Goal: Task Accomplishment & Management: Complete application form

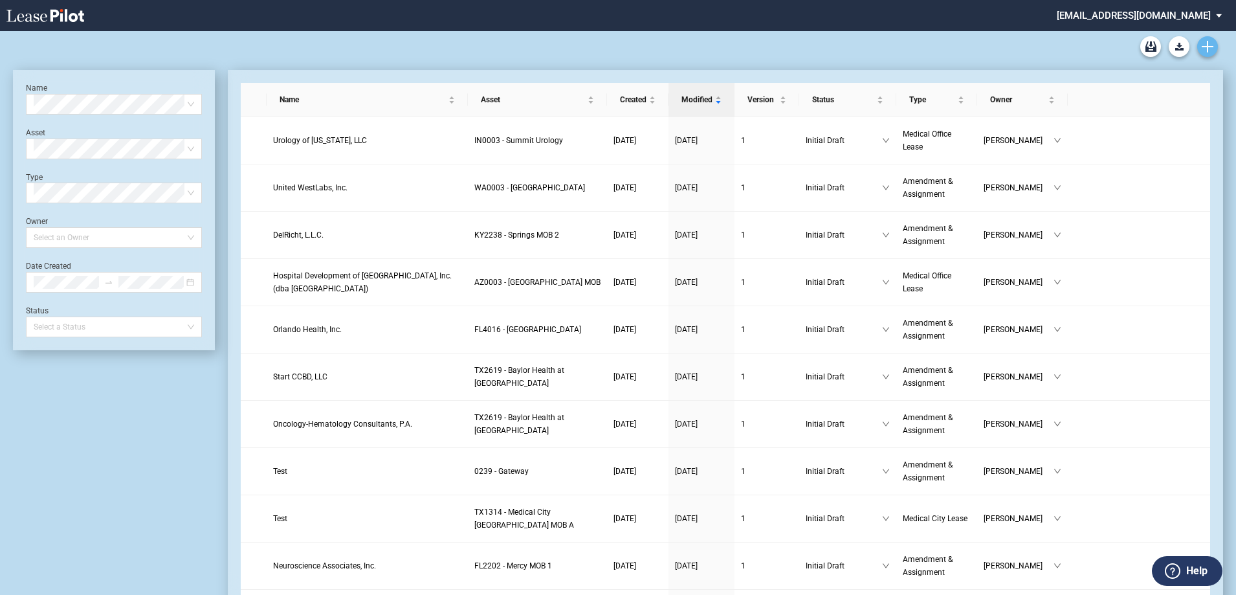
click at [1209, 45] on icon "Create new document" at bounding box center [1207, 47] width 12 height 12
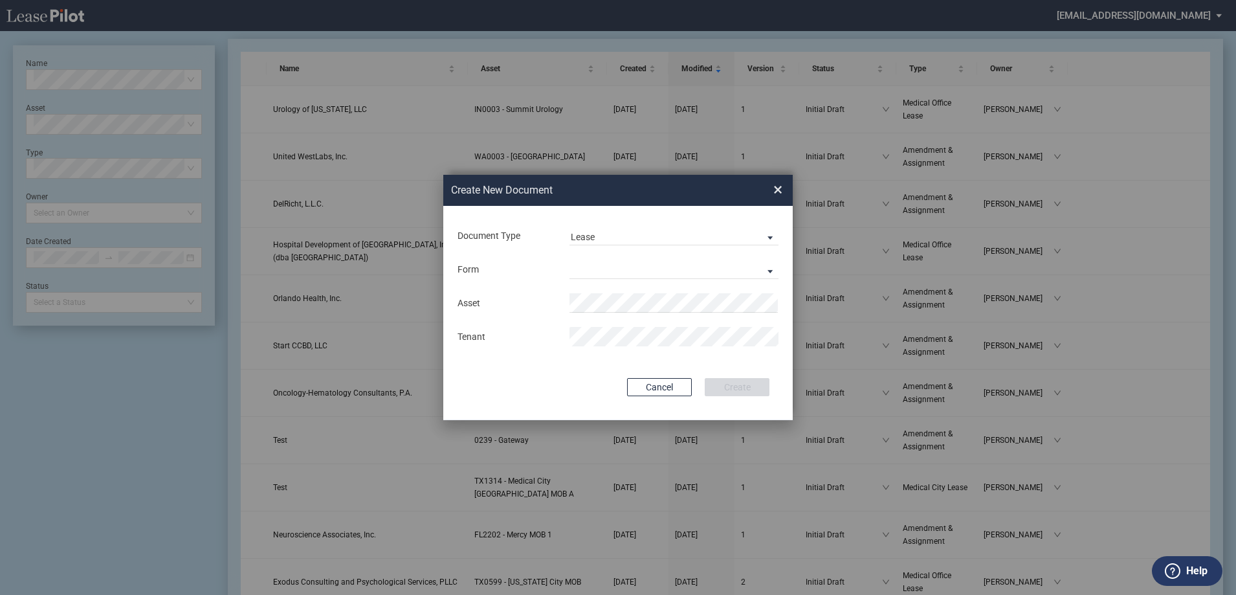
click at [668, 224] on md-input-container "Document Type Lease Lease Amendment" at bounding box center [617, 235] width 323 height 22
click at [679, 239] on span "Lease" at bounding box center [664, 237] width 186 height 13
click at [672, 273] on md-option "Amendment" at bounding box center [675, 267] width 230 height 31
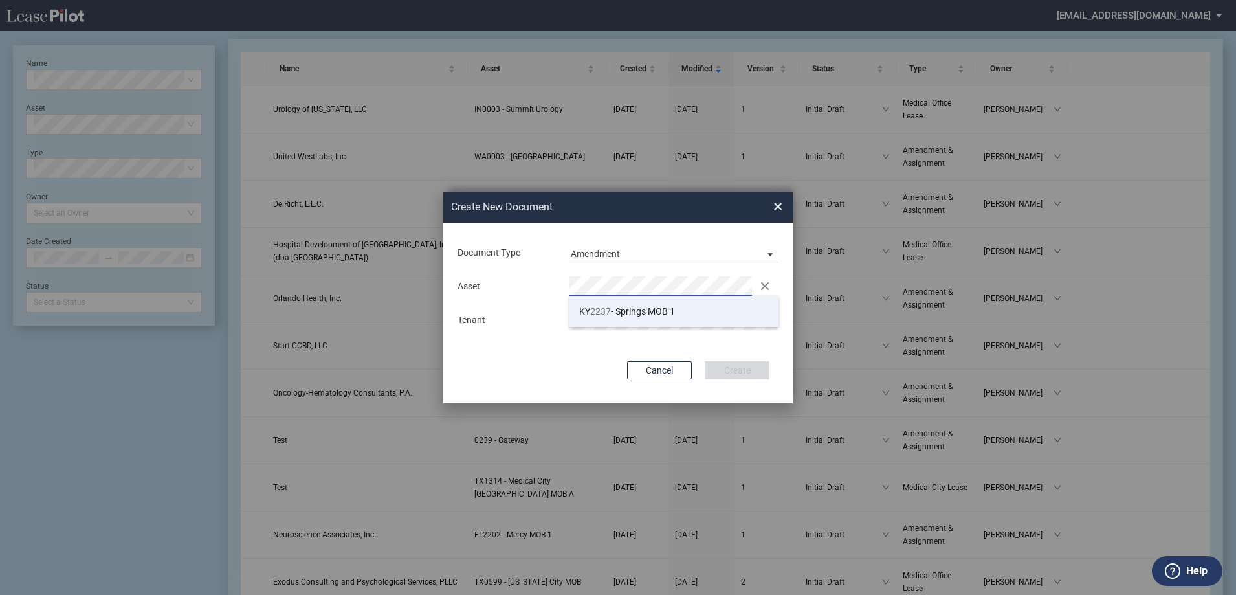
click at [606, 299] on li "KY 2237 - Springs MOB 1" at bounding box center [673, 311] width 209 height 31
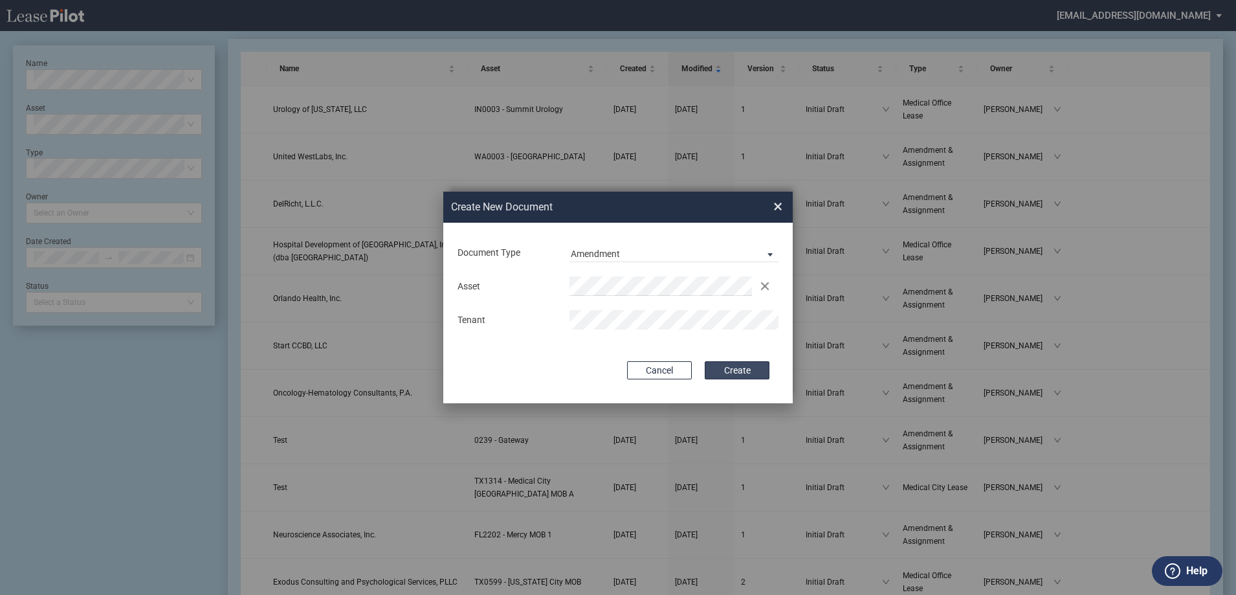
click at [743, 375] on button "Create" at bounding box center [736, 370] width 65 height 18
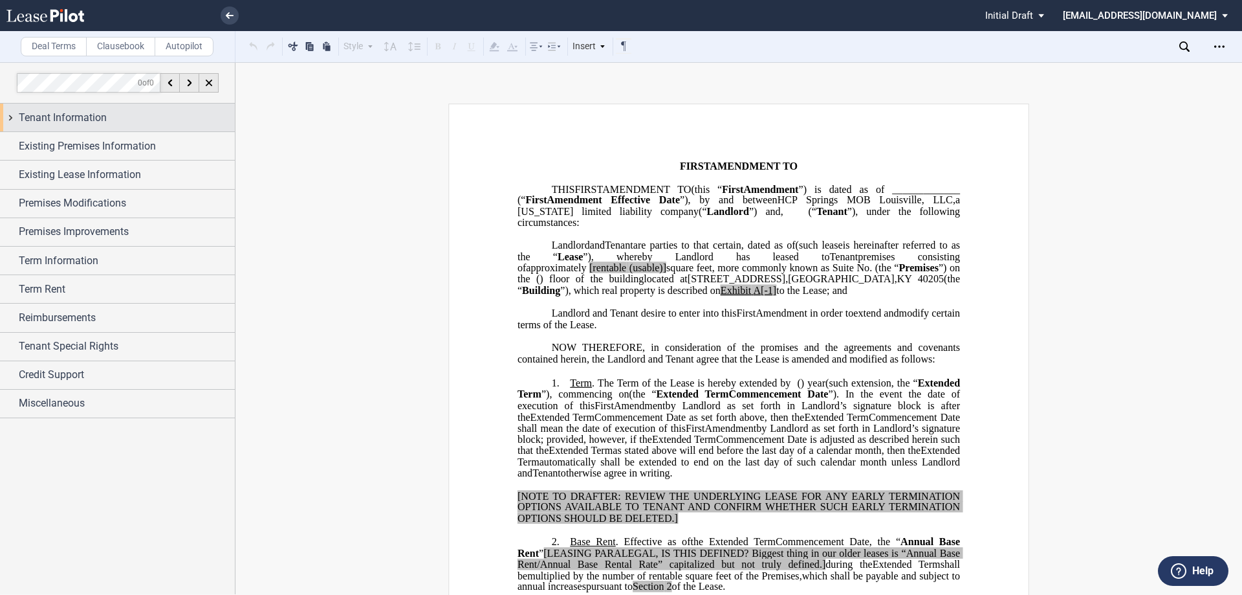
click at [142, 116] on div "Tenant Information" at bounding box center [127, 118] width 216 height 16
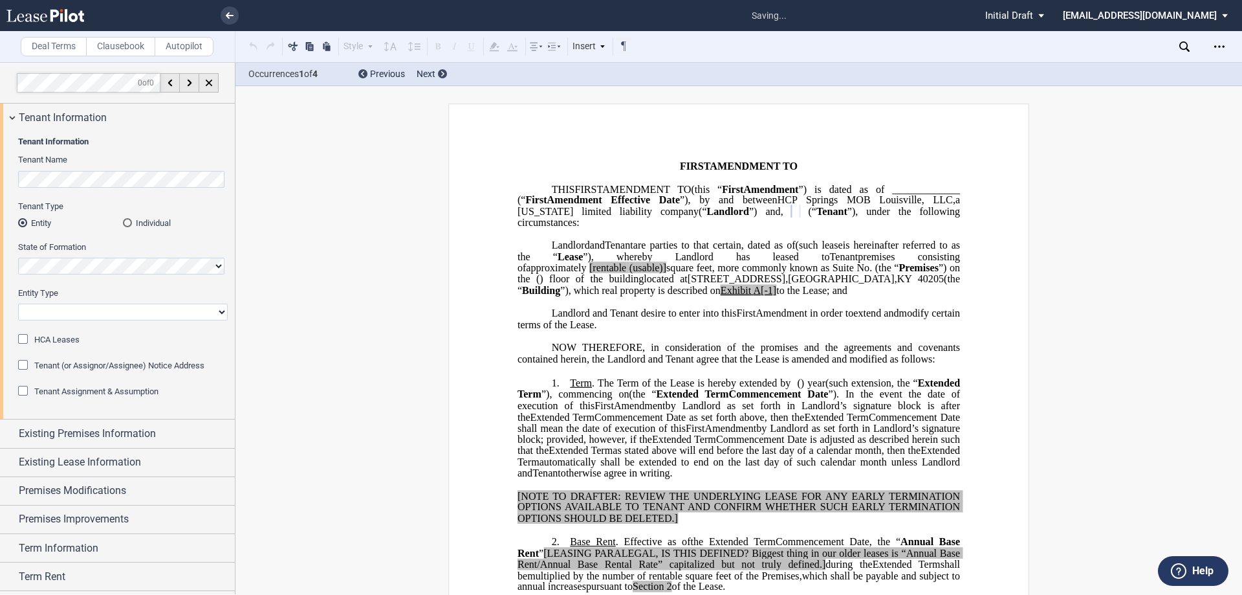
click at [142, 320] on select "Corporation Limited Liability Company General Partnership Limited Partnership O…" at bounding box center [123, 311] width 210 height 17
select select "limited liability company"
click at [18, 303] on select "Corporation Limited Liability Company General Partnership Limited Partnership O…" at bounding box center [123, 311] width 210 height 17
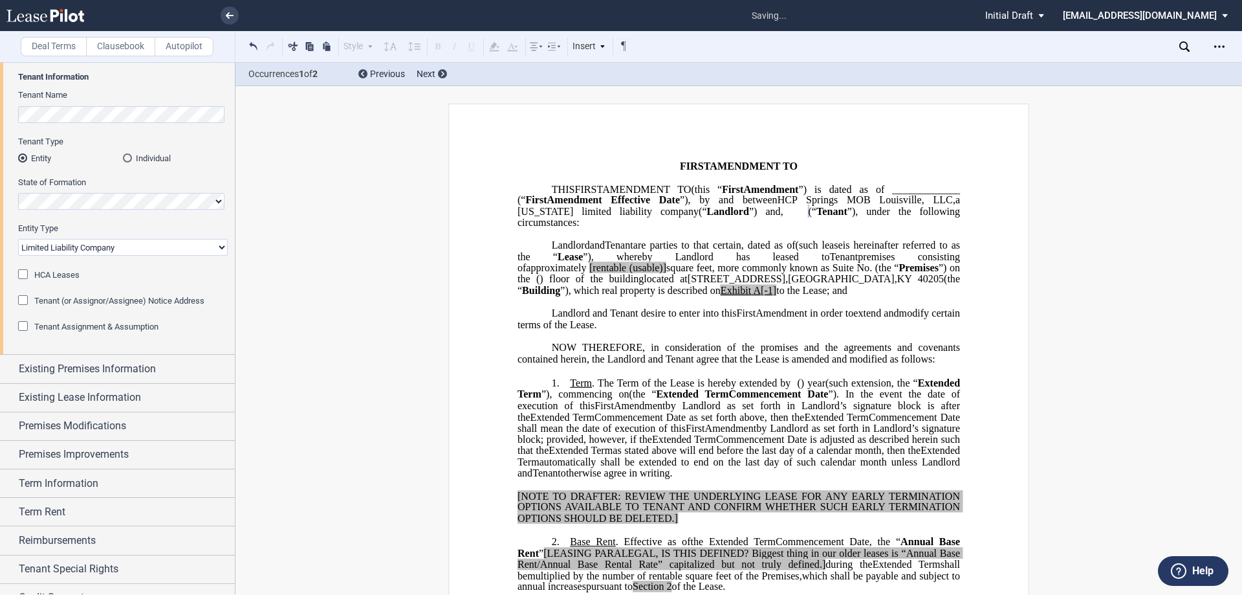
click at [102, 328] on span "Tenant Assignment & Assumption" at bounding box center [96, 327] width 124 height 10
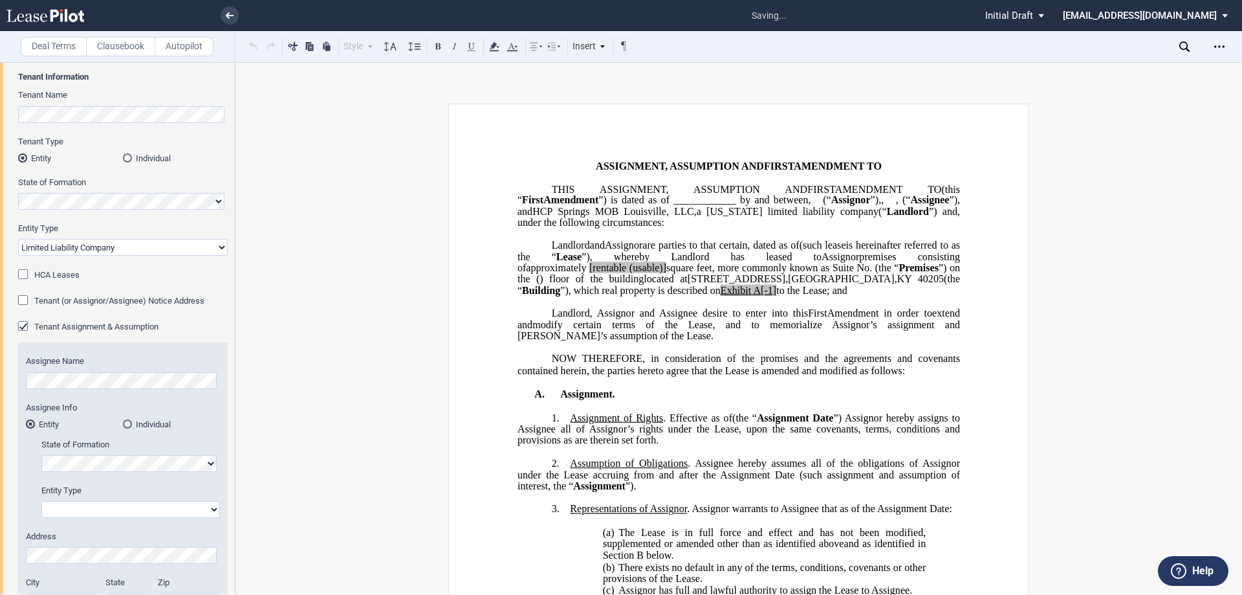
scroll to position [129, 0]
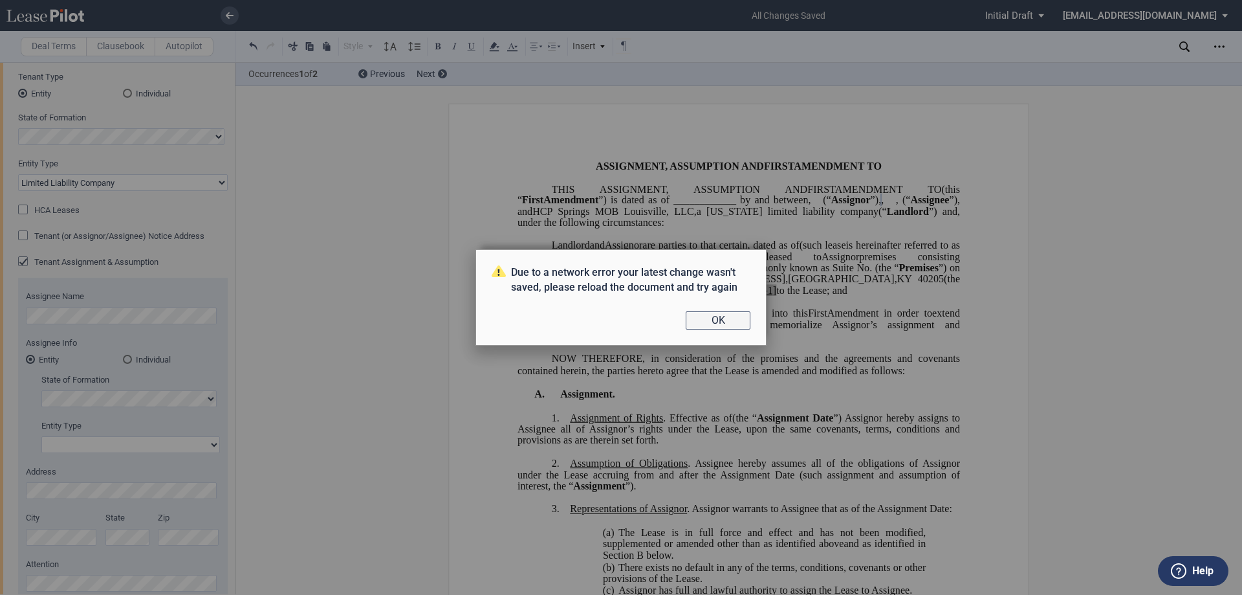
click at [721, 323] on button "OK" at bounding box center [718, 320] width 65 height 18
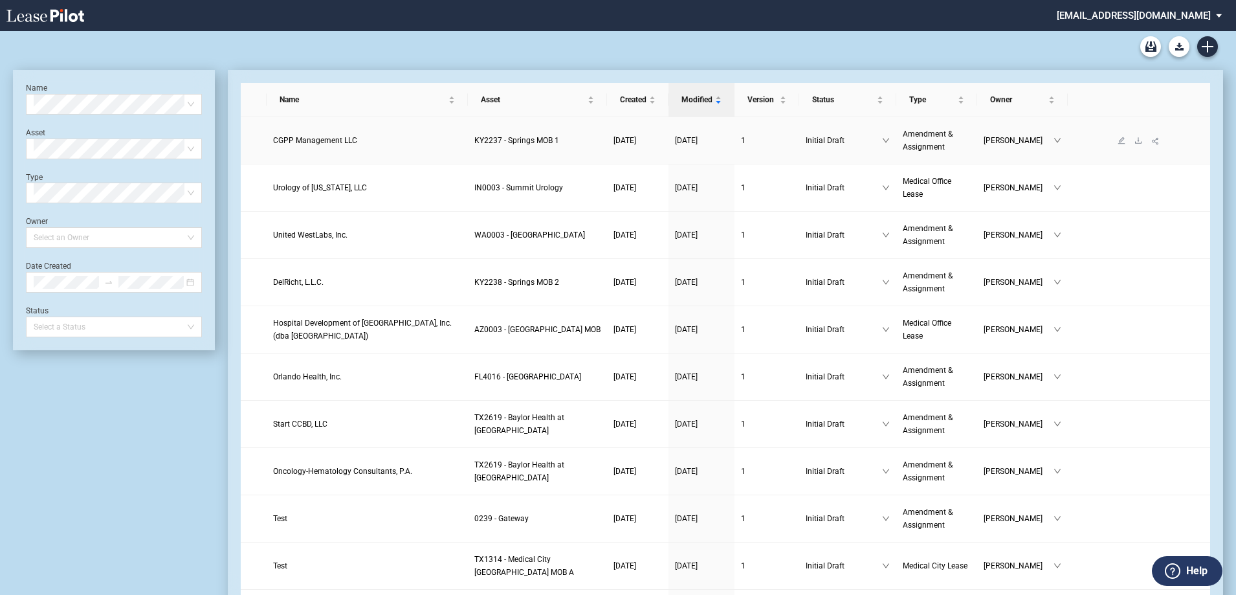
click at [1115, 139] on link at bounding box center [1121, 140] width 17 height 9
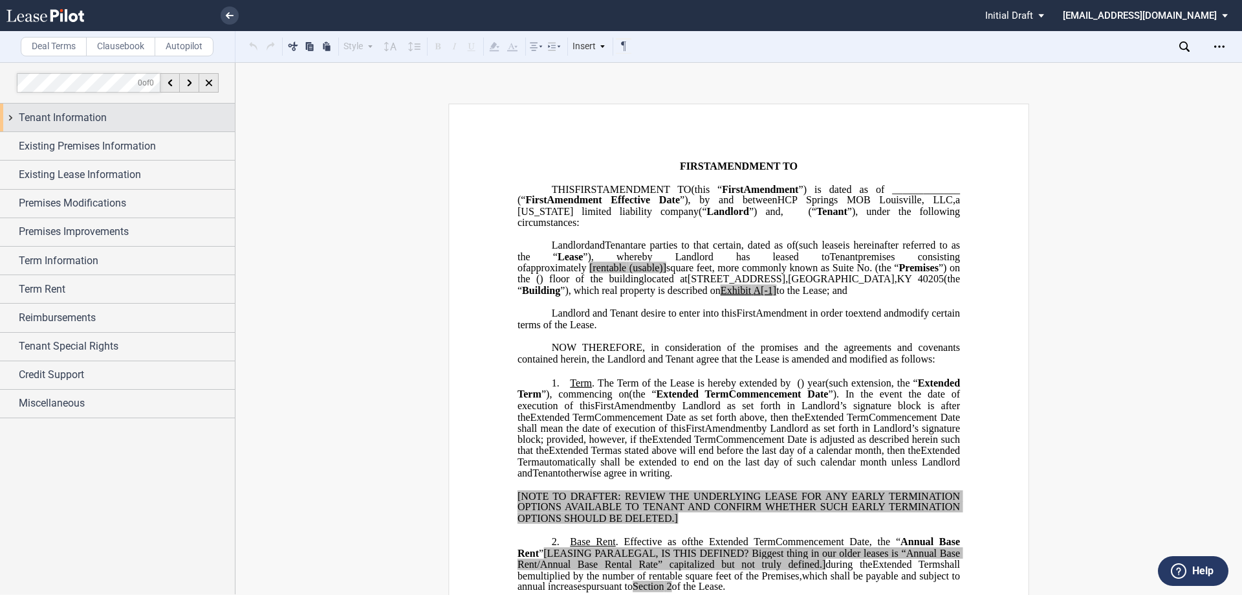
click at [121, 112] on div "Tenant Information" at bounding box center [127, 118] width 216 height 16
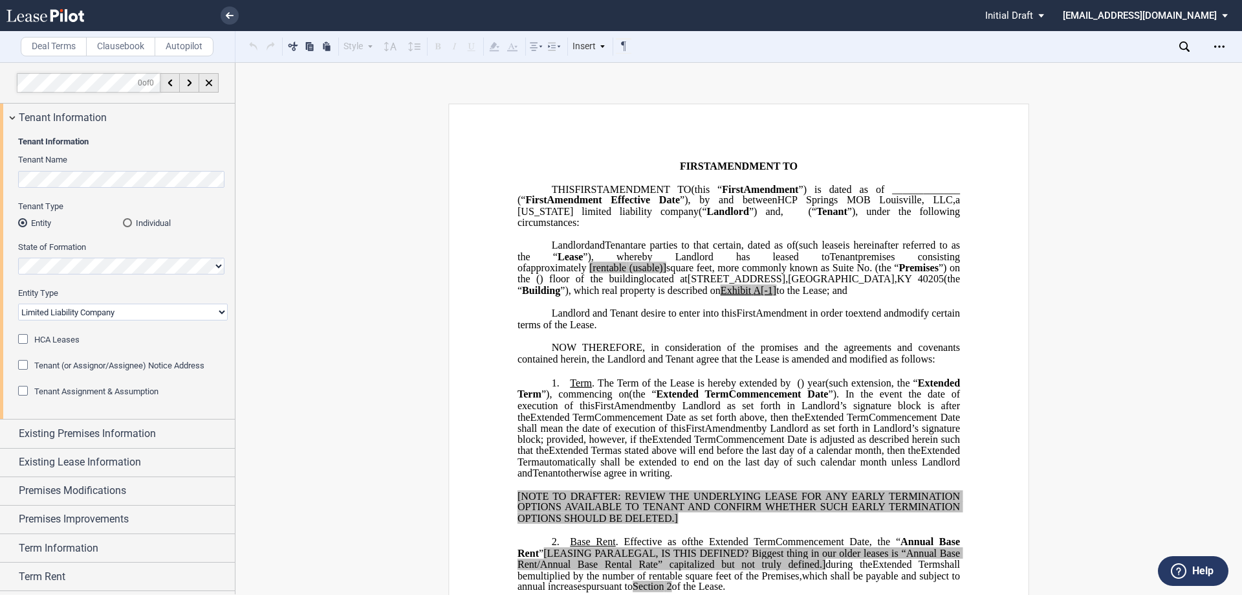
click at [86, 386] on span "Tenant Assignment & Assumption" at bounding box center [96, 391] width 124 height 10
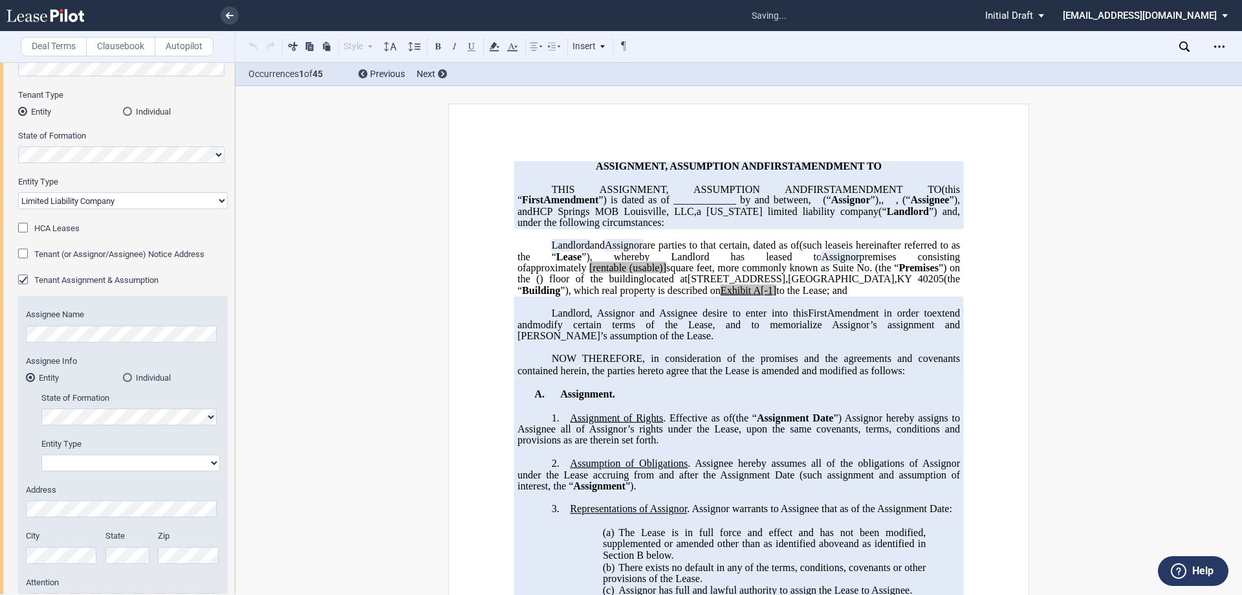
scroll to position [176, 0]
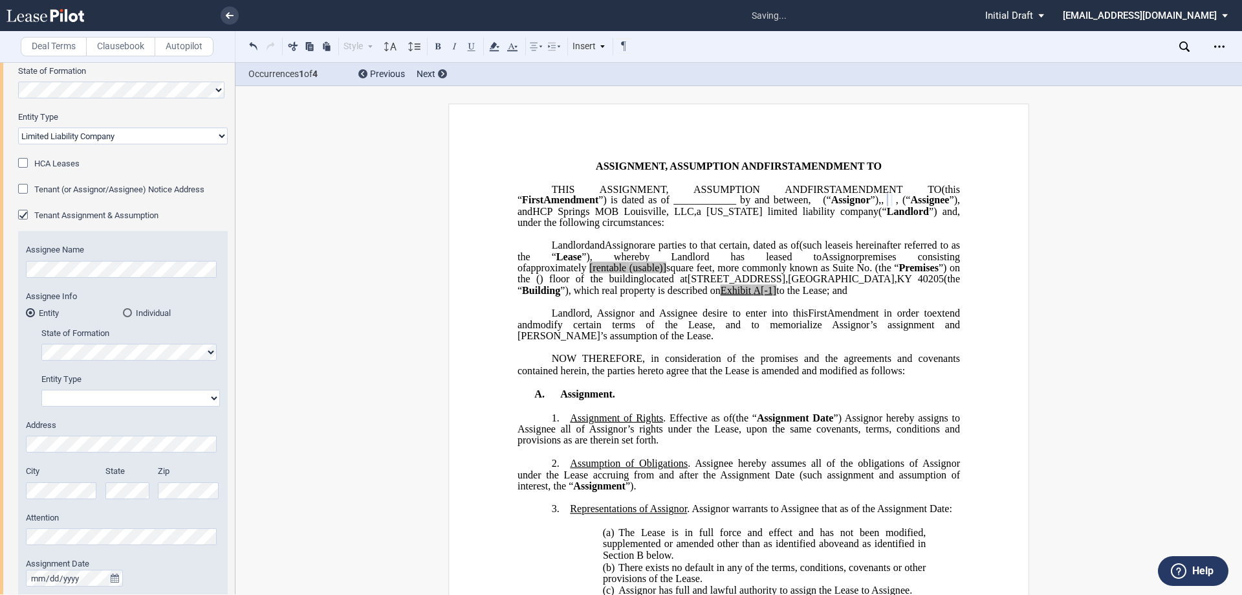
click at [112, 396] on select "Corporation Limited Liability Company General Partnership Limited Partnership O…" at bounding box center [130, 397] width 179 height 17
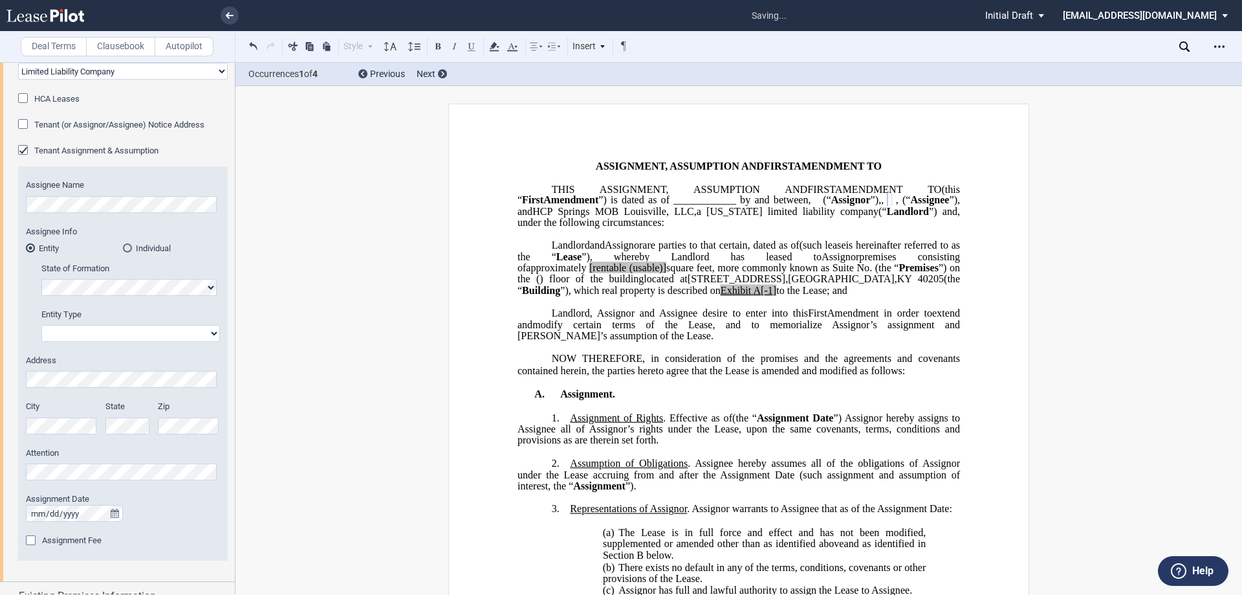
click at [132, 329] on select "Corporation Limited Liability Company General Partnership Limited Partnership O…" at bounding box center [130, 333] width 179 height 17
select select "Other"
click at [41, 325] on select "Corporation Limited Liability Company General Partnership Limited Partnership O…" at bounding box center [130, 333] width 179 height 17
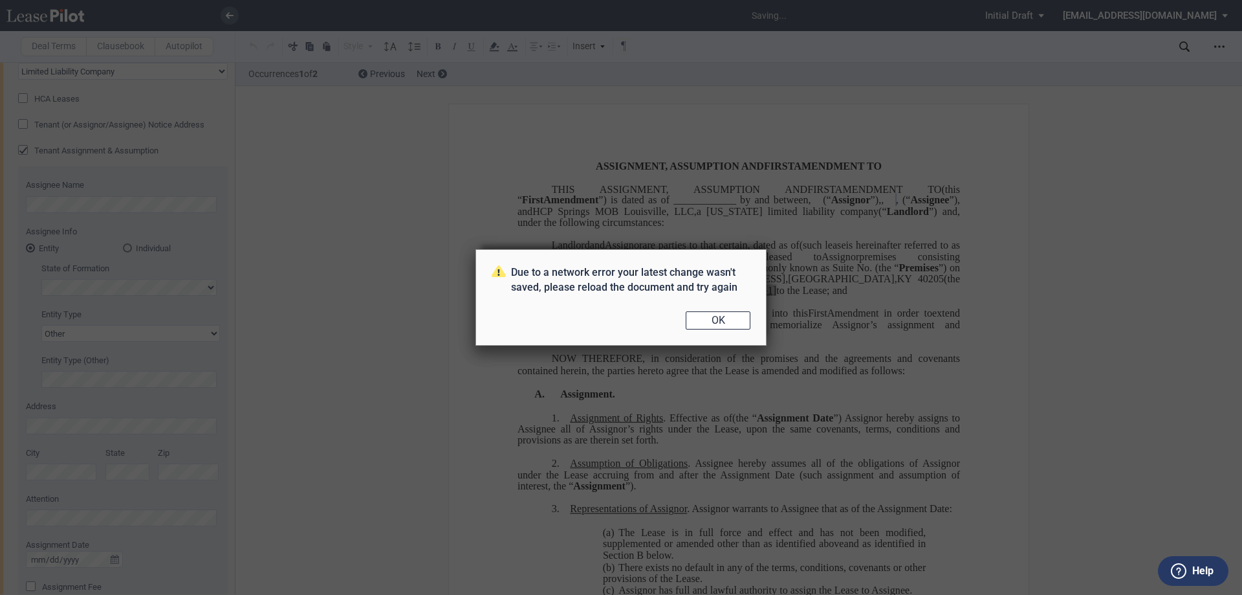
click at [707, 320] on button "OK" at bounding box center [718, 320] width 65 height 18
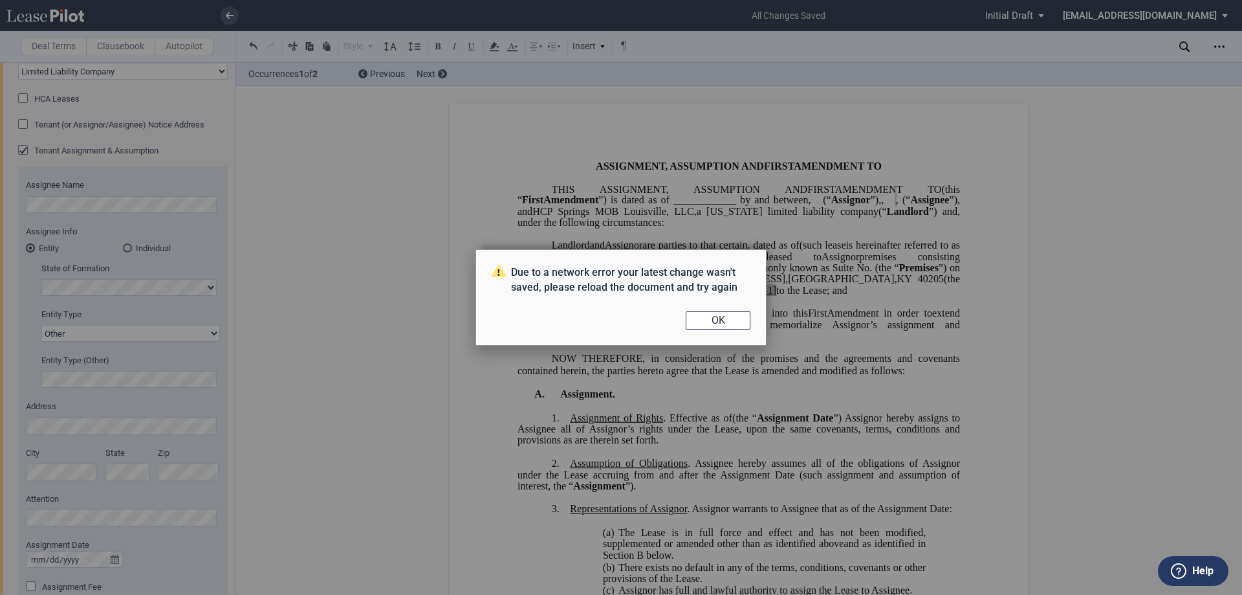
click at [724, 319] on div "Due to a network error your latest change wasn't saved, please reload the docum…" at bounding box center [621, 297] width 1242 height 595
click at [724, 319] on button "OK" at bounding box center [718, 320] width 65 height 18
click at [694, 314] on body ".bocls-1{fill:#26354a;fill-rule:evenodd} Loading... × saving... Pending... Pend…" at bounding box center [621, 297] width 1242 height 595
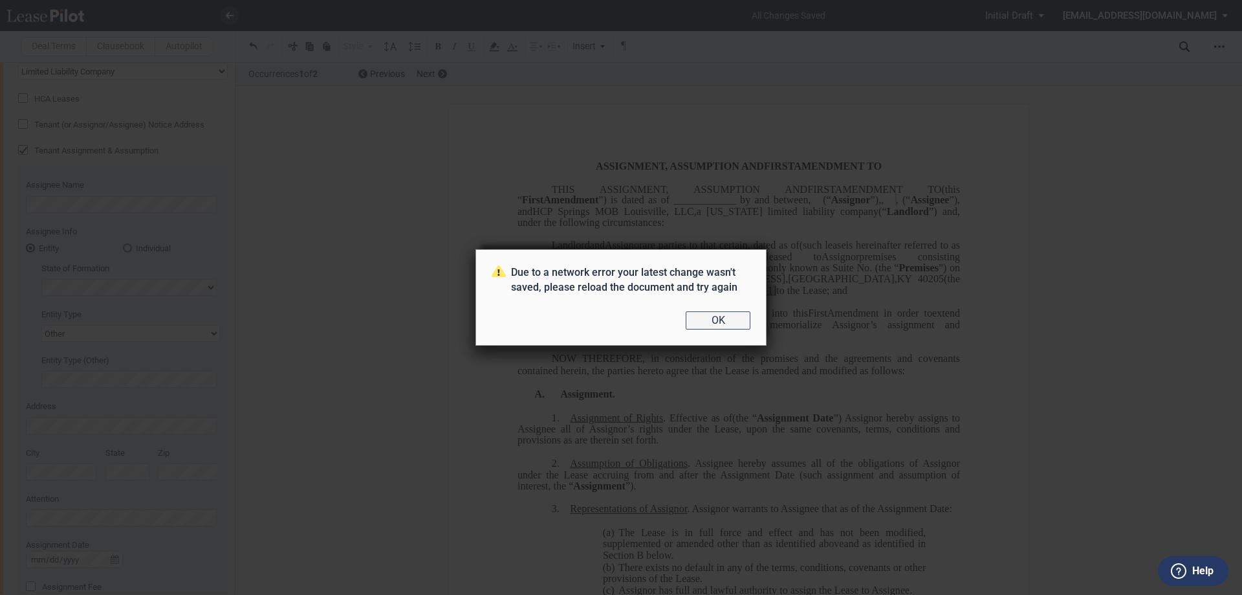
click at [715, 319] on button "OK" at bounding box center [718, 320] width 65 height 18
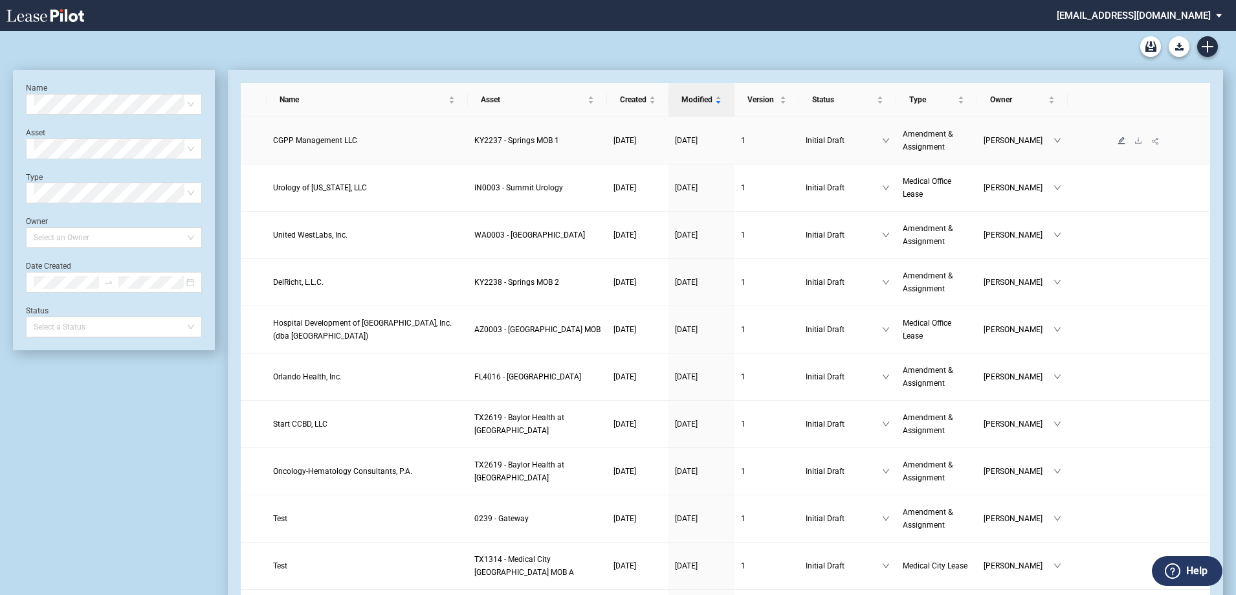
click at [1120, 138] on icon "edit" at bounding box center [1121, 140] width 8 height 8
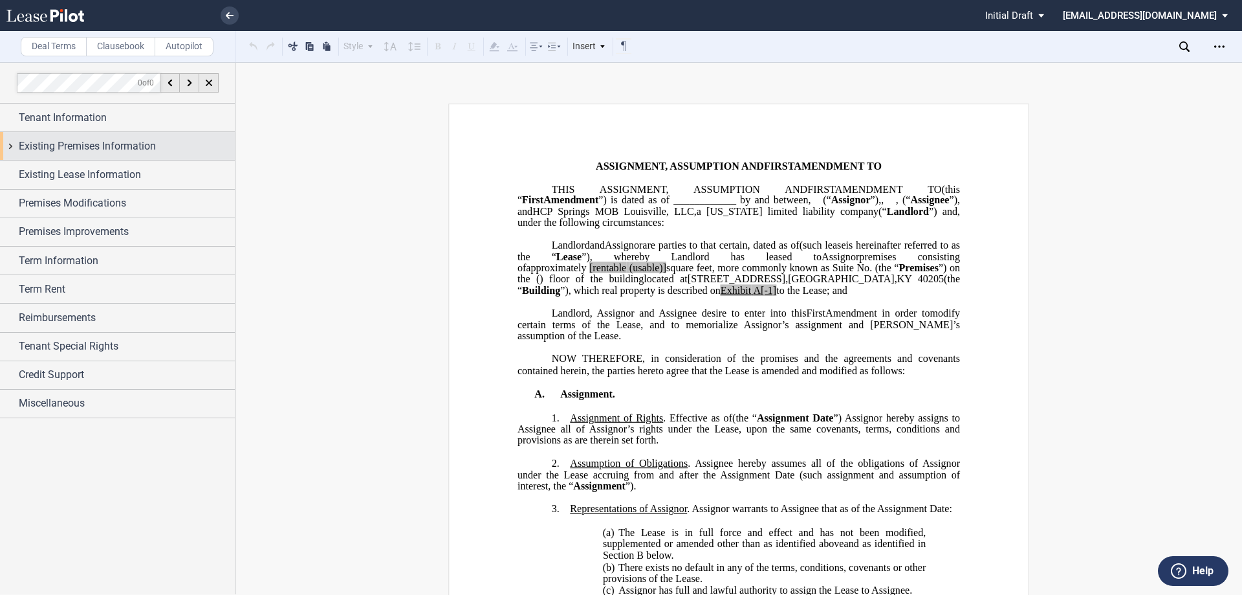
click at [93, 119] on span "Tenant Information" at bounding box center [63, 118] width 88 height 16
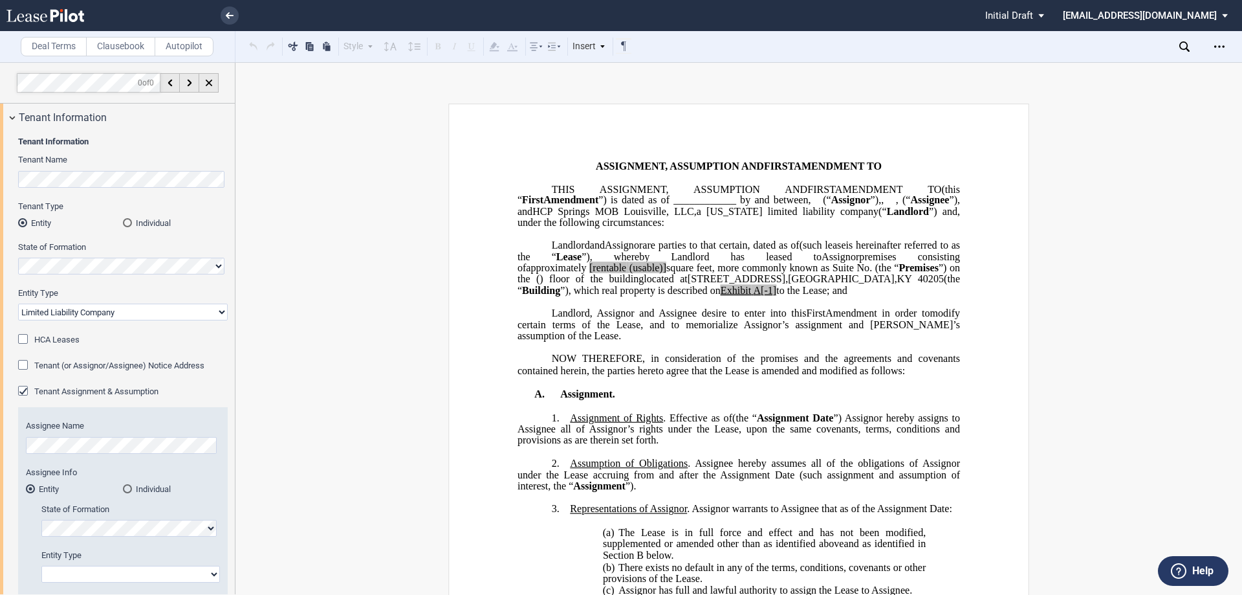
scroll to position [129, 0]
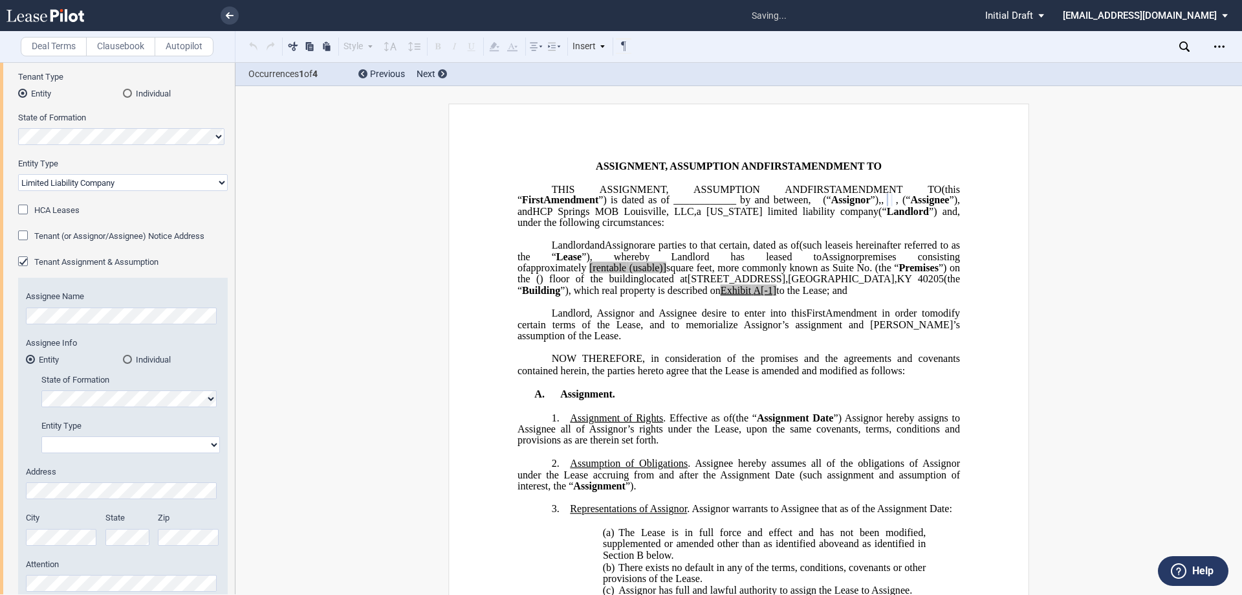
click at [115, 447] on select "Corporation Limited Liability Company General Partnership Limited Partnership O…" at bounding box center [130, 444] width 179 height 17
select select "Other"
click at [41, 436] on select "Corporation Limited Liability Company General Partnership Limited Partnership O…" at bounding box center [130, 444] width 179 height 17
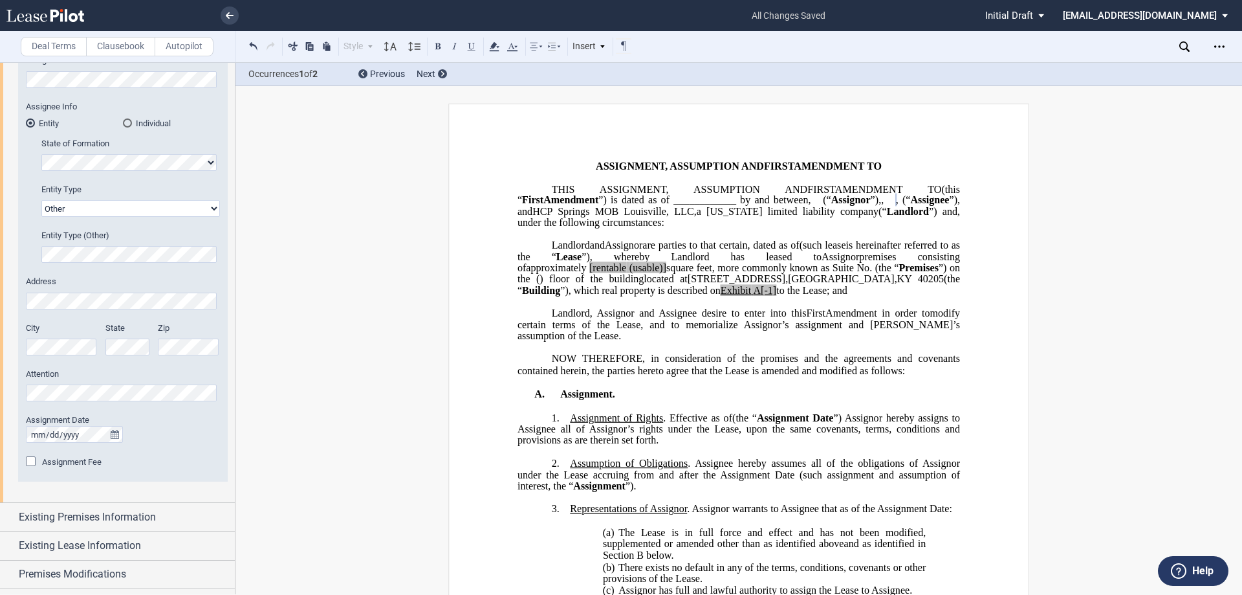
scroll to position [388, 0]
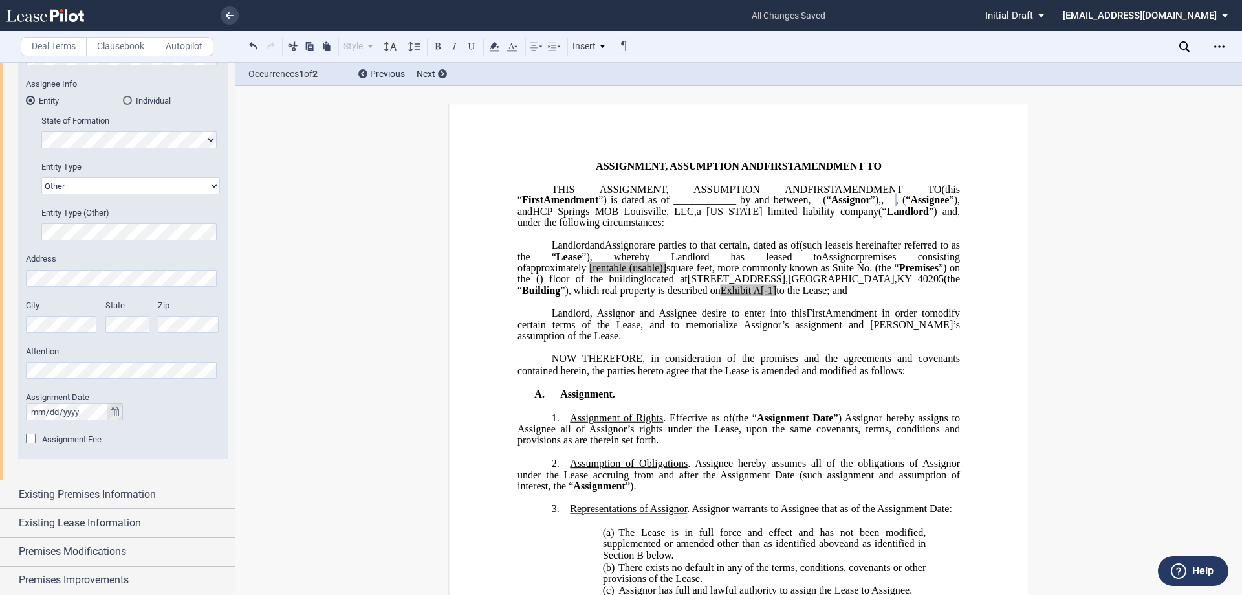
click at [113, 411] on icon "true" at bounding box center [115, 411] width 8 height 9
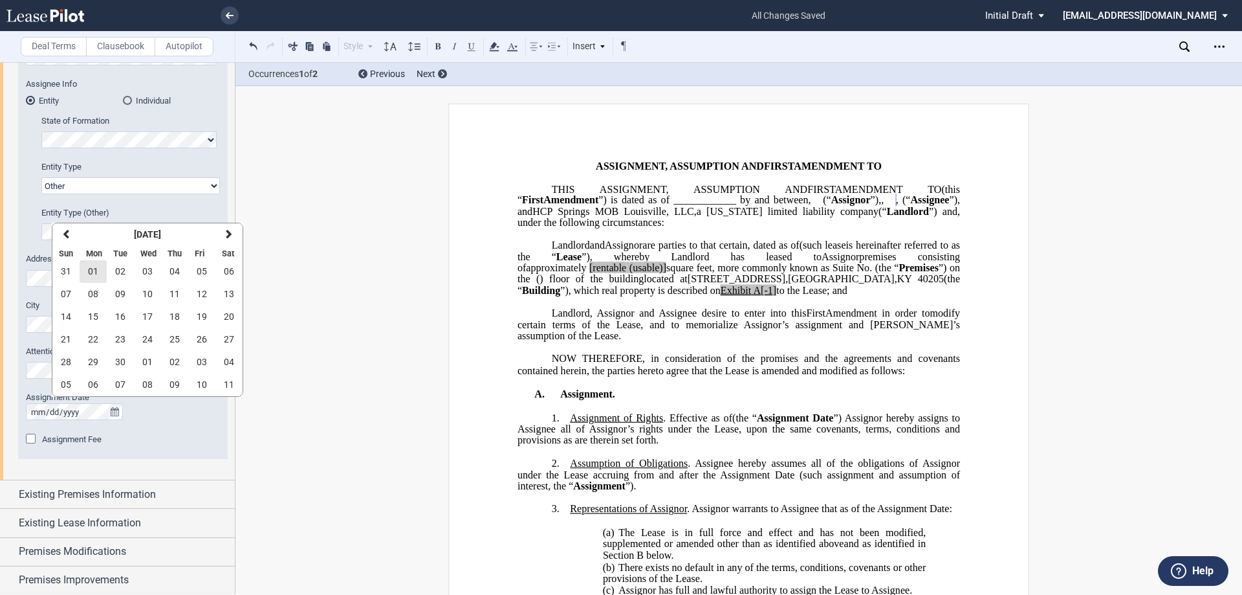
click at [96, 270] on span "01" at bounding box center [93, 271] width 10 height 10
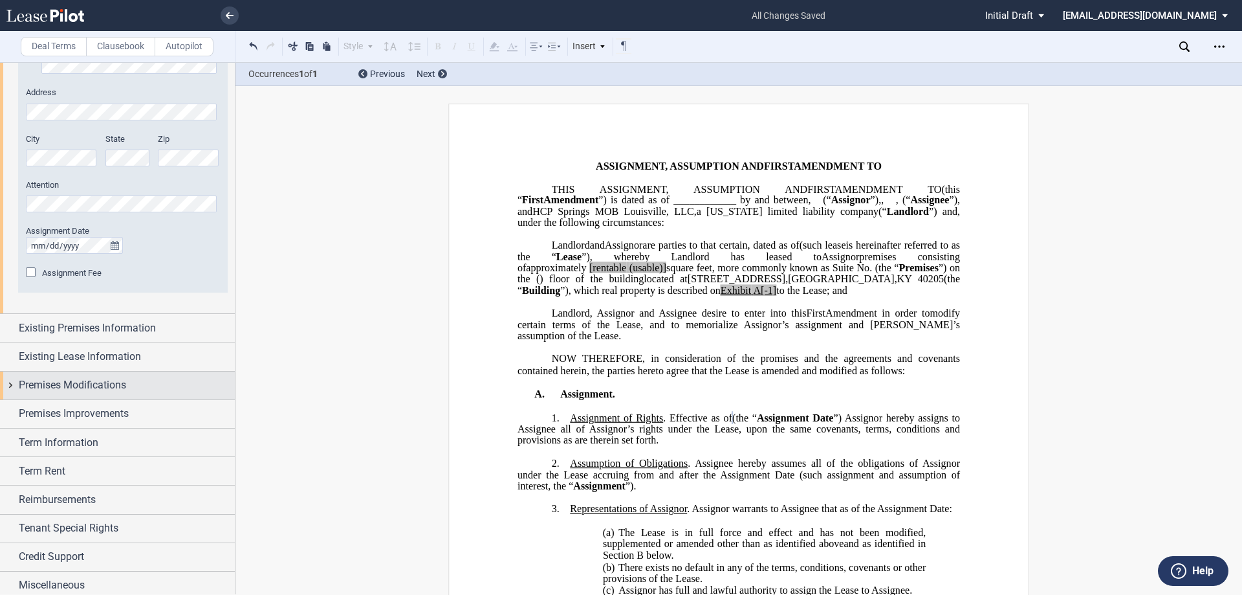
scroll to position [560, 0]
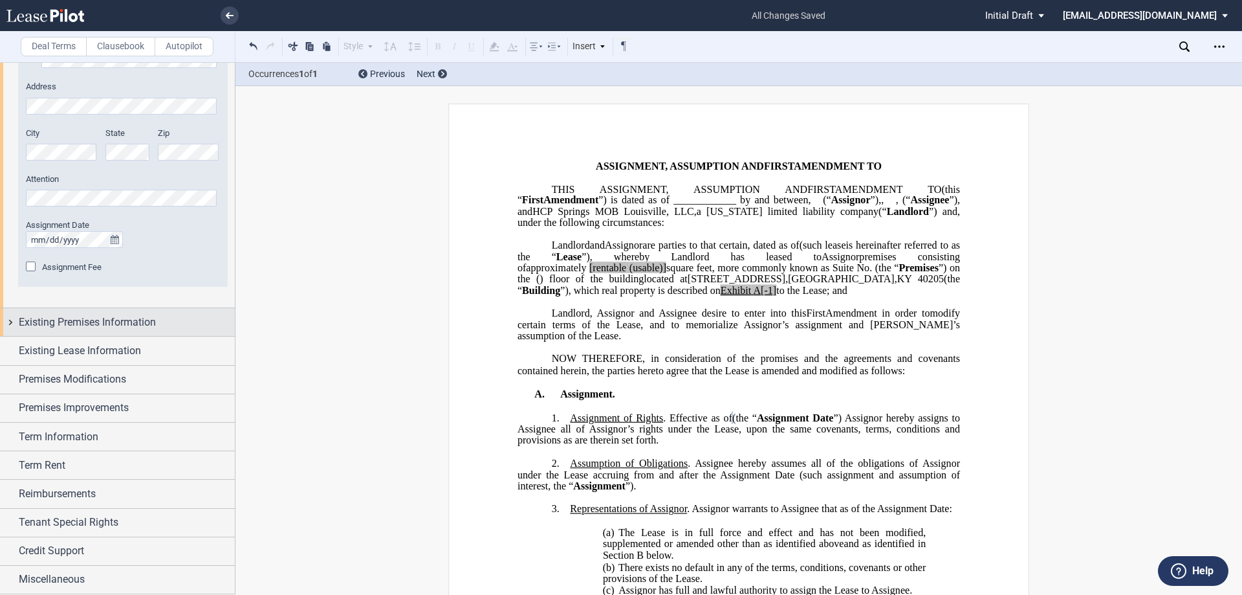
click at [109, 332] on div "Existing Premises Information" at bounding box center [117, 322] width 235 height 28
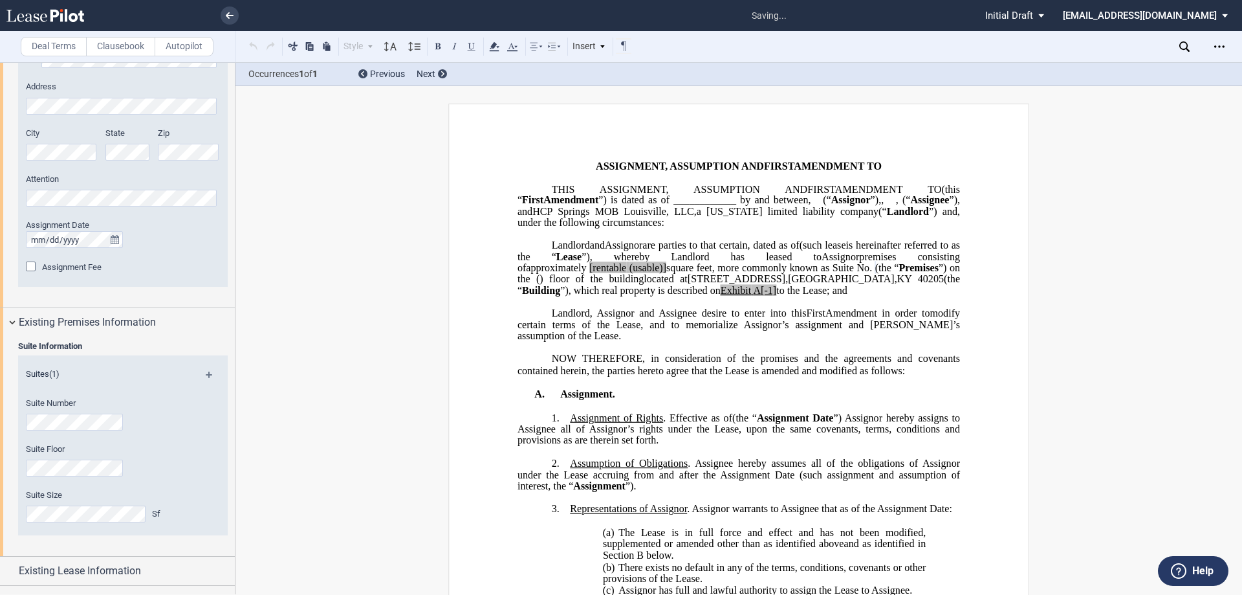
click at [89, 455] on div "Suite Floor" at bounding box center [105, 459] width 159 height 33
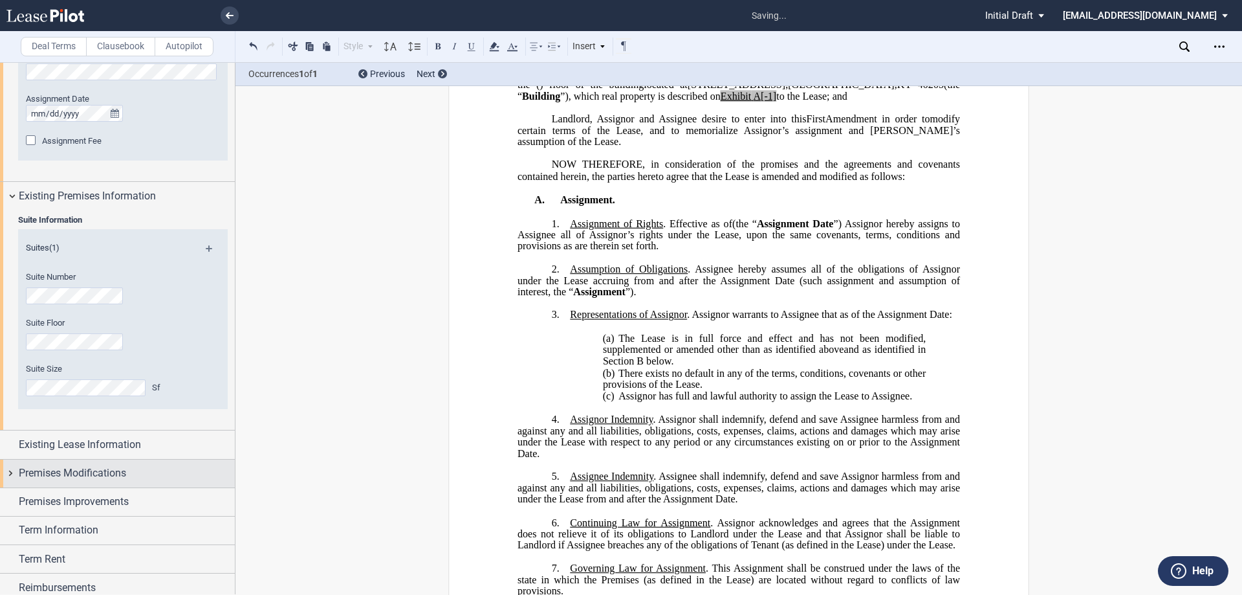
scroll to position [690, 0]
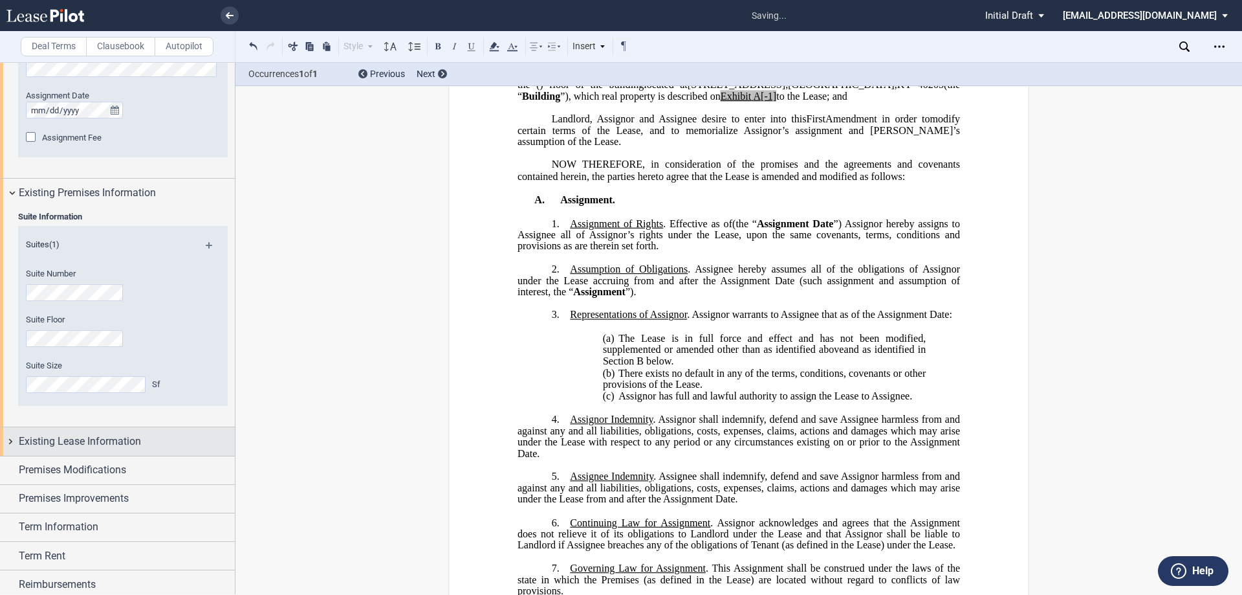
click at [120, 441] on span "Existing Lease Information" at bounding box center [80, 441] width 122 height 16
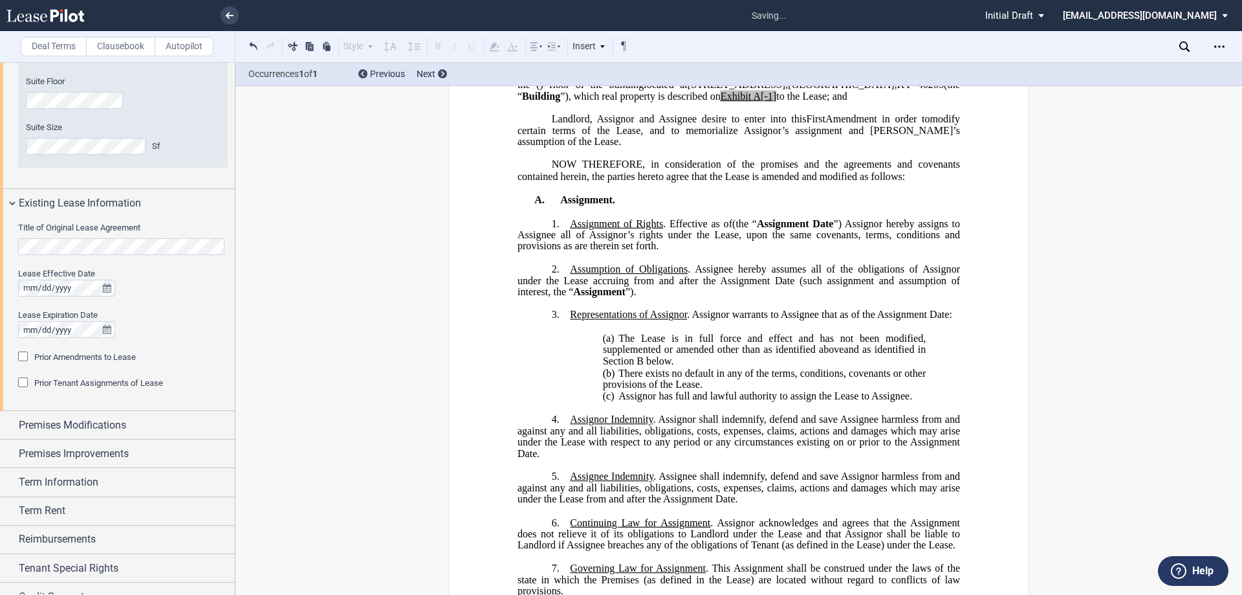
scroll to position [948, 0]
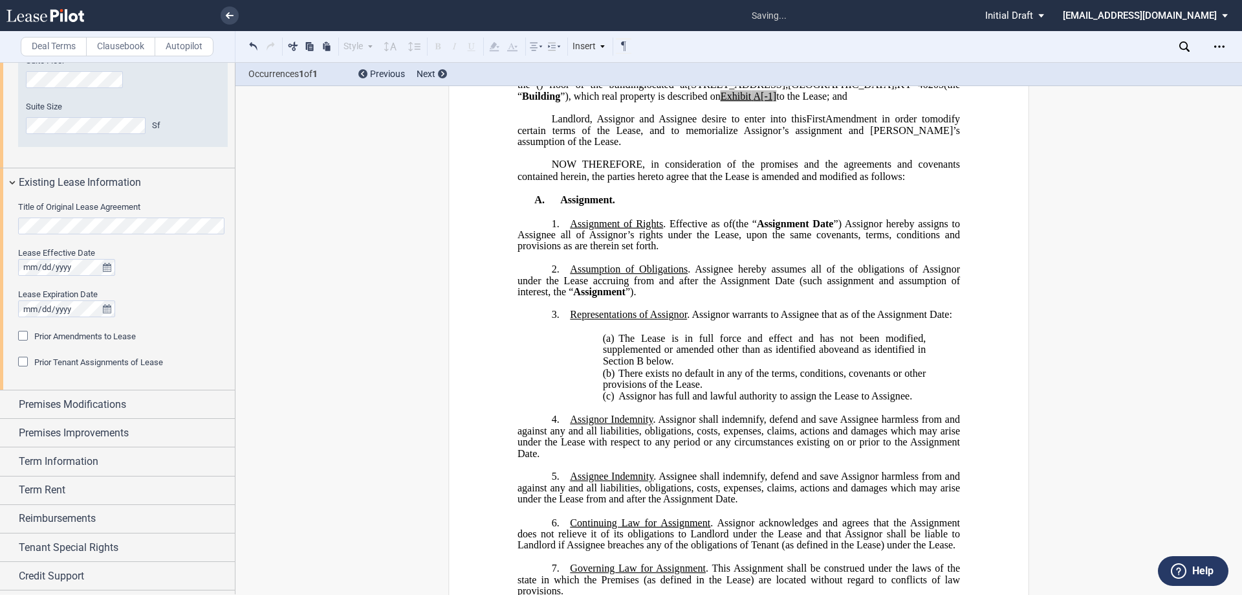
click at [115, 336] on span "Prior Amendments to Lease" at bounding box center [85, 336] width 102 height 10
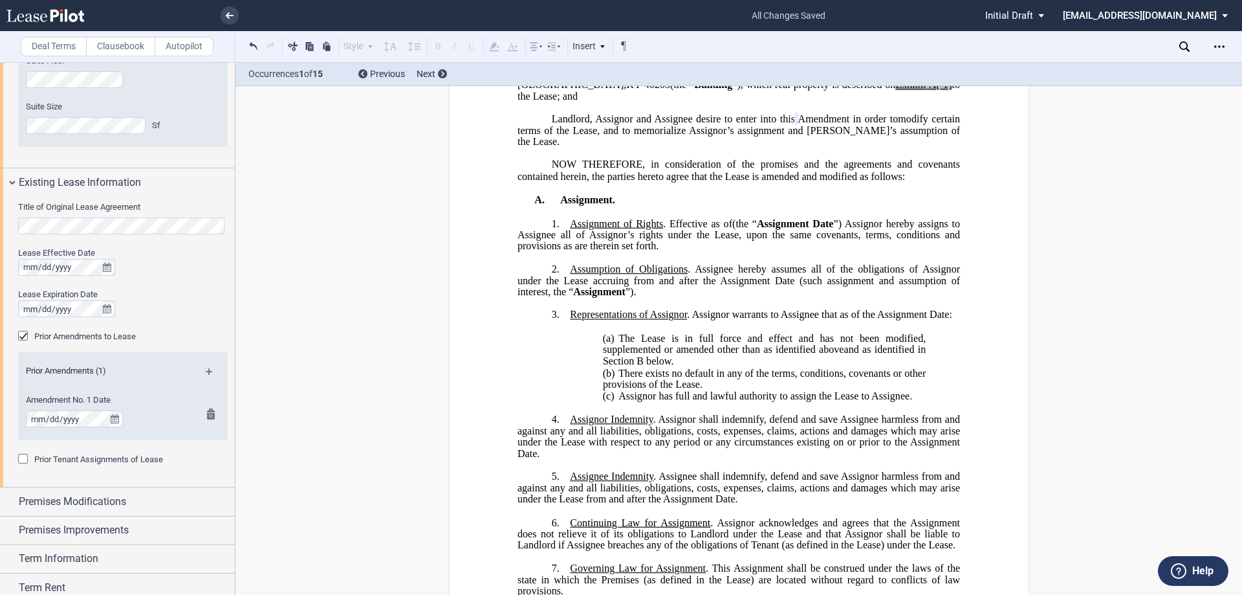
scroll to position [1013, 0]
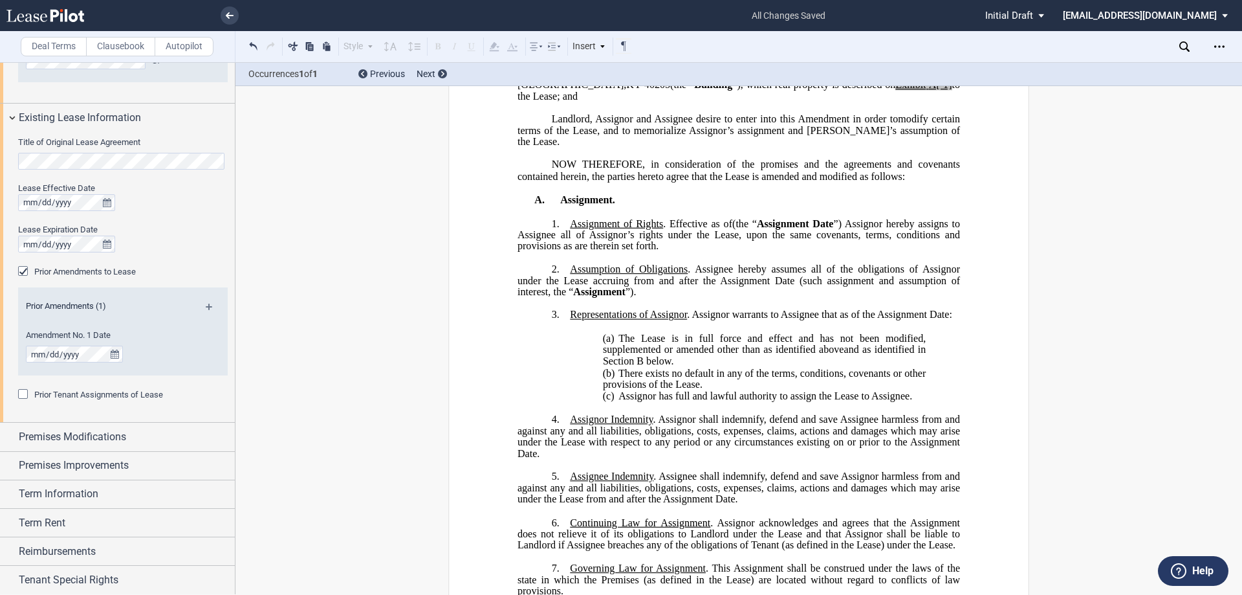
drag, startPoint x: 62, startPoint y: 398, endPoint x: 100, endPoint y: 400, distance: 37.6
click at [62, 398] on span "Prior Tenant Assignments of Lease" at bounding box center [98, 394] width 129 height 10
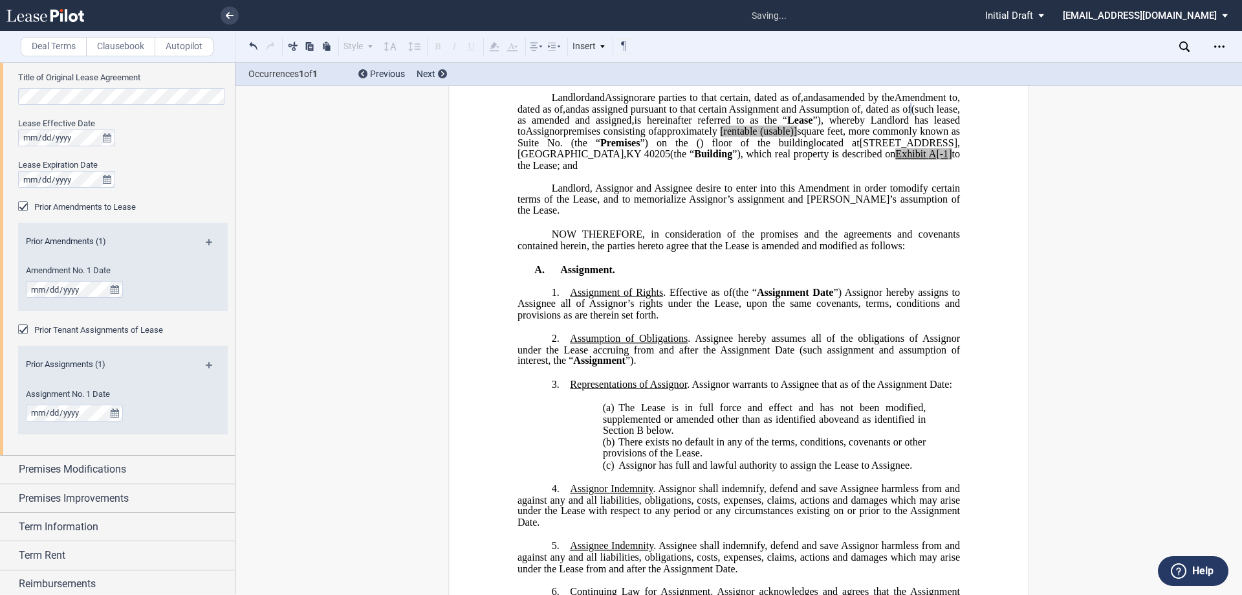
scroll to position [140, 0]
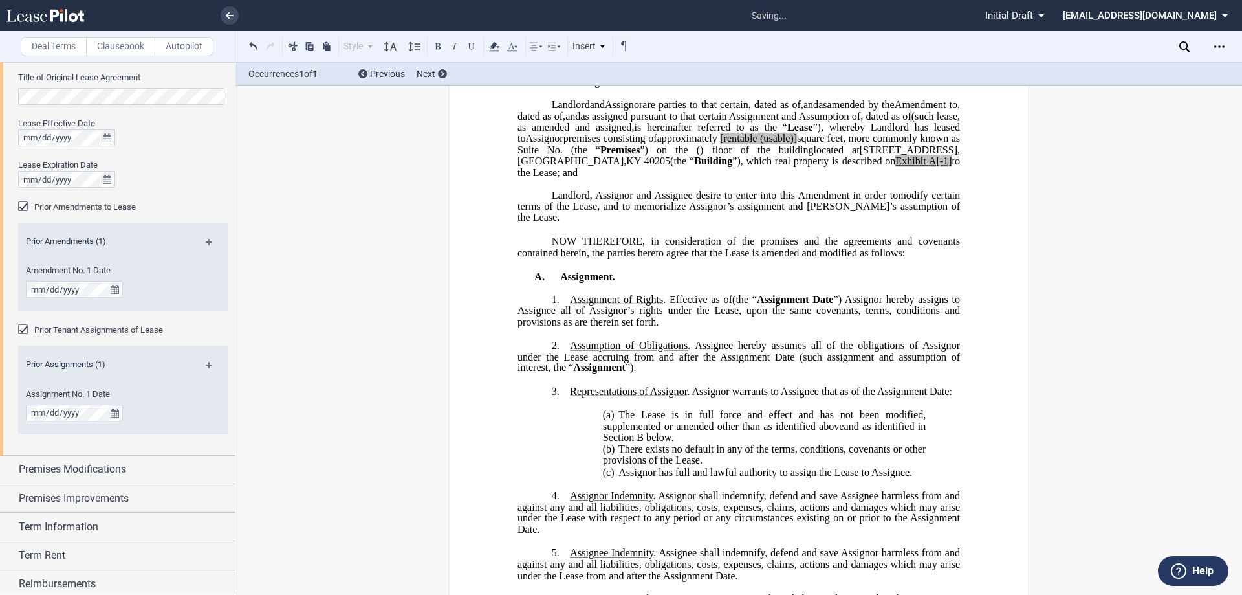
click at [720, 144] on span "[rentable" at bounding box center [738, 139] width 37 height 12
drag, startPoint x: 745, startPoint y: 195, endPoint x: 712, endPoint y: 191, distance: 33.2
click at [712, 155] on span "approximately ﻿ ﻿ rentable (usable)] square feet, more commonly known as Suite …" at bounding box center [740, 144] width 445 height 23
click at [647, 223] on p "Landlord, Assignor and Assignee desire to enter into this ﻿ ﻿ First Amendment i…" at bounding box center [739, 207] width 442 height 34
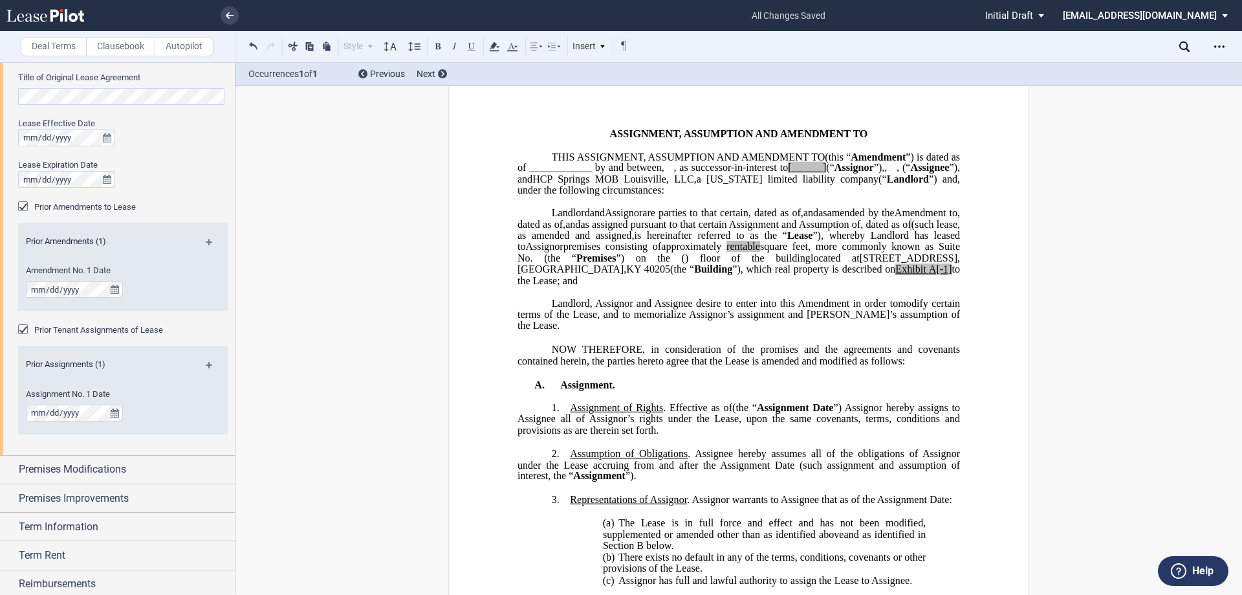
scroll to position [0, 0]
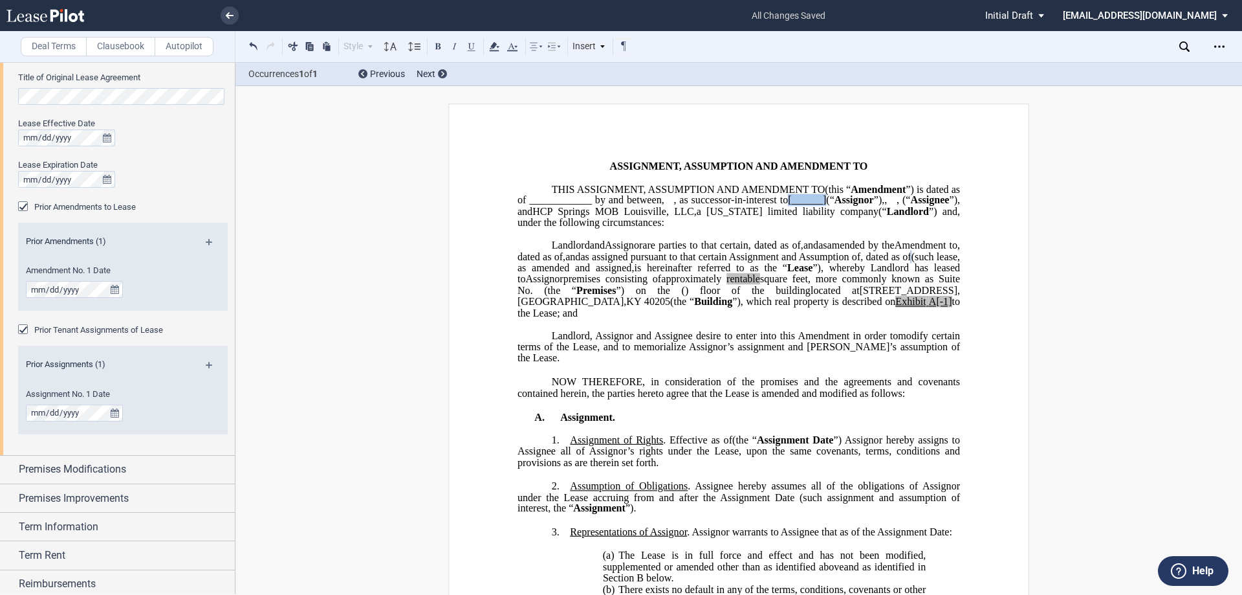
drag, startPoint x: 540, startPoint y: 235, endPoint x: 552, endPoint y: 235, distance: 12.9
click at [859, 217] on span "HCP Springs MOB Louisville, LLC" at bounding box center [780, 212] width 158 height 12
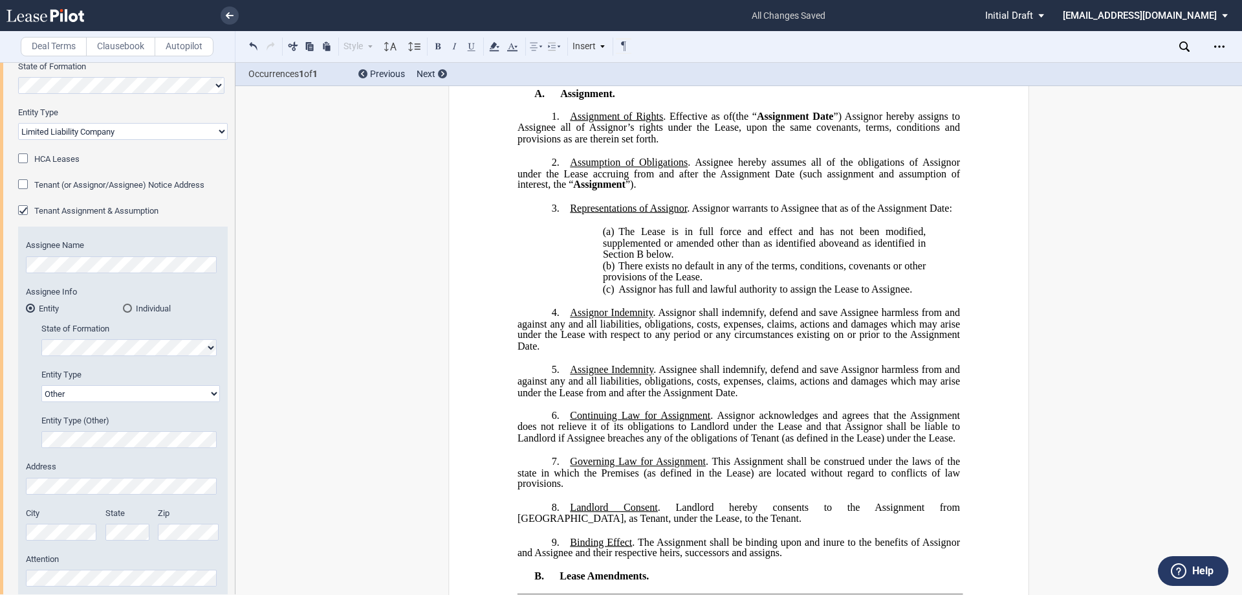
scroll to position [129, 0]
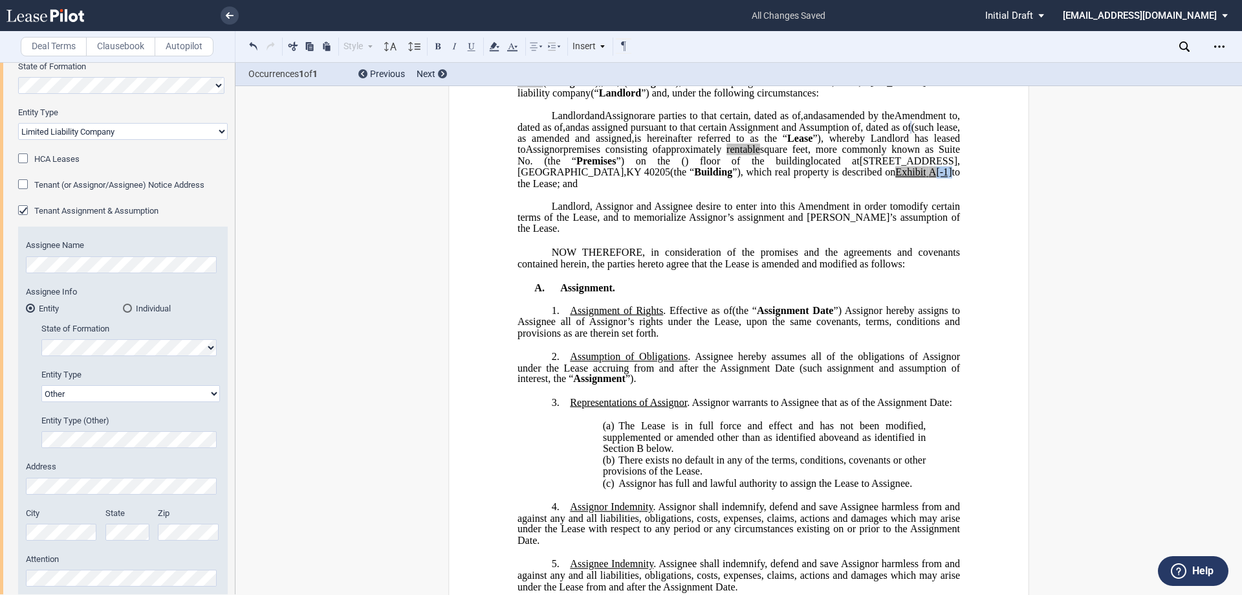
drag, startPoint x: 822, startPoint y: 226, endPoint x: 809, endPoint y: 226, distance: 13.6
click at [929, 178] on span "A[-1]" at bounding box center [940, 172] width 23 height 12
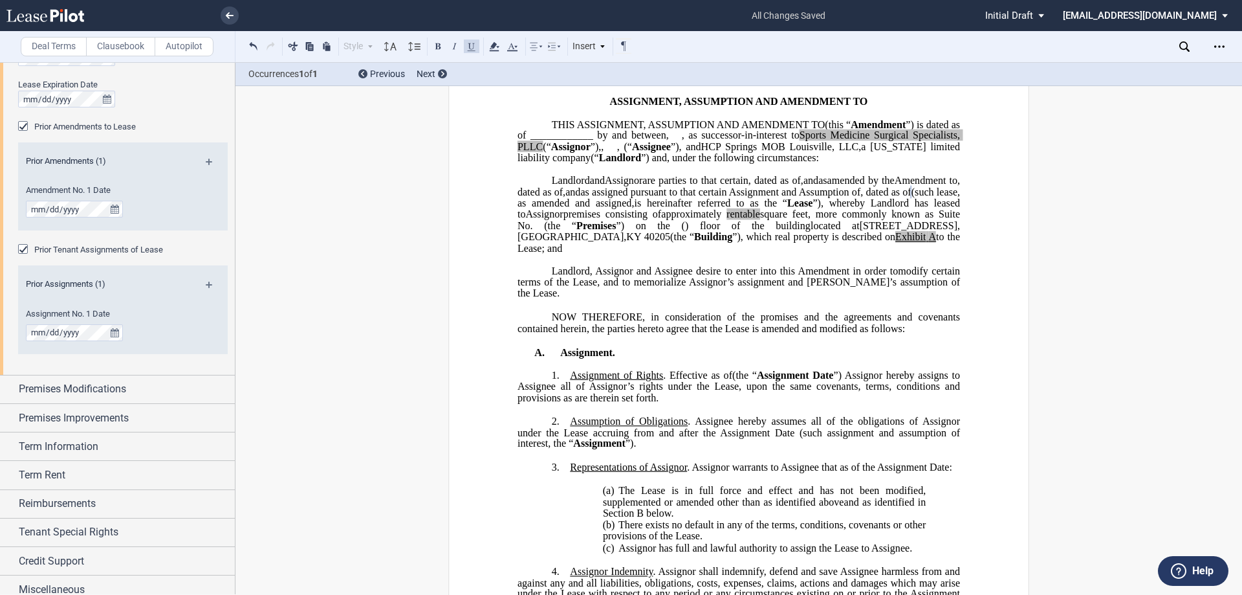
scroll to position [1168, 0]
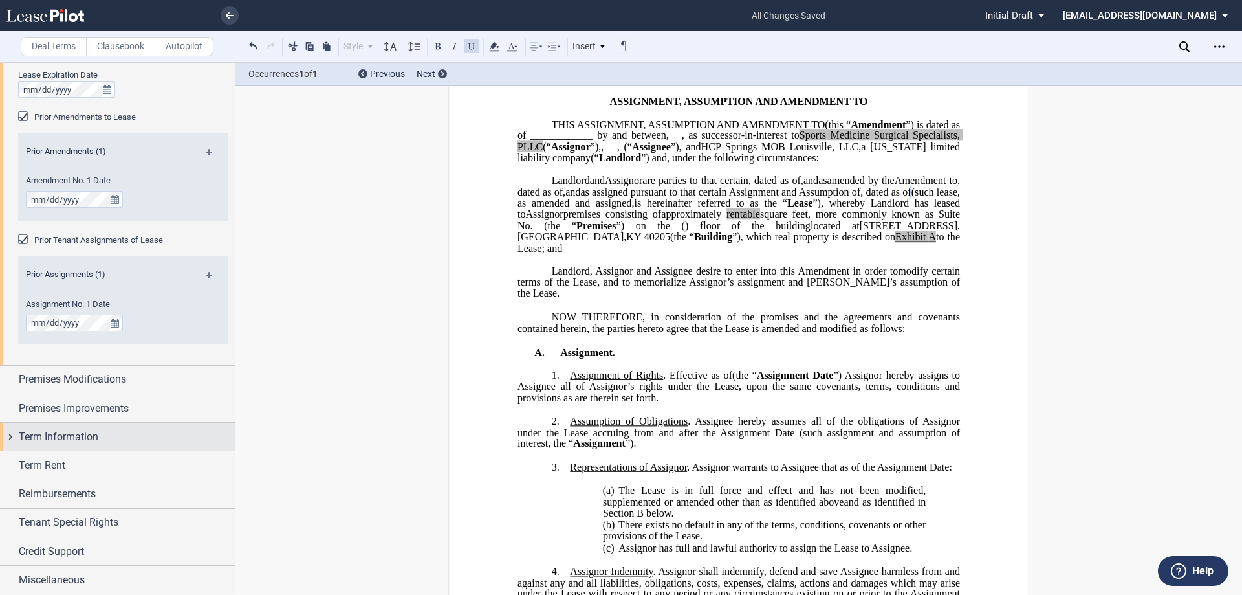
click at [82, 431] on span "Term Information" at bounding box center [59, 437] width 80 height 16
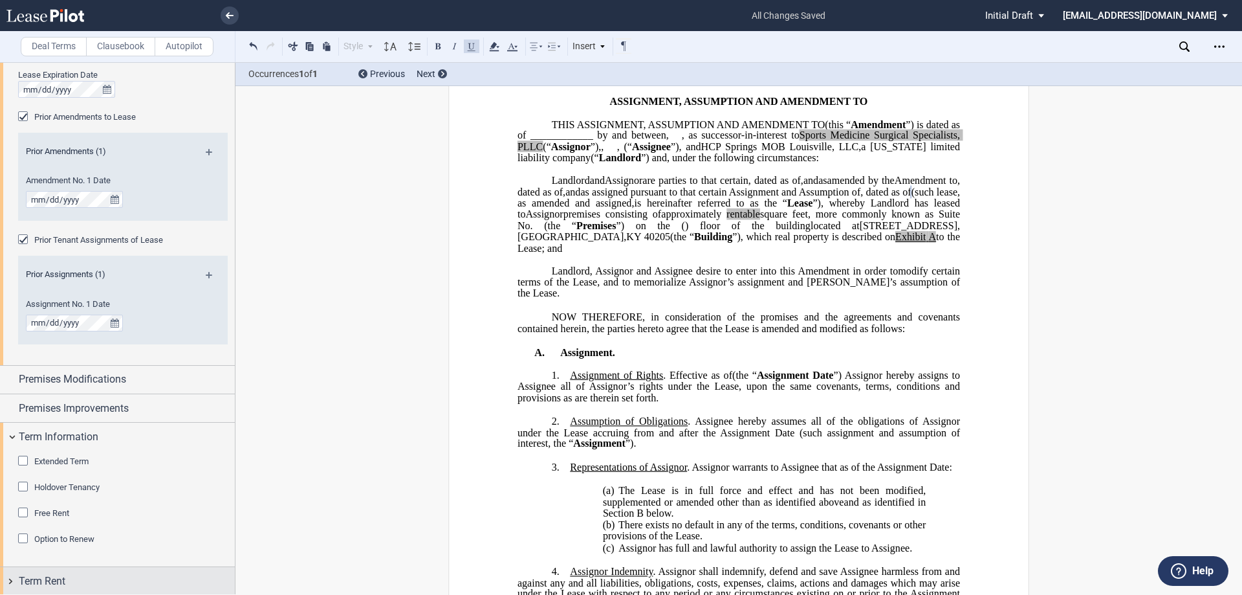
click at [76, 573] on div "Term Rent" at bounding box center [127, 581] width 216 height 16
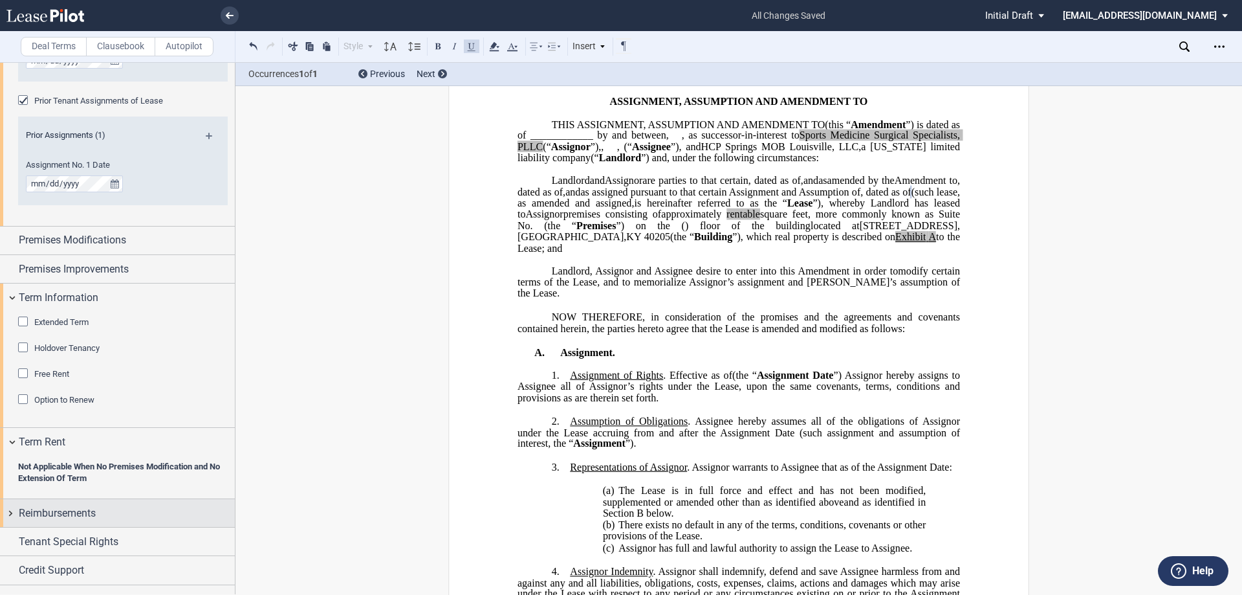
scroll to position [1326, 0]
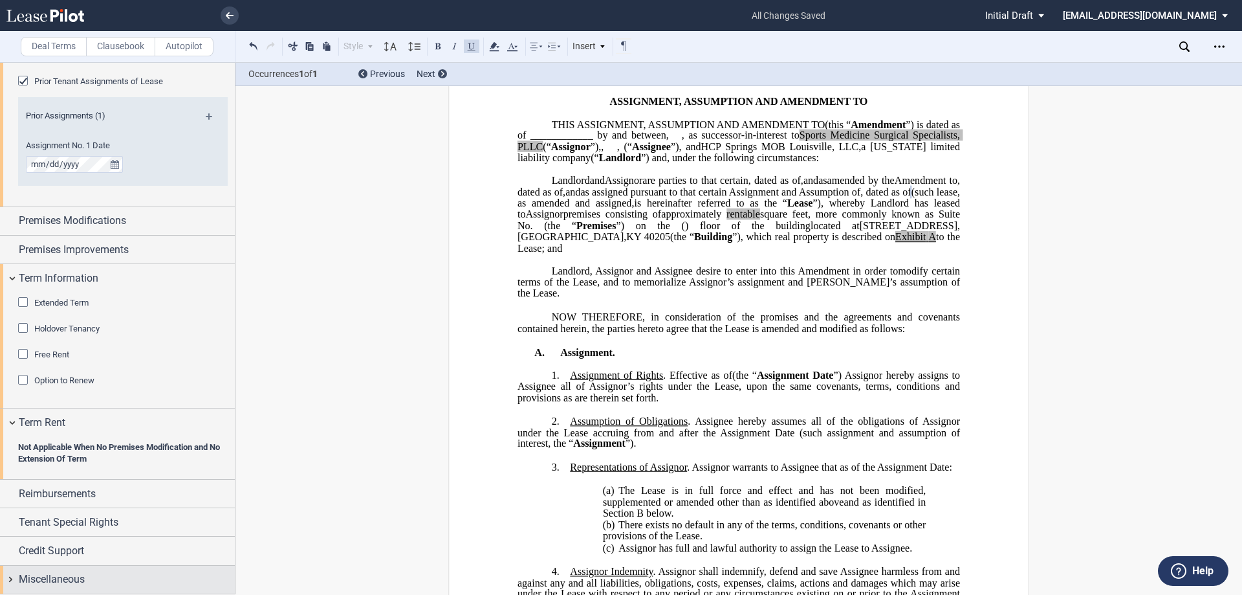
click at [89, 571] on div "Miscellaneous" at bounding box center [117, 579] width 235 height 28
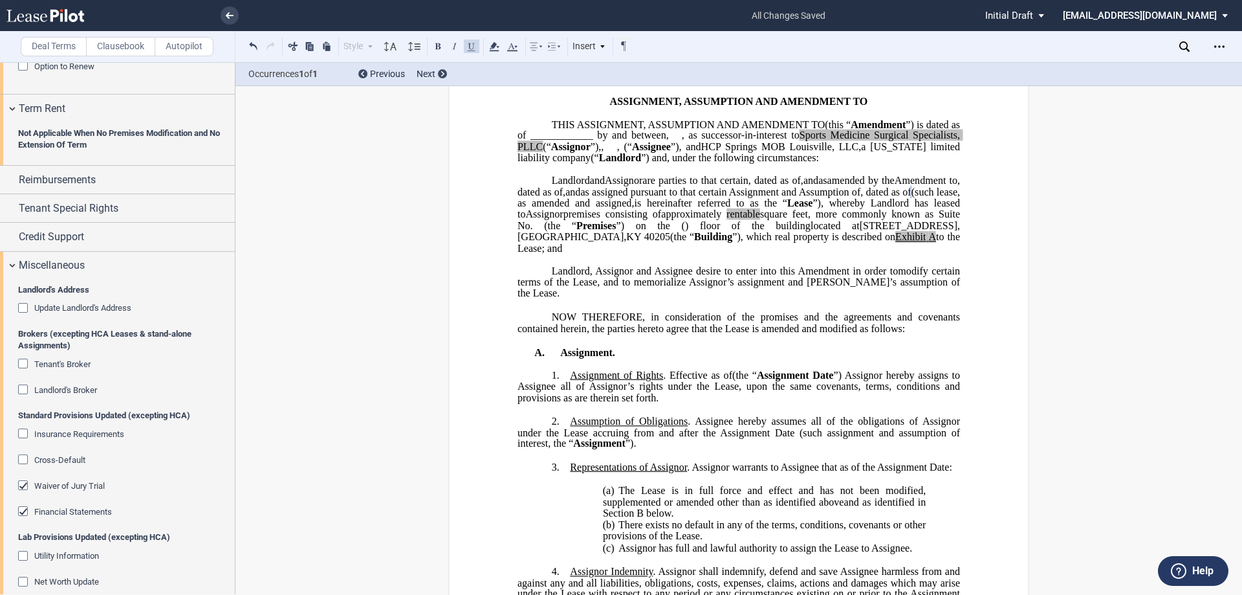
scroll to position [1819, 0]
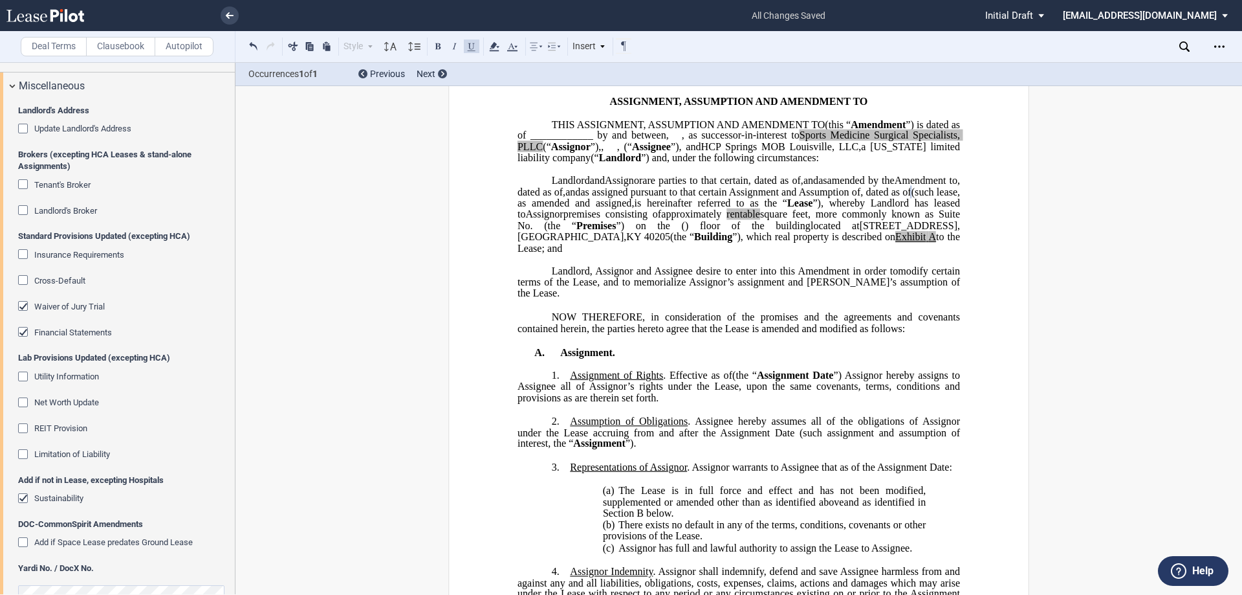
click at [60, 492] on div "Sustainability" at bounding box center [58, 498] width 49 height 12
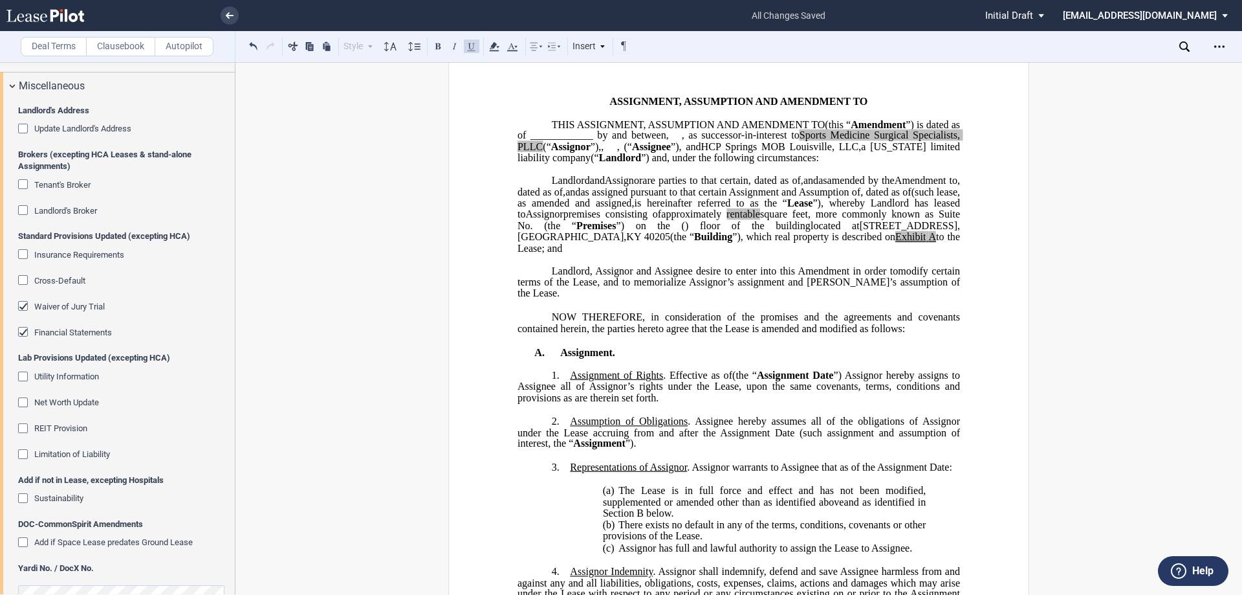
scroll to position [1848, 0]
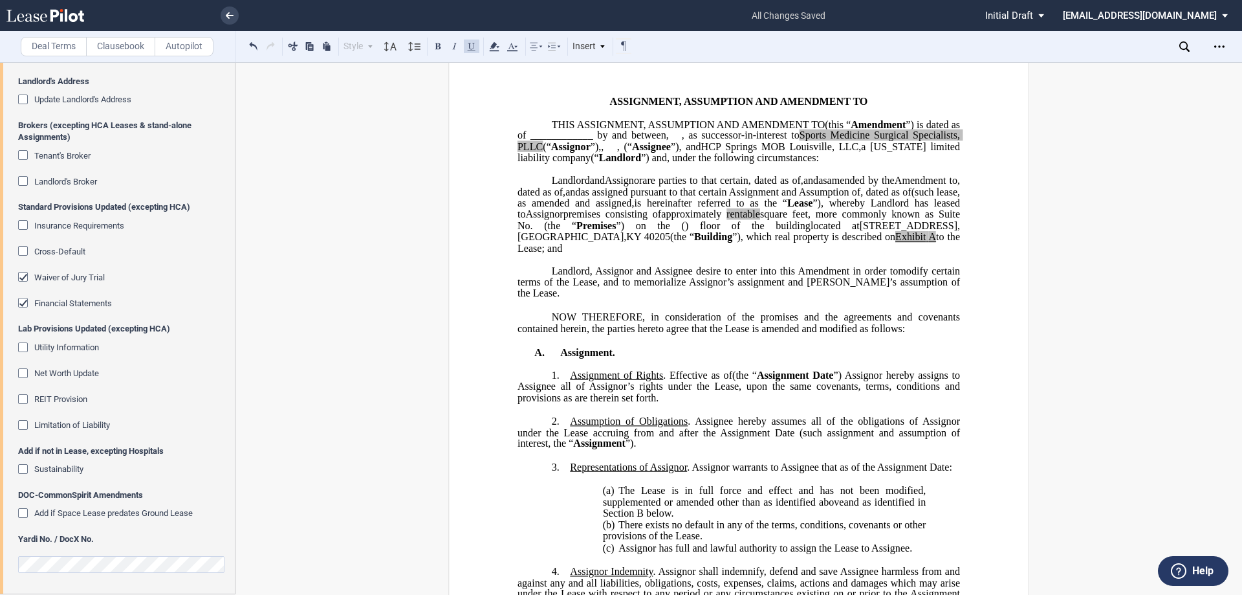
click at [69, 348] on span "Utility Information" at bounding box center [66, 347] width 65 height 10
click at [52, 347] on span "Utility Information" at bounding box center [66, 347] width 65 height 10
click at [68, 302] on span "Financial Statements" at bounding box center [73, 303] width 78 height 10
click at [70, 274] on span "Waiver of Jury Trial" at bounding box center [69, 277] width 71 height 10
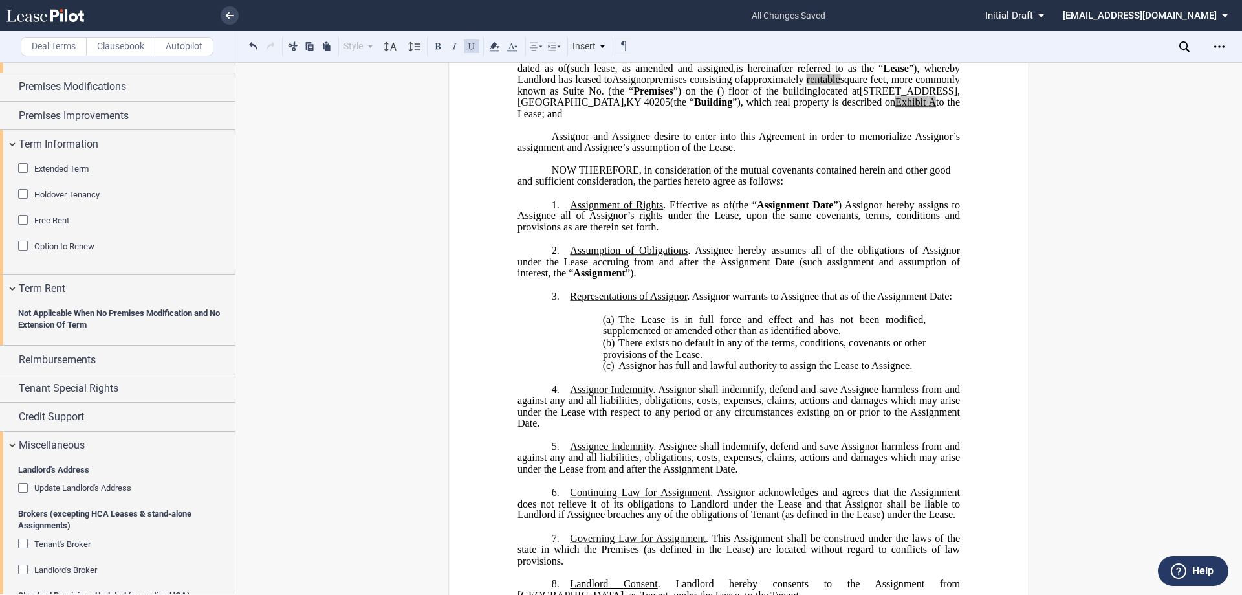
scroll to position [194, 0]
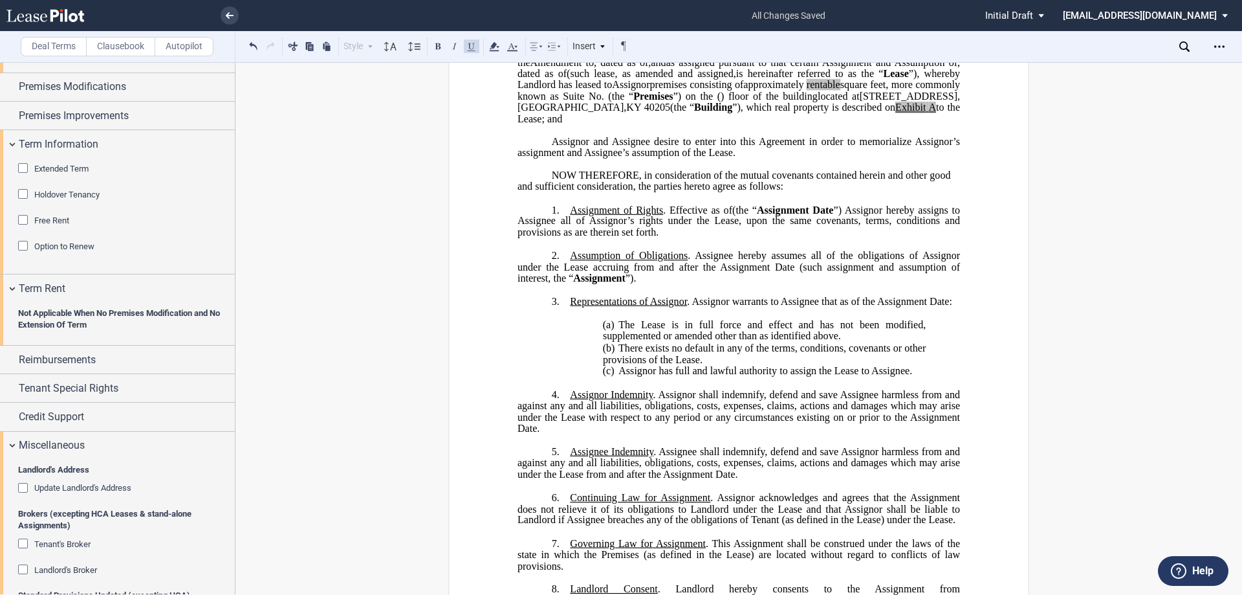
click at [734, 237] on span "”) Assignor hereby assigns to Assignee all of Assignor’s rights under the Lease…" at bounding box center [740, 221] width 445 height 34
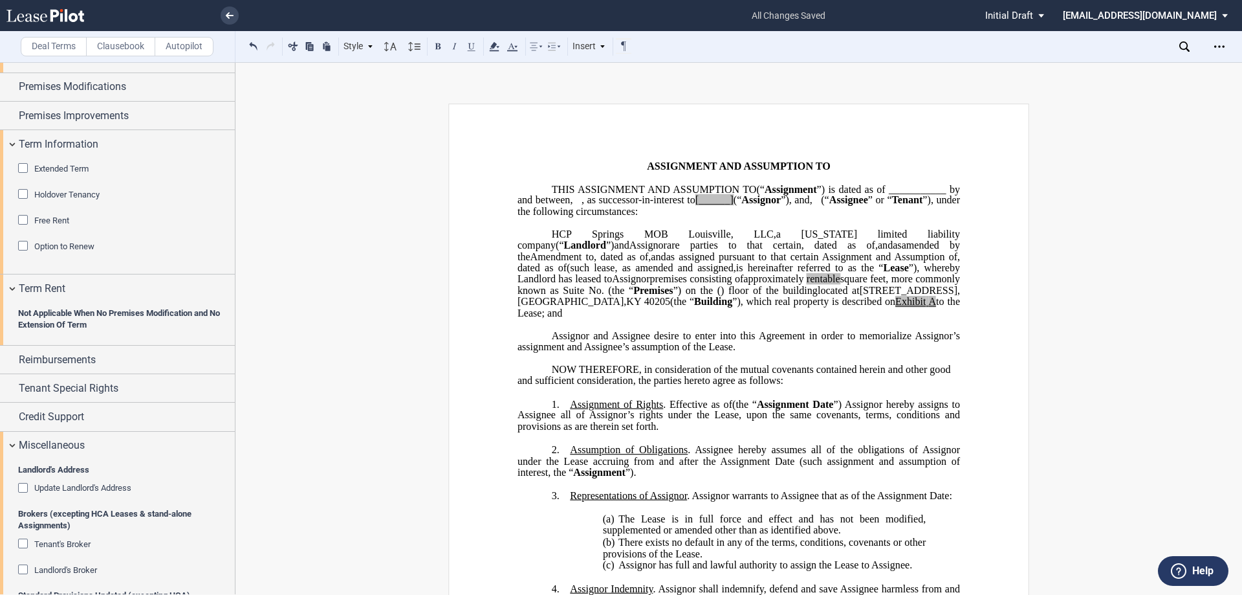
scroll to position [129, 0]
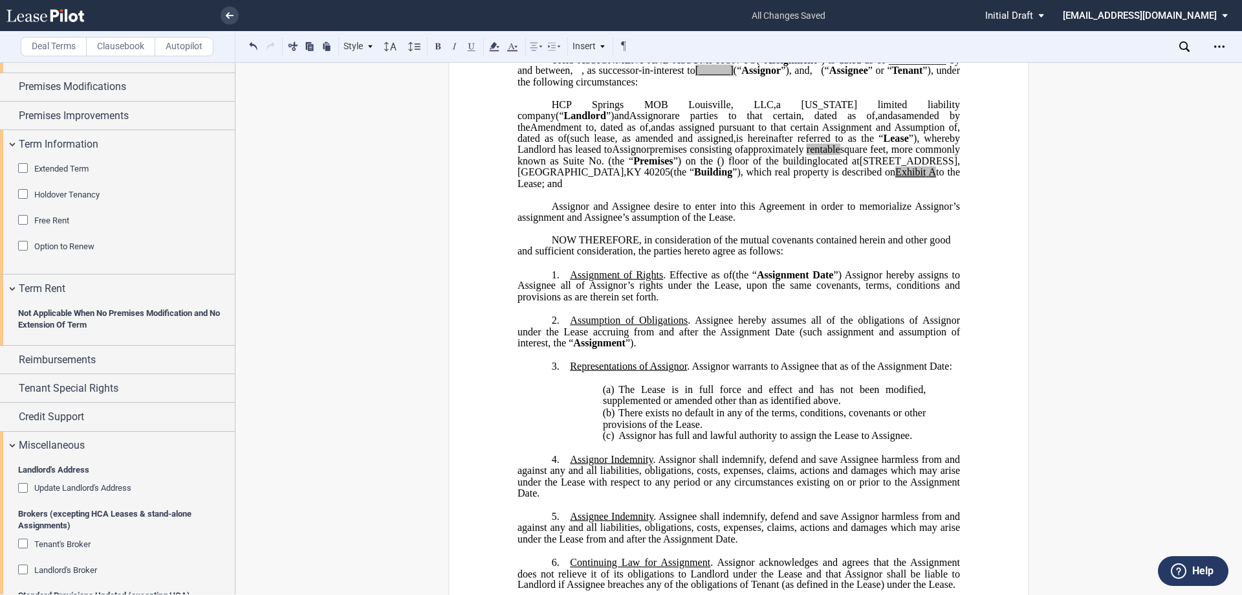
click at [705, 280] on span ". Effective as of" at bounding box center [697, 274] width 69 height 12
click at [729, 302] on span "”) Assignor hereby assigns to Assignee all of Assignor’s rights under the Lease…" at bounding box center [740, 285] width 445 height 34
drag, startPoint x: 741, startPoint y: 318, endPoint x: 756, endPoint y: 322, distance: 15.2
click at [740, 302] on span "”) Assignor hereby assigns to Assignee all of Assignor’s rights under the Lease…" at bounding box center [740, 285] width 445 height 34
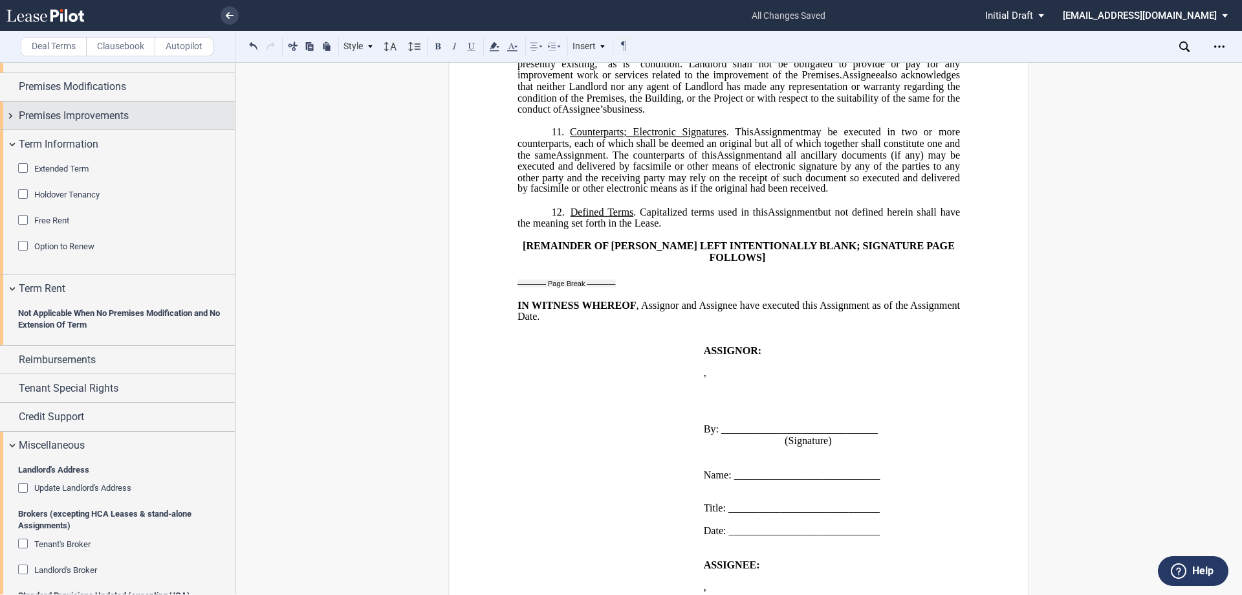
scroll to position [970, 0]
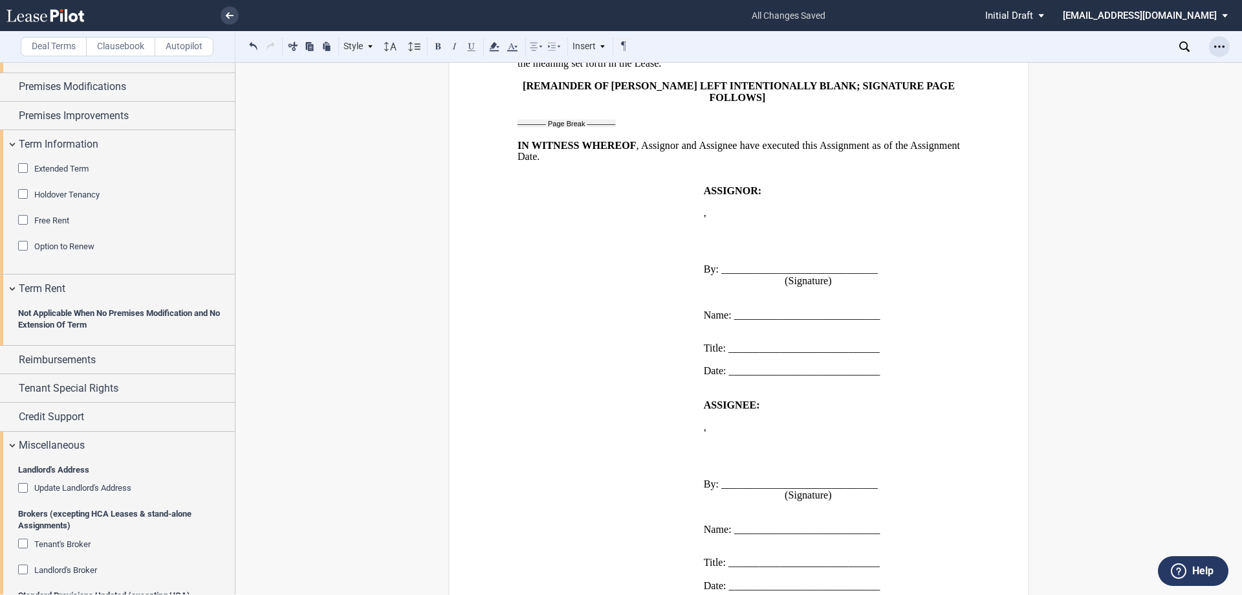
click at [1229, 50] on div "Open Lease options menu" at bounding box center [1219, 46] width 21 height 21
click at [1100, 69] on div "Download" at bounding box center [1144, 69] width 158 height 11
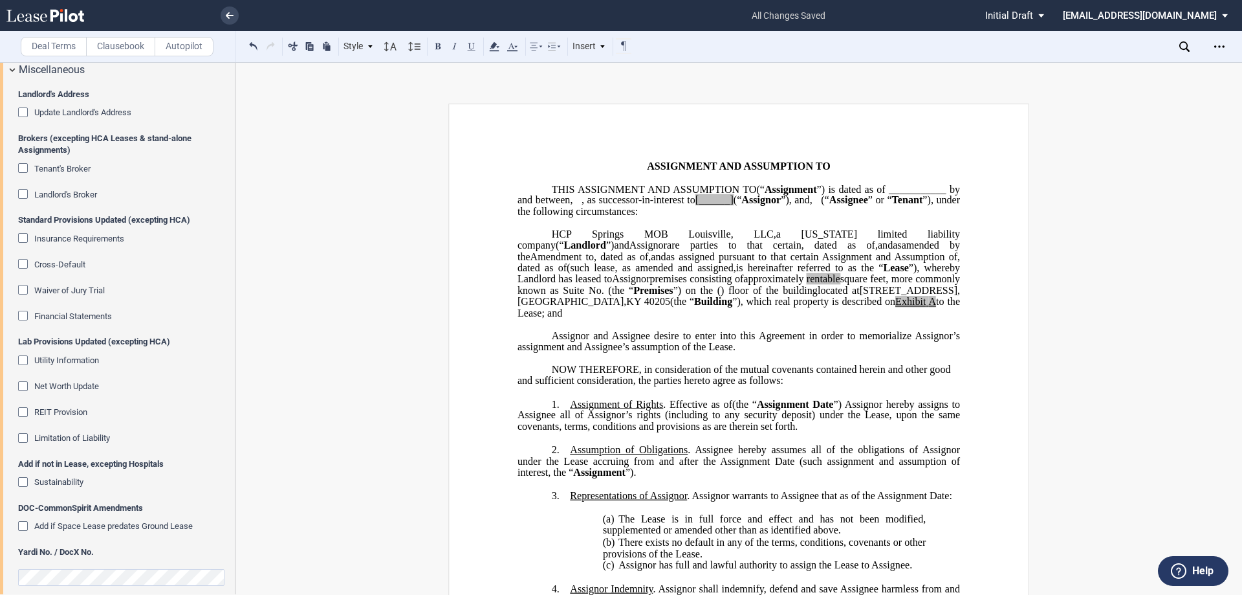
scroll to position [1848, 0]
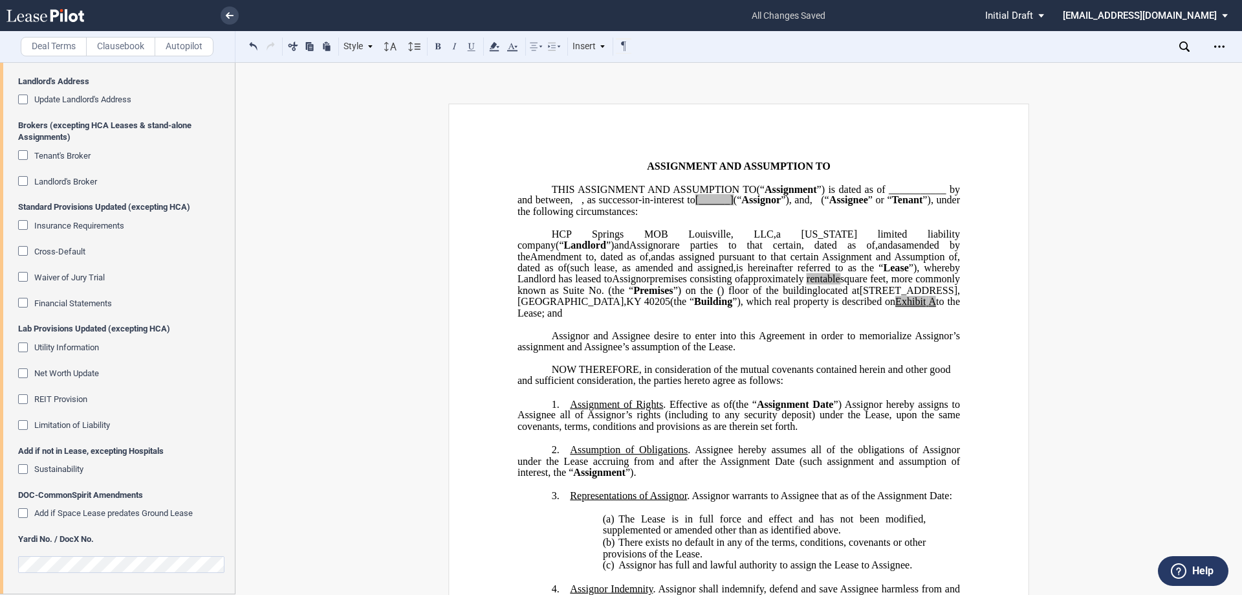
click at [76, 461] on div "Add if not in Lease, excepting Hospitals Sustainability" at bounding box center [123, 467] width 210 height 44
click at [74, 465] on span "Sustainability" at bounding box center [58, 469] width 49 height 10
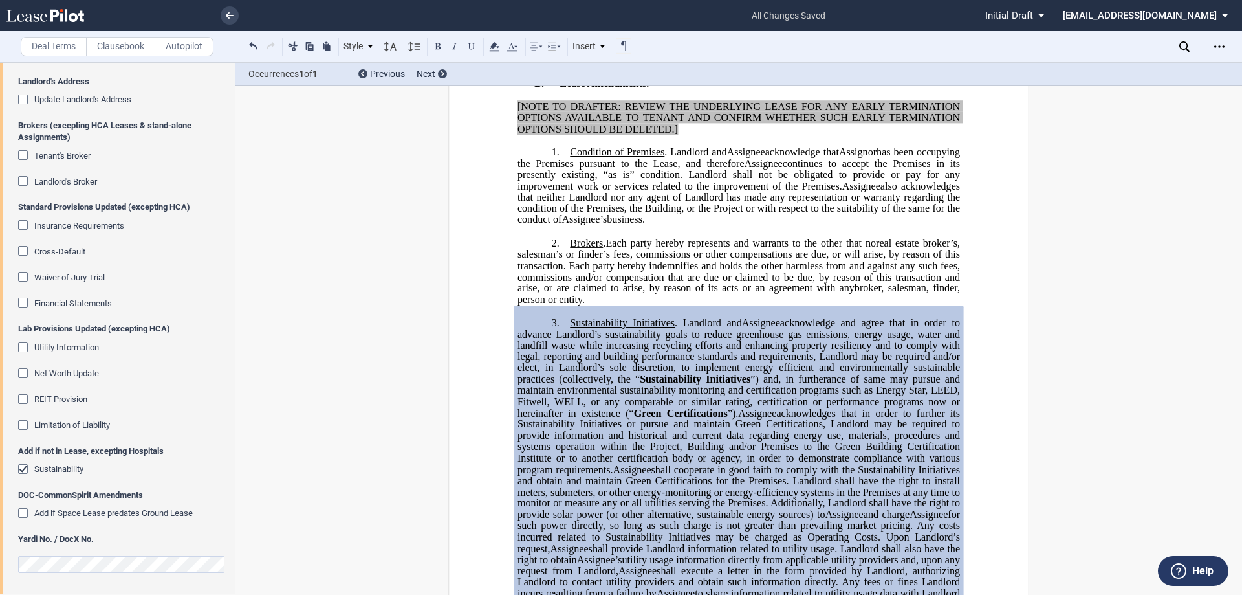
scroll to position [824, 0]
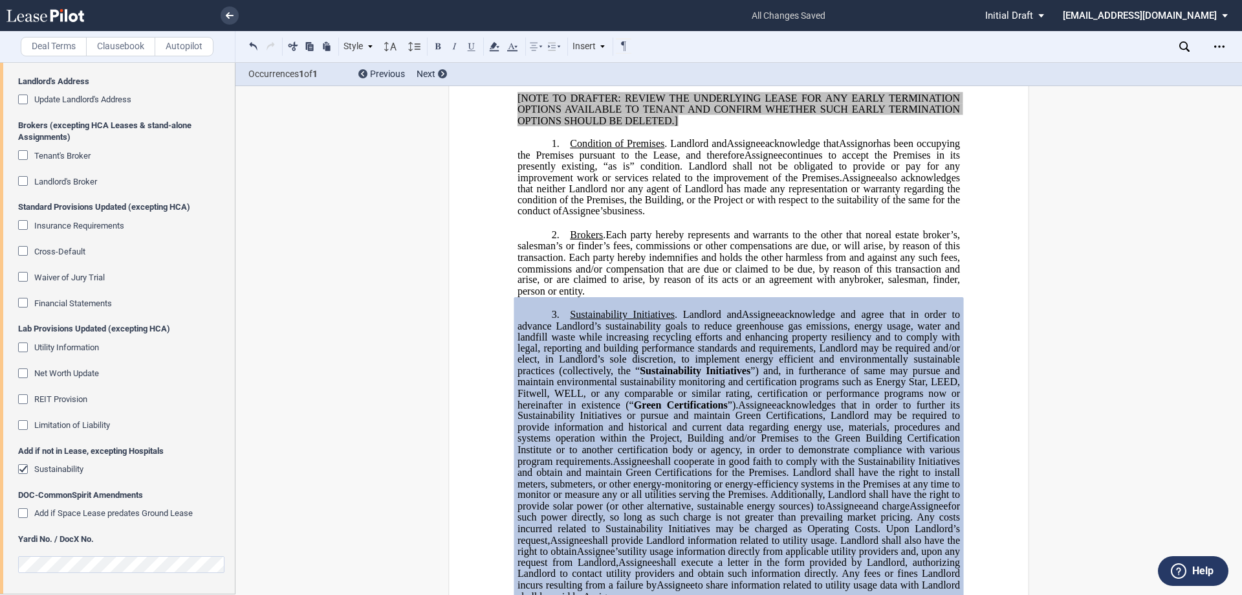
click at [77, 471] on span "Sustainability" at bounding box center [58, 469] width 49 height 10
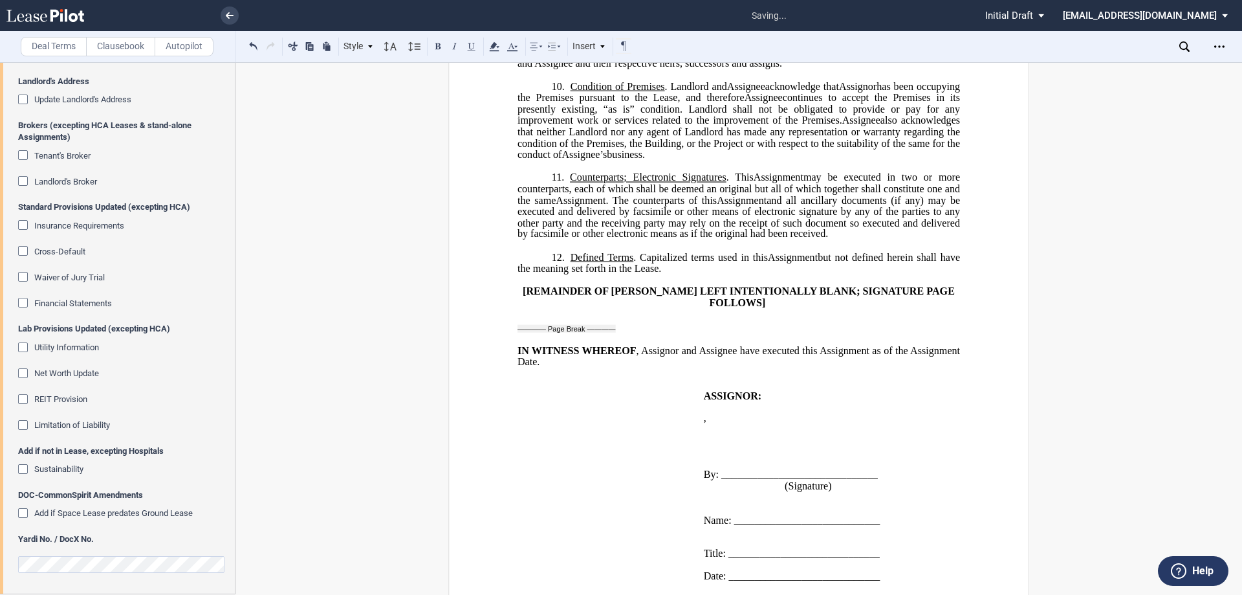
click at [56, 466] on span "Sustainability" at bounding box center [58, 469] width 49 height 10
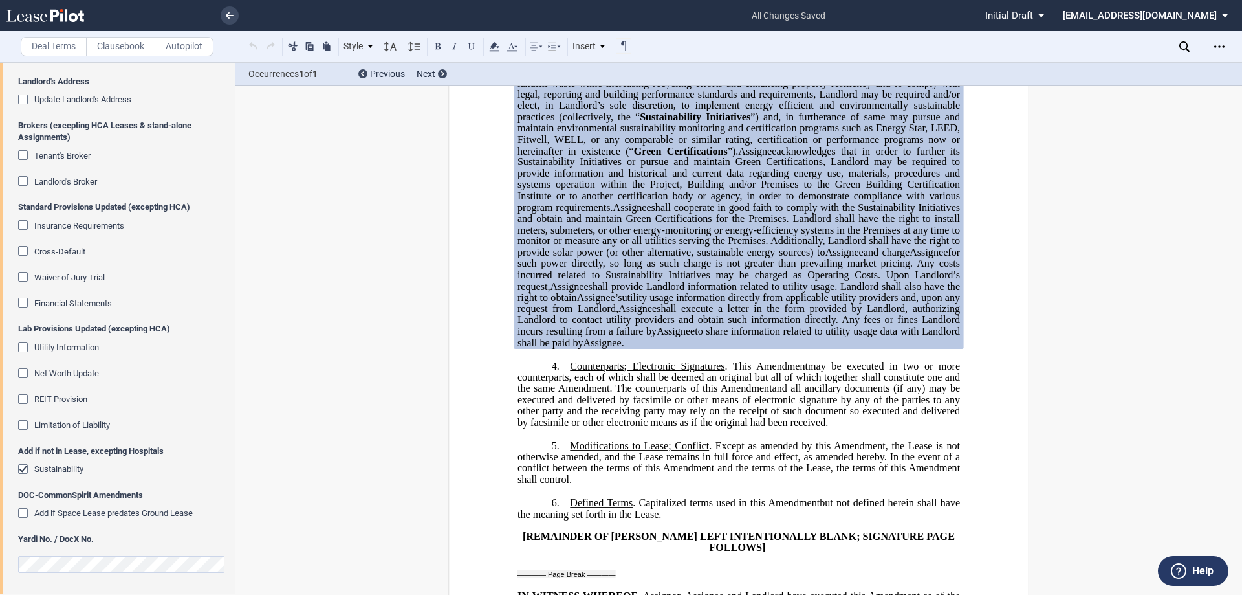
scroll to position [1108, 0]
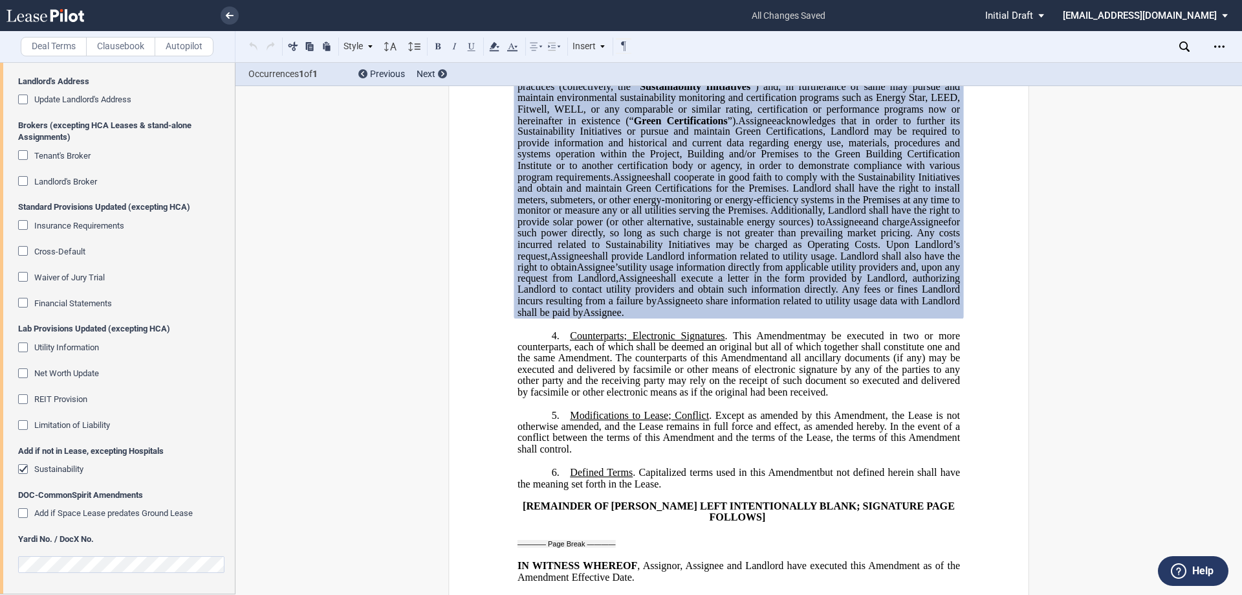
click at [763, 329] on p "﻿" at bounding box center [739, 323] width 442 height 11
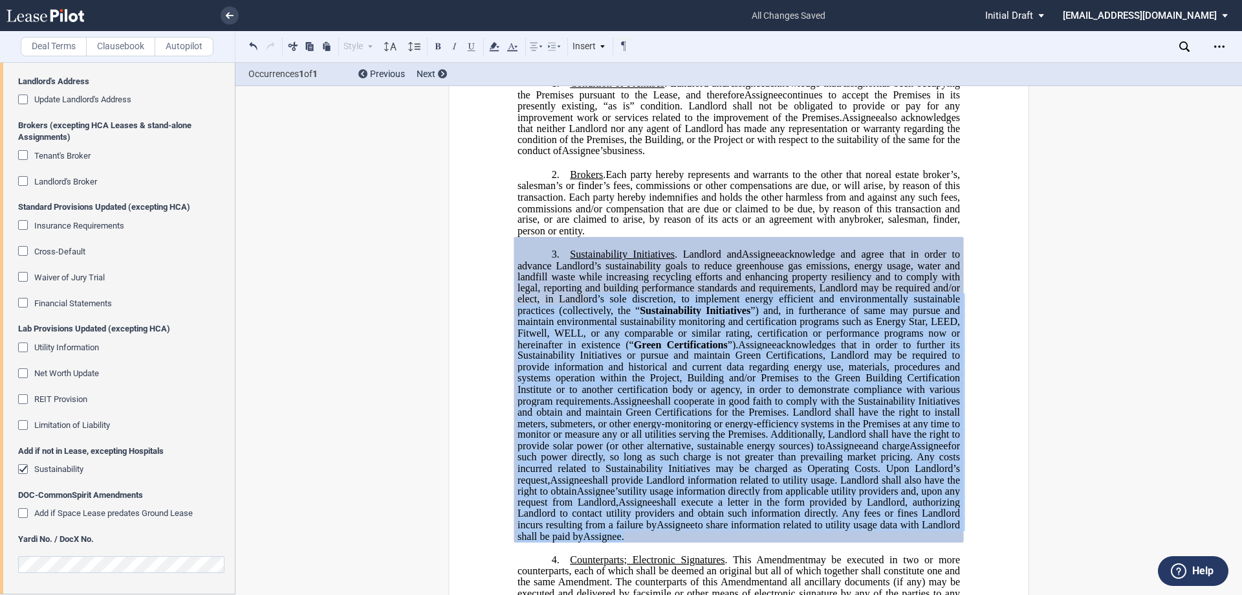
scroll to position [782, 0]
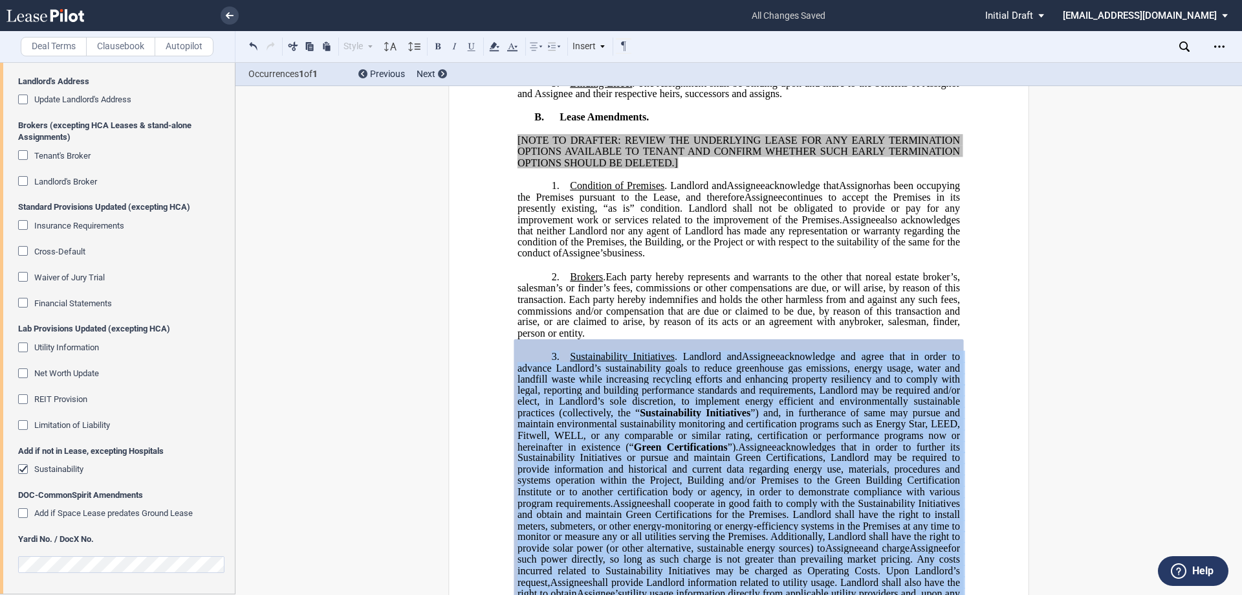
drag, startPoint x: 691, startPoint y: 360, endPoint x: 765, endPoint y: 287, distance: 104.3
click at [530, 398] on p "3. Sustainability Initiatives . Landlord and Assignee Tenant acknowledge and ag…" at bounding box center [739, 497] width 442 height 294
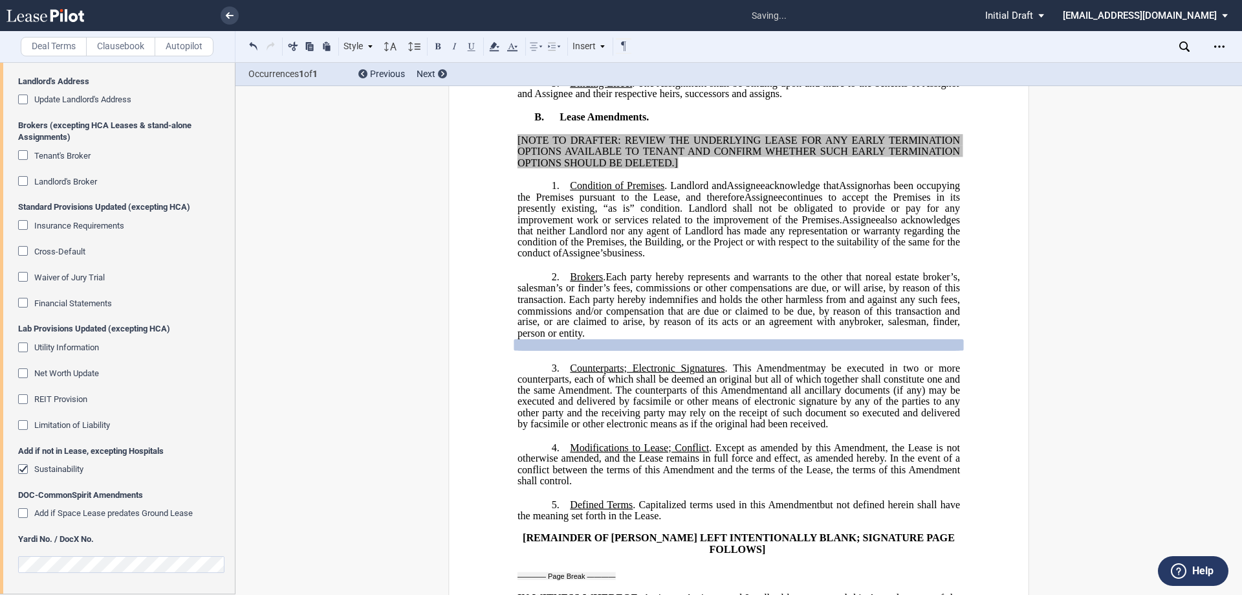
click at [624, 373] on span "Counterparts; Electronic Signatures" at bounding box center [647, 368] width 155 height 12
click at [623, 361] on p "﻿" at bounding box center [739, 355] width 442 height 11
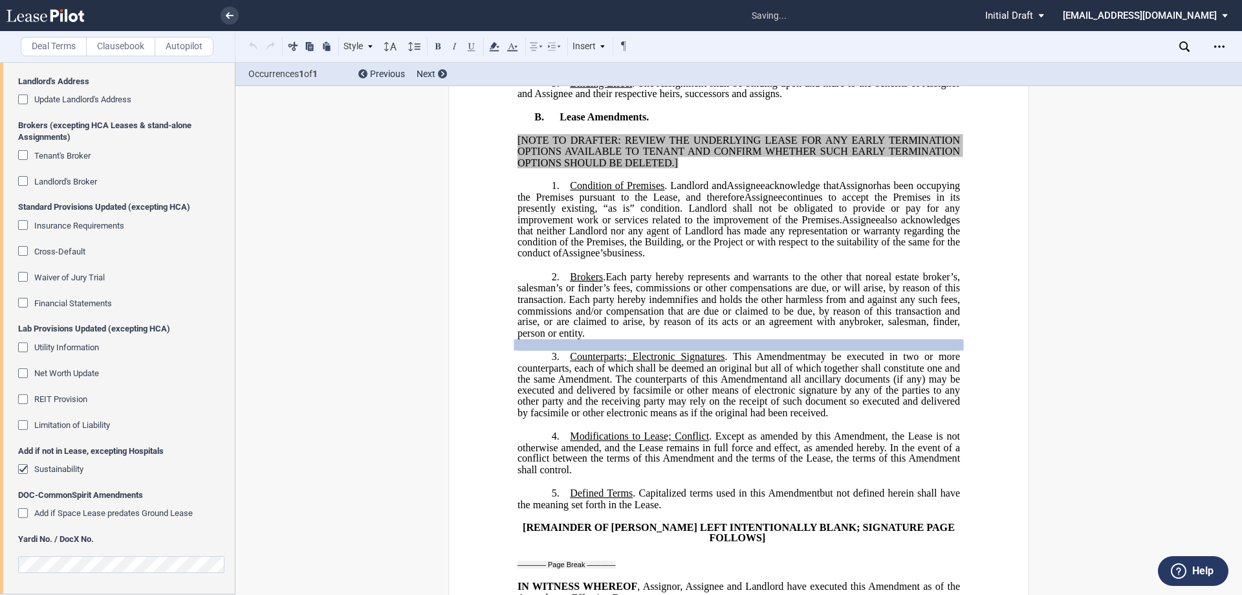
click at [663, 327] on span "real estate broker’s, salesman’s or finder’s fees, commissions or other compens…" at bounding box center [740, 298] width 445 height 56
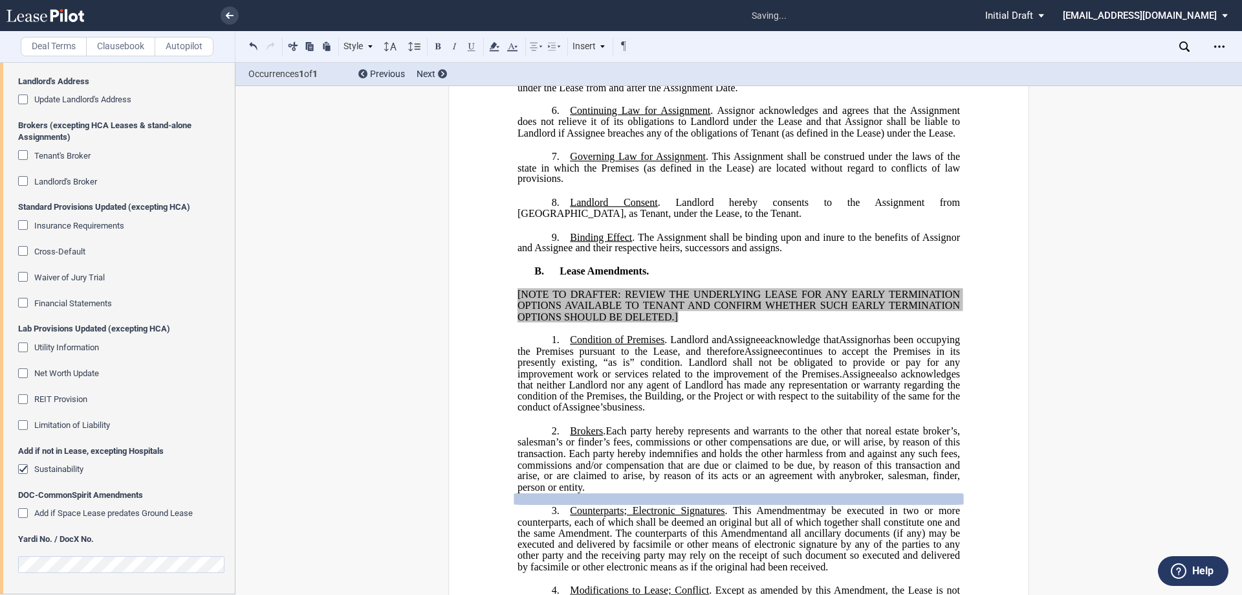
scroll to position [588, 0]
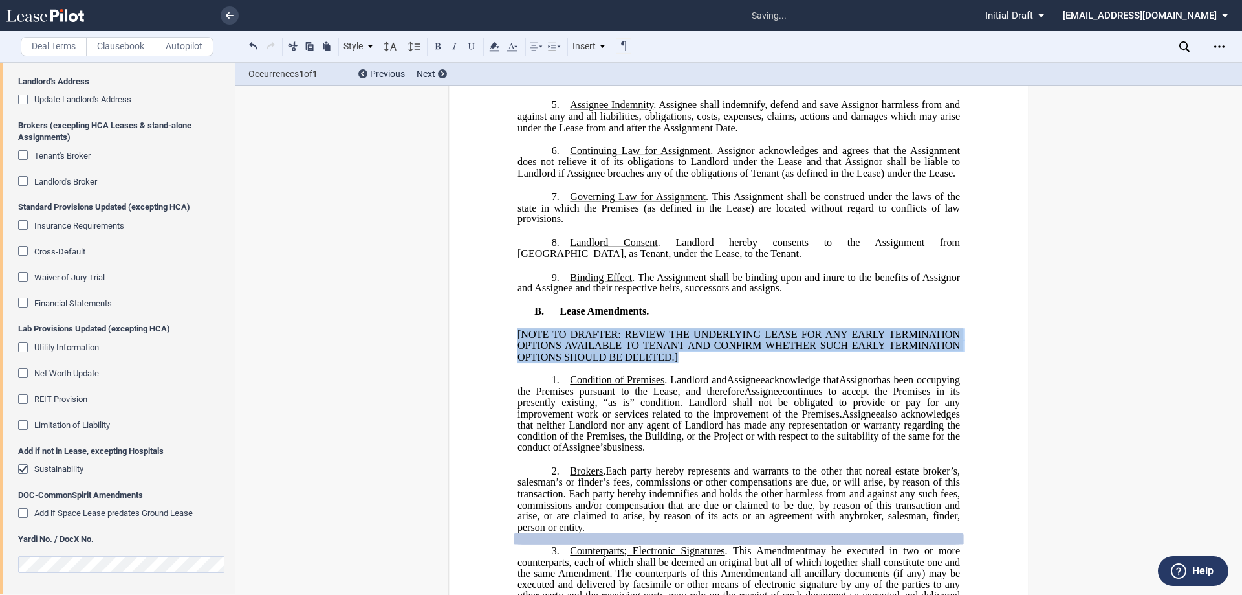
drag, startPoint x: 693, startPoint y: 401, endPoint x: 471, endPoint y: 377, distance: 223.2
click at [471, 377] on div "﻿ ﻿ ﻿ FIRST AMENDMENT TO ﻿ ﻿ ASSIGNMENT, ASSUMPTION AND ﻿ ﻿ FIRST AMENDMENT TO …" at bounding box center [738, 522] width 581 height 2014
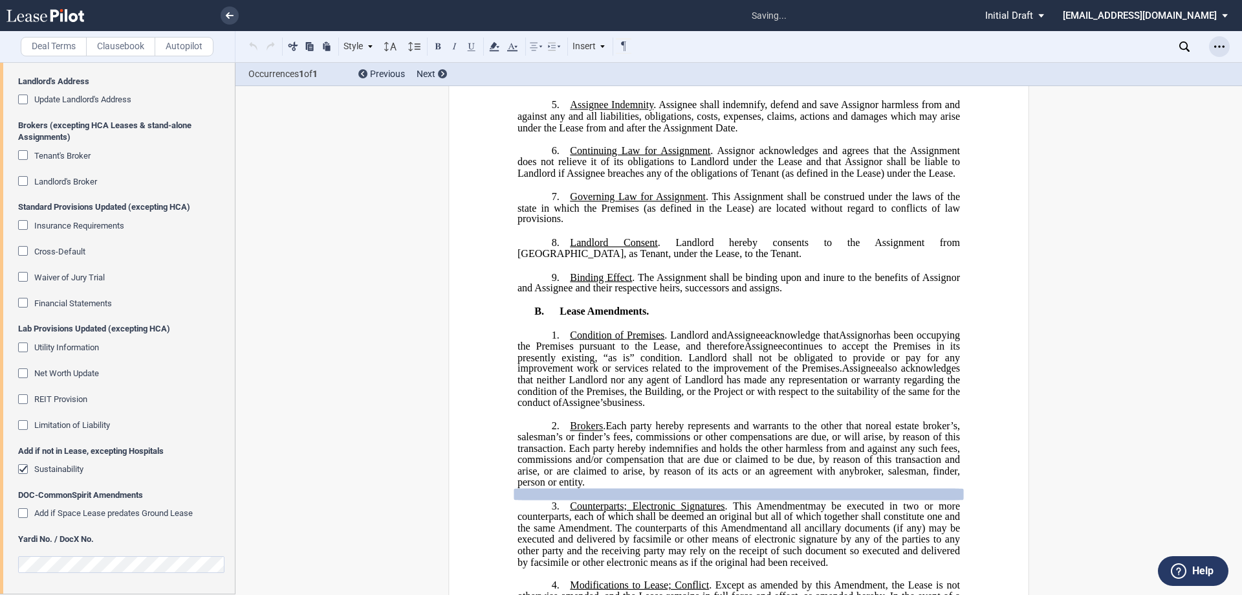
click at [1227, 47] on div "Open Lease options menu" at bounding box center [1219, 46] width 21 height 21
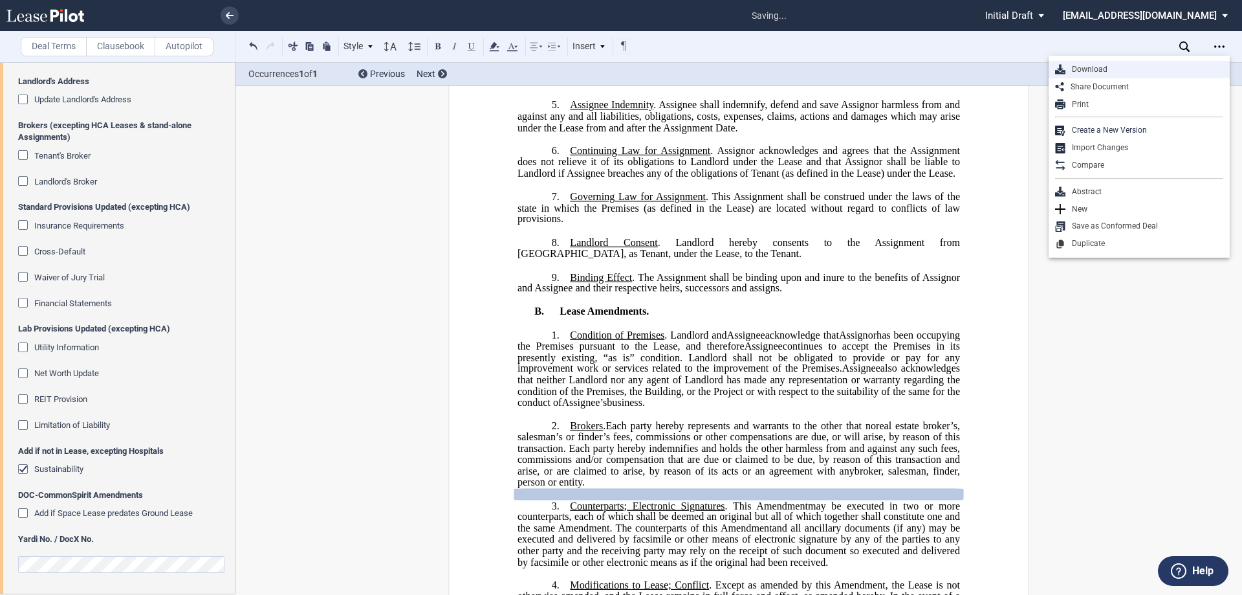
click at [1133, 67] on div "Download" at bounding box center [1144, 69] width 158 height 11
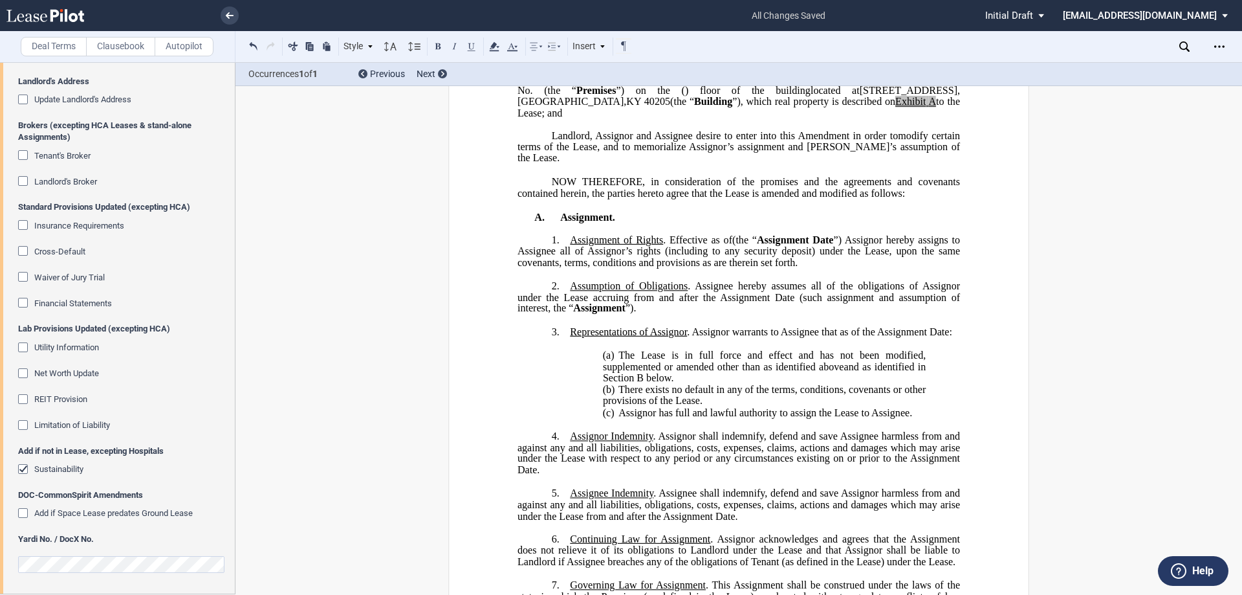
scroll to position [0, 0]
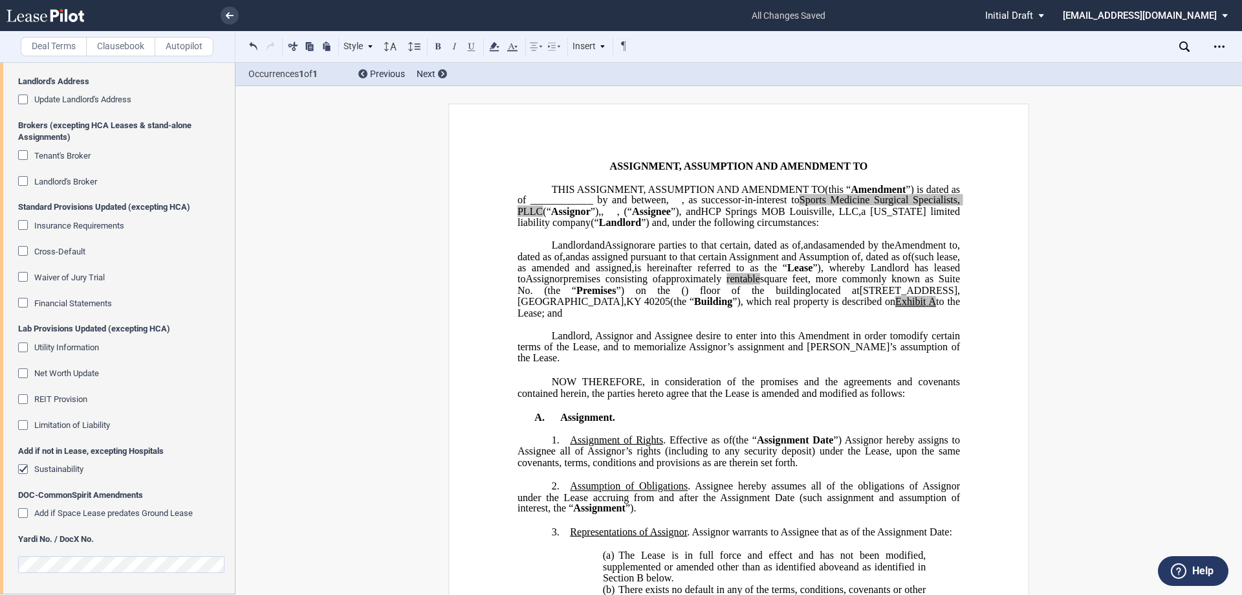
click at [52, 474] on span "Sustainability" at bounding box center [58, 469] width 49 height 10
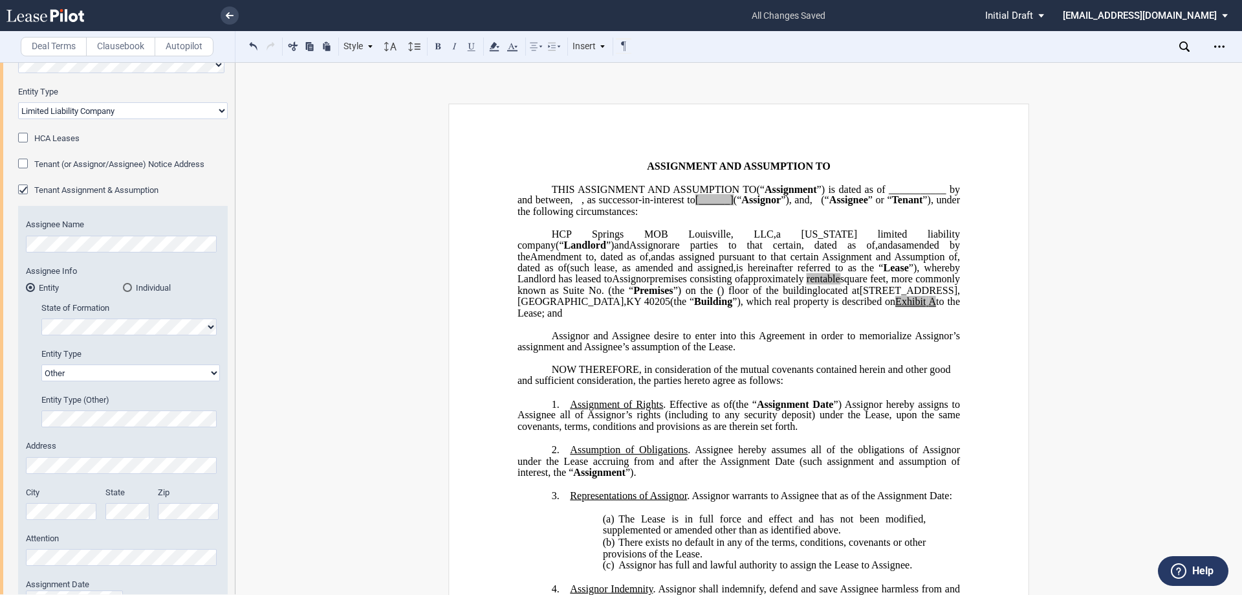
scroll to position [194, 0]
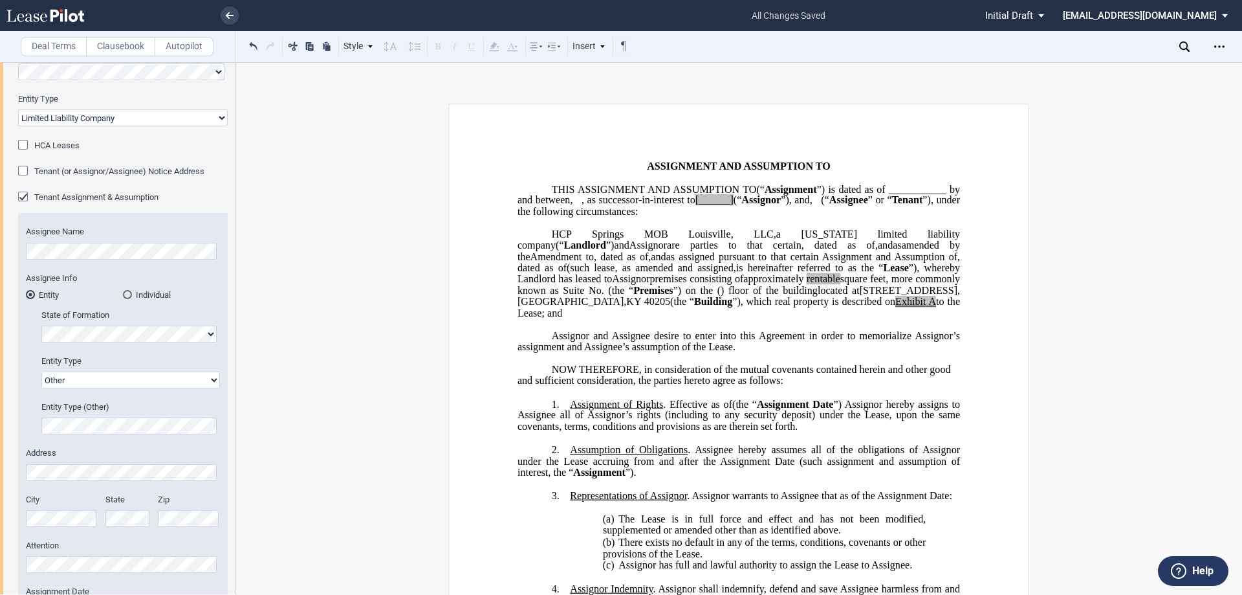
click at [839, 228] on p "﻿" at bounding box center [739, 222] width 442 height 11
drag, startPoint x: 798, startPoint y: 214, endPoint x: 838, endPoint y: 213, distance: 40.1
click at [838, 213] on p "THIS ASSIGNMENT AND ASSUMPTION TO ﻿ ﻿ (“ Assignment ”) is dated as of _________…" at bounding box center [739, 201] width 442 height 34
click at [803, 250] on span "limited liability company" at bounding box center [740, 239] width 445 height 23
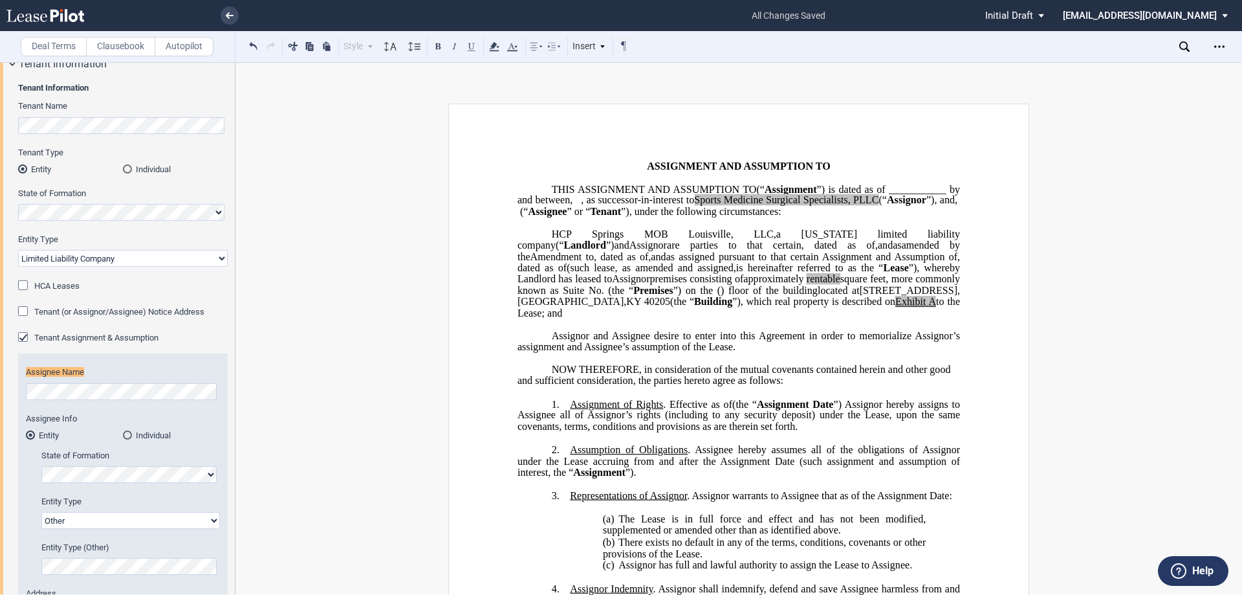
scroll to position [0, 0]
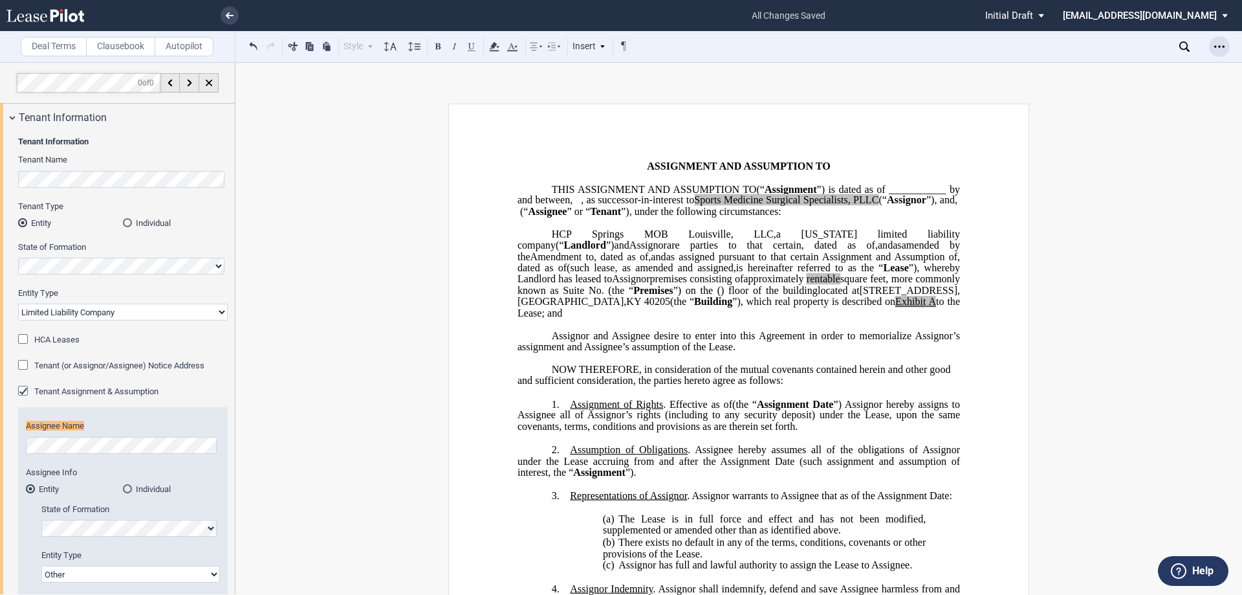
click at [1223, 45] on icon "Open Lease options menu" at bounding box center [1219, 46] width 10 height 10
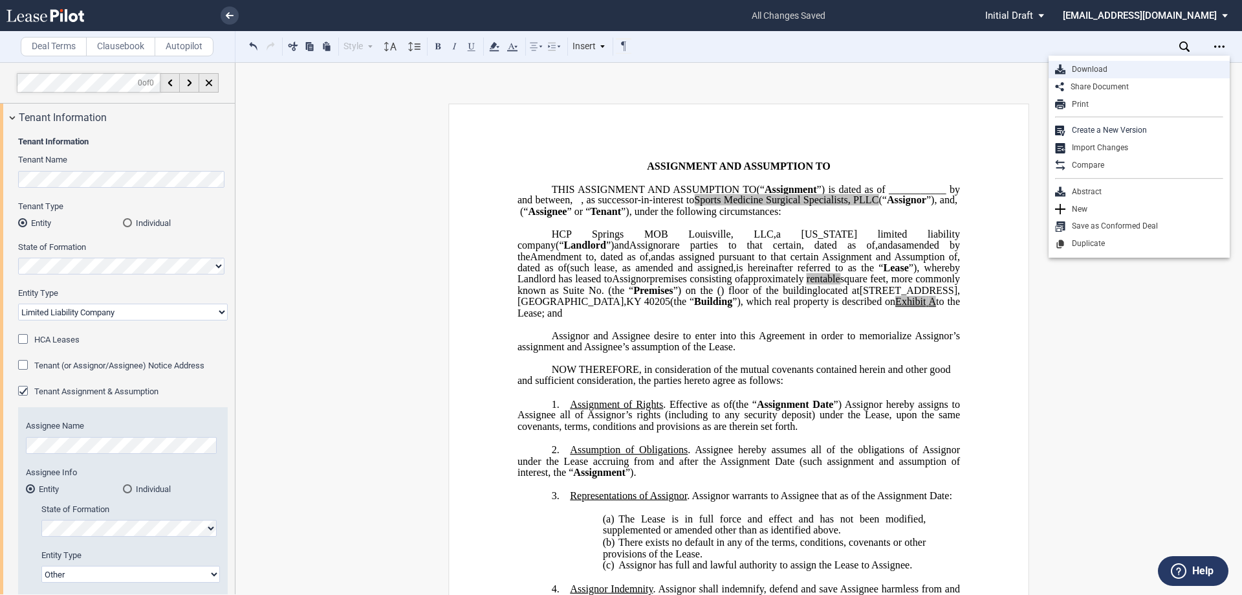
click at [1155, 72] on div "Download" at bounding box center [1144, 69] width 158 height 11
drag, startPoint x: 622, startPoint y: 116, endPoint x: 593, endPoint y: 123, distance: 30.0
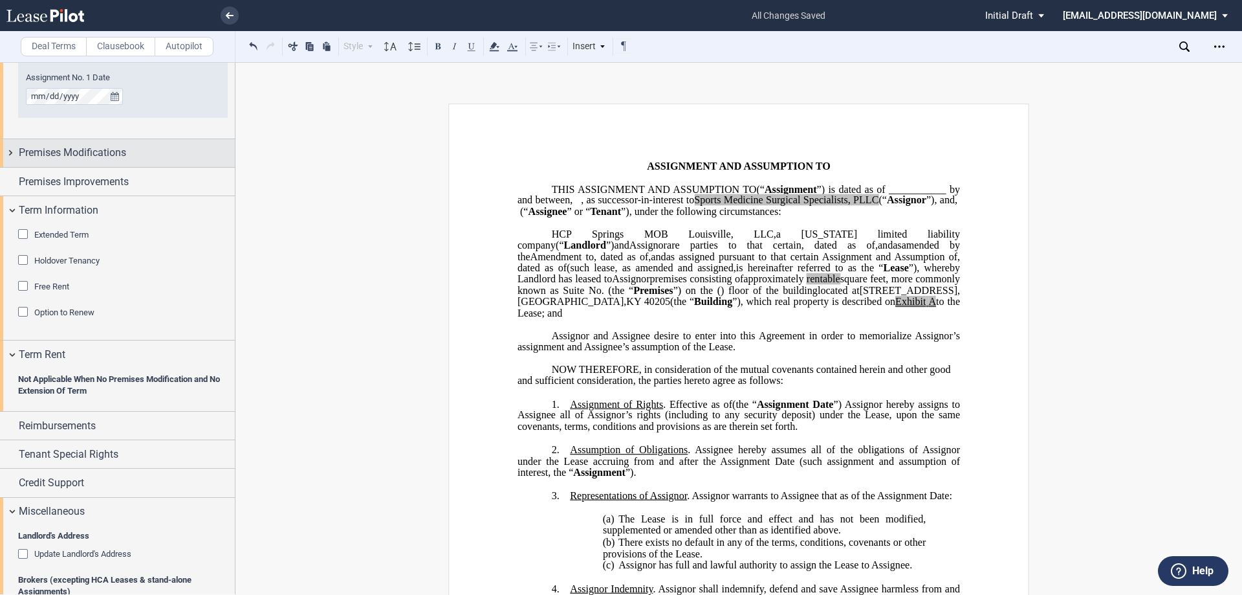
scroll to position [1423, 0]
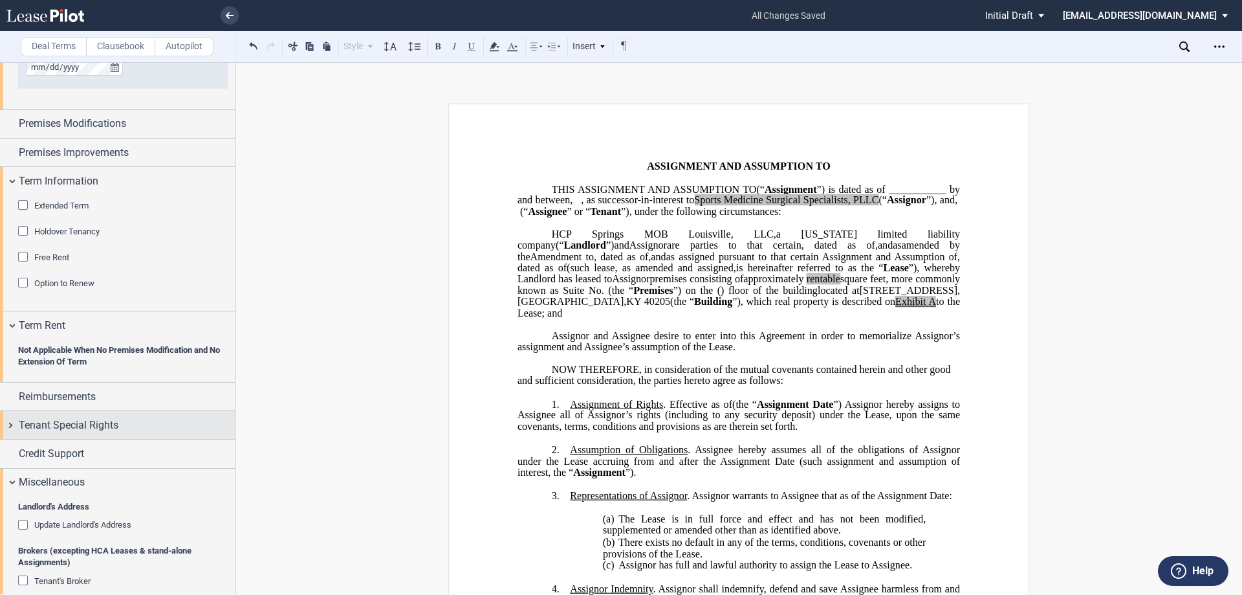
click at [125, 428] on div "Tenant Special Rights" at bounding box center [127, 425] width 216 height 16
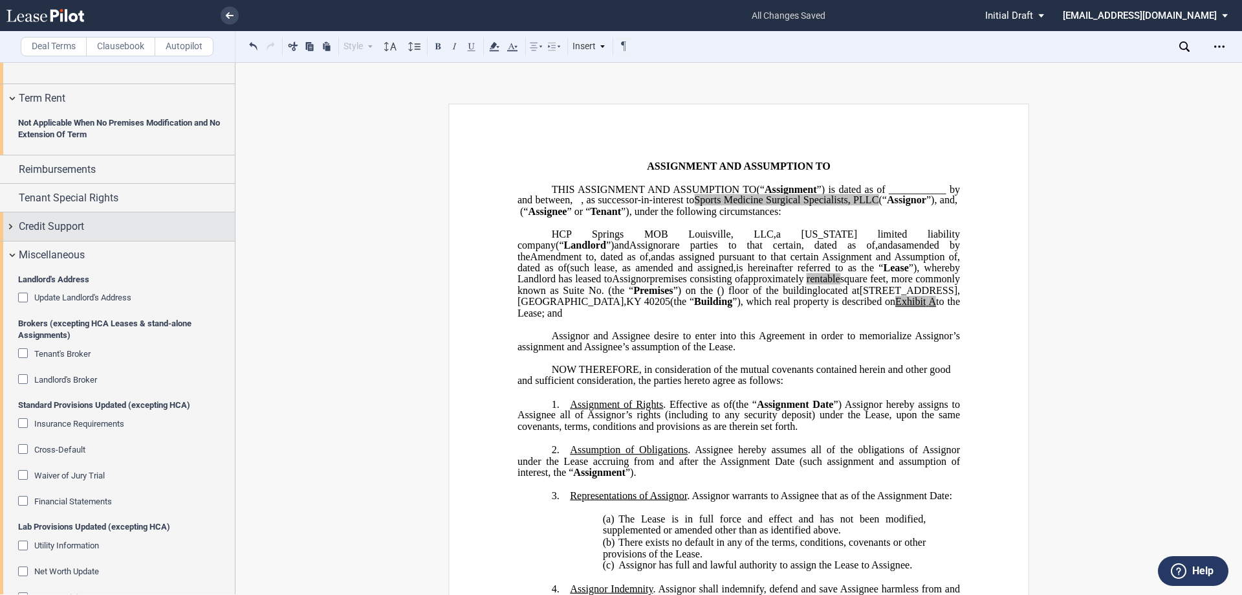
scroll to position [1682, 0]
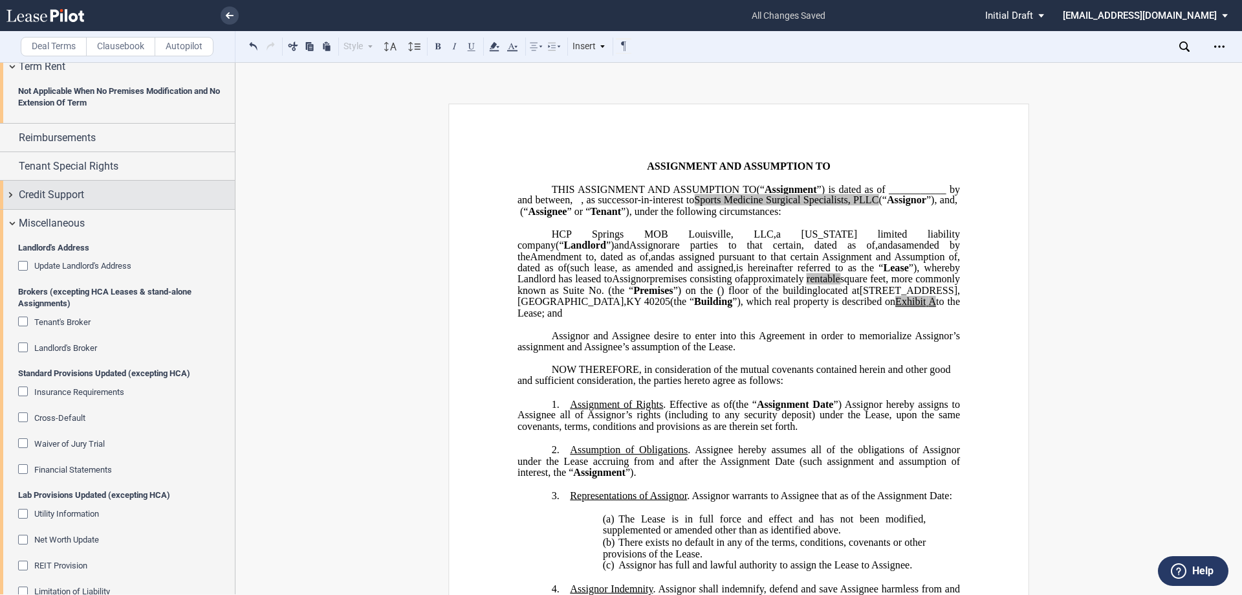
click at [75, 189] on span "Credit Support" at bounding box center [51, 195] width 65 height 16
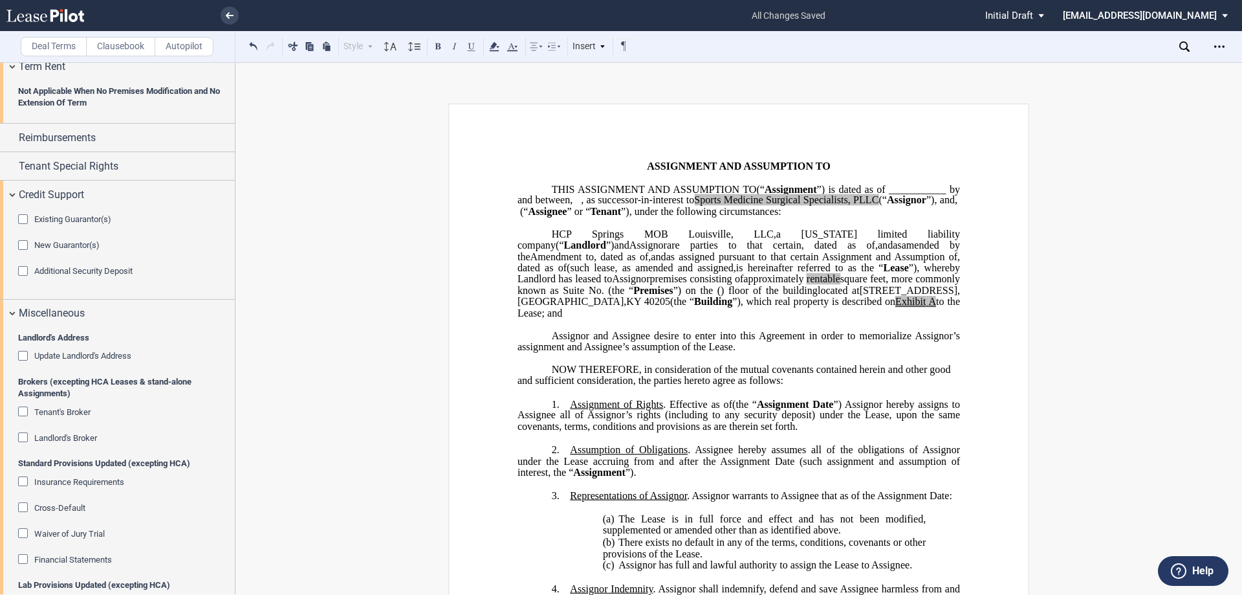
click at [66, 243] on span "New Guarantor(s)" at bounding box center [66, 245] width 65 height 10
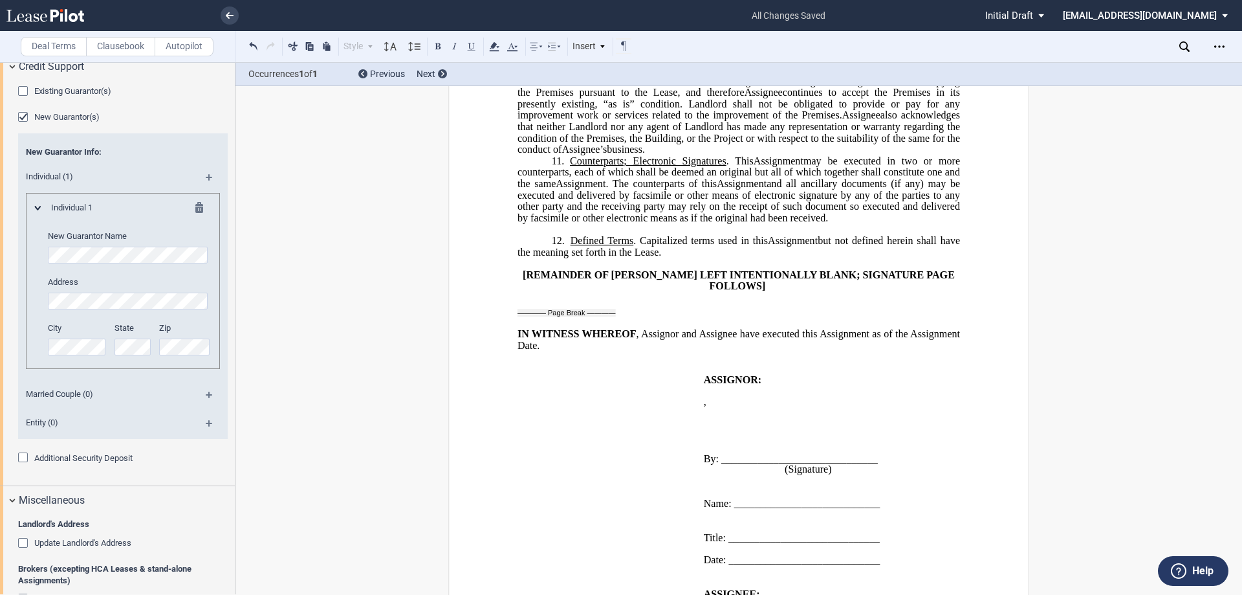
scroll to position [1811, 0]
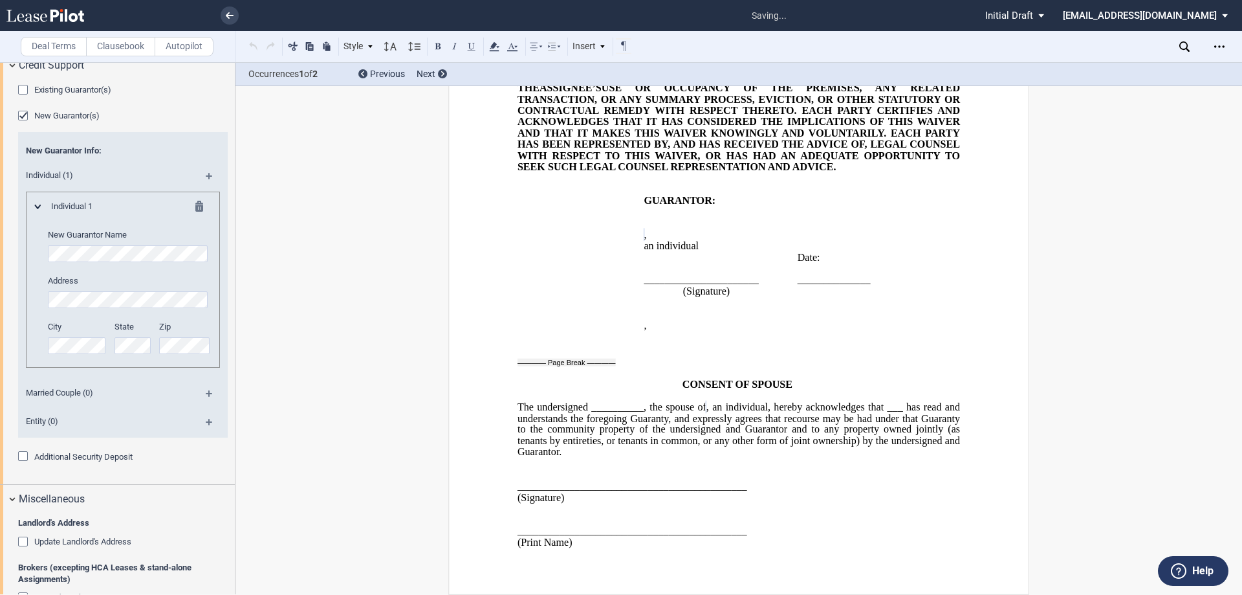
scroll to position [2509, 0]
click at [590, 448] on span ", an individual, hereby acknowledges that ___ has read and understands the fore…" at bounding box center [740, 428] width 445 height 56
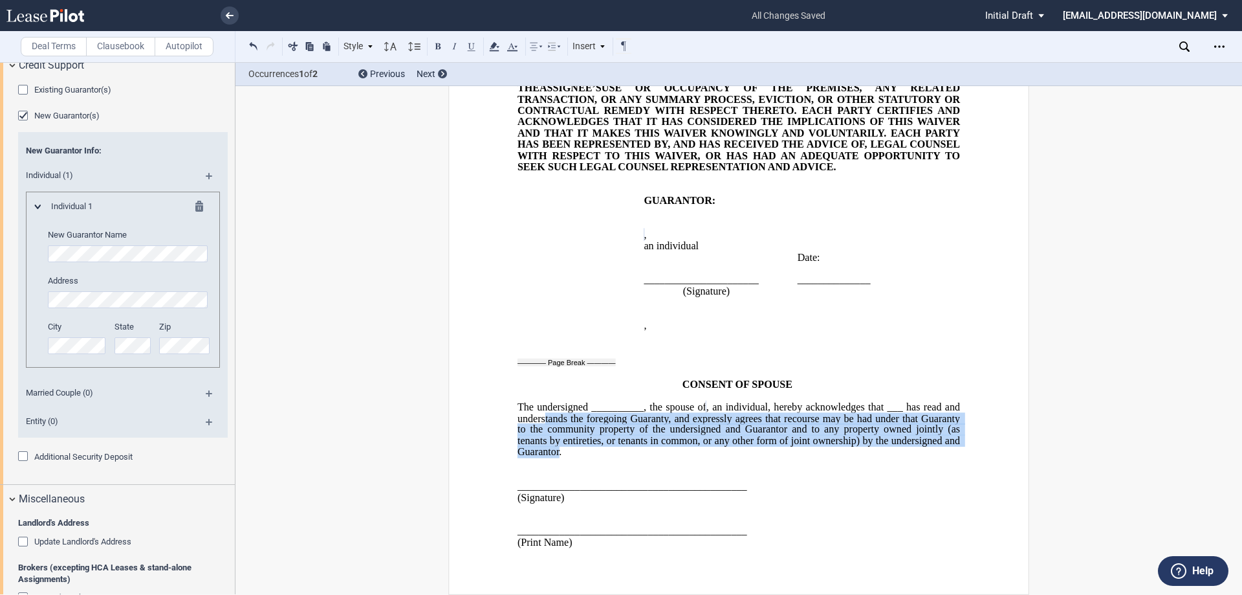
drag, startPoint x: 628, startPoint y: 455, endPoint x: 596, endPoint y: 422, distance: 45.8
click at [598, 422] on span ", an individual, hereby acknowledges that ___ has read and understands the fore…" at bounding box center [740, 428] width 445 height 56
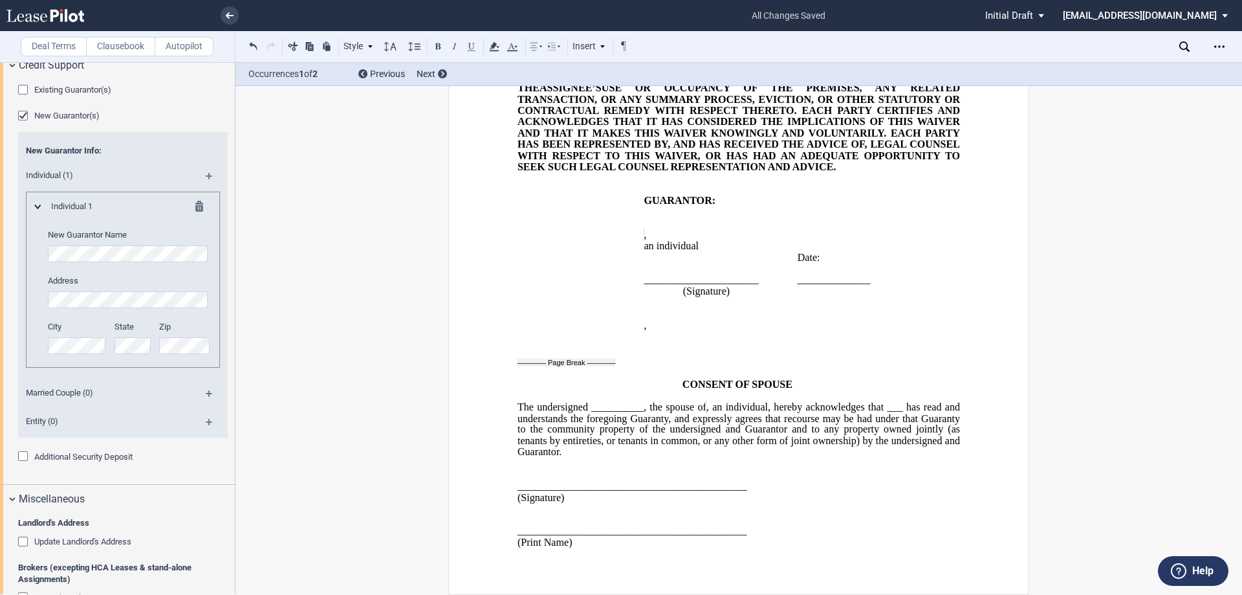
click at [577, 453] on span ", an individual, hereby acknowledges that ___ has read and understands the fore…" at bounding box center [740, 428] width 445 height 56
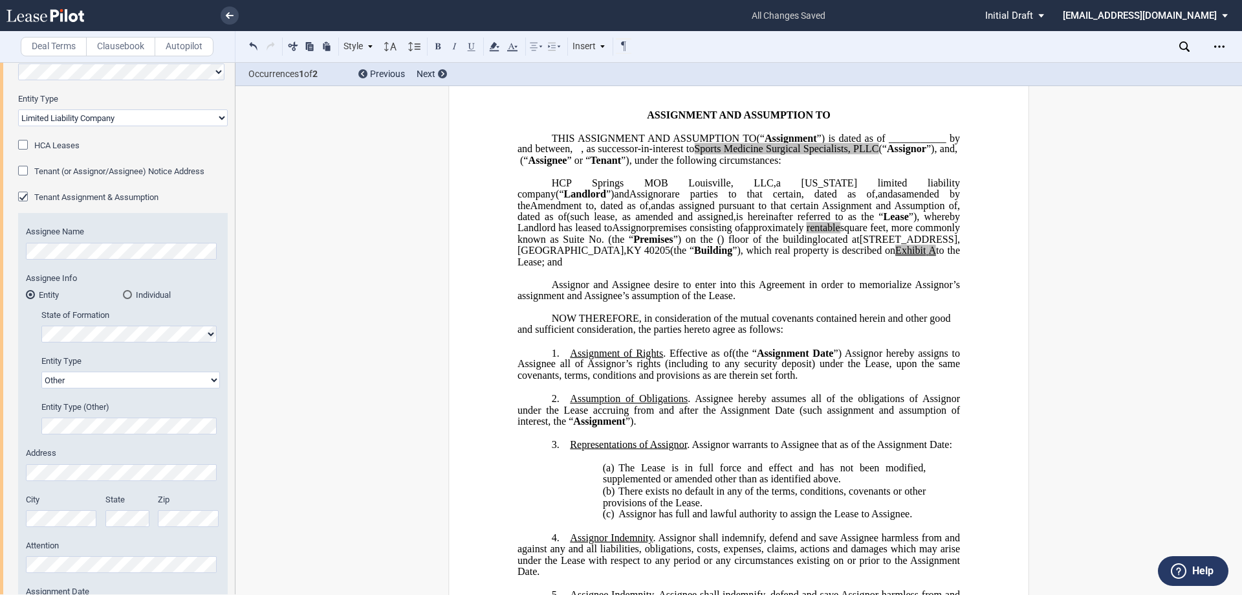
scroll to position [0, 0]
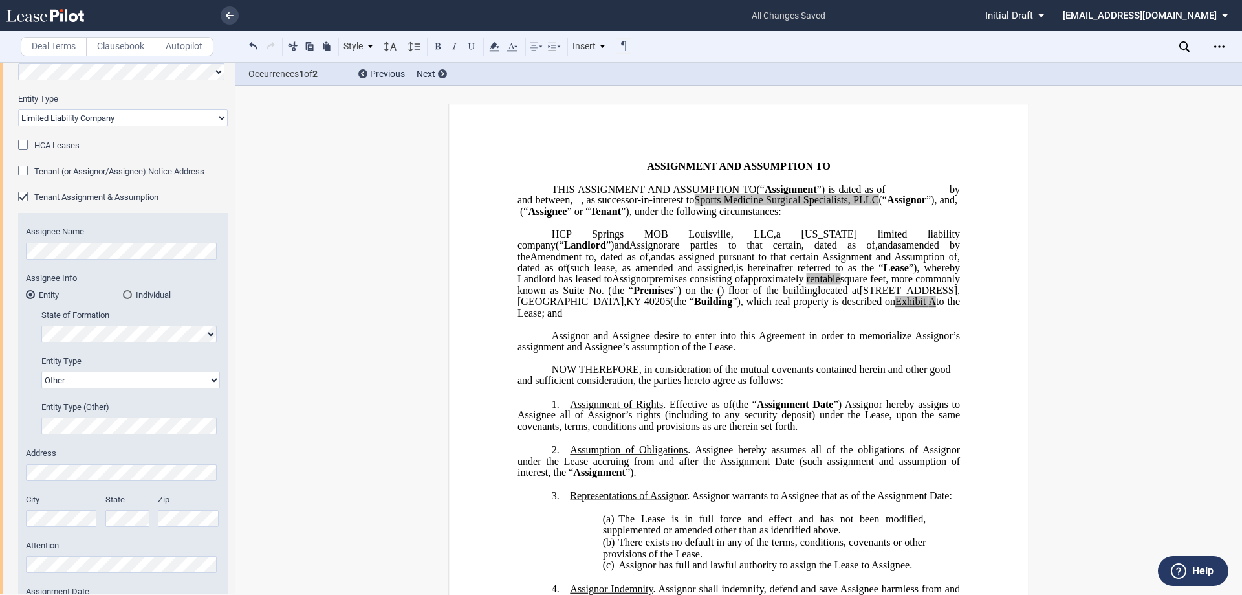
drag, startPoint x: 1216, startPoint y: 49, endPoint x: 1212, endPoint y: 56, distance: 7.2
click at [1216, 49] on icon "Open Lease options menu" at bounding box center [1219, 46] width 10 height 10
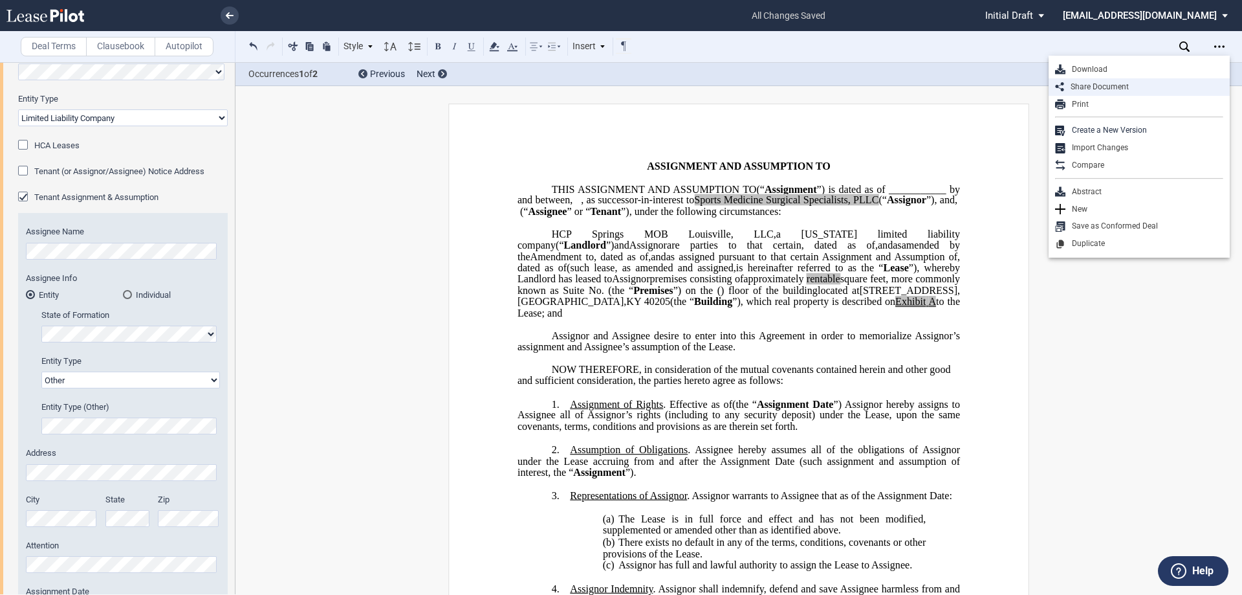
click at [1152, 79] on div "Share Document" at bounding box center [1139, 86] width 181 height 17
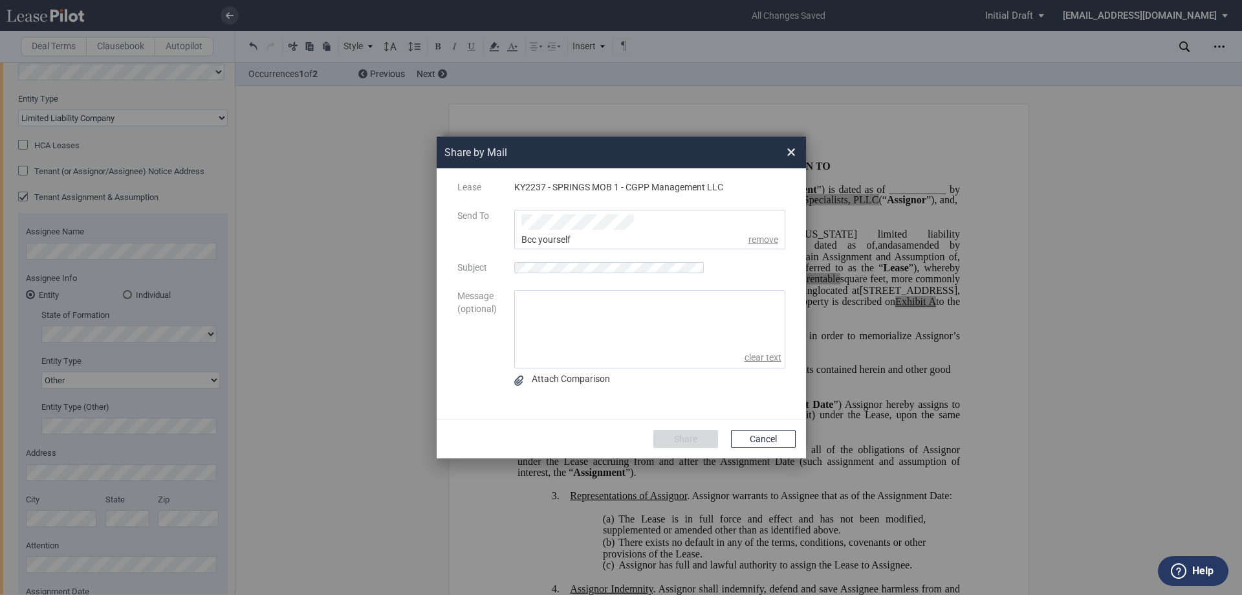
click at [797, 147] on div "Share by Mail ×" at bounding box center [621, 152] width 369 height 32
click at [792, 149] on span "×" at bounding box center [791, 152] width 9 height 21
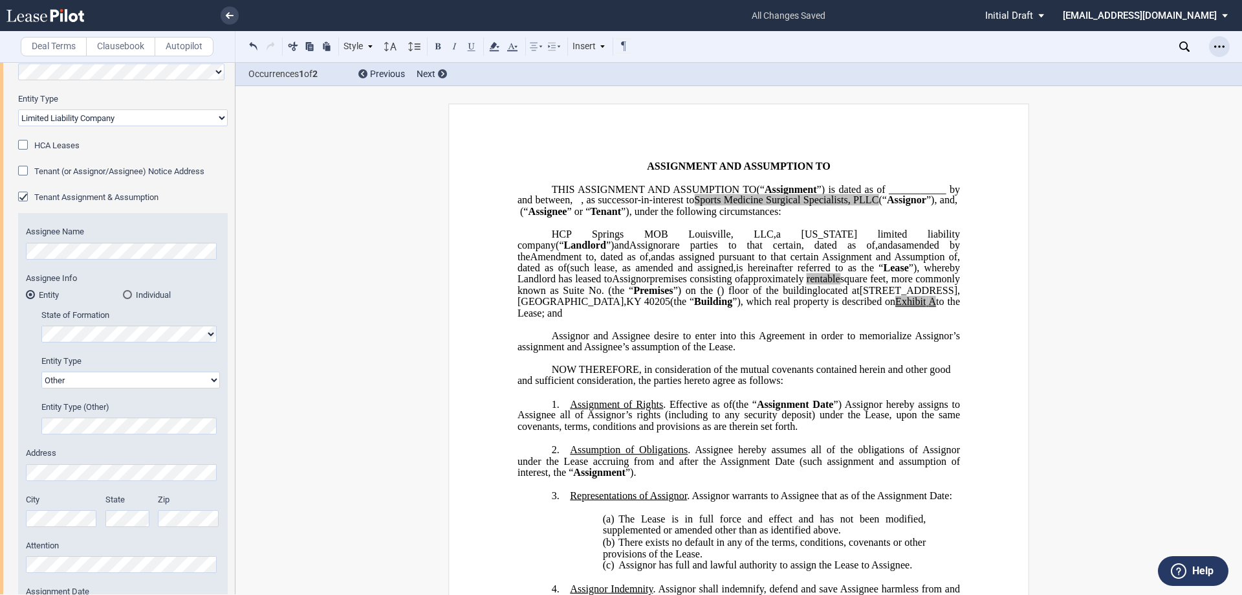
scroll to position [31, 0]
click at [1221, 54] on div "Open Lease options menu" at bounding box center [1219, 46] width 21 height 21
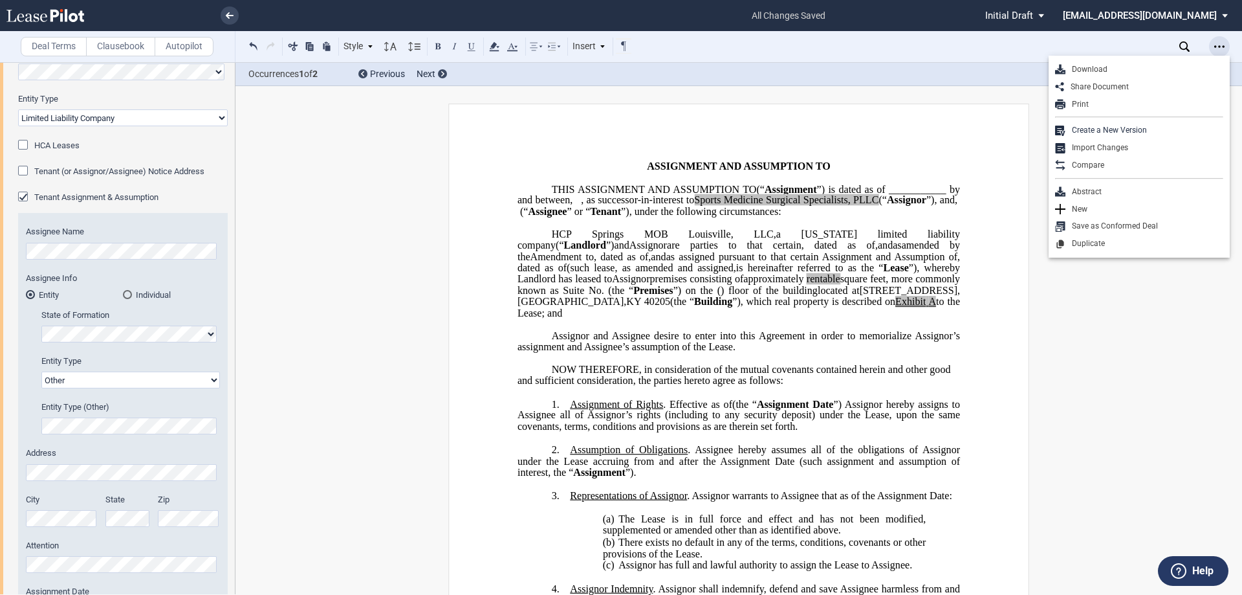
scroll to position [0, 0]
click at [1139, 76] on div "Download" at bounding box center [1139, 69] width 181 height 17
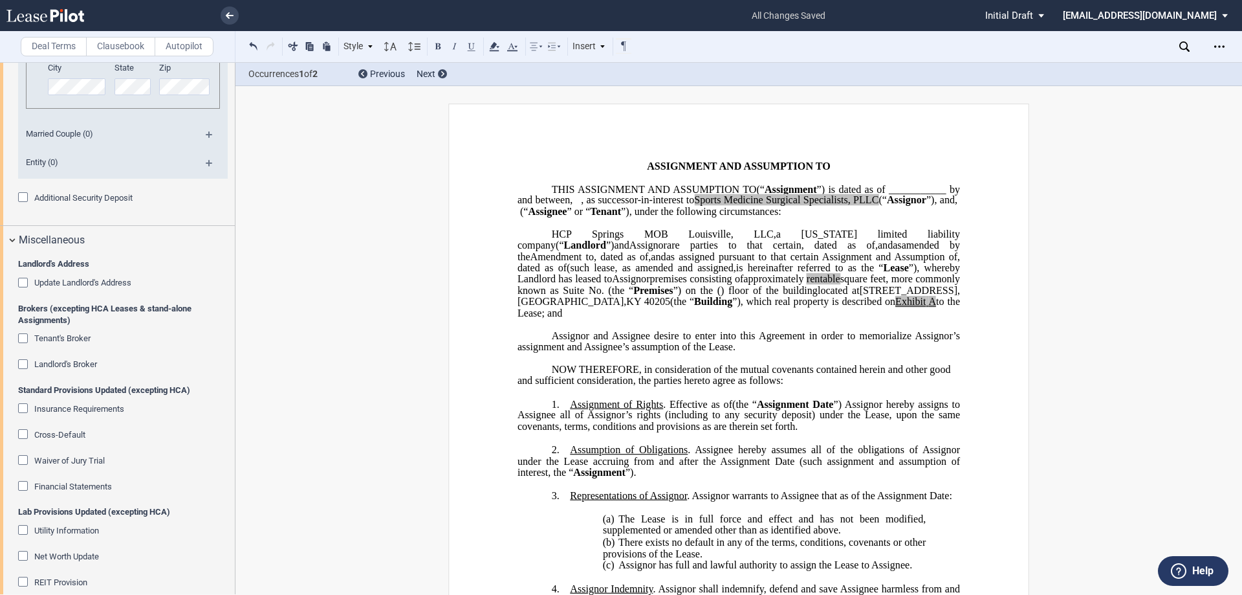
scroll to position [2253, 0]
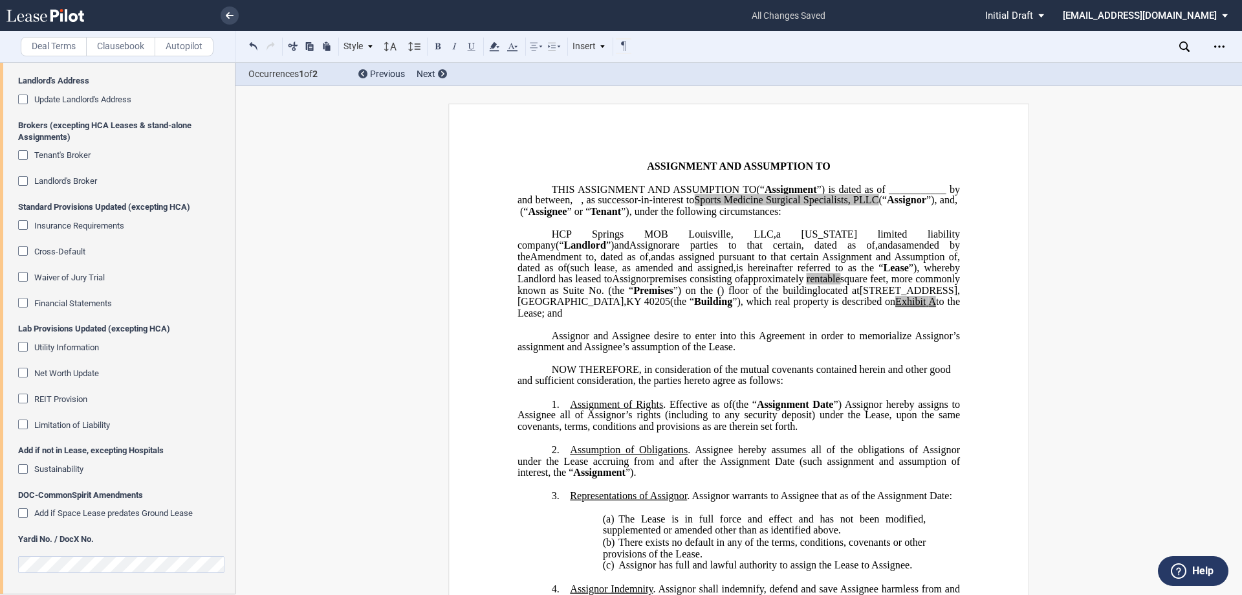
click at [85, 246] on span "Cross-Default" at bounding box center [59, 251] width 51 height 10
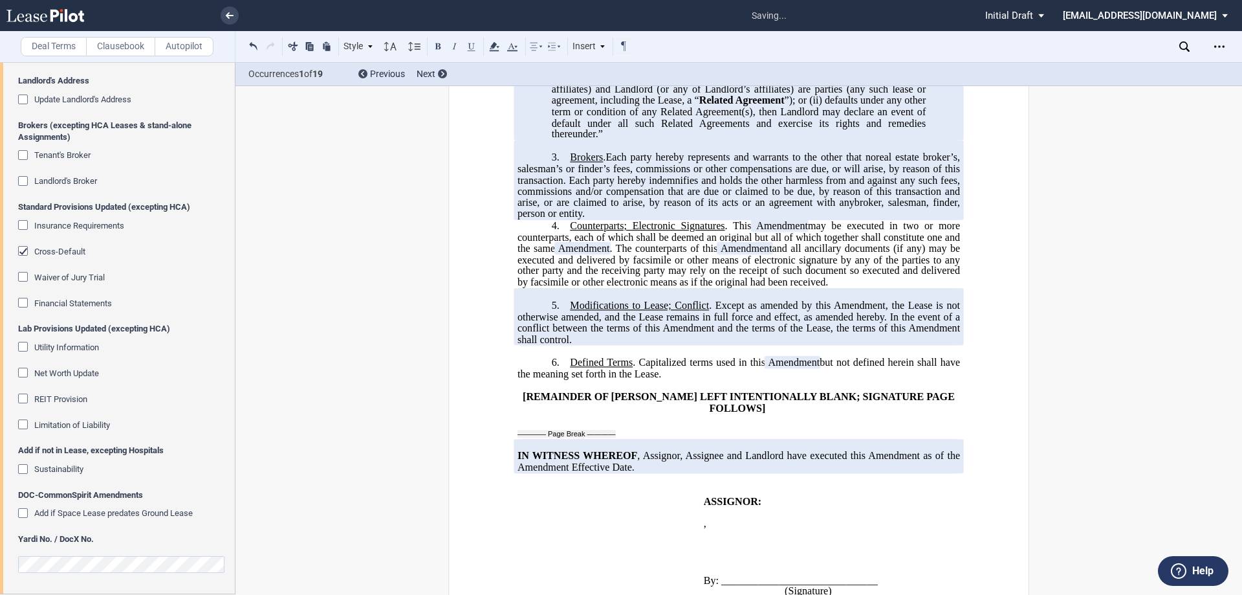
scroll to position [841, 0]
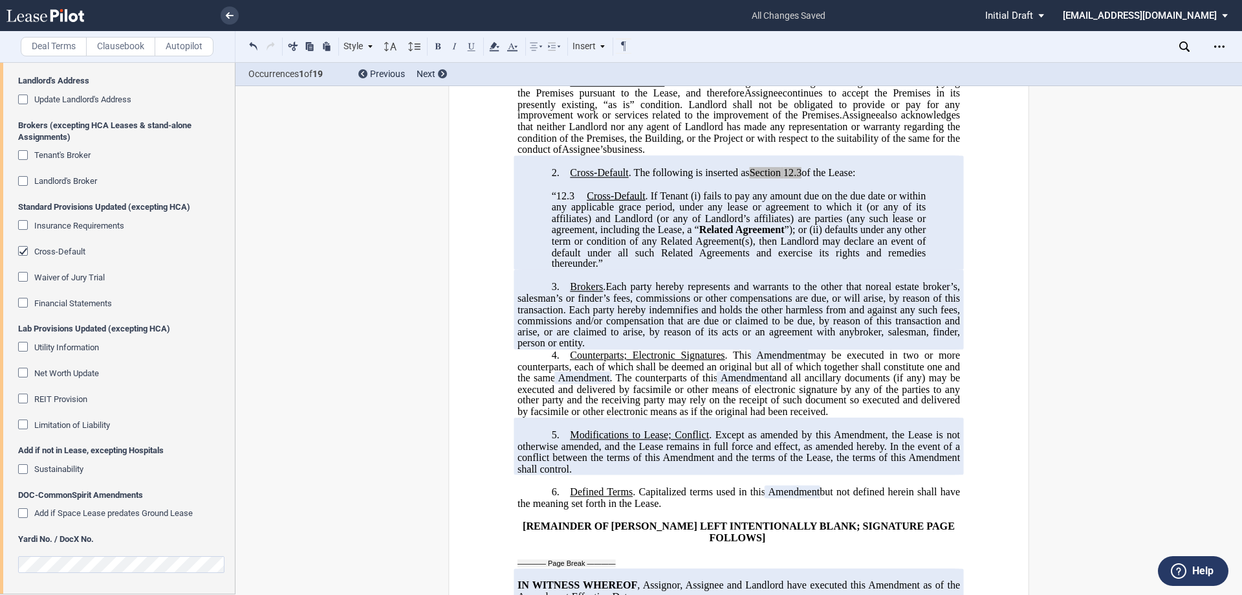
click at [61, 248] on span "Cross-Default" at bounding box center [59, 251] width 51 height 10
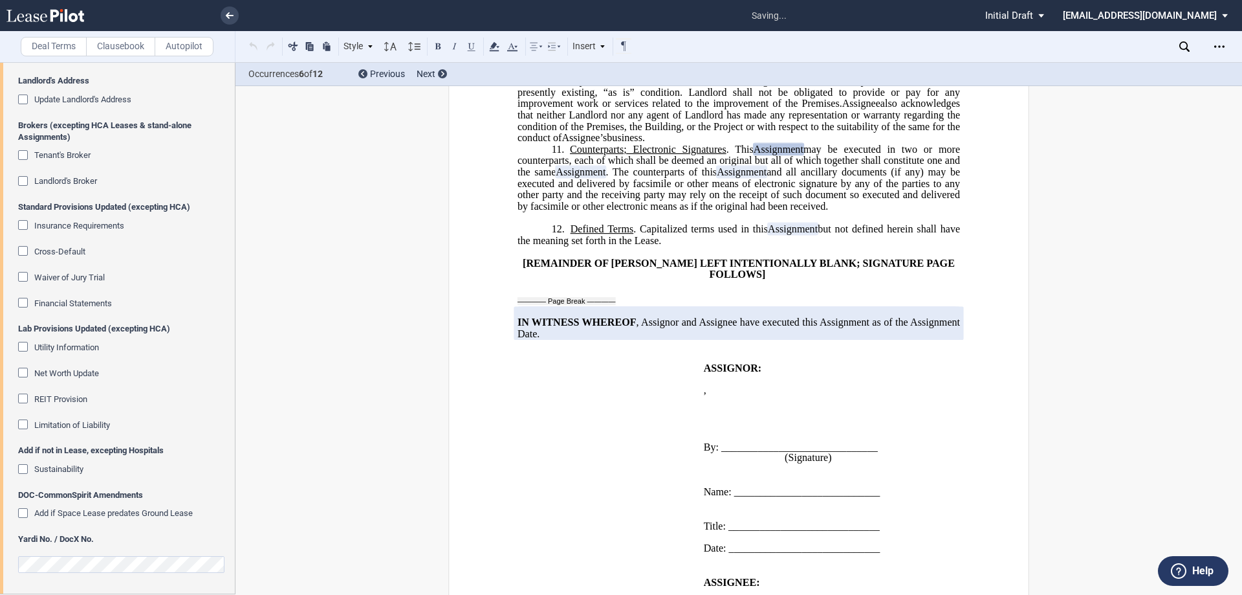
click at [74, 281] on span "Waiver of Jury Trial" at bounding box center [69, 277] width 71 height 10
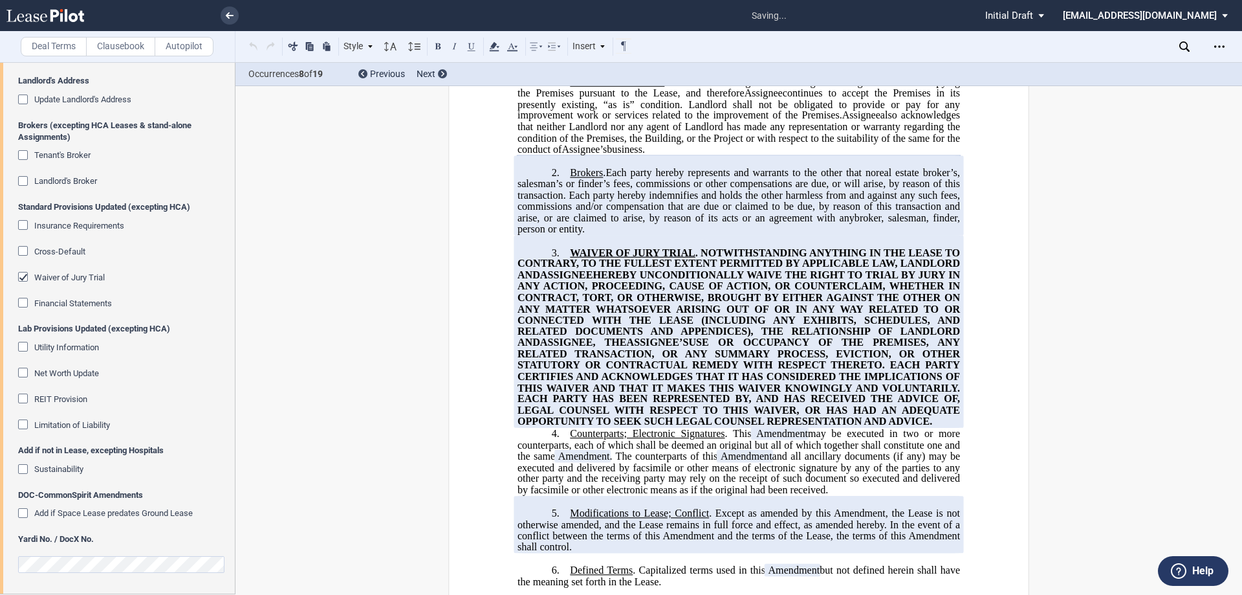
click at [87, 278] on span "Waiver of Jury Trial" at bounding box center [69, 277] width 71 height 10
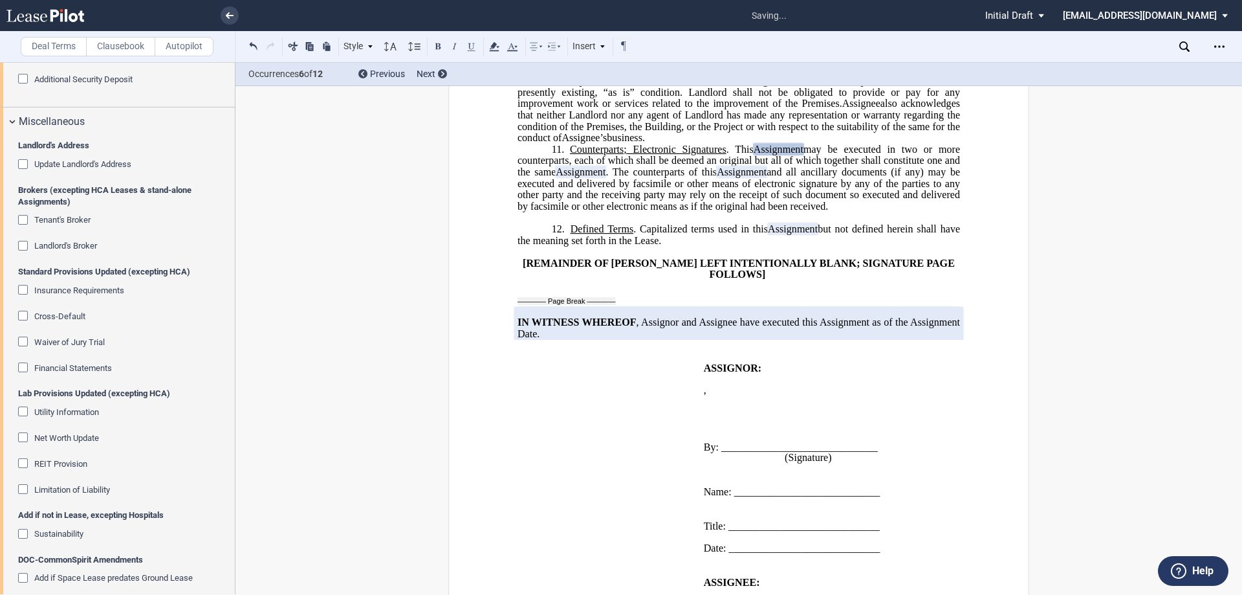
scroll to position [2253, 0]
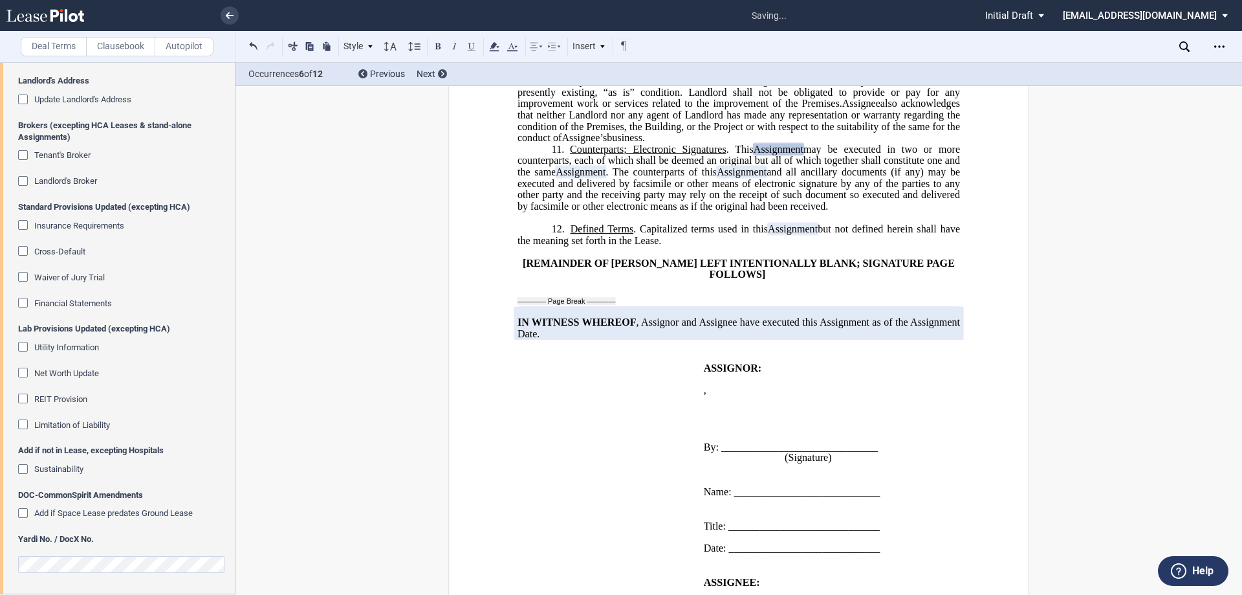
click at [47, 468] on span "Sustainability" at bounding box center [58, 469] width 49 height 10
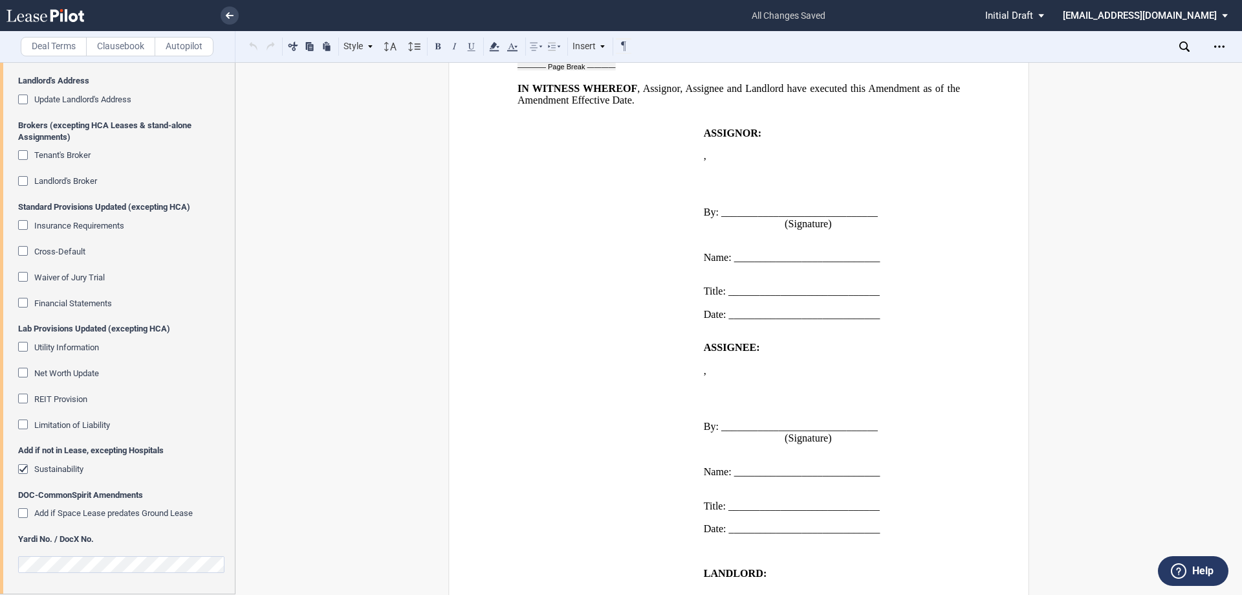
scroll to position [1294, 0]
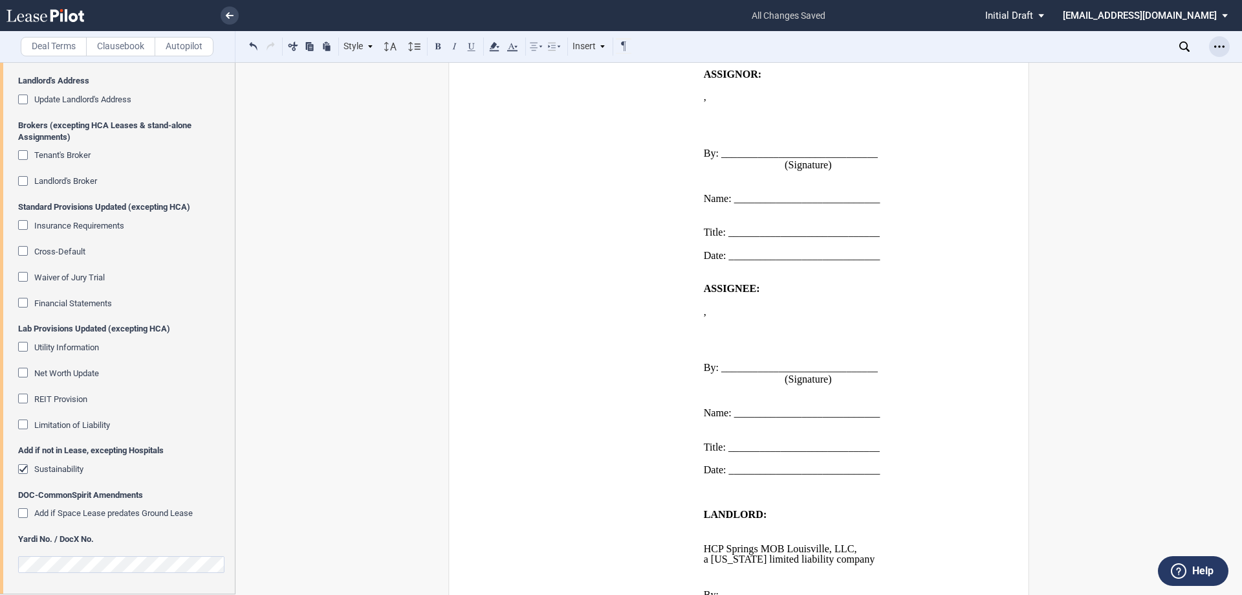
click at [1219, 52] on div "Open Lease options menu" at bounding box center [1219, 46] width 21 height 21
click at [1117, 73] on div "Download" at bounding box center [1144, 69] width 158 height 11
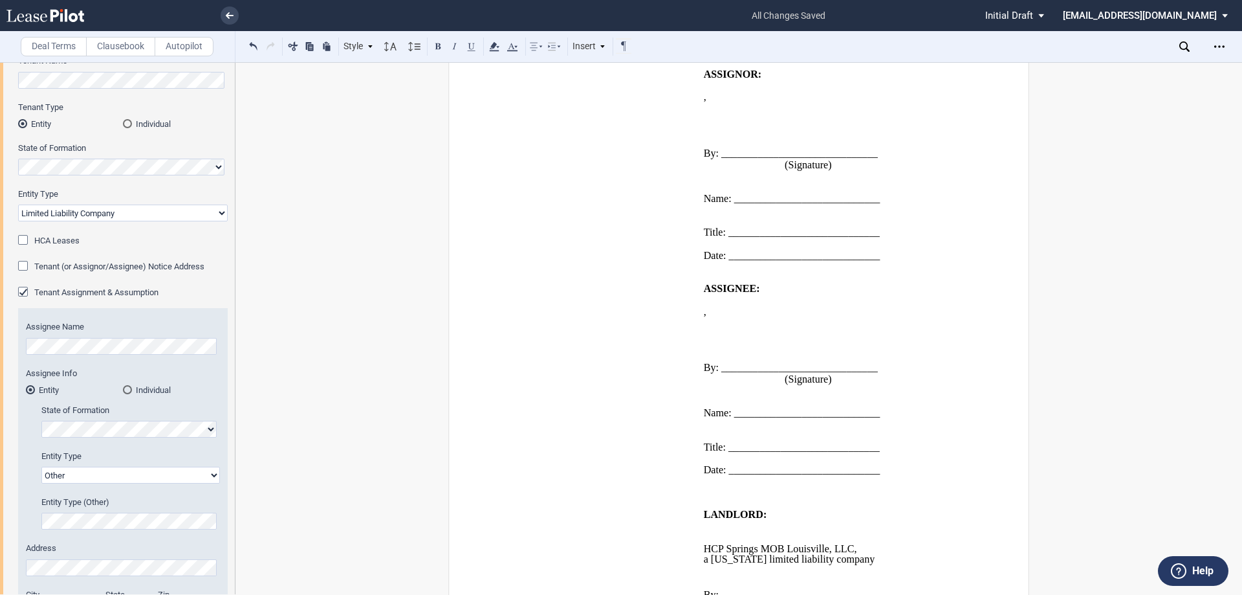
scroll to position [0, 0]
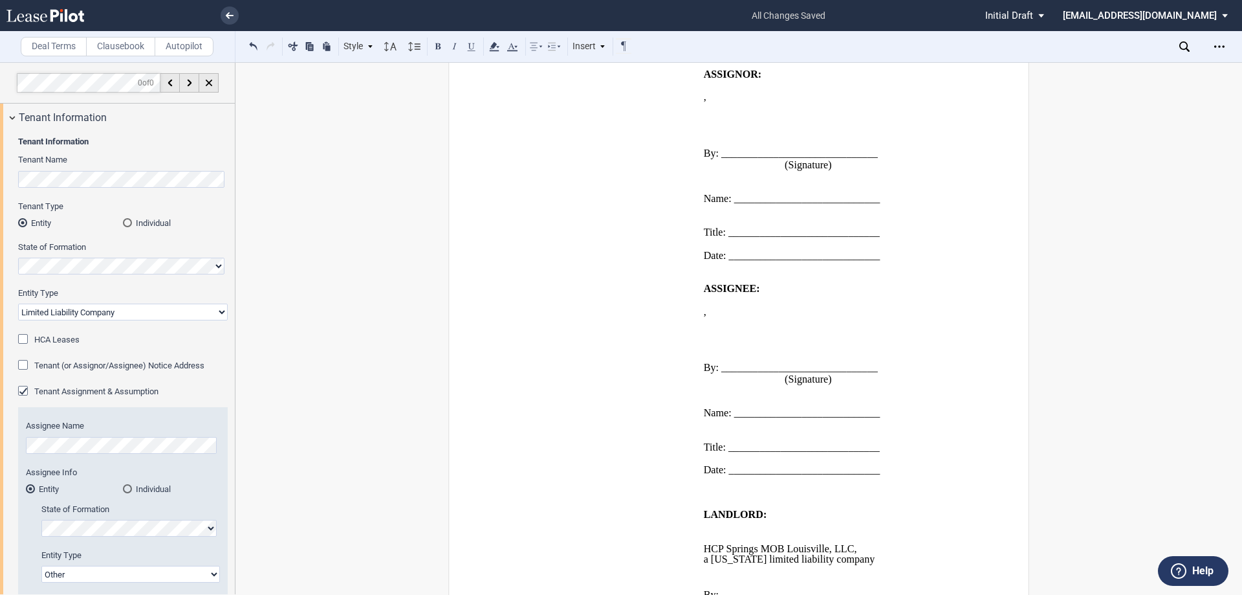
click at [53, 17] on icon at bounding box center [45, 15] width 78 height 13
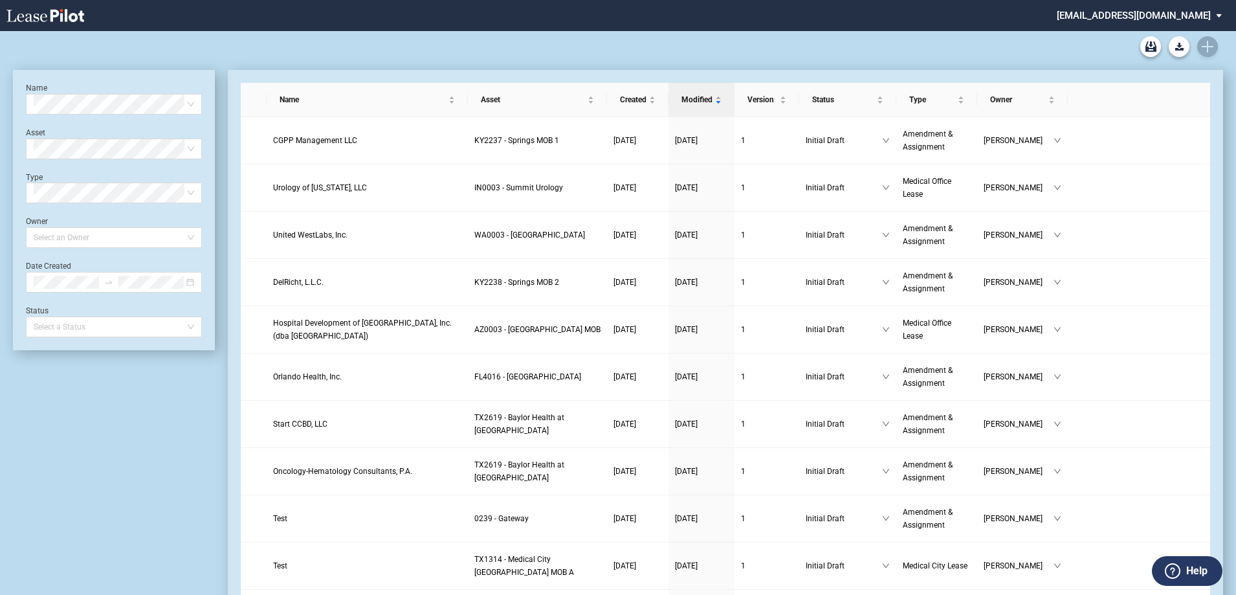
click at [1208, 52] on div "Medical Office Lease Blank Form Medical Office Amendment Blank Form Medical Off…" at bounding box center [618, 46] width 1210 height 31
click at [1205, 50] on icon "Create new document" at bounding box center [1207, 47] width 12 height 12
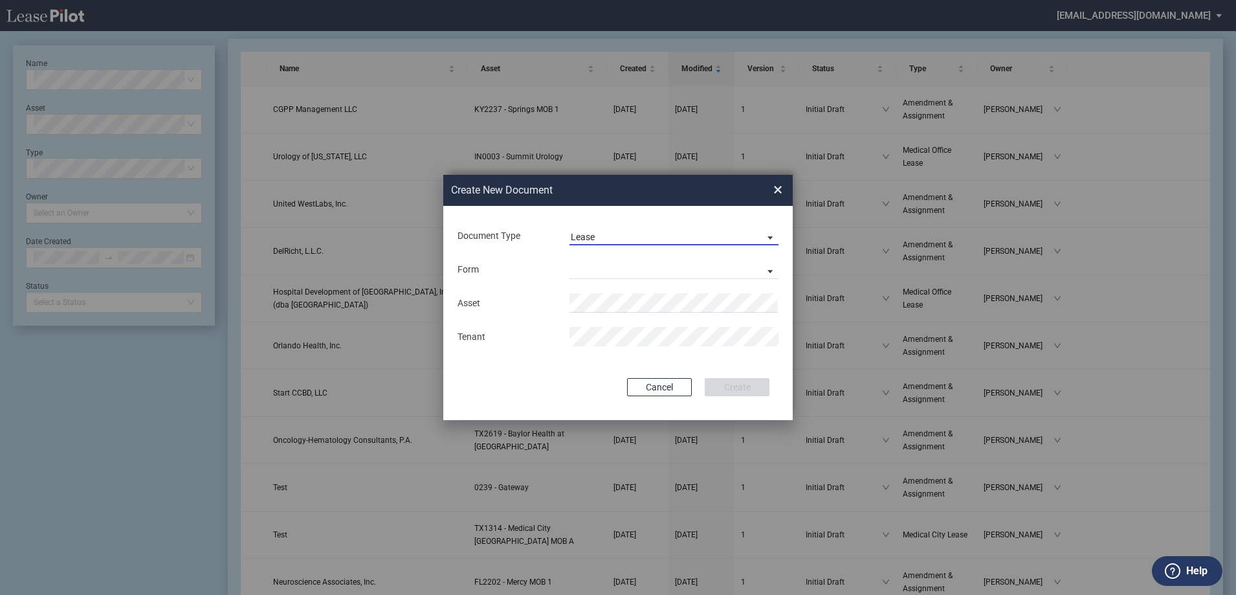
click at [668, 232] on span "Lease" at bounding box center [664, 237] width 186 height 13
click at [674, 263] on md-option "Amendment" at bounding box center [675, 267] width 230 height 31
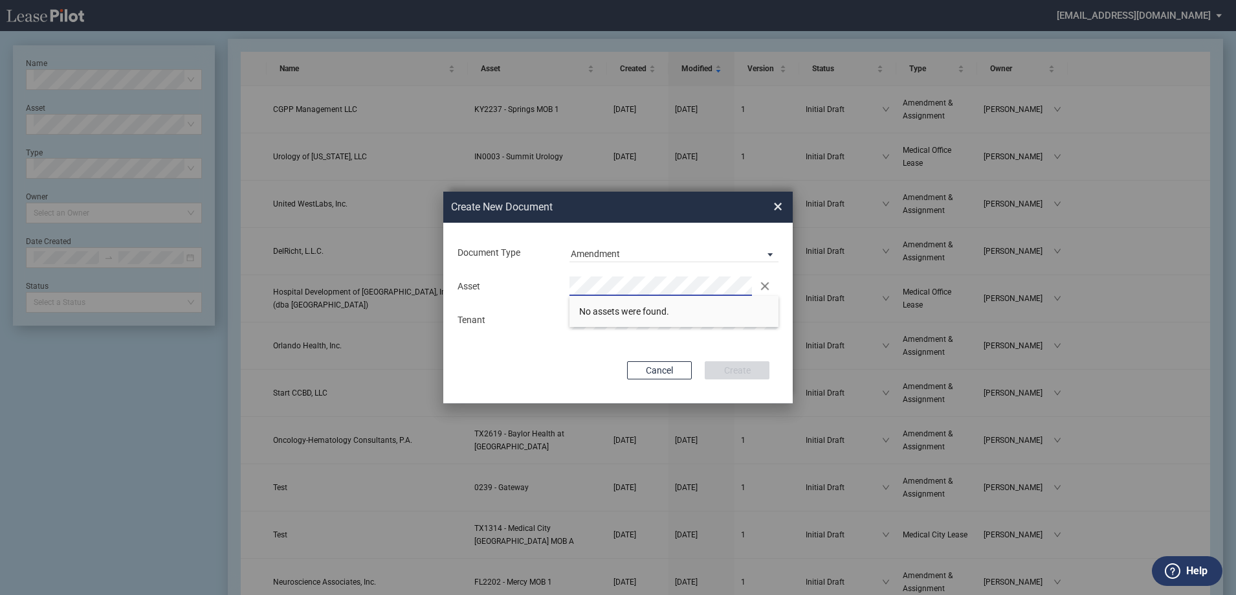
click at [489, 314] on div "Asset Clear There are no matches available. Tenant" at bounding box center [617, 302] width 323 height 67
click at [613, 322] on li "KY 4017 - Gray Street MOB" at bounding box center [673, 311] width 209 height 31
click at [746, 363] on button "Create" at bounding box center [736, 370] width 65 height 18
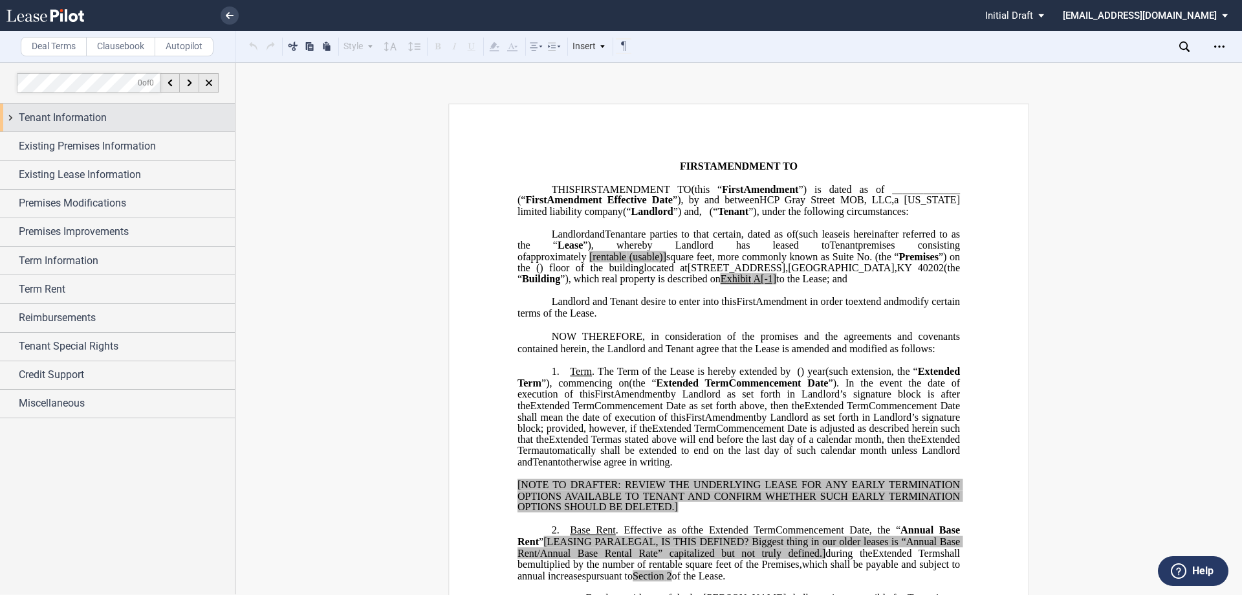
click at [120, 115] on div "Tenant Information" at bounding box center [127, 118] width 216 height 16
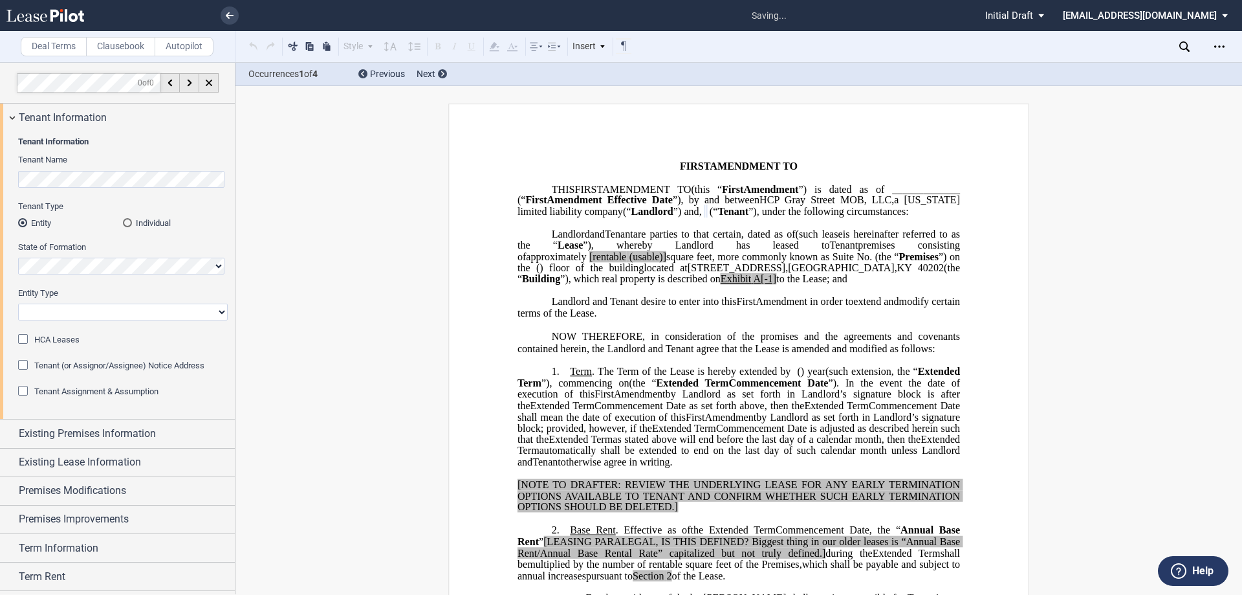
click at [114, 316] on select "Corporation Limited Liability Company General Partnership Limited Partnership O…" at bounding box center [123, 311] width 210 height 17
select select "limited liability company"
click at [18, 303] on select "Corporation Limited Liability Company General Partnership Limited Partnership O…" at bounding box center [123, 311] width 210 height 17
click at [98, 388] on span "Tenant Assignment & Assumption" at bounding box center [96, 391] width 124 height 10
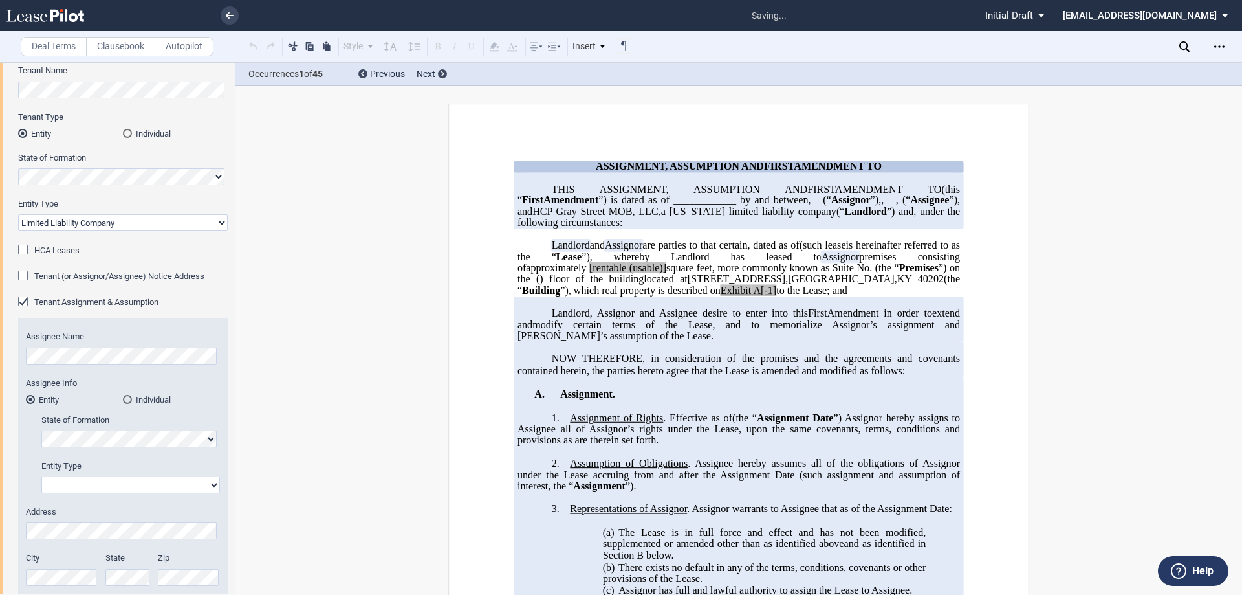
scroll to position [129, 0]
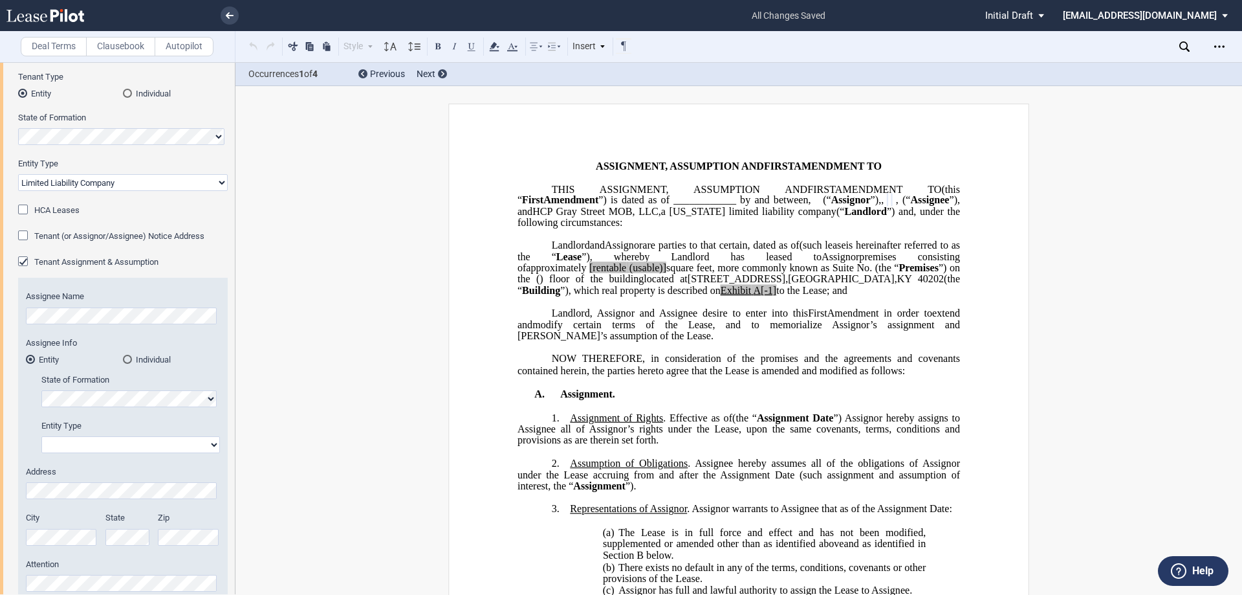
drag, startPoint x: 102, startPoint y: 443, endPoint x: 104, endPoint y: 452, distance: 9.3
click at [102, 443] on select "Corporation Limited Liability Company General Partnership Limited Partnership O…" at bounding box center [130, 444] width 179 height 17
select select "Other"
click at [41, 436] on select "Corporation Limited Liability Company General Partnership Limited Partnership O…" at bounding box center [130, 444] width 179 height 17
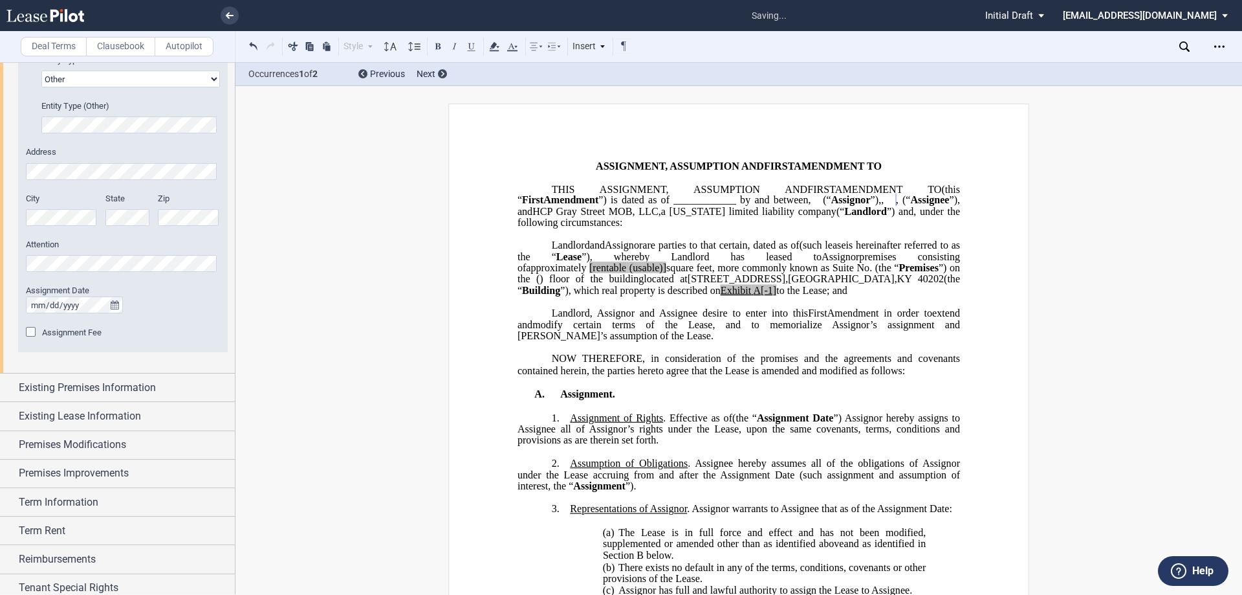
scroll to position [518, 0]
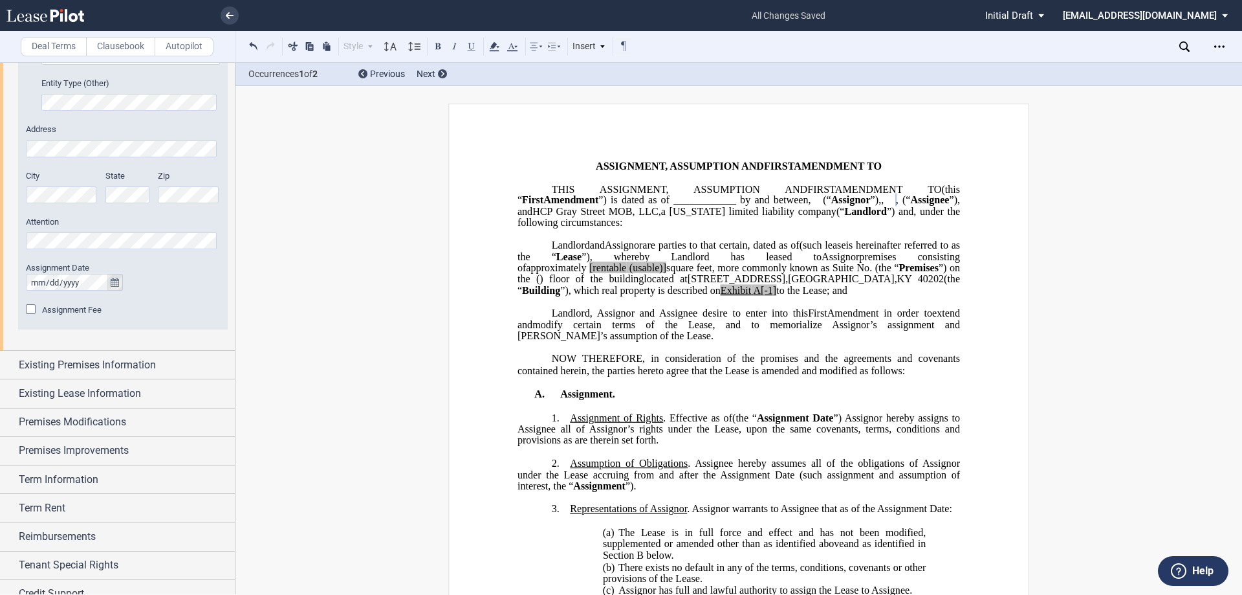
click at [116, 283] on icon "true" at bounding box center [115, 282] width 8 height 9
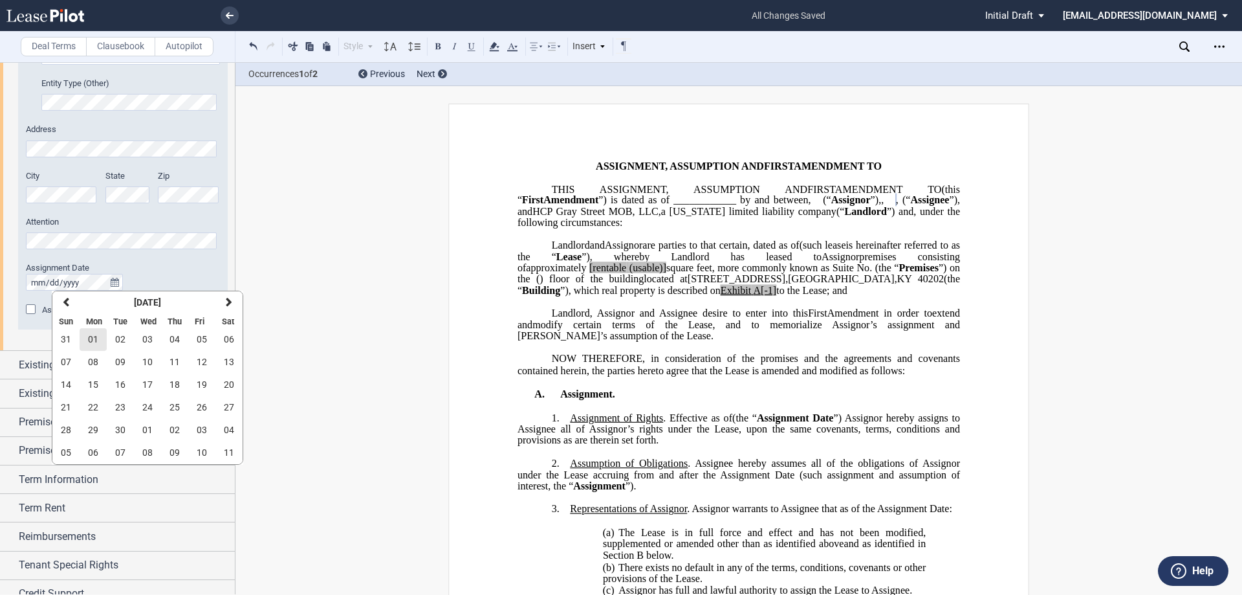
click at [96, 340] on span "01" at bounding box center [93, 339] width 10 height 10
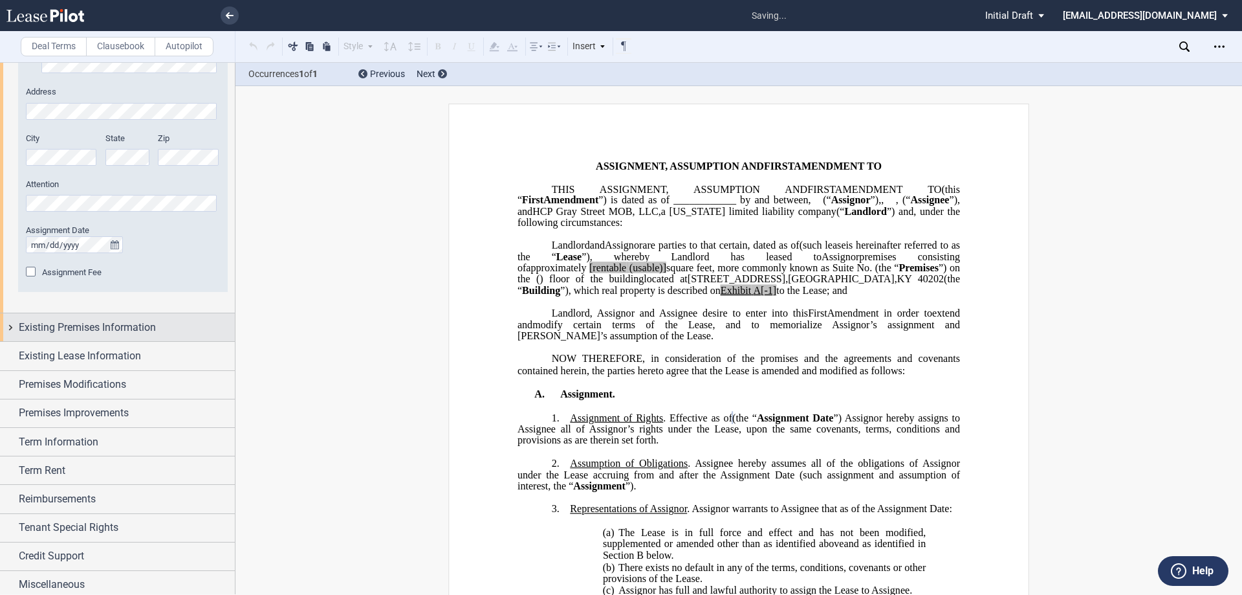
scroll to position [560, 0]
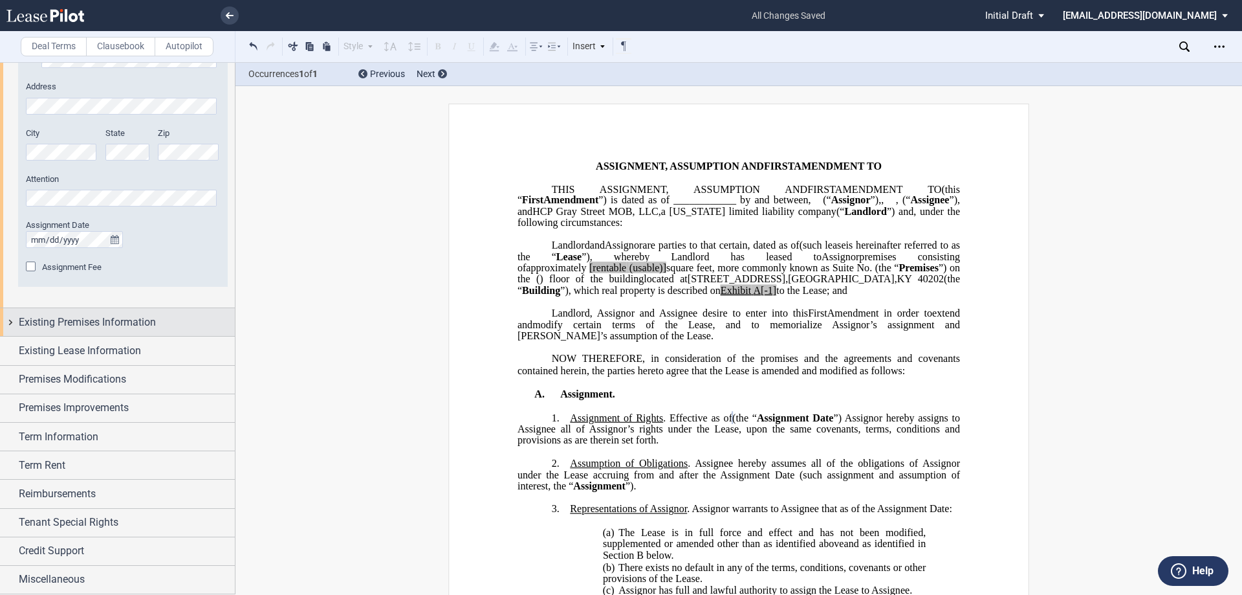
click at [77, 318] on span "Existing Premises Information" at bounding box center [87, 322] width 137 height 16
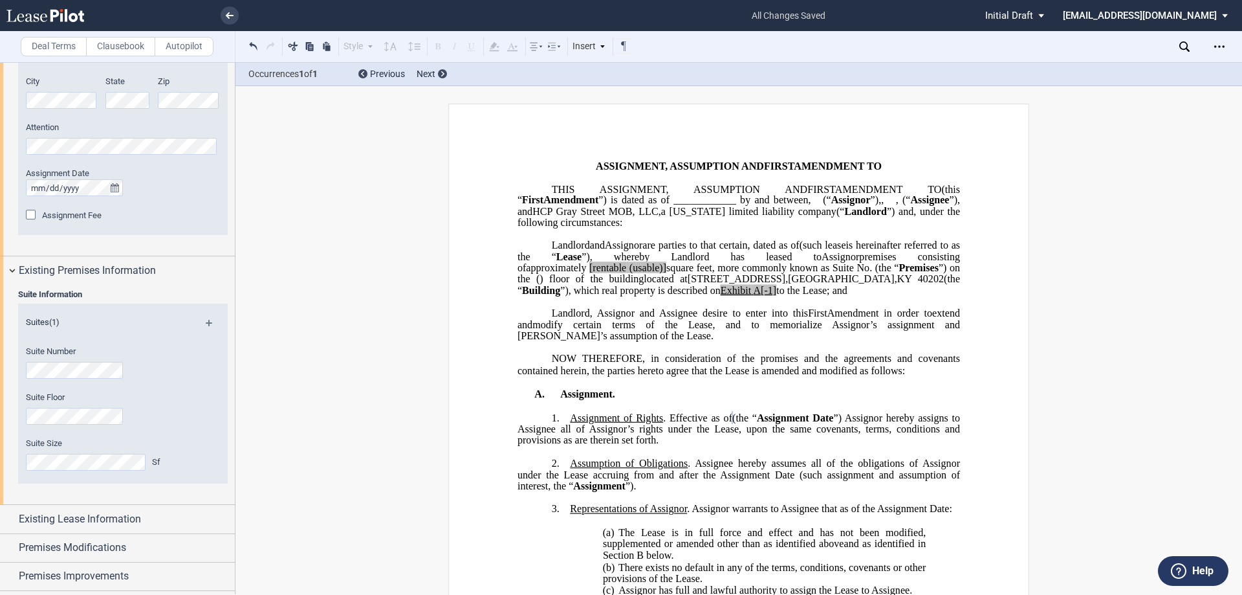
scroll to position [690, 0]
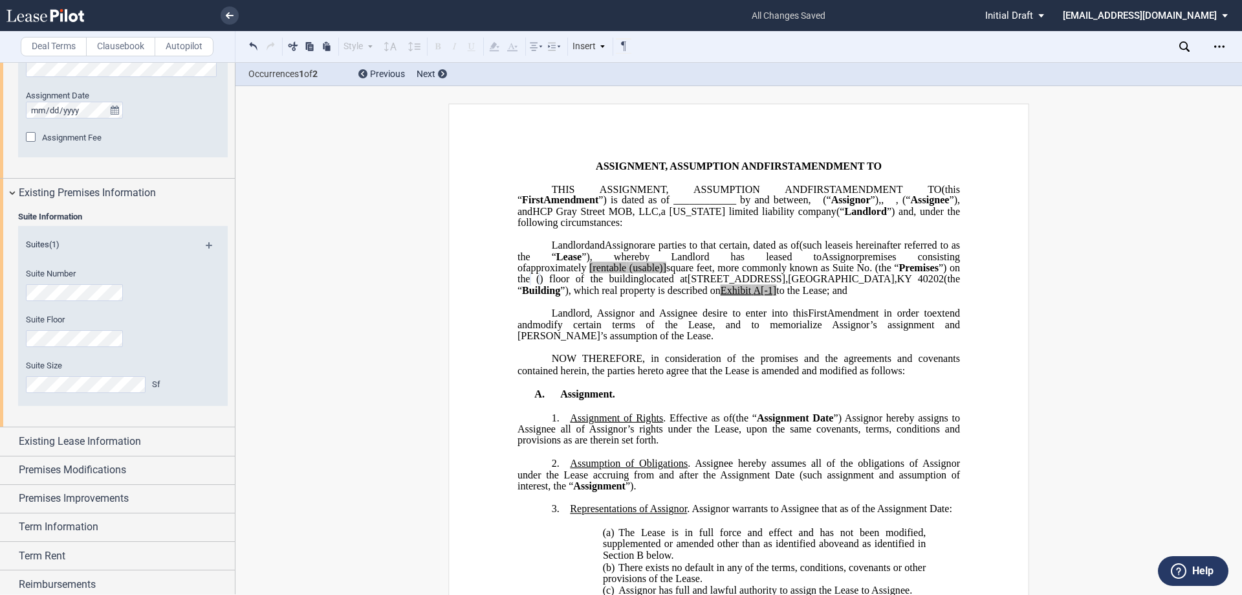
click at [0, 284] on html ".bocls-1{fill:#26354a;fill-rule:evenodd} Loading... × all changes saved Pending…" at bounding box center [621, 297] width 1242 height 595
click at [10, 329] on div "Suite Information Suites (1) Suite Number Suite Floor Suite Size Sf" at bounding box center [117, 316] width 235 height 220
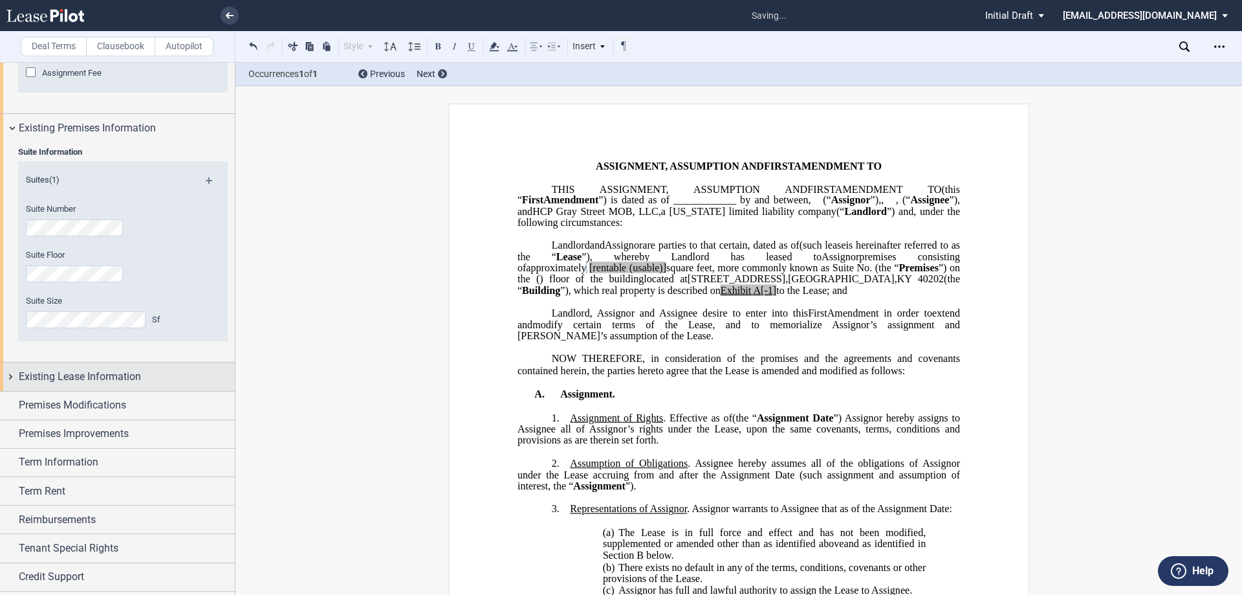
click at [95, 388] on div "Existing Lease Information" at bounding box center [117, 376] width 235 height 28
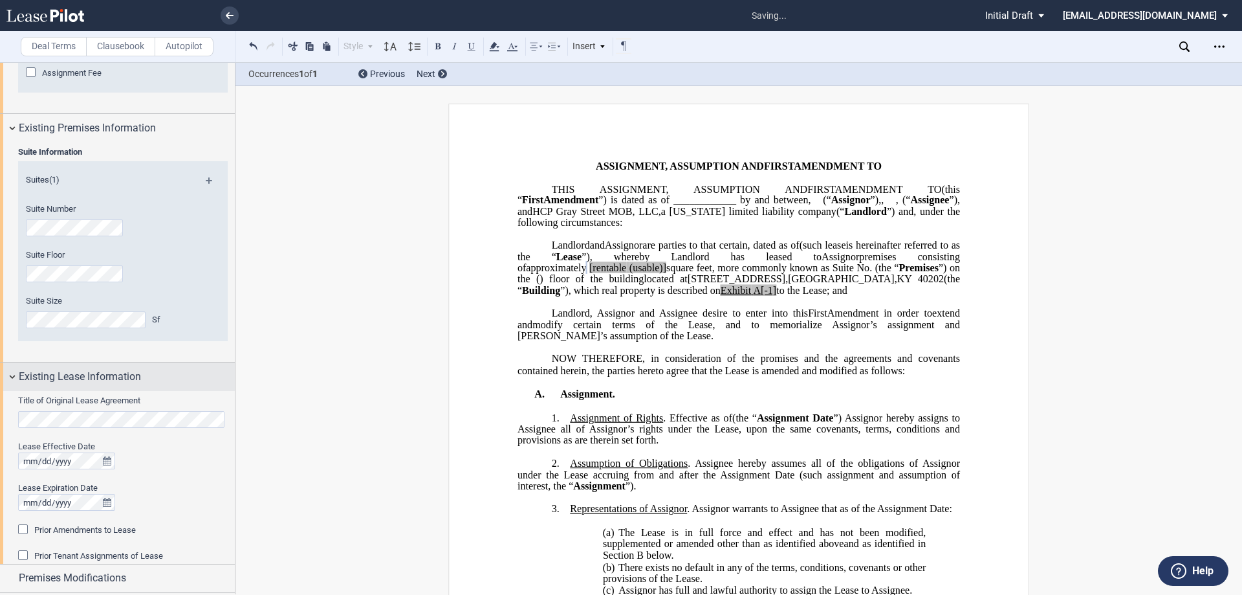
scroll to position [819, 0]
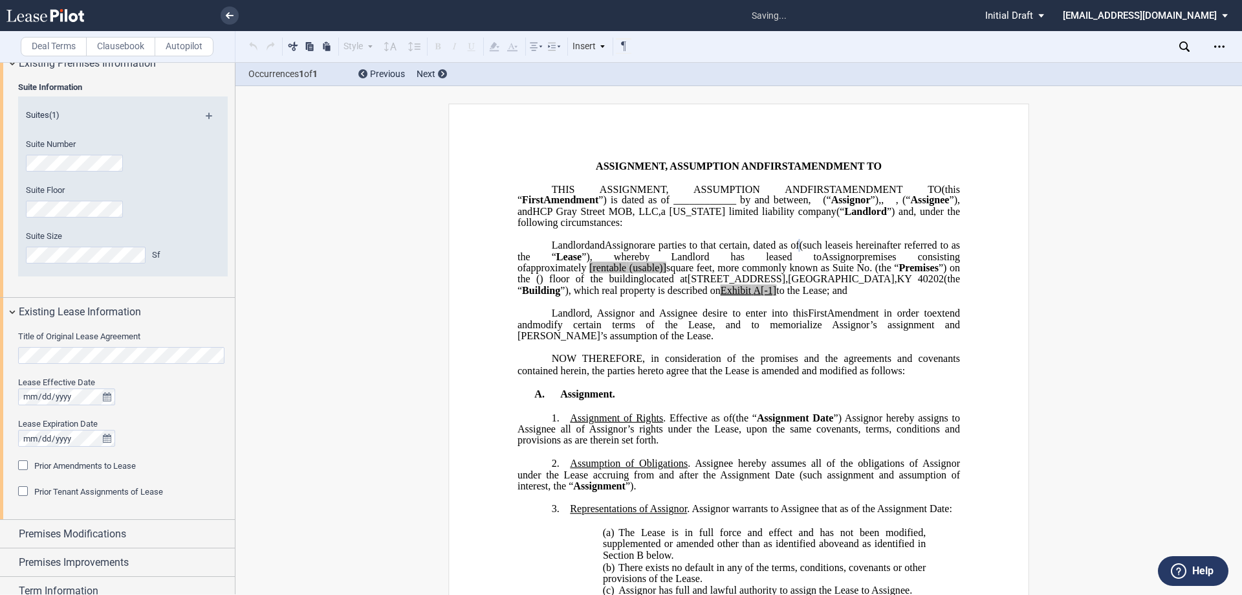
click at [96, 467] on span "Prior Amendments to Lease" at bounding box center [85, 466] width 102 height 10
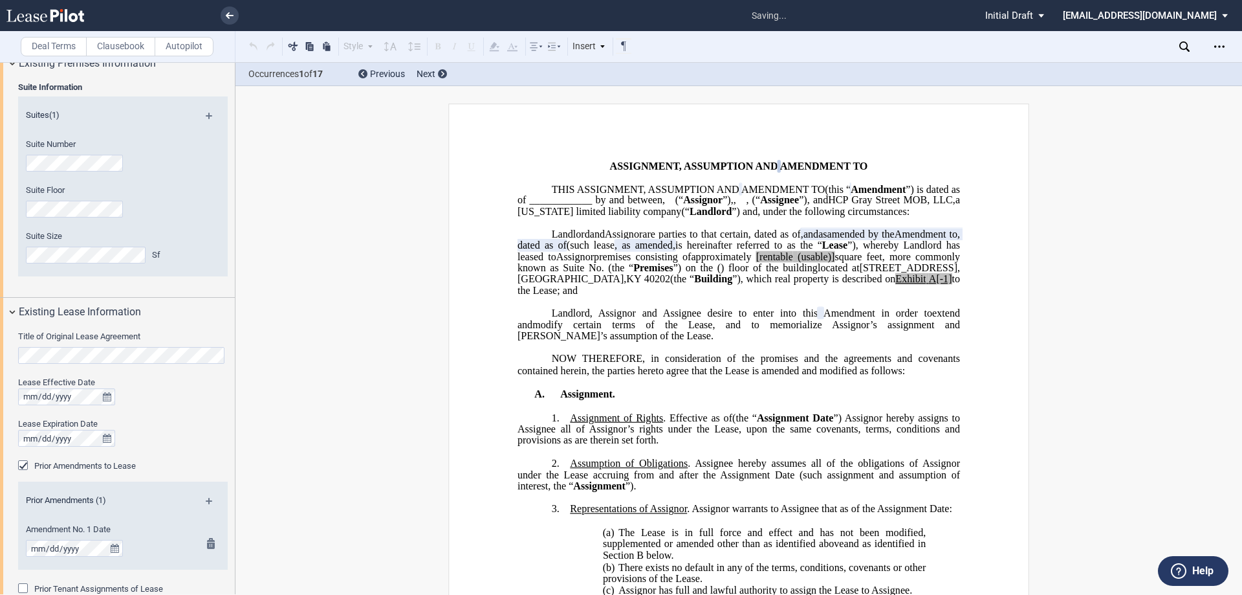
scroll to position [948, 0]
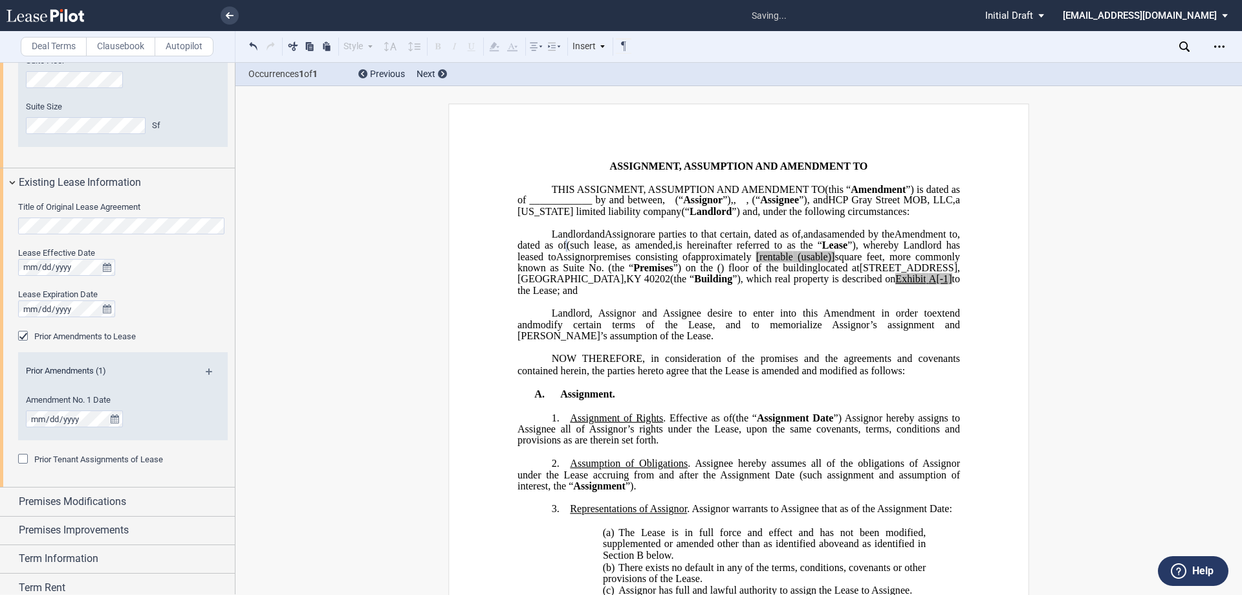
click at [102, 457] on span "Prior Tenant Assignments of Lease" at bounding box center [98, 459] width 129 height 10
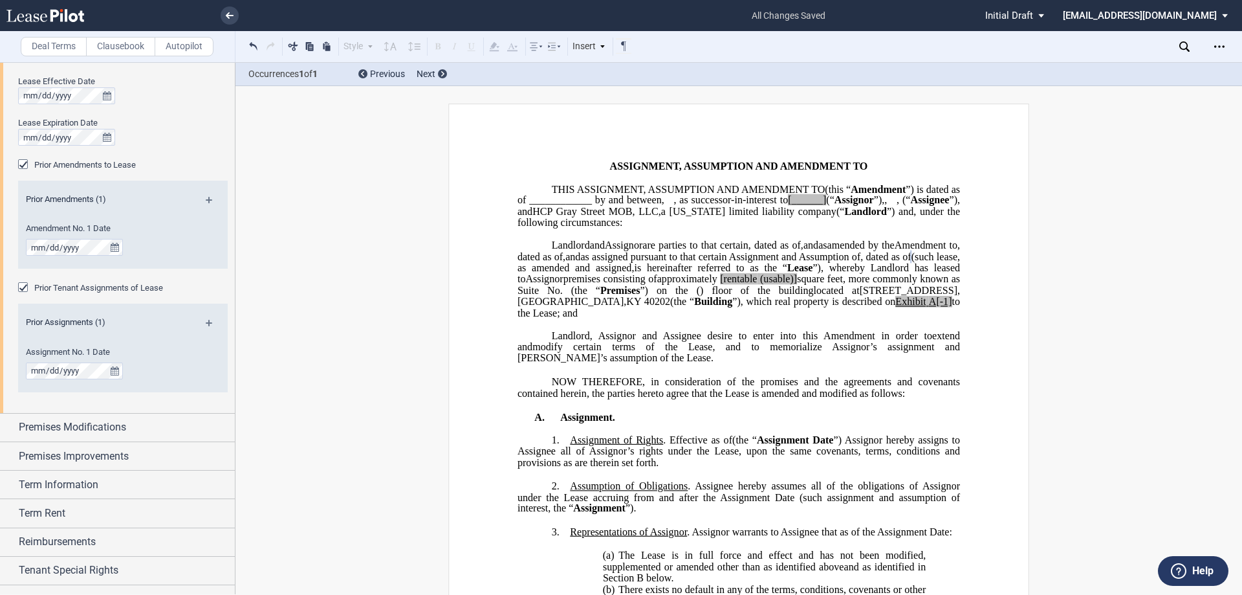
scroll to position [1038, 0]
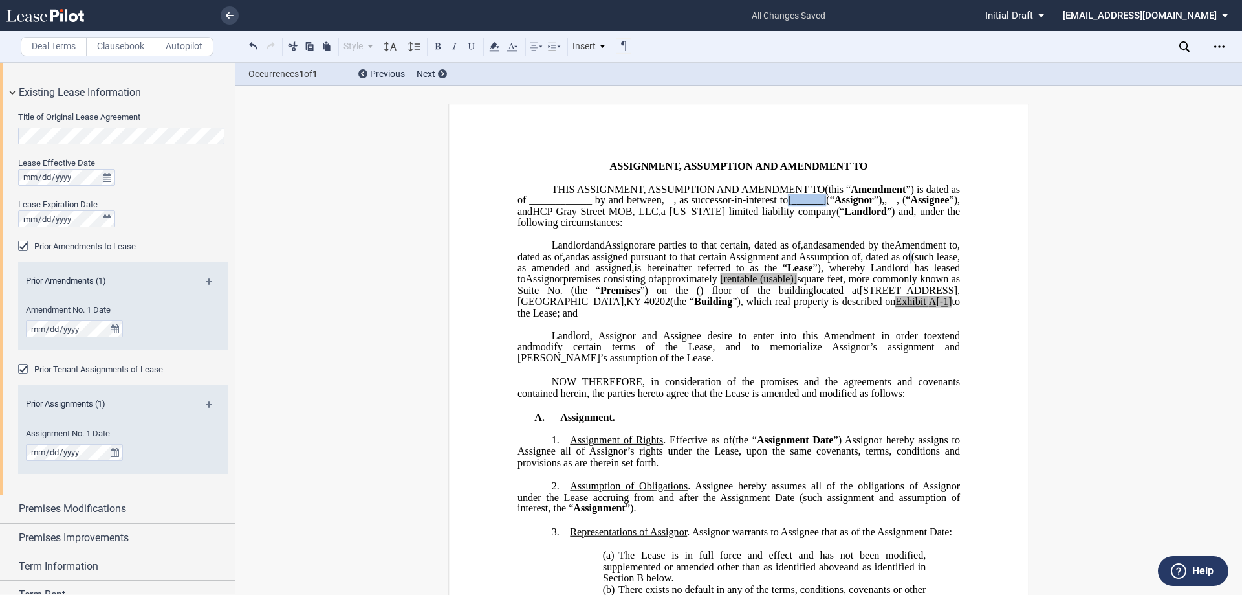
drag, startPoint x: 824, startPoint y: 212, endPoint x: 863, endPoint y: 212, distance: 39.5
click at [863, 212] on p "THIS ASSIGNMENT, ASSUMPTION AND ﻿ ﻿ FIRST AMENDMENT TO ﻿ ﻿ (this “ ﻿ ﻿ First Am…" at bounding box center [739, 206] width 442 height 45
click at [757, 285] on span "[rentable" at bounding box center [738, 279] width 37 height 12
drag, startPoint x: 928, startPoint y: 311, endPoint x: 890, endPoint y: 312, distance: 38.2
click at [890, 296] on span "approximately ﻿ ﻿ rentable (usable)] square feet, more commonly known as Suite …" at bounding box center [740, 284] width 445 height 23
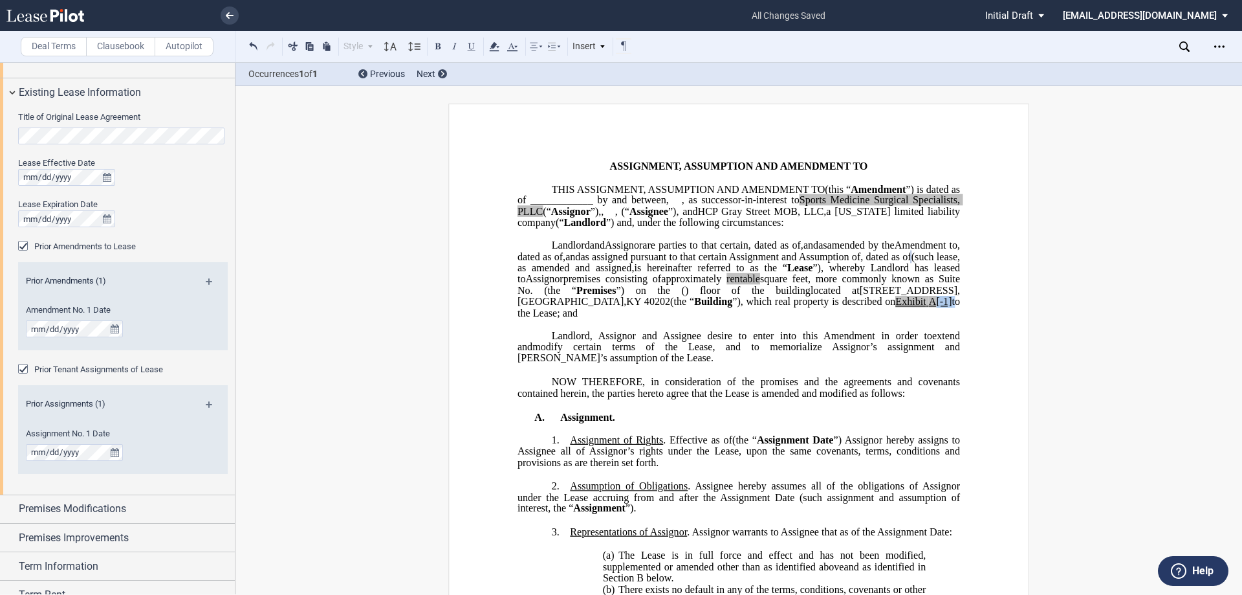
drag, startPoint x: 573, startPoint y: 344, endPoint x: 554, endPoint y: 350, distance: 19.2
click at [554, 318] on span "located at 210 East Gray Street , Louisville , KY 40202 (the “ Building ”), whi…" at bounding box center [740, 302] width 445 height 34
click at [639, 423] on p "A. Assignment." at bounding box center [756, 417] width 408 height 12
click at [556, 318] on span "to the Lease; and" at bounding box center [740, 307] width 445 height 23
click at [621, 341] on span "Landlord, Assignor and Assignee desire to enter into this" at bounding box center [685, 335] width 267 height 12
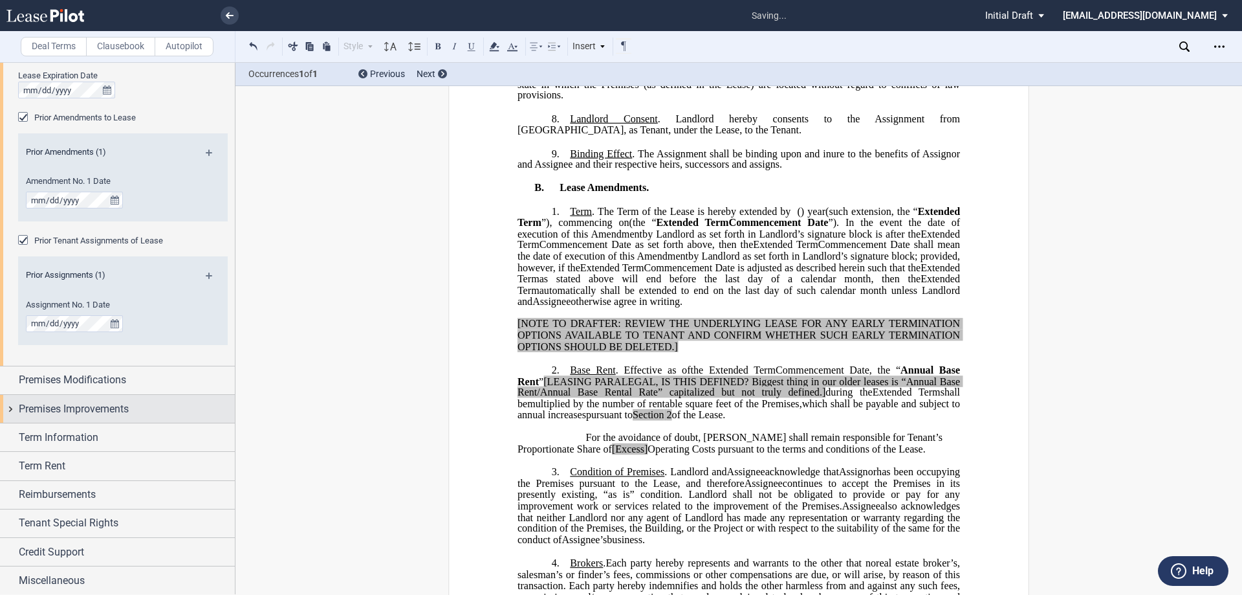
scroll to position [1168, 0]
click at [87, 434] on span "Term Information" at bounding box center [59, 437] width 80 height 16
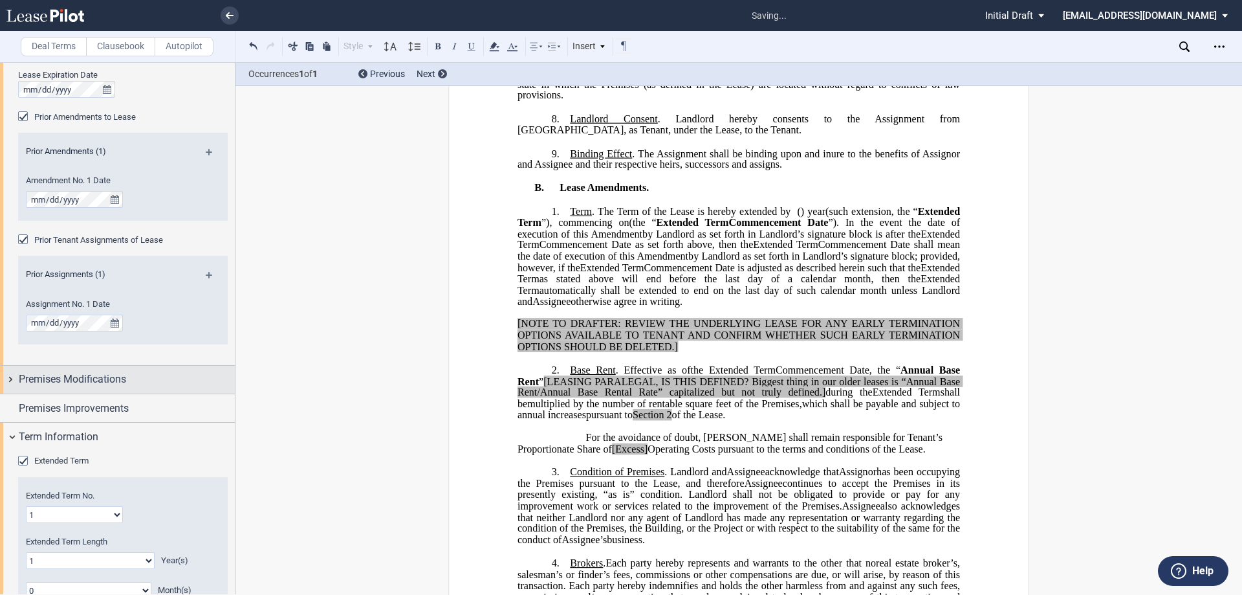
click at [60, 463] on span "Extended Term" at bounding box center [61, 460] width 54 height 10
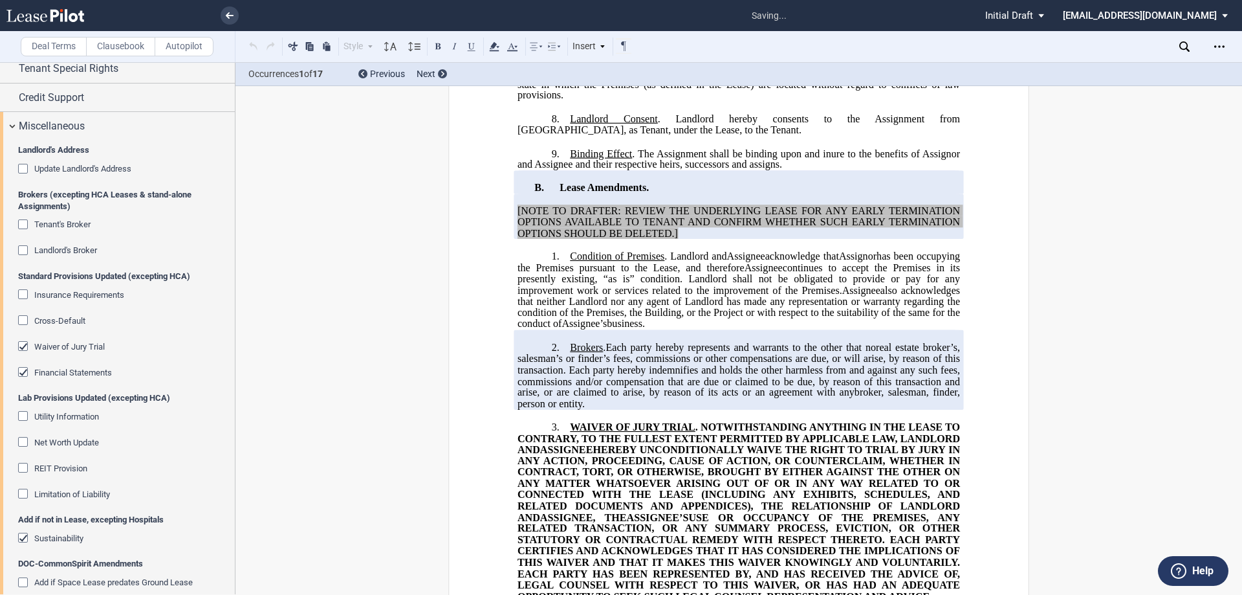
scroll to position [1806, 0]
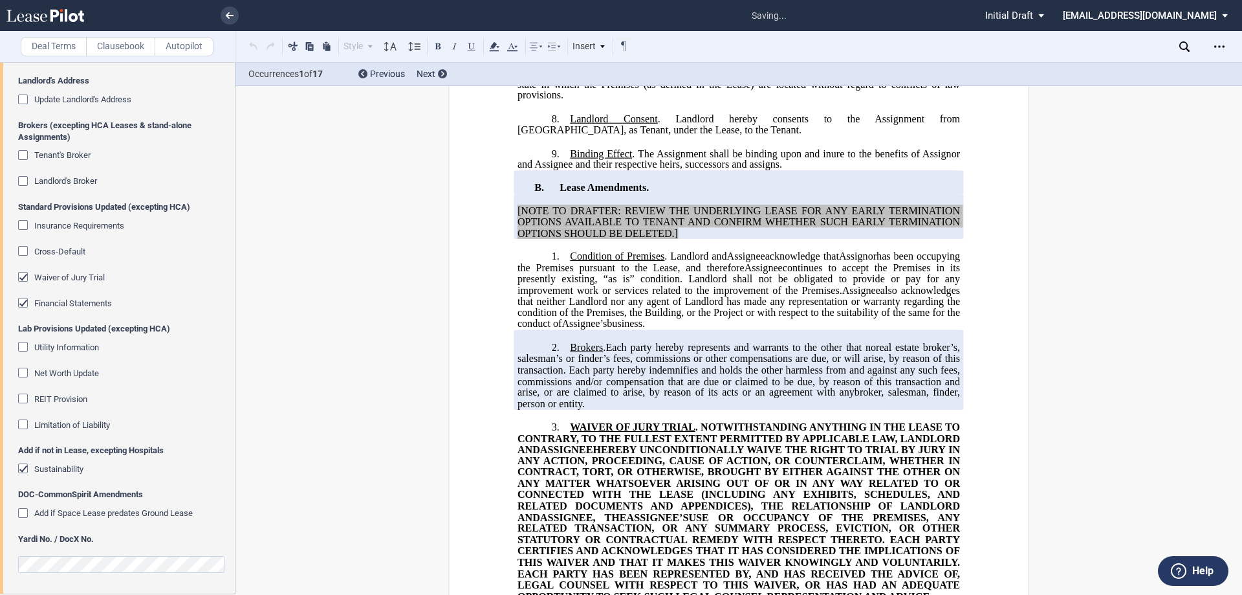
click at [69, 298] on div "Financial Statements" at bounding box center [73, 304] width 78 height 12
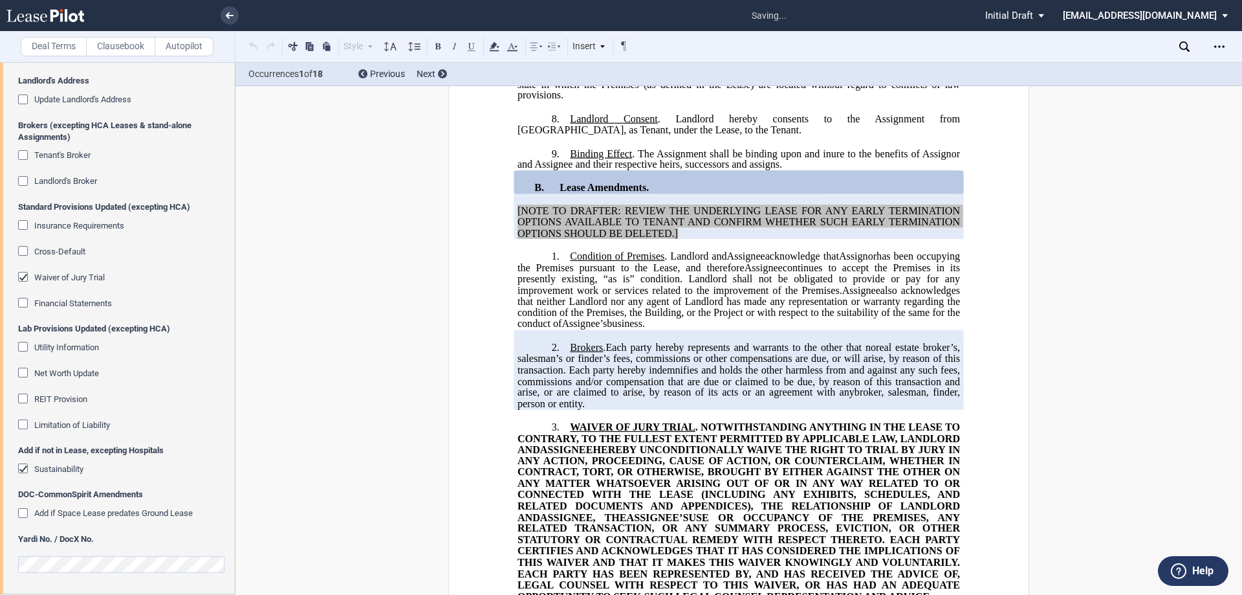
click at [71, 278] on span "Waiver of Jury Trial" at bounding box center [69, 277] width 71 height 10
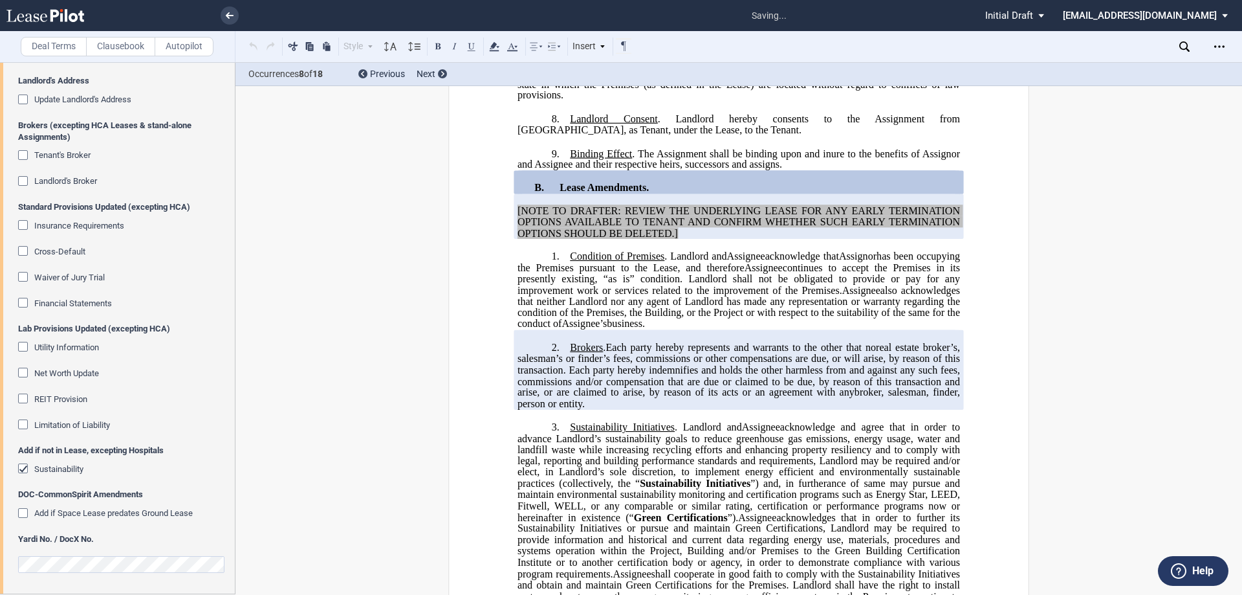
click at [50, 551] on div "Yardi No. / DocX No." at bounding box center [123, 559] width 210 height 52
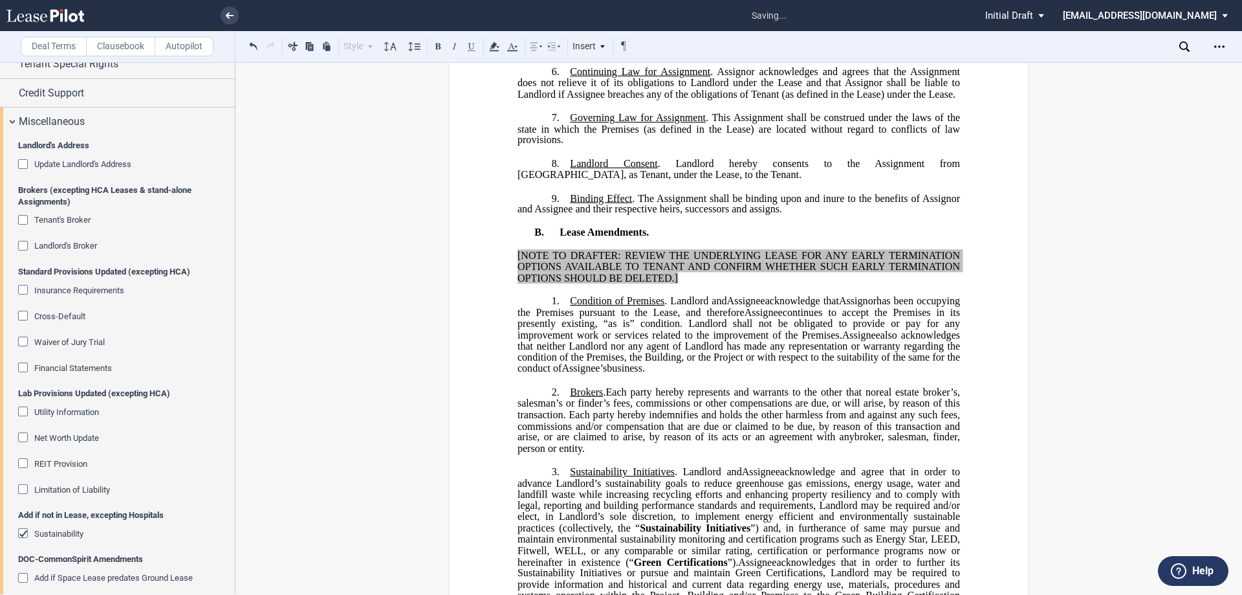
scroll to position [647, 0]
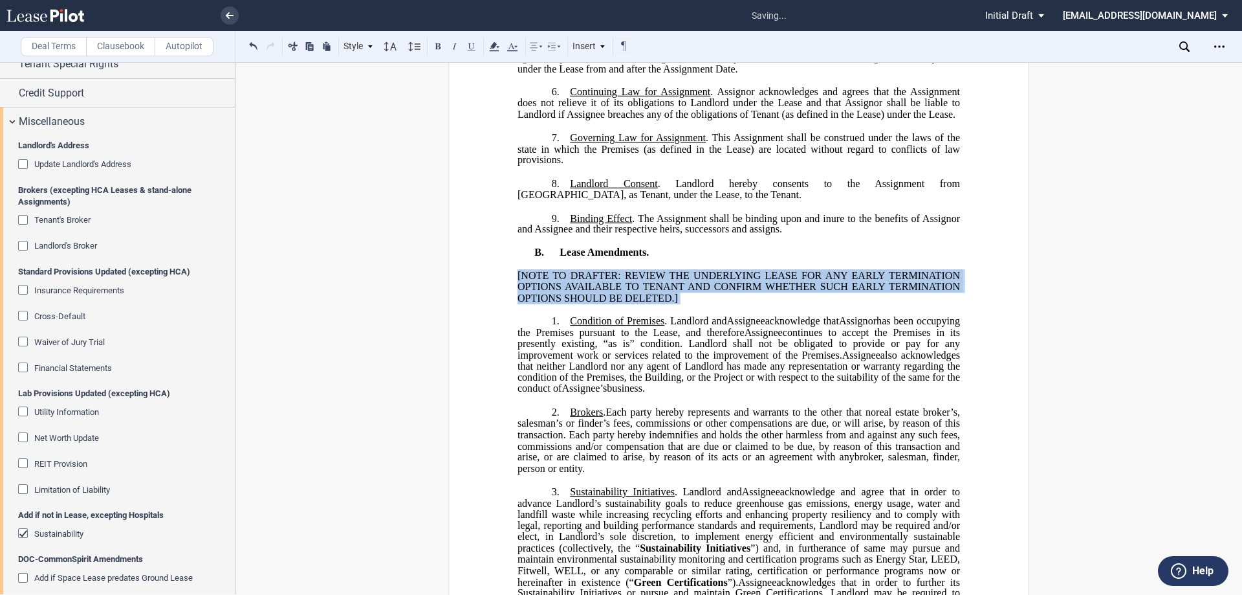
drag, startPoint x: 597, startPoint y: 312, endPoint x: 483, endPoint y: 296, distance: 115.7
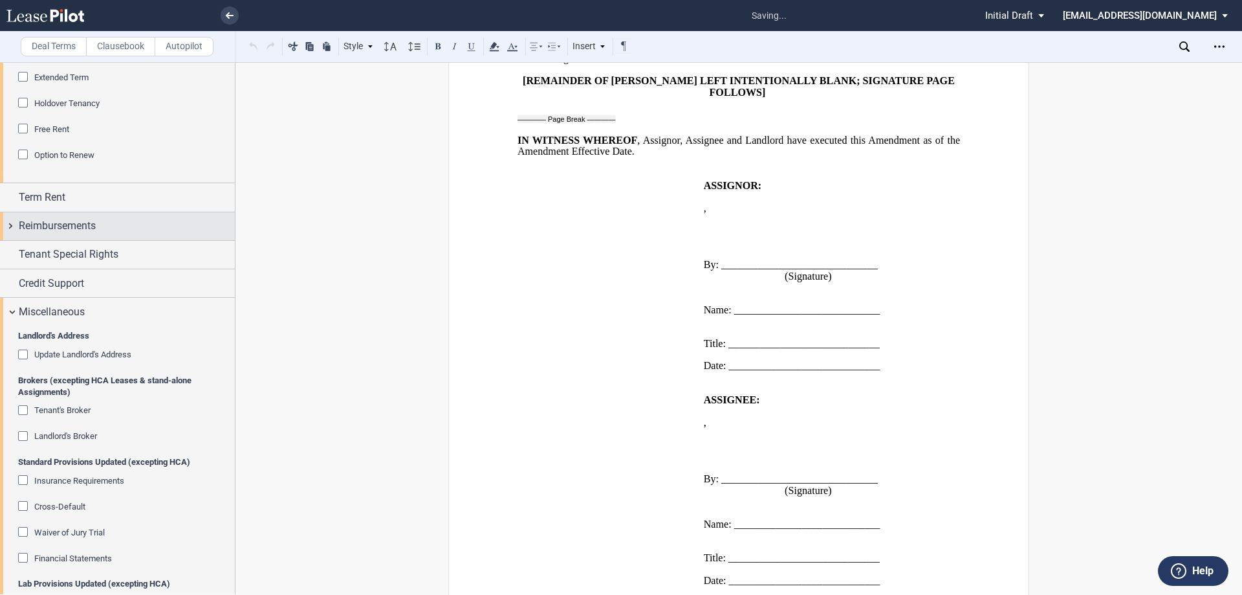
scroll to position [1547, 0]
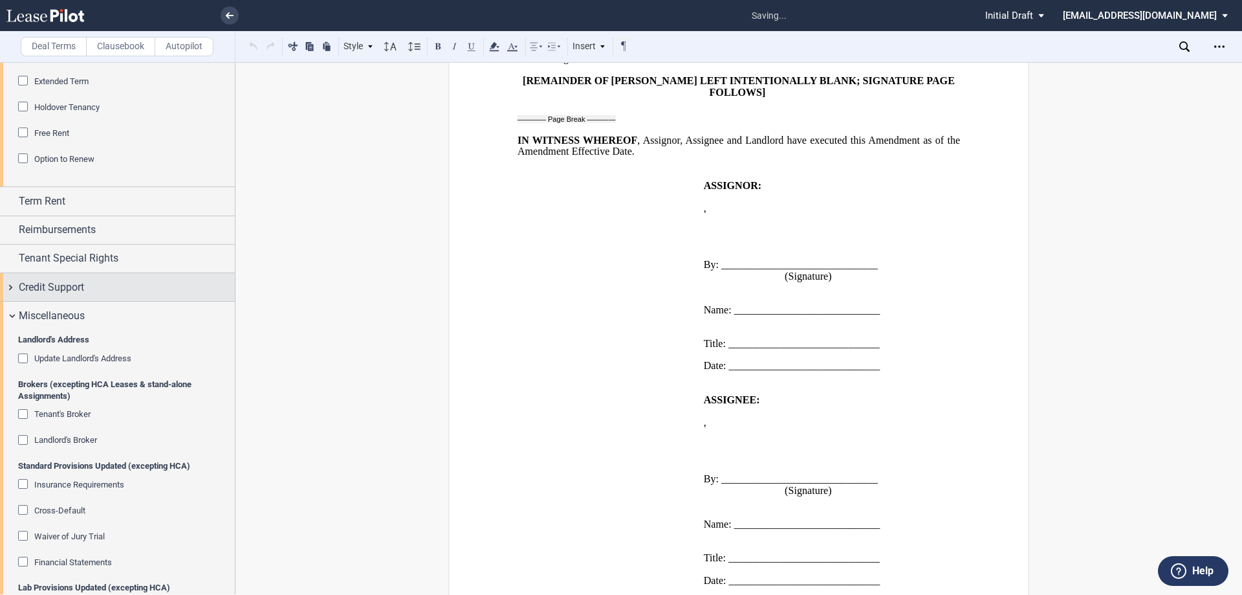
click at [129, 289] on div "Credit Support" at bounding box center [127, 287] width 216 height 16
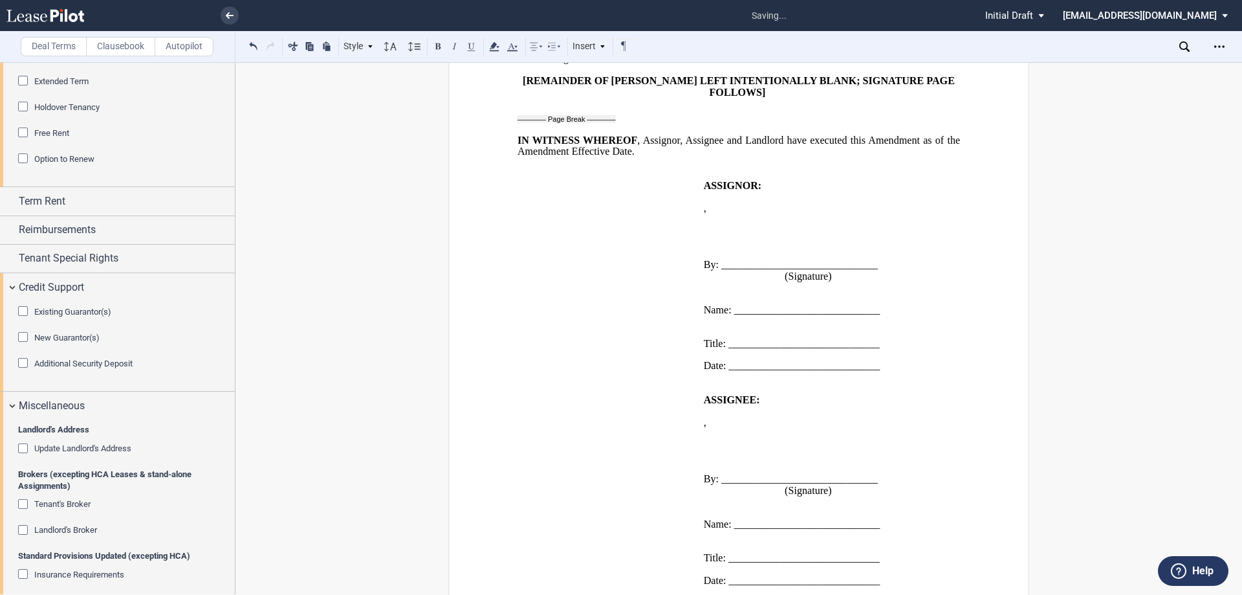
click at [63, 345] on div "New Guarantor(s) New Guarantor Info: Individual (1) Individual 1 New Guarantor …" at bounding box center [123, 344] width 210 height 26
click at [69, 336] on span "New Guarantor(s)" at bounding box center [66, 338] width 65 height 10
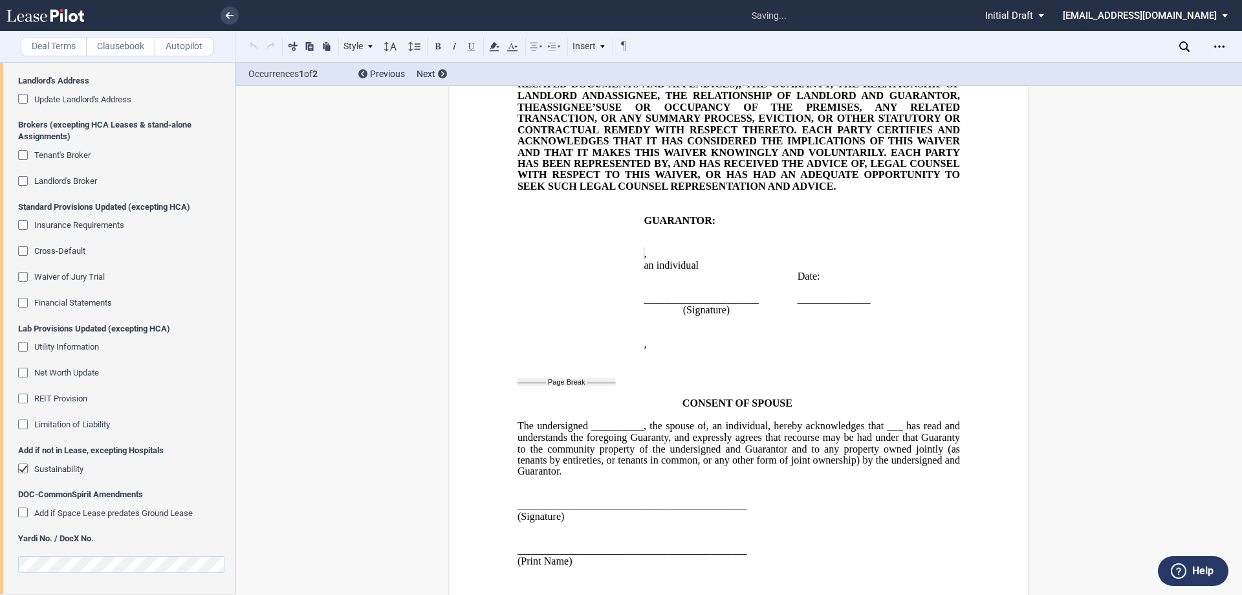
scroll to position [2996, 0]
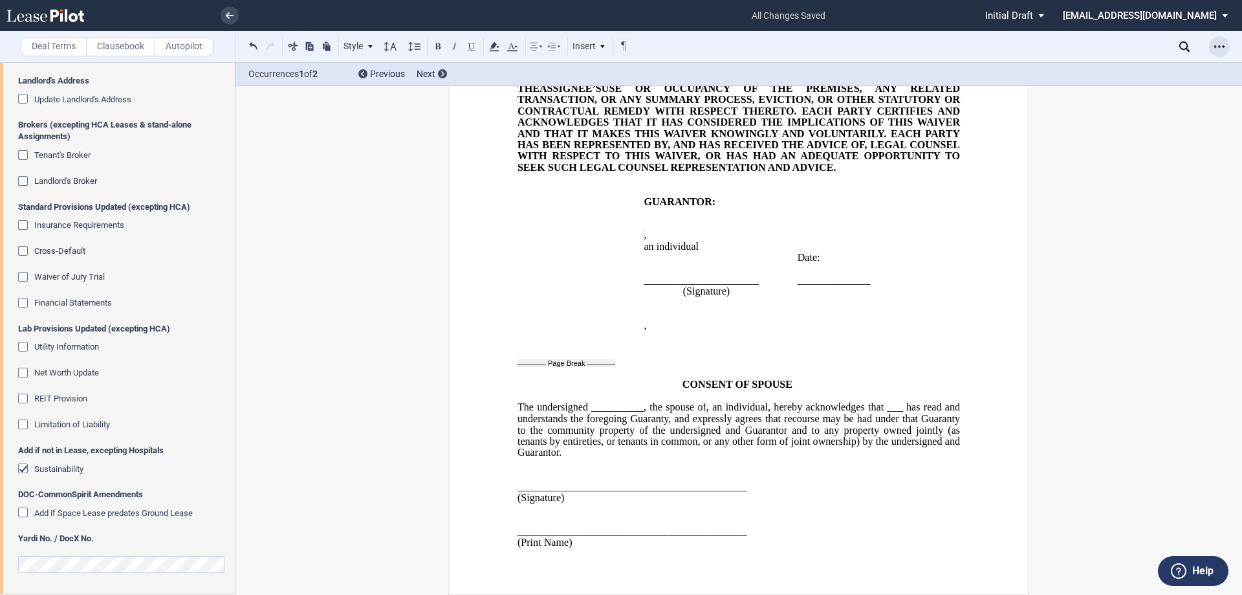
click at [1216, 49] on icon "Open Lease options menu" at bounding box center [1219, 46] width 10 height 10
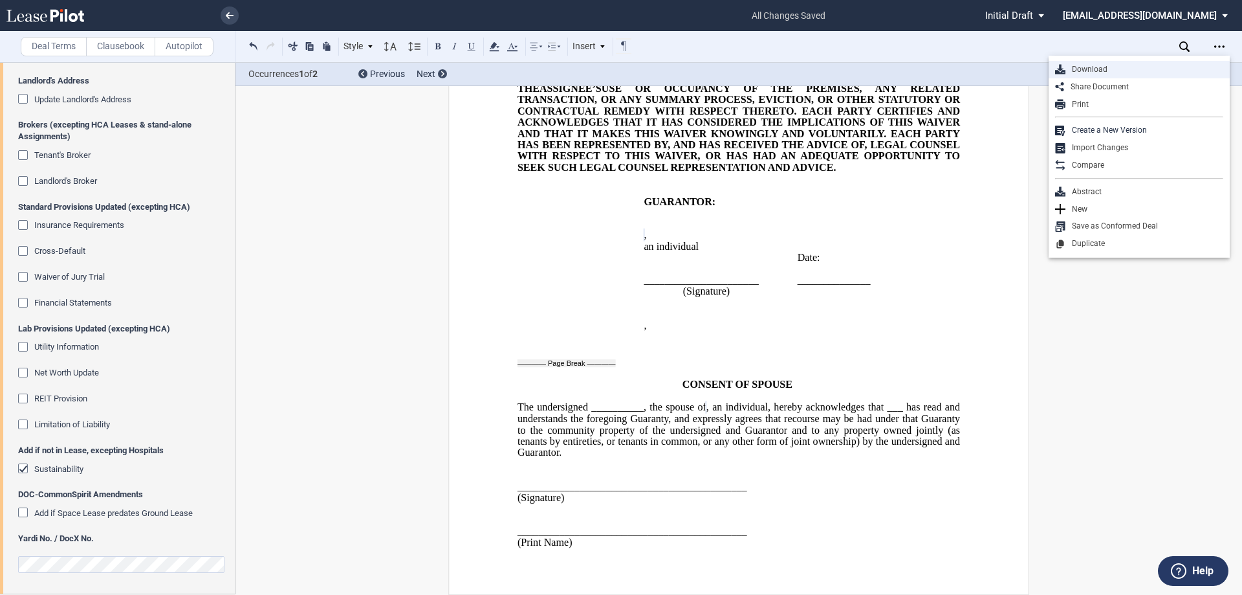
click at [1129, 72] on div "Download" at bounding box center [1144, 69] width 158 height 11
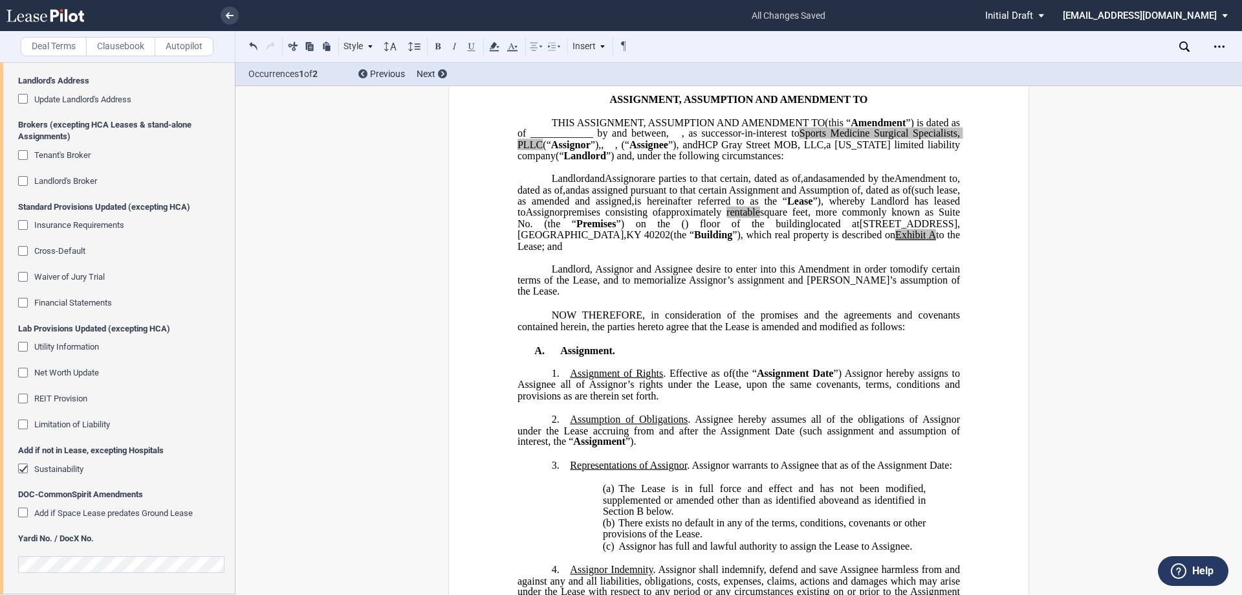
scroll to position [0, 0]
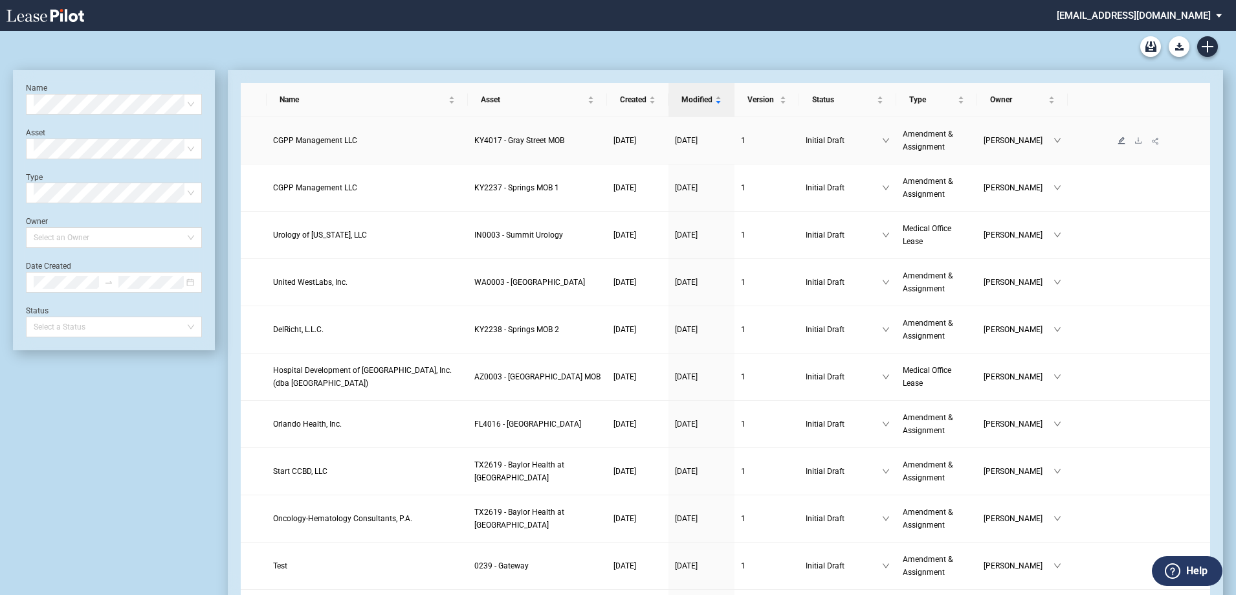
click at [1120, 141] on icon "edit" at bounding box center [1121, 140] width 8 height 8
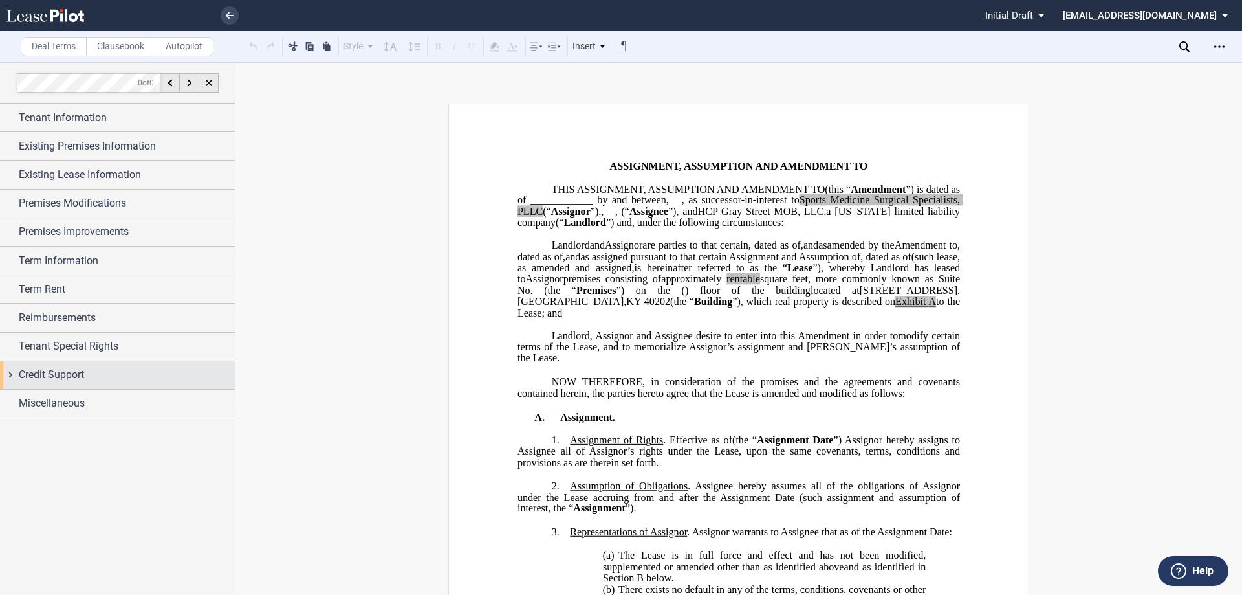
click at [50, 362] on div "Credit Support" at bounding box center [117, 375] width 235 height 28
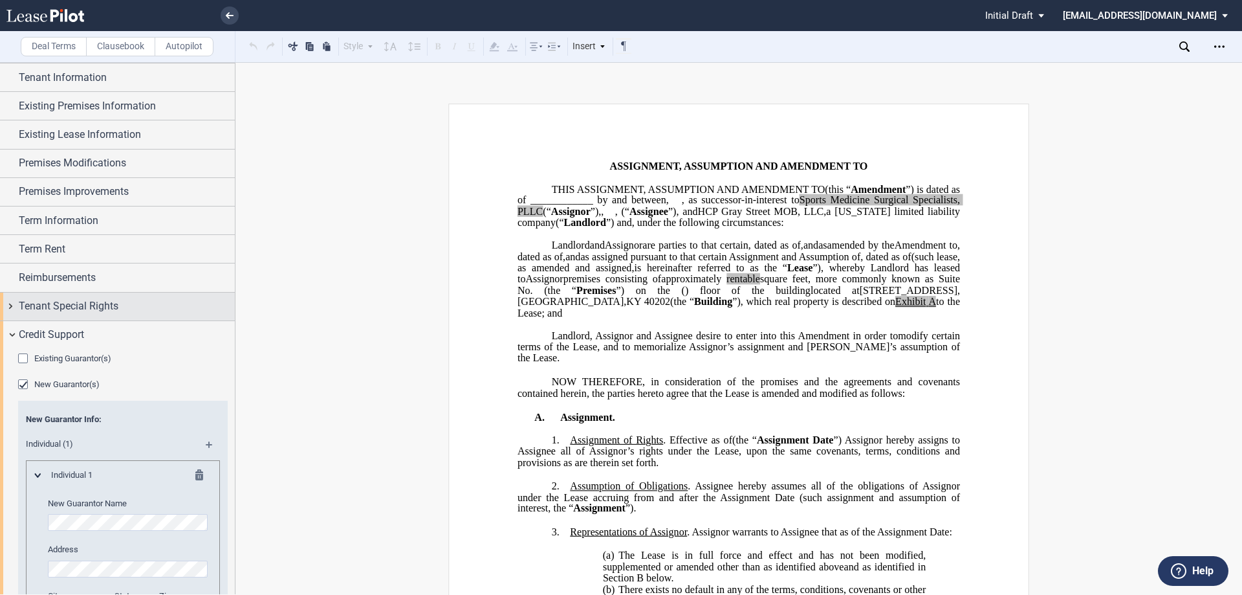
scroll to position [111, 0]
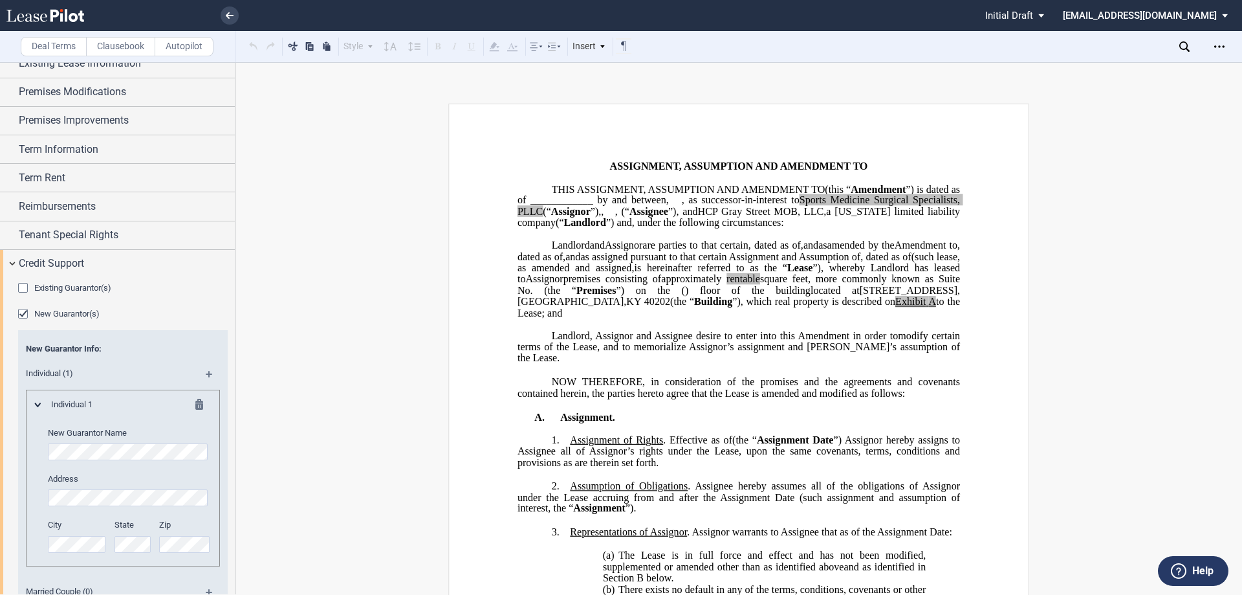
drag, startPoint x: 46, startPoint y: 311, endPoint x: 221, endPoint y: 247, distance: 186.0
click at [45, 312] on span "New Guarantor(s)" at bounding box center [66, 314] width 65 height 10
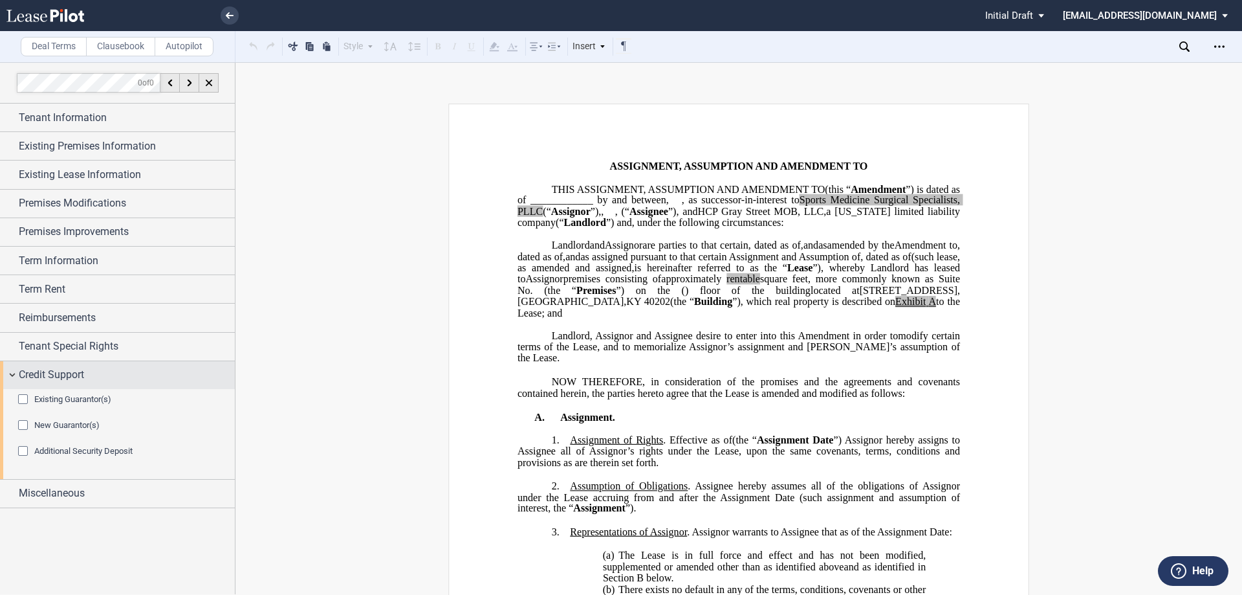
scroll to position [0, 0]
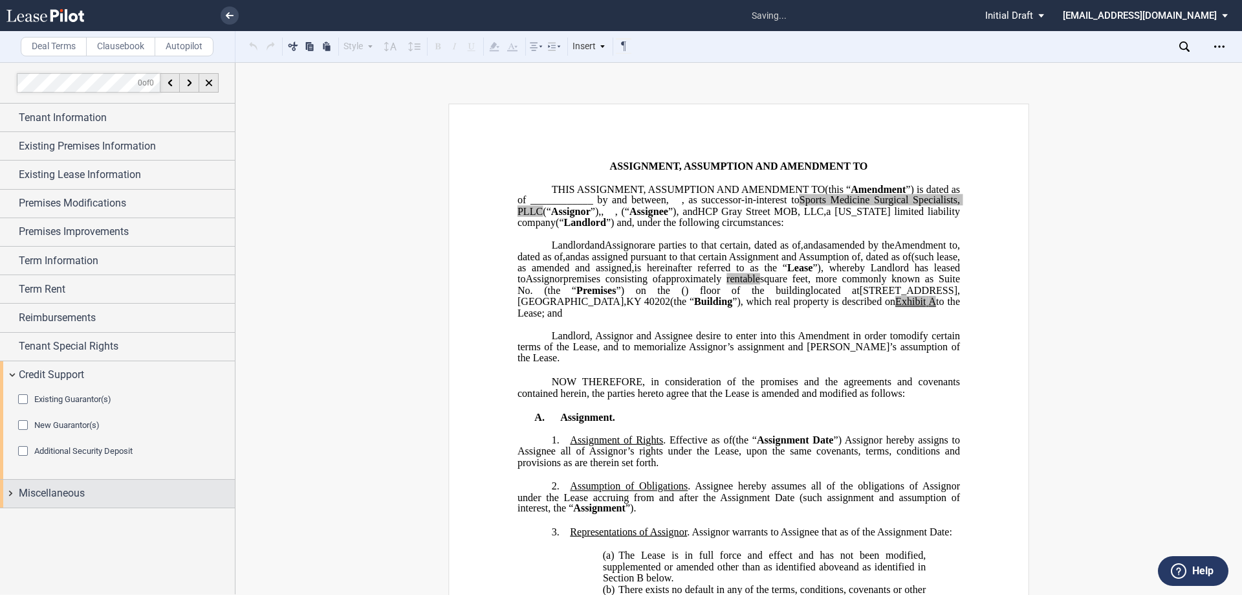
click at [43, 498] on span "Miscellaneous" at bounding box center [52, 493] width 66 height 16
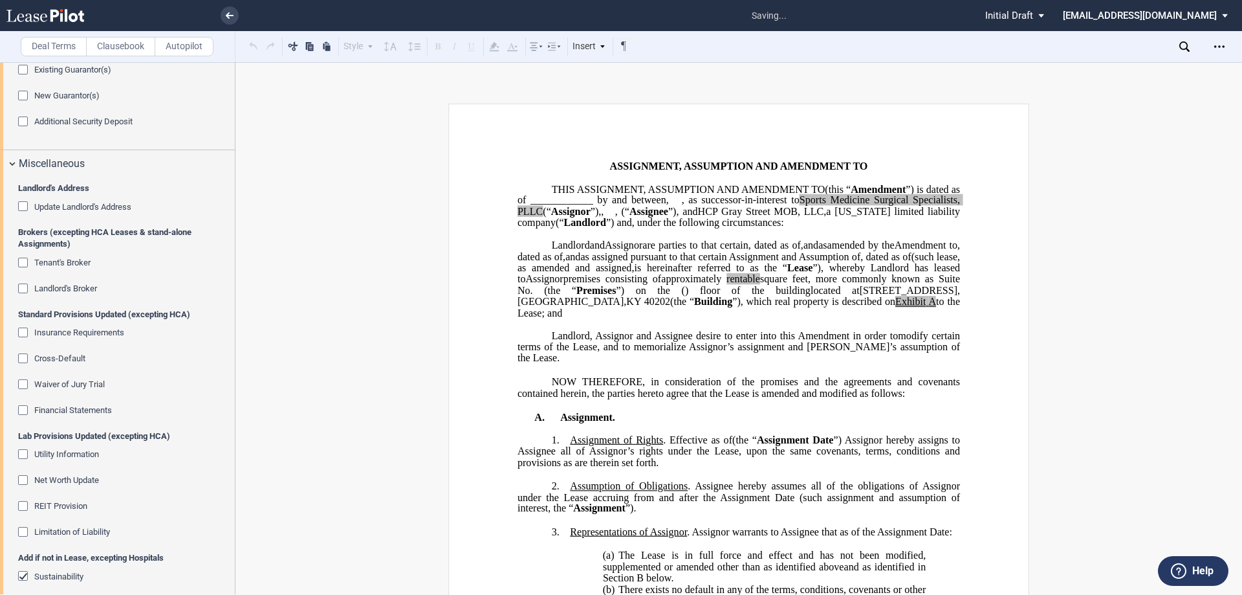
scroll to position [437, 0]
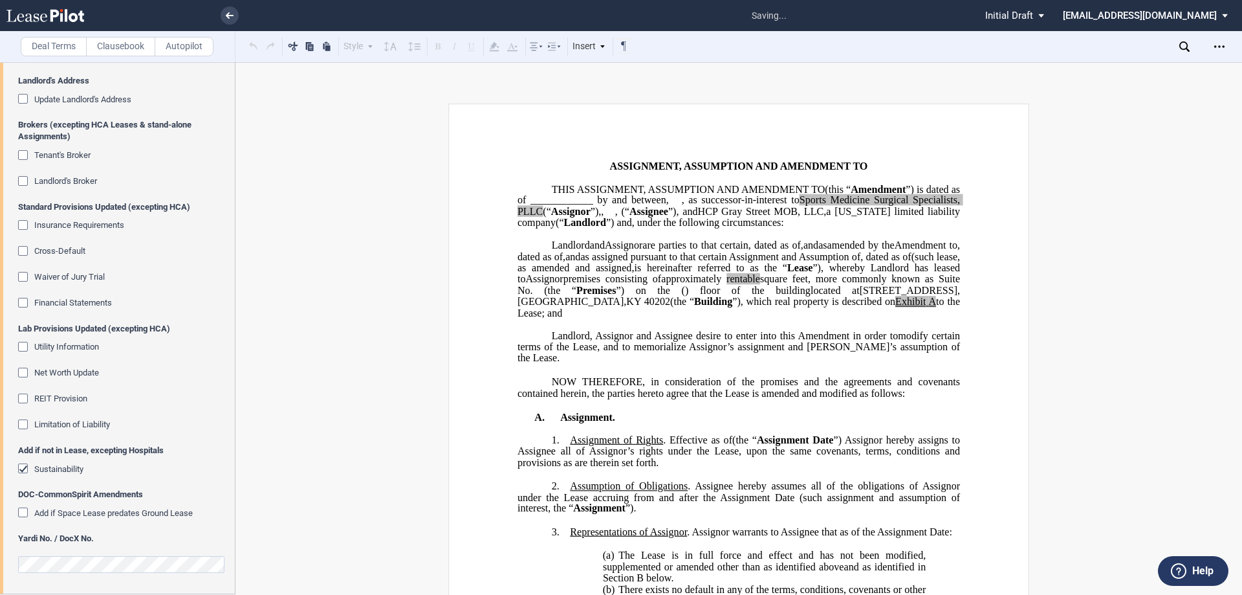
click at [62, 467] on span "Sustainability" at bounding box center [58, 469] width 49 height 10
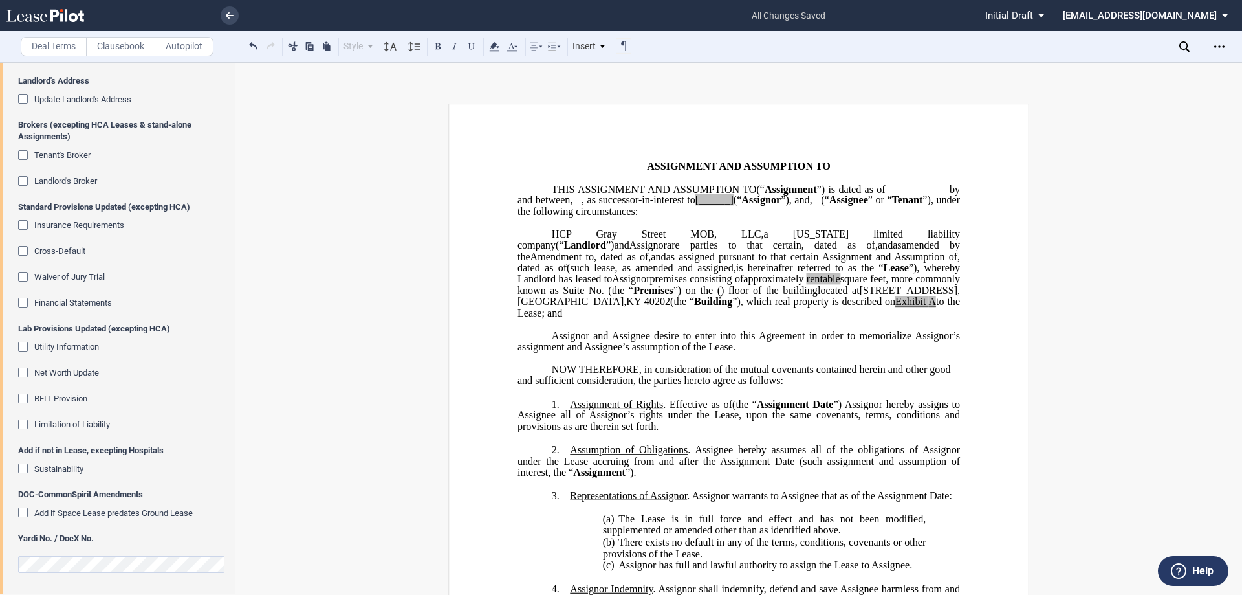
drag, startPoint x: 635, startPoint y: 208, endPoint x: 631, endPoint y: 215, distance: 8.1
click at [695, 206] on span "[______]" at bounding box center [714, 200] width 38 height 12
drag, startPoint x: 629, startPoint y: 215, endPoint x: 668, endPoint y: 214, distance: 38.8
click at [668, 214] on p "THIS ASSIGNMENT AND ASSUMPTION TO ﻿ ﻿ (“ Assignment ”) is dated as of _________…" at bounding box center [739, 201] width 442 height 34
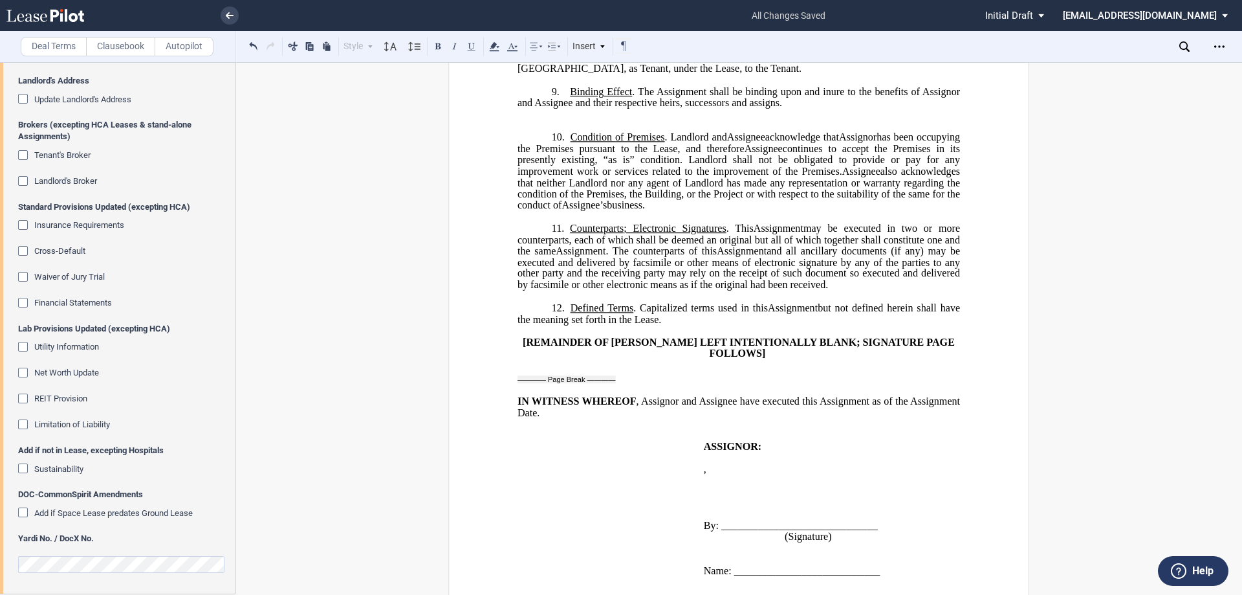
scroll to position [360, 0]
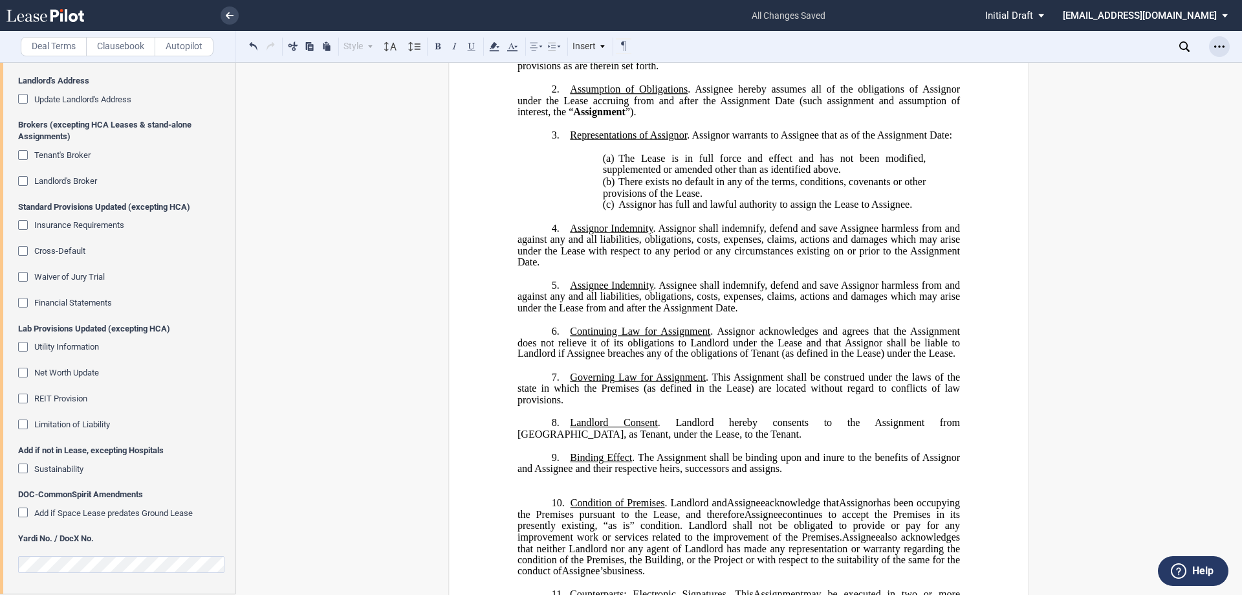
click at [1224, 47] on use "Open Lease options menu" at bounding box center [1219, 46] width 10 height 2
click at [1136, 74] on div "Download" at bounding box center [1144, 69] width 158 height 11
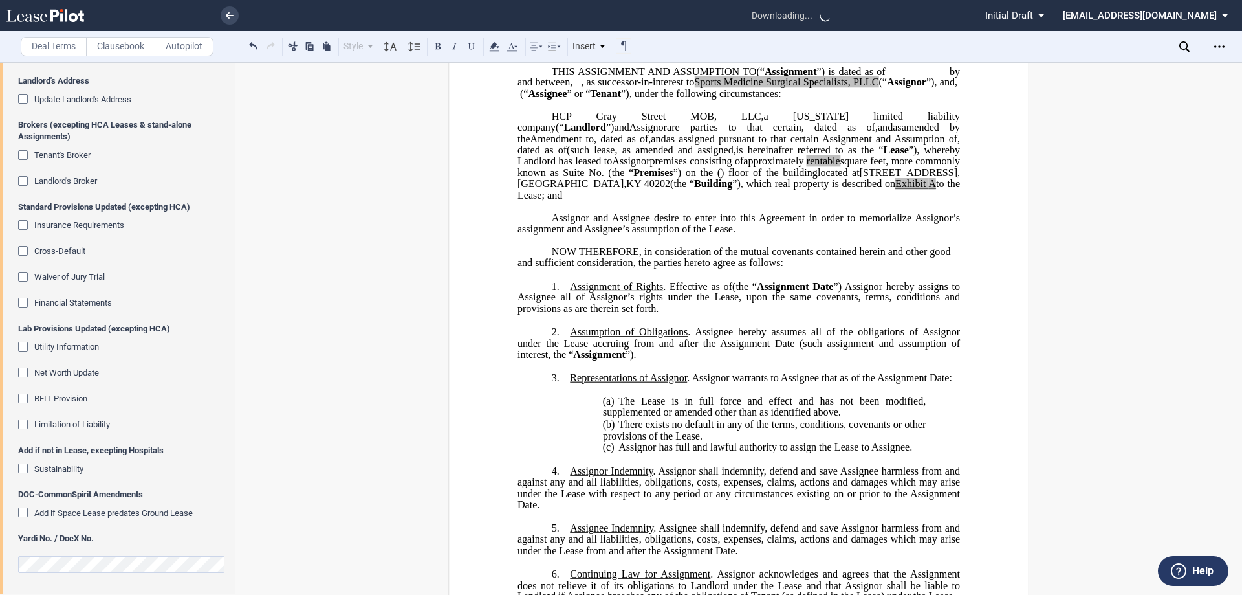
scroll to position [0, 0]
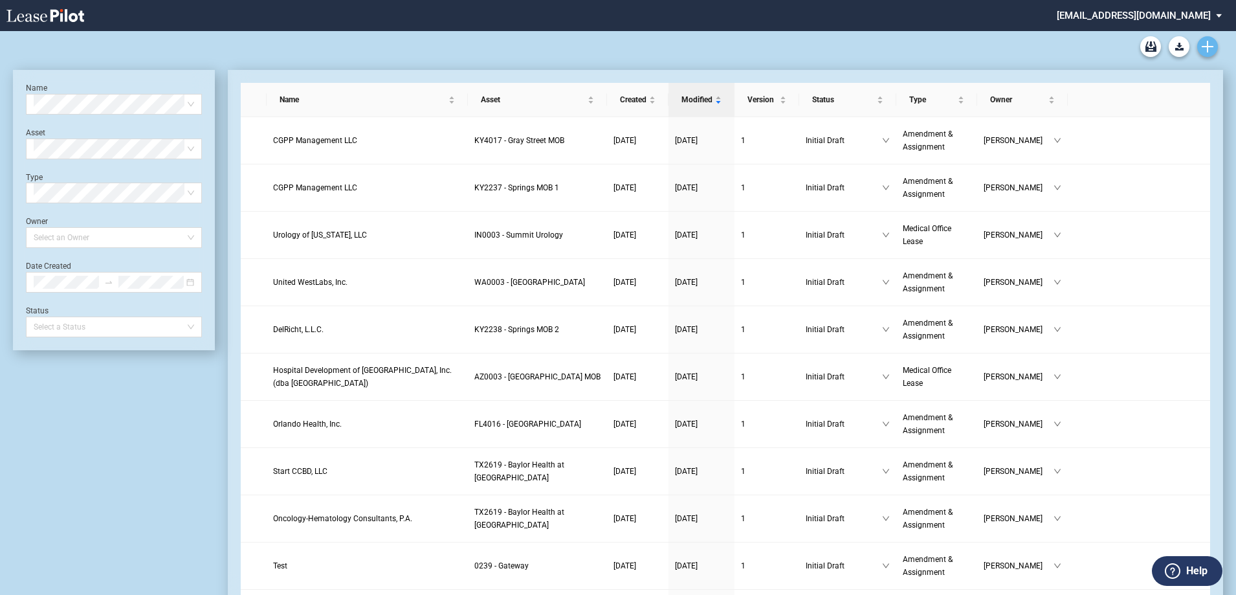
click at [1209, 37] on link "Create new document" at bounding box center [1207, 46] width 21 height 21
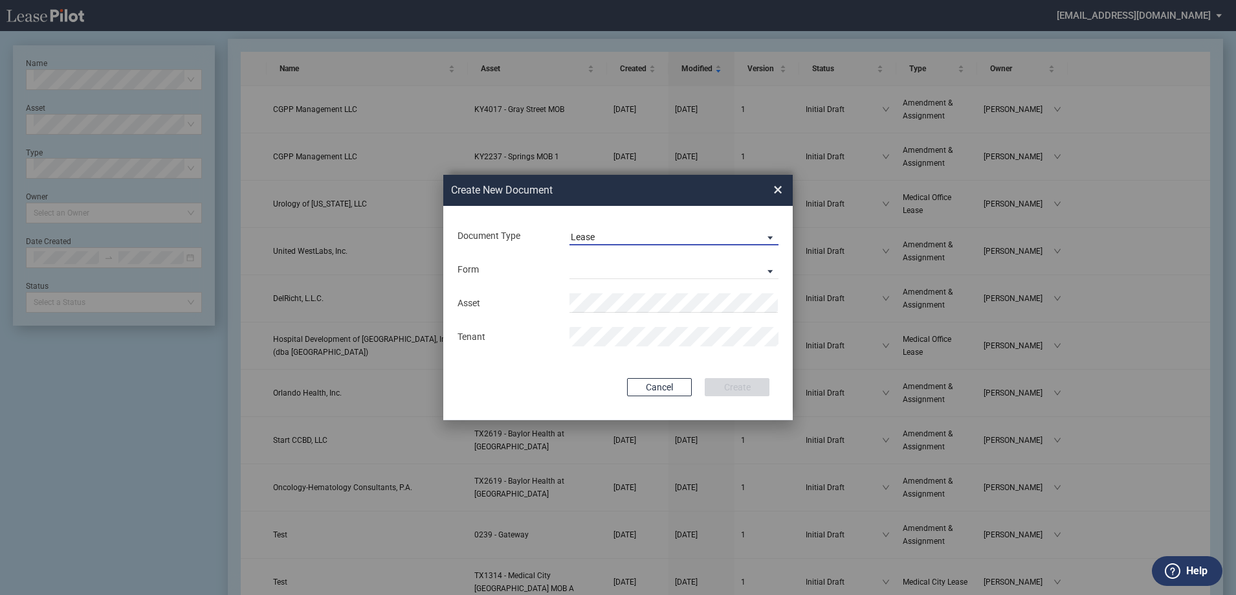
click at [681, 235] on span "Lease" at bounding box center [664, 237] width 186 height 13
click at [679, 277] on md-option "Amendment" at bounding box center [675, 267] width 230 height 31
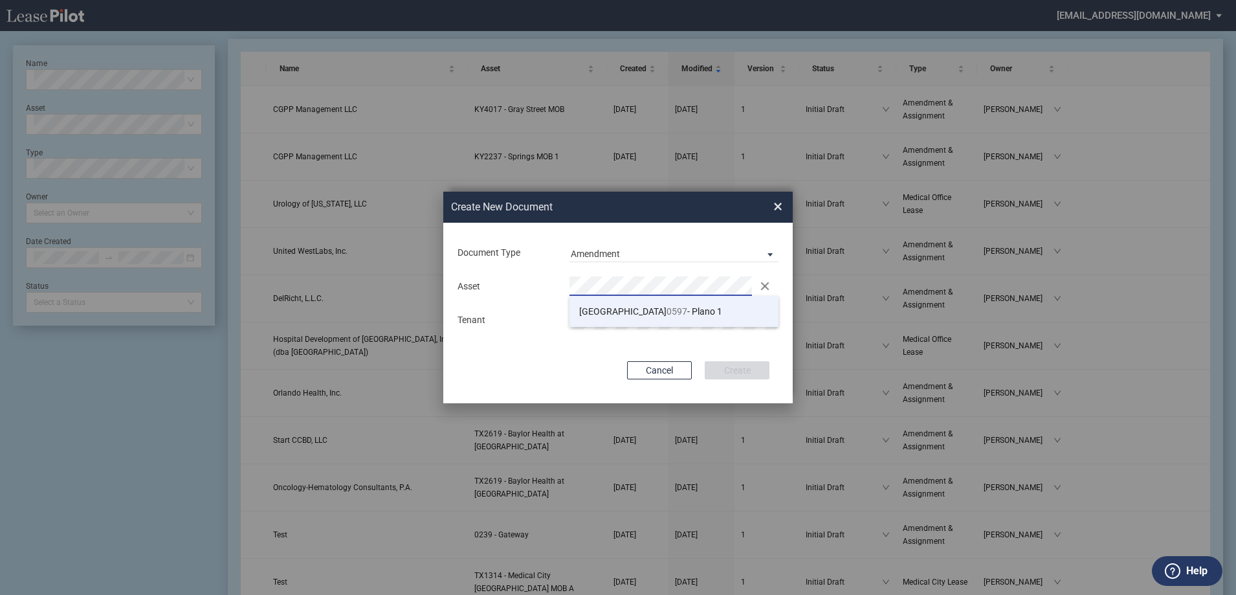
click at [649, 312] on li "TX 0597 - Plano 1" at bounding box center [673, 311] width 209 height 31
click at [607, 309] on md-input-container "Tenant" at bounding box center [617, 320] width 323 height 22
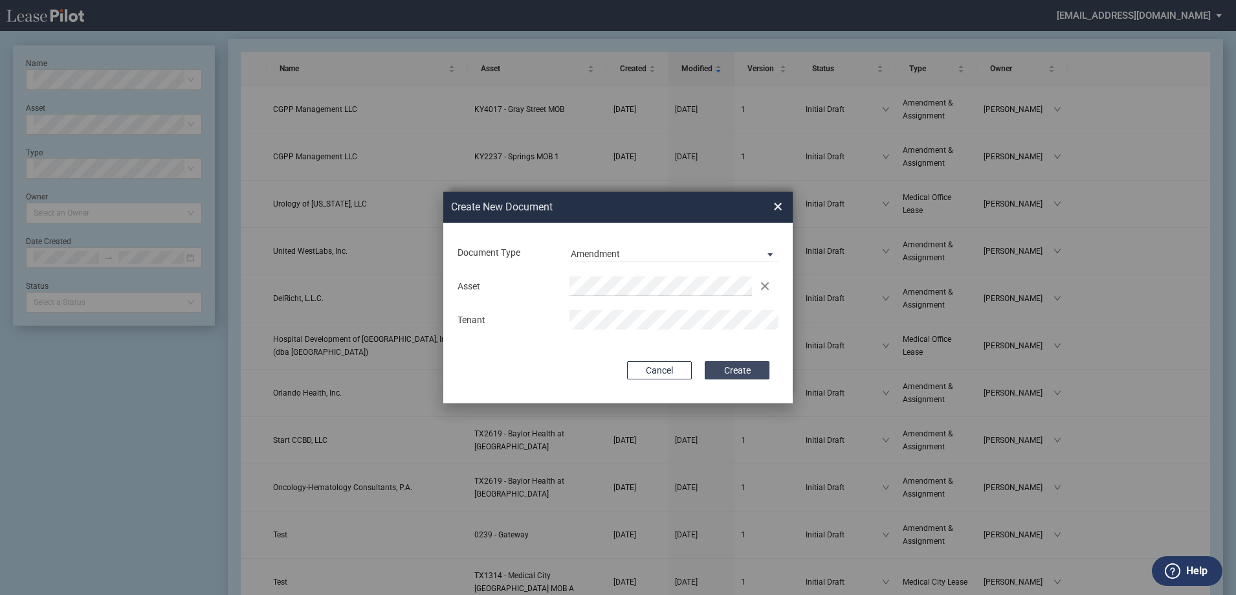
click at [720, 371] on button "Create" at bounding box center [736, 370] width 65 height 18
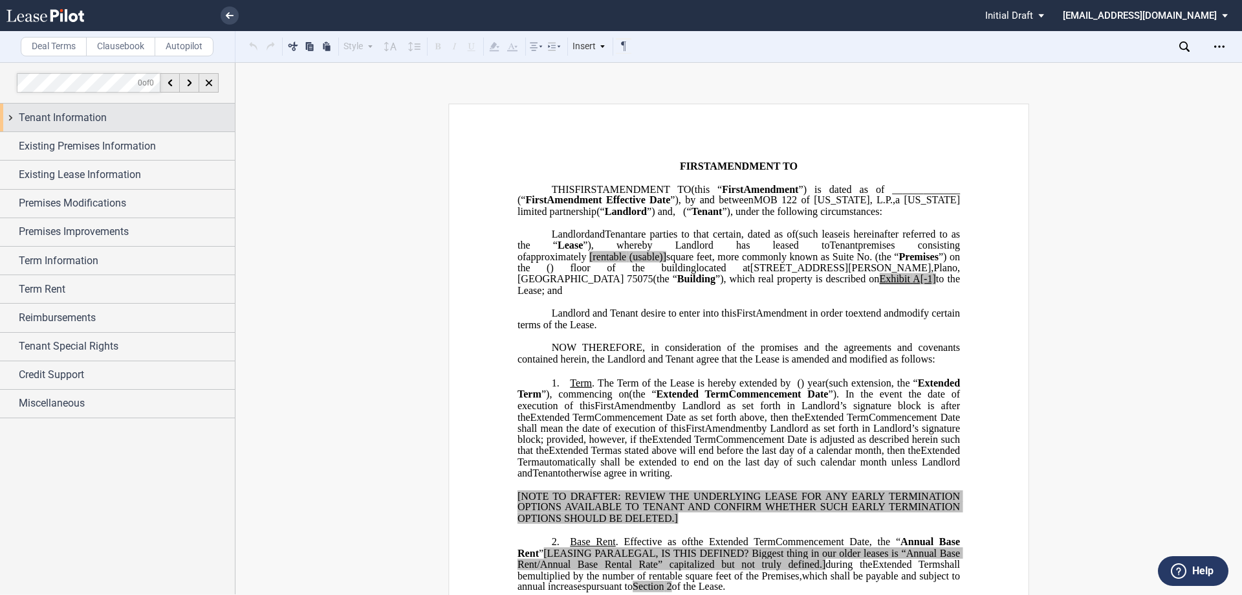
click at [76, 118] on span "Tenant Information" at bounding box center [63, 118] width 88 height 16
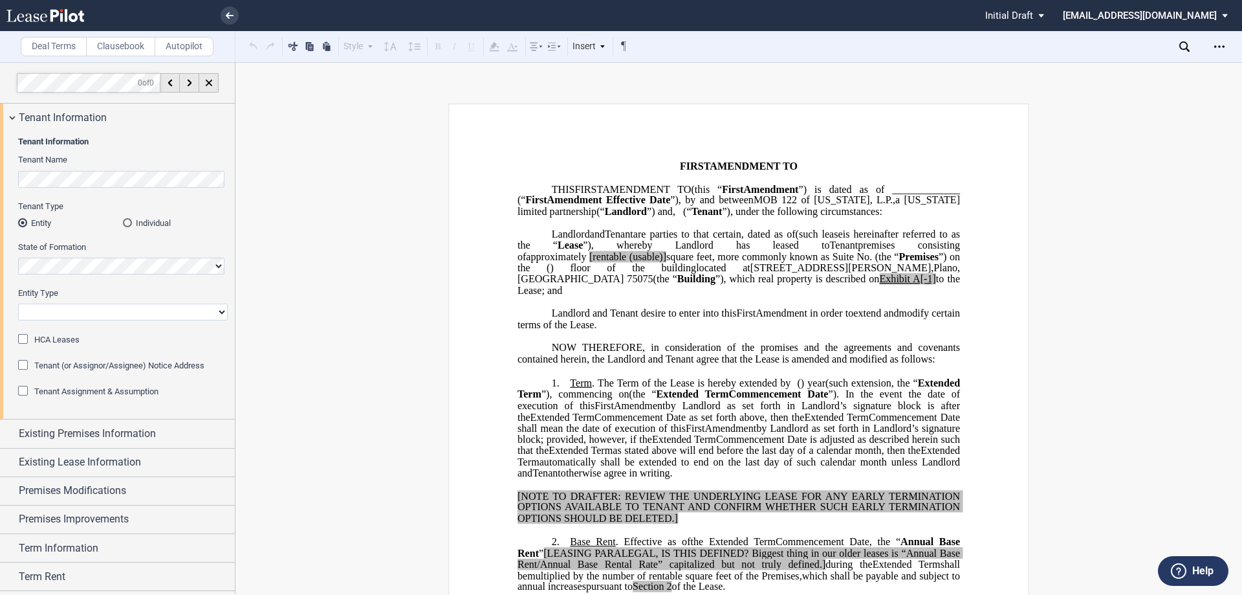
click at [127, 311] on select "Corporation Limited Liability Company General Partnership Limited Partnership O…" at bounding box center [123, 311] width 210 height 17
select select "Other"
click at [18, 303] on select "Corporation Limited Liability Company General Partnership Limited Partnership O…" at bounding box center [123, 311] width 210 height 17
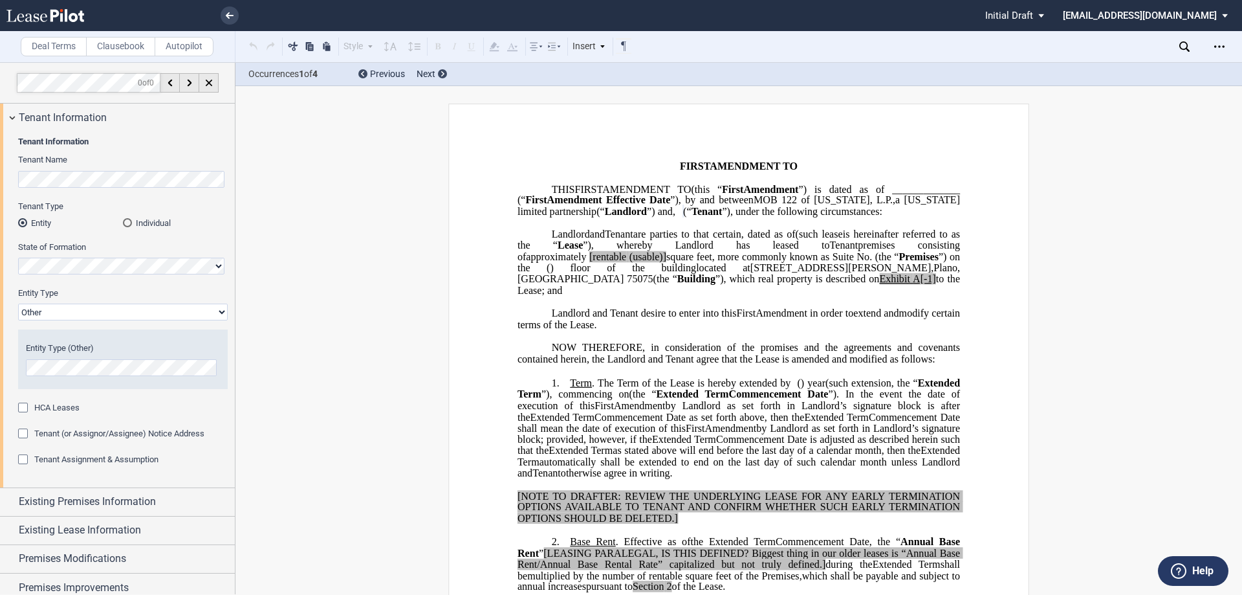
click at [84, 352] on span "Entity Type (Other)" at bounding box center [60, 348] width 68 height 10
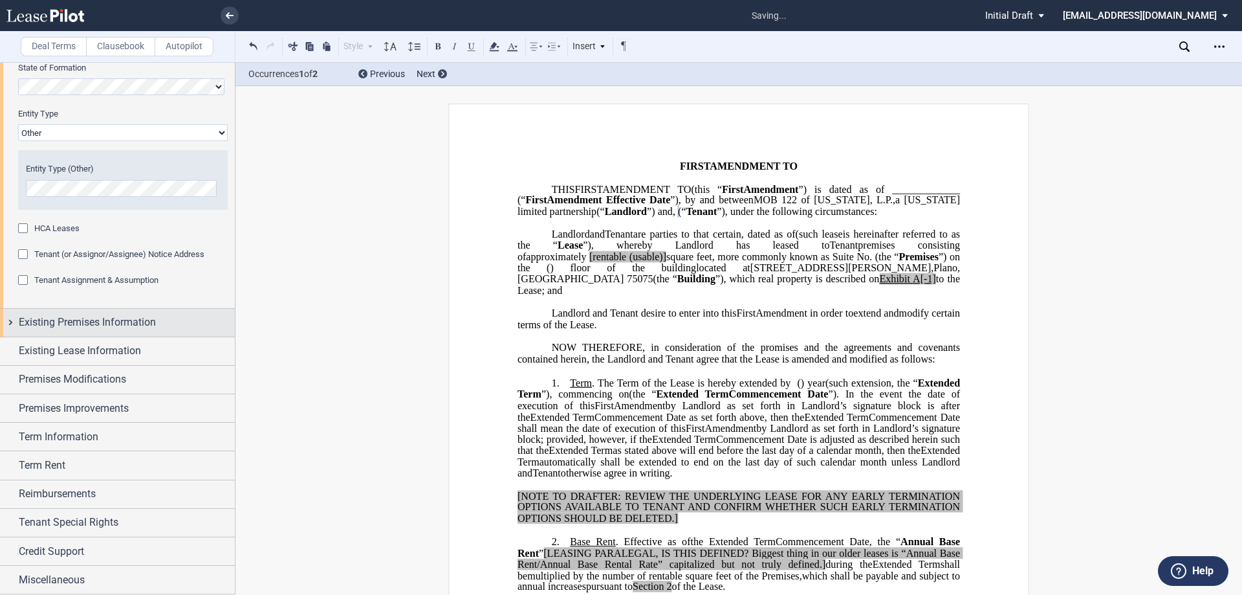
click at [74, 311] on div "Existing Premises Information" at bounding box center [117, 323] width 235 height 28
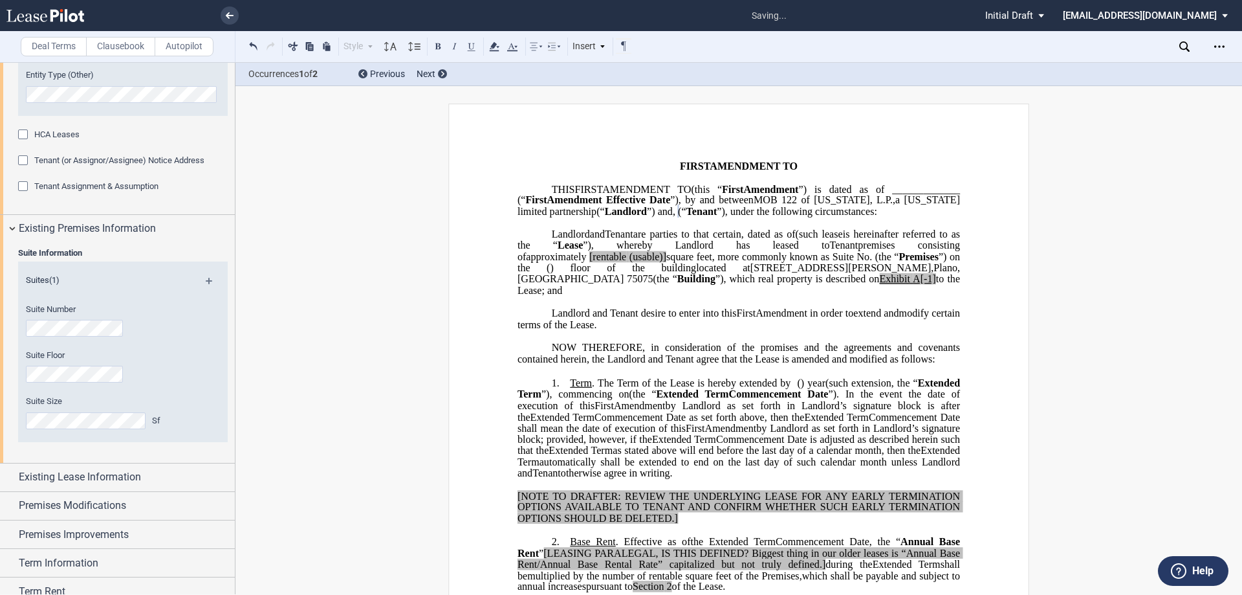
scroll to position [373, 0]
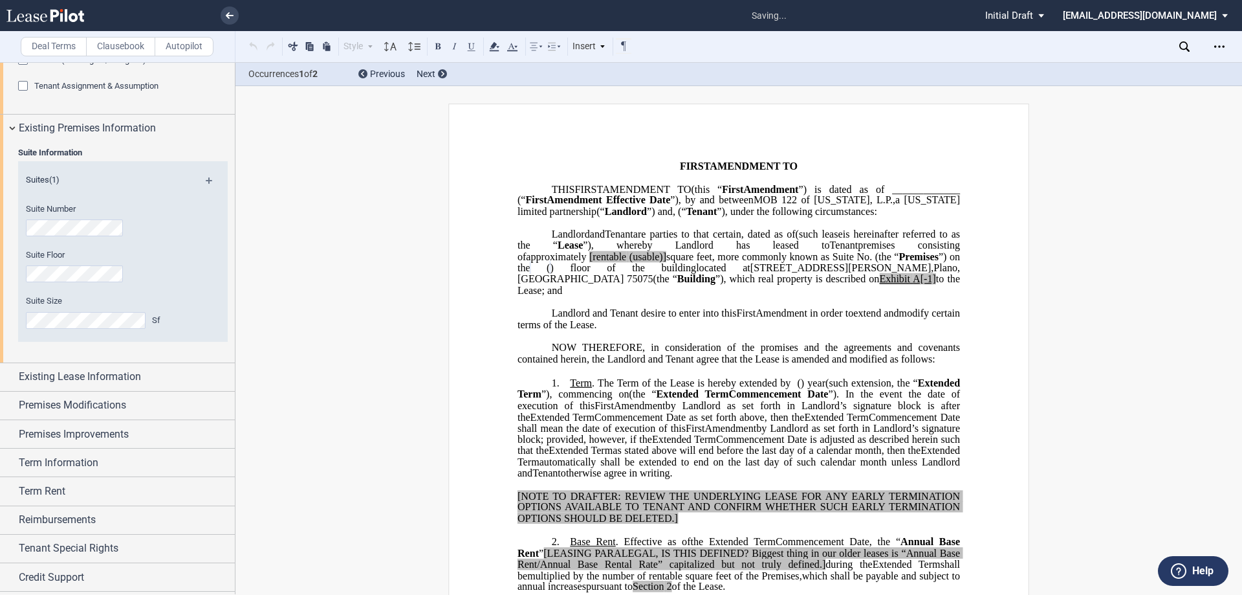
click at [108, 307] on label "Suite Size" at bounding box center [105, 301] width 159 height 12
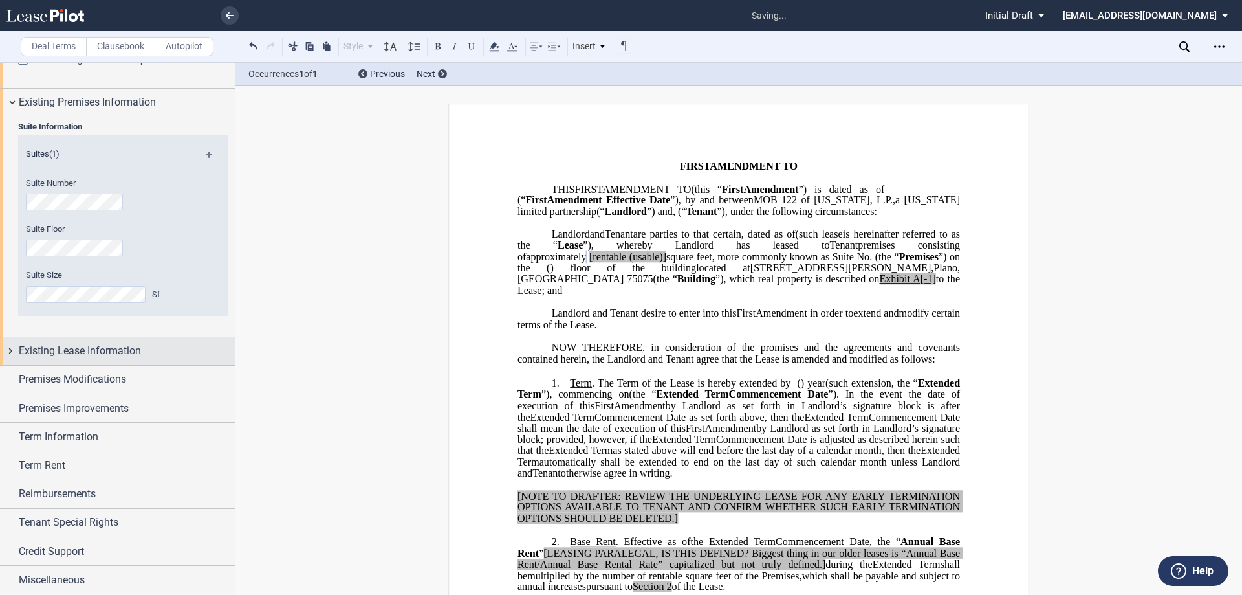
click at [83, 356] on span "Existing Lease Information" at bounding box center [80, 351] width 122 height 16
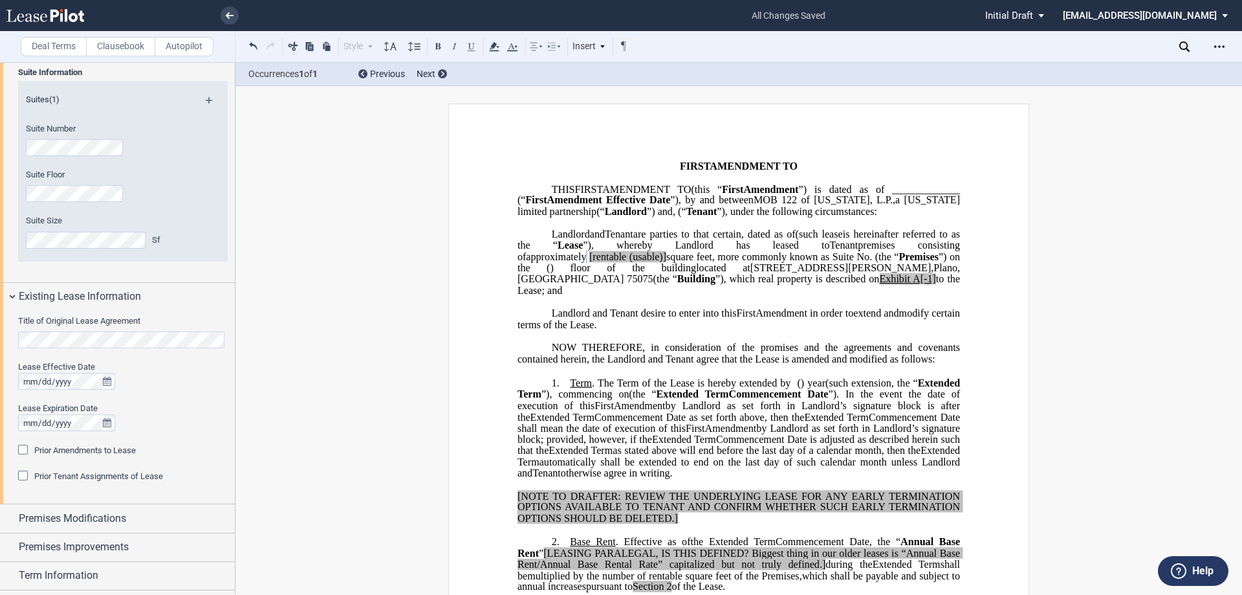
scroll to position [529, 0]
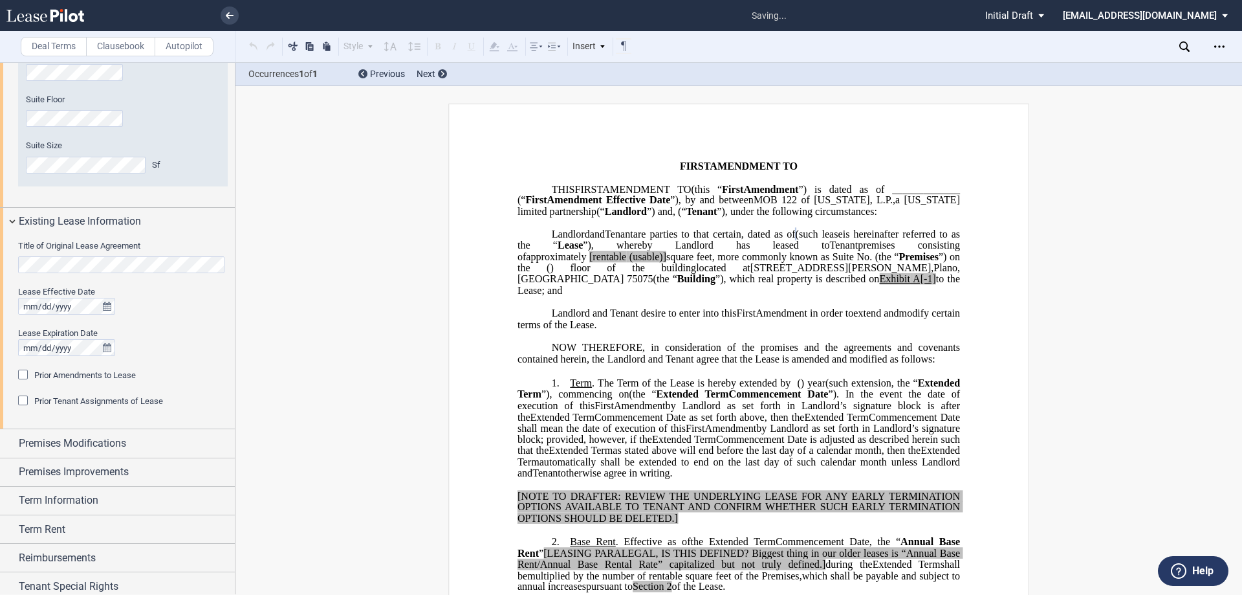
click at [90, 372] on span "Prior Amendments to Lease" at bounding box center [85, 375] width 102 height 10
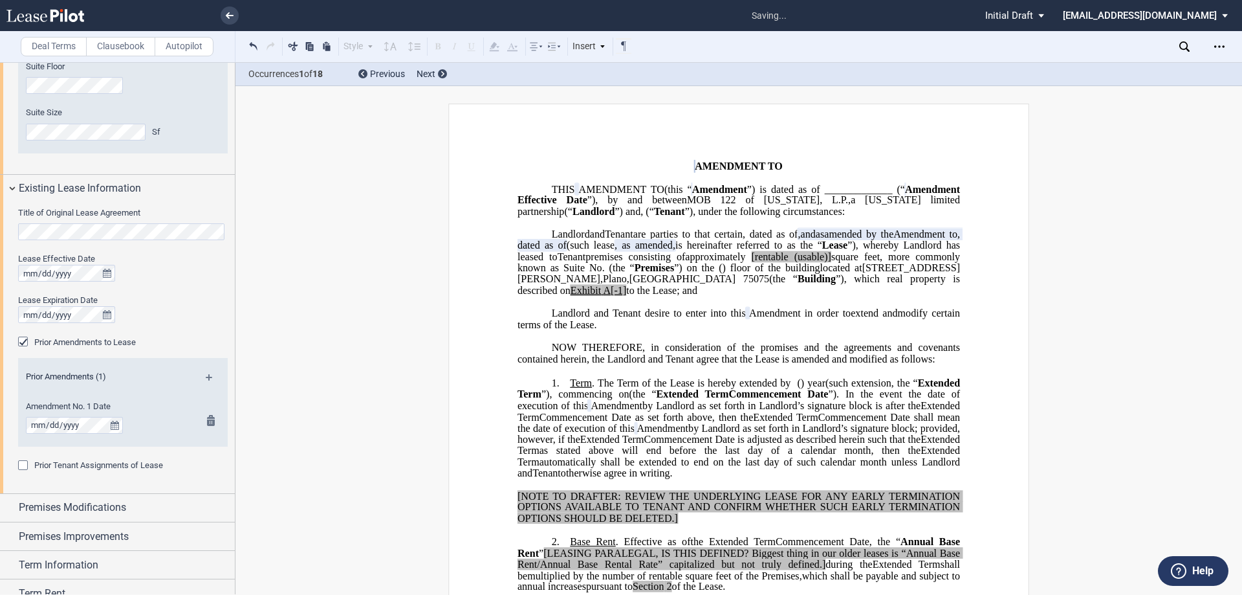
scroll to position [593, 0]
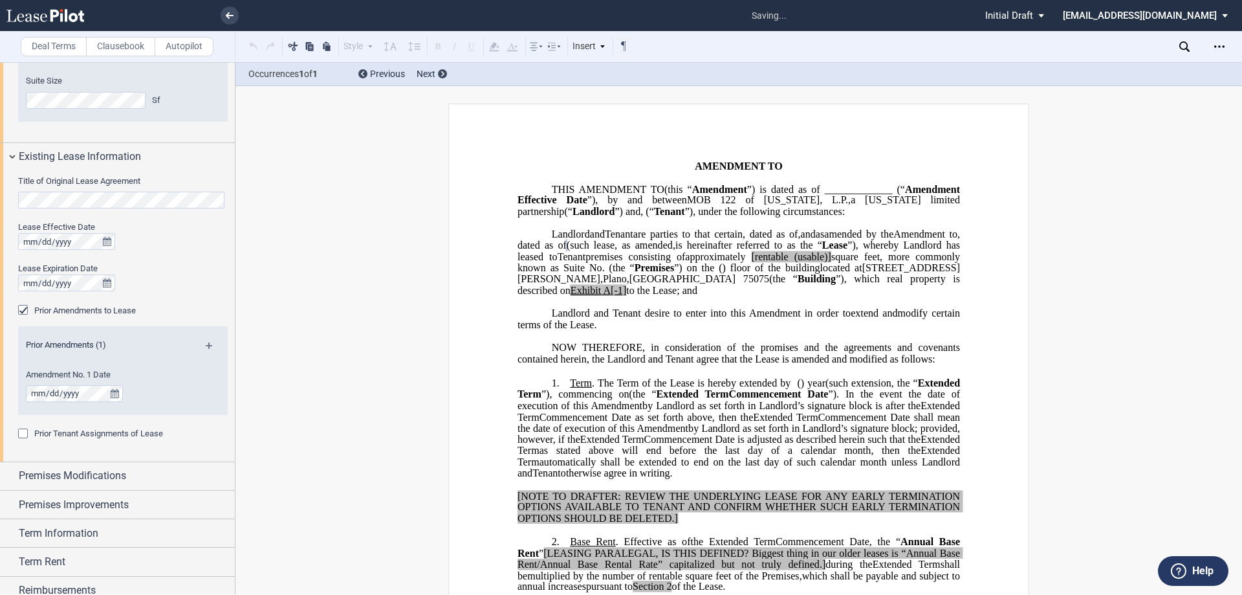
click at [206, 342] on md-icon at bounding box center [214, 350] width 17 height 16
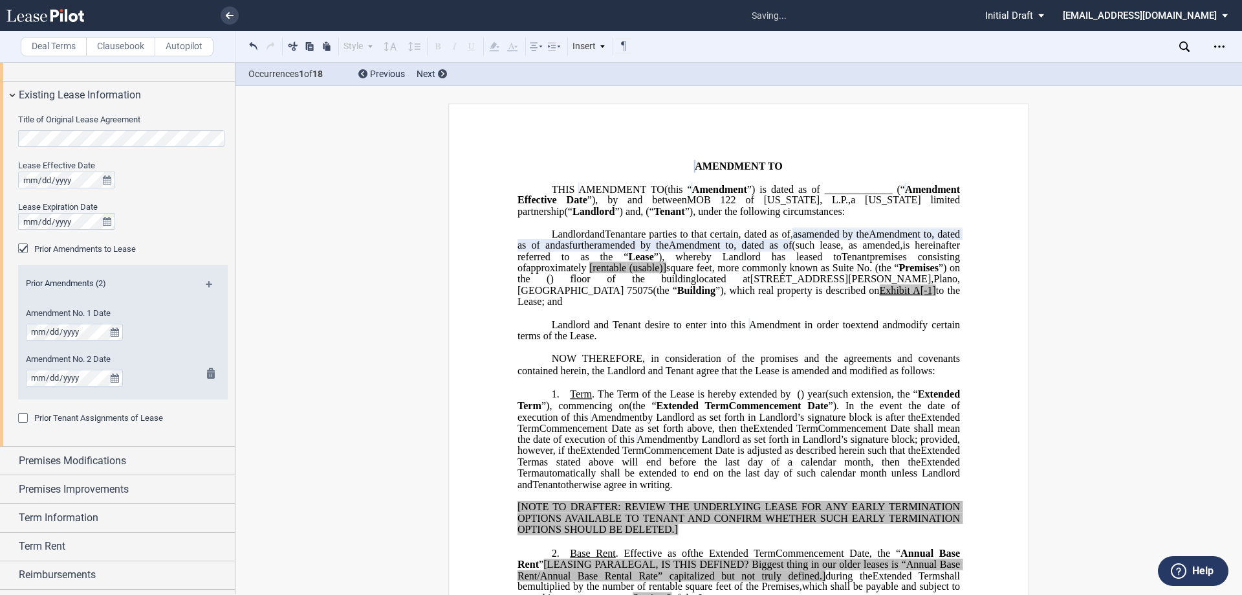
scroll to position [658, 0]
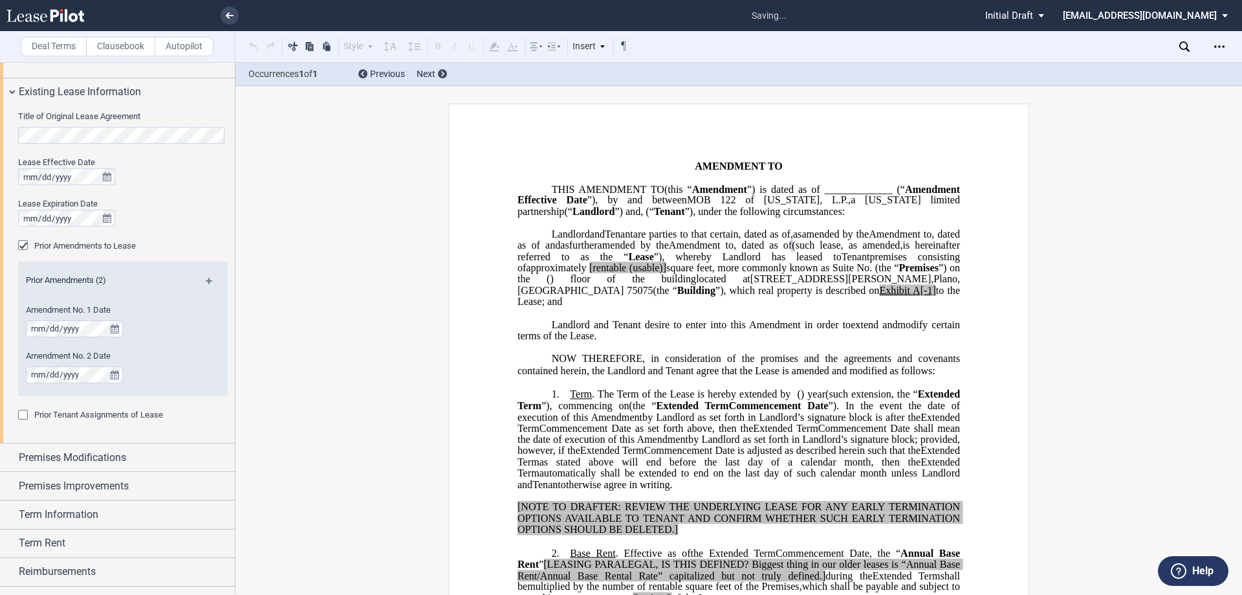
click at [208, 279] on md-icon at bounding box center [214, 286] width 17 height 16
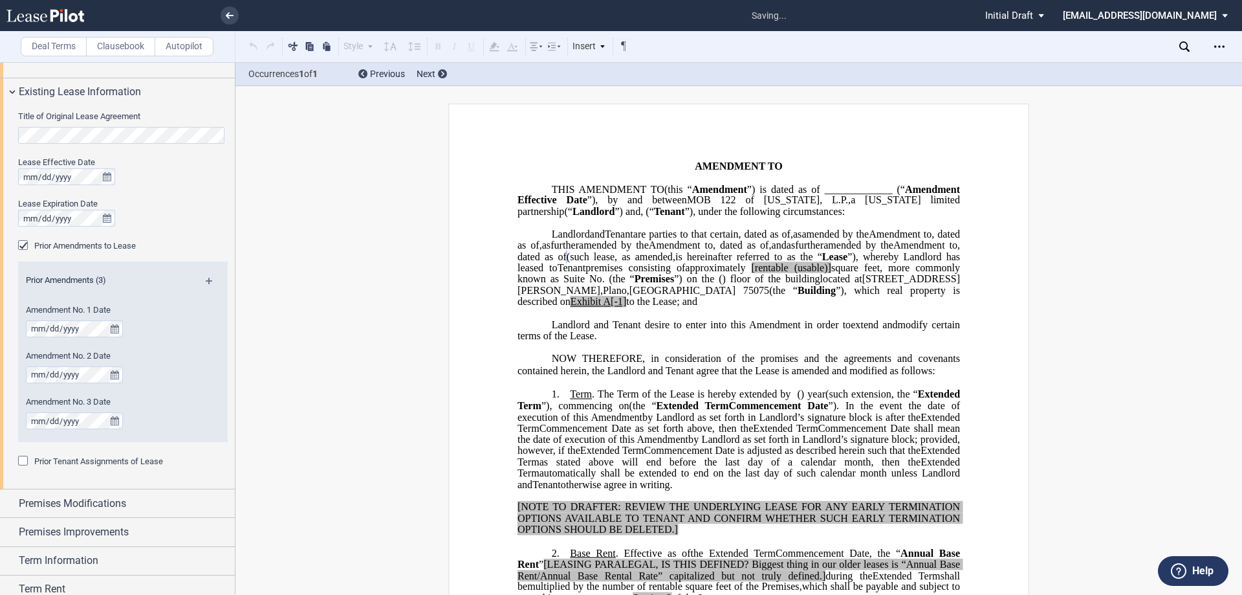
click at [208, 284] on md-icon at bounding box center [214, 286] width 17 height 16
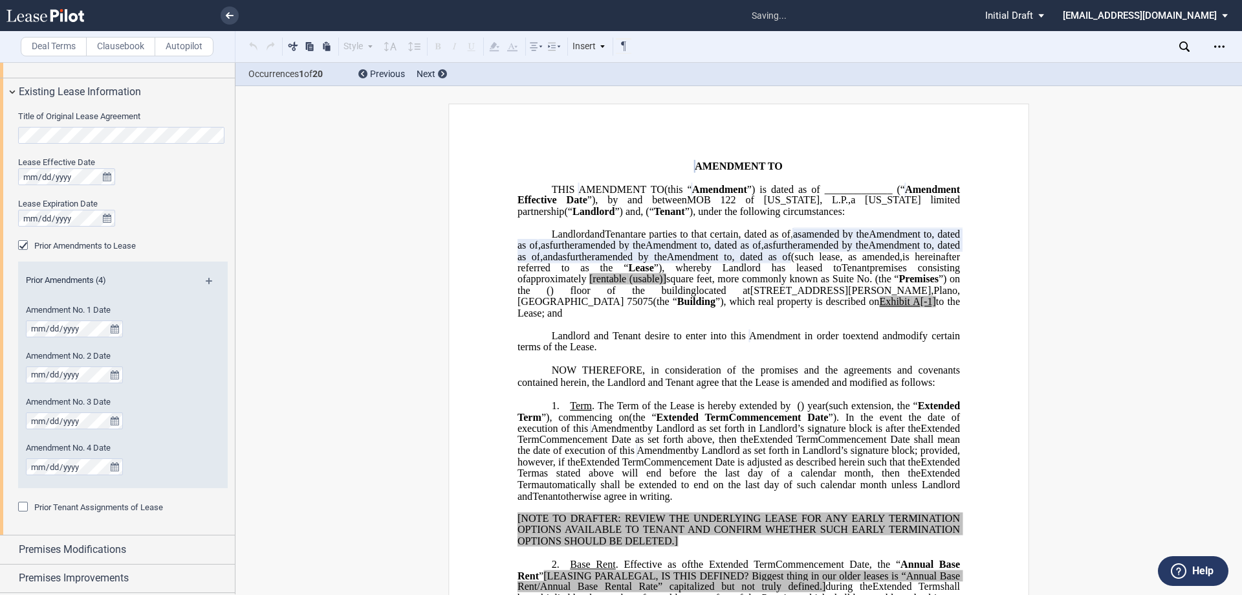
scroll to position [787, 0]
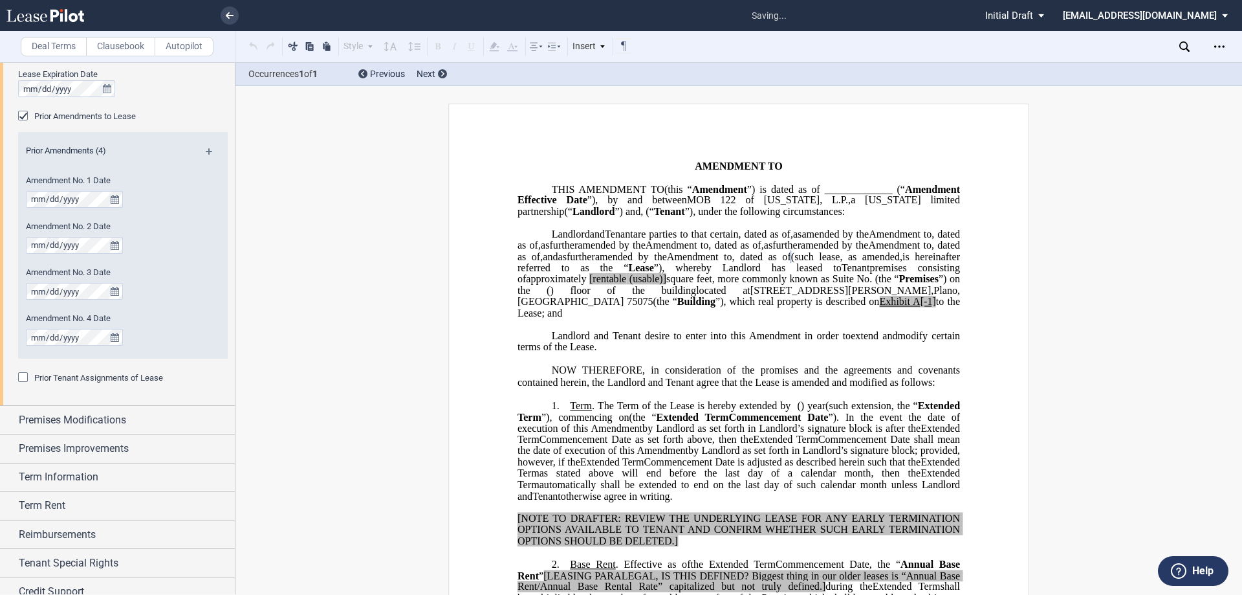
click at [206, 152] on md-icon at bounding box center [214, 156] width 17 height 16
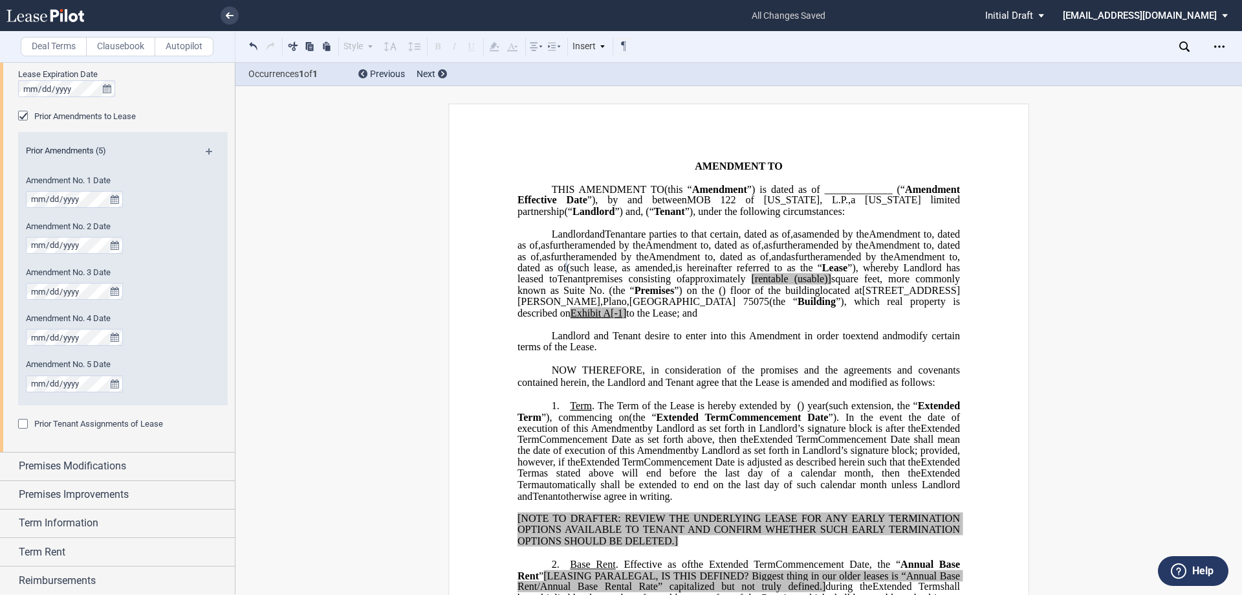
click at [551, 262] on span "as" at bounding box center [546, 256] width 8 height 12
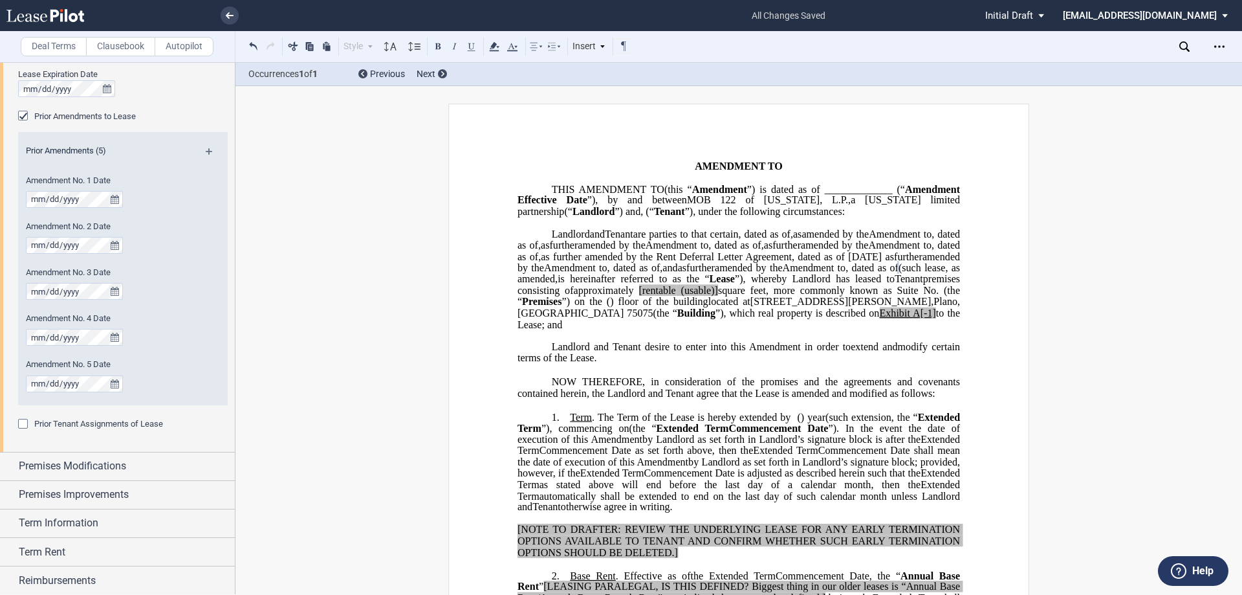
scroll to position [129, 0]
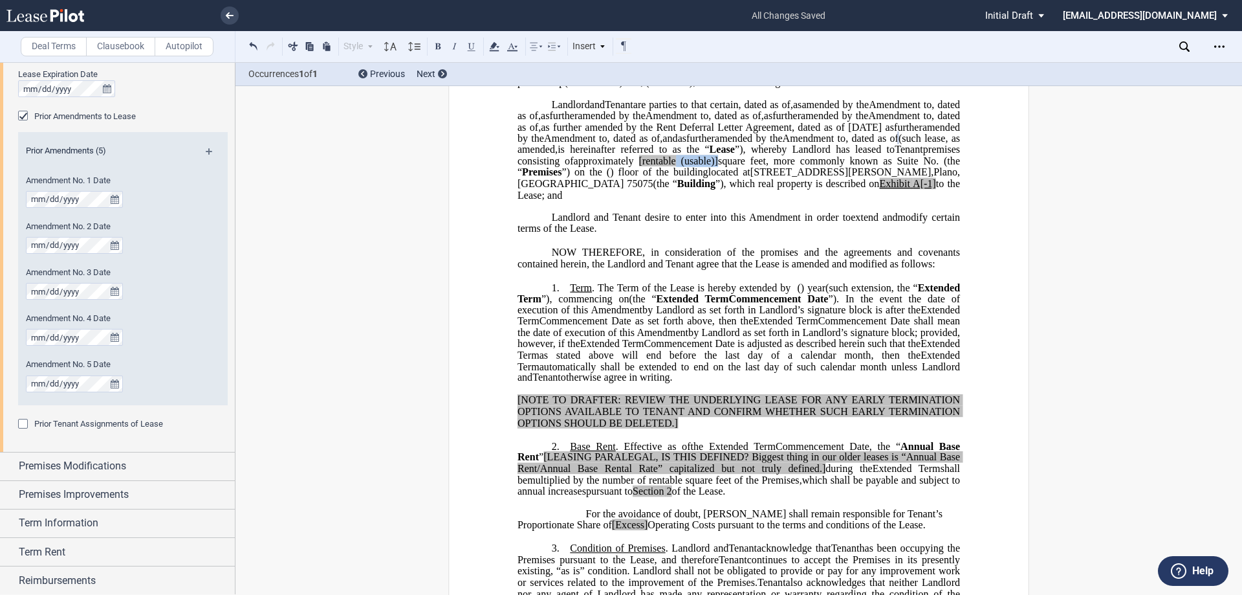
drag, startPoint x: 686, startPoint y: 217, endPoint x: 643, endPoint y: 220, distance: 43.4
click at [643, 178] on span "approximately ﻿ ﻿ [rentable (usable)] square feet, more commonly known as Suite…" at bounding box center [740, 166] width 445 height 23
click at [636, 167] on span "[rentable" at bounding box center [654, 161] width 37 height 12
drag, startPoint x: 719, startPoint y: 242, endPoint x: 704, endPoint y: 244, distance: 15.0
click at [704, 200] on span "located at [STREET_ADDRESS][PERSON_NAME] (the “ Building ”), which real propert…" at bounding box center [740, 183] width 445 height 34
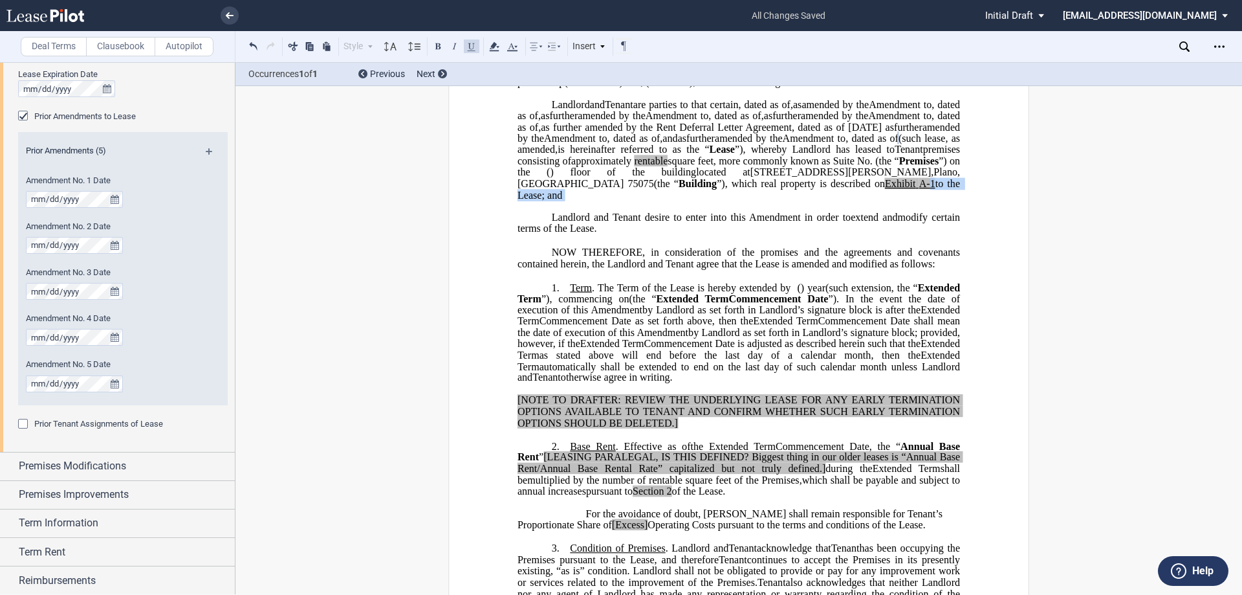
drag, startPoint x: 713, startPoint y: 246, endPoint x: 706, endPoint y: 245, distance: 7.2
click at [919, 189] on span "A﻿-1" at bounding box center [927, 183] width 16 height 12
click at [712, 200] on span "to the Lease; and" at bounding box center [740, 188] width 445 height 23
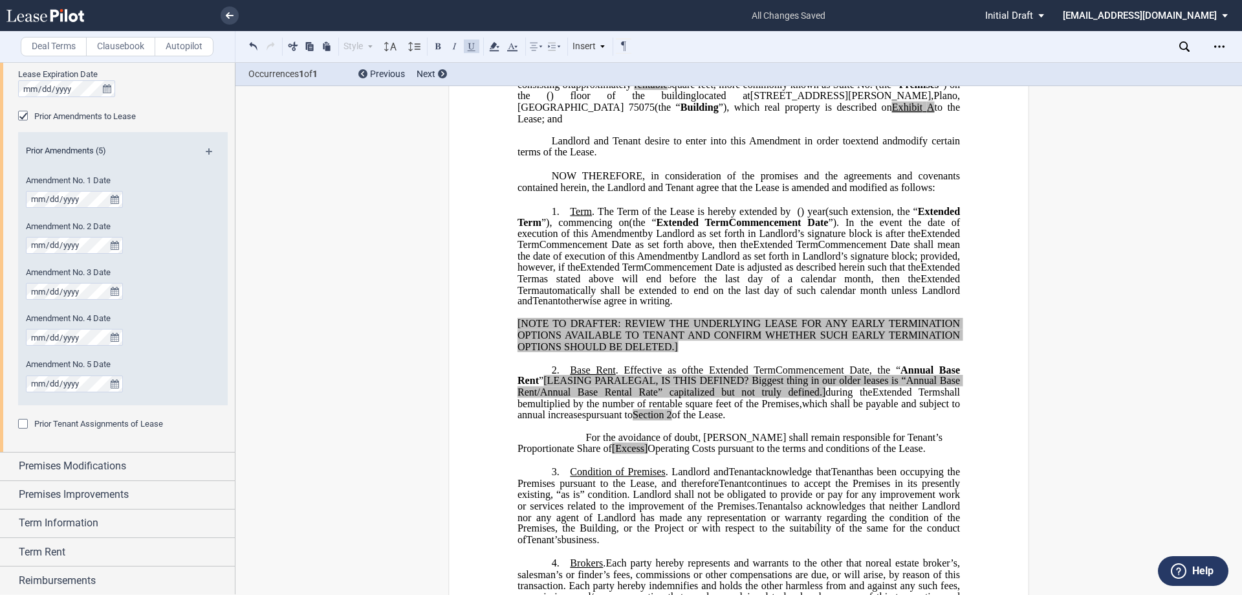
scroll to position [259, 0]
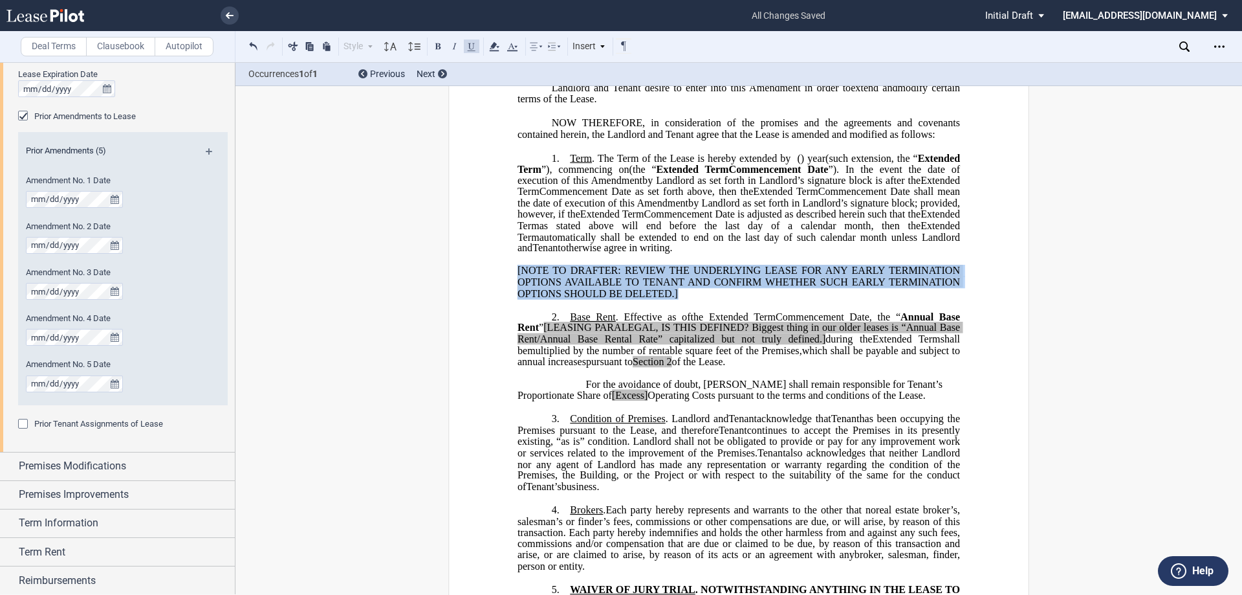
drag, startPoint x: 708, startPoint y: 339, endPoint x: 498, endPoint y: 309, distance: 212.3
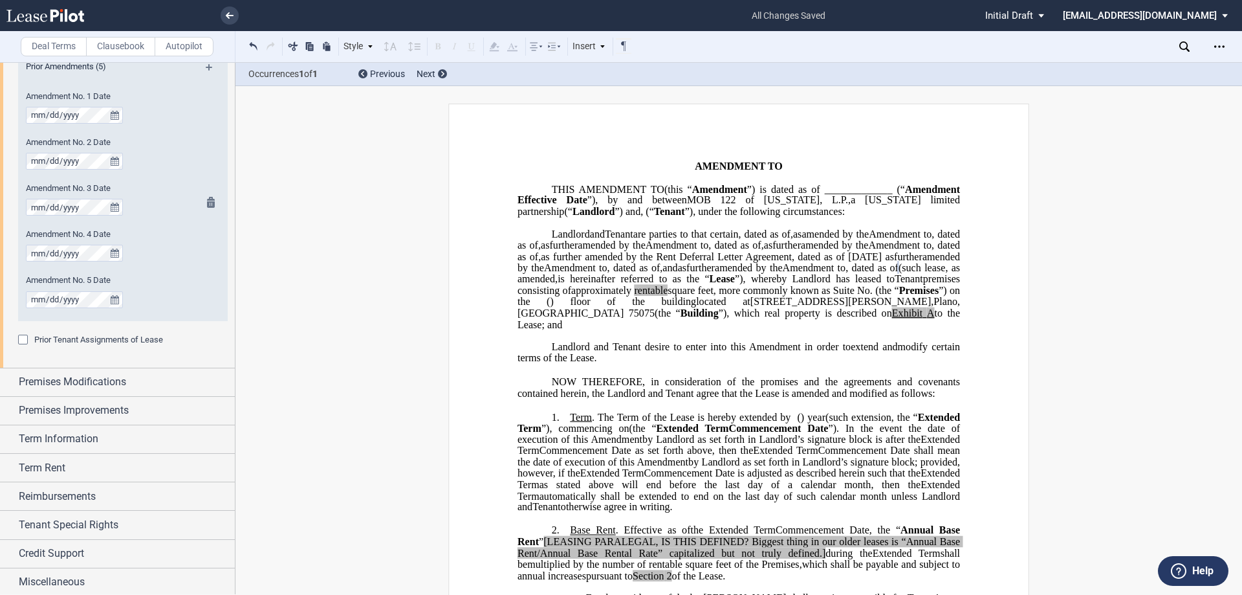
scroll to position [874, 0]
click at [98, 435] on span "Term Information" at bounding box center [59, 436] width 80 height 16
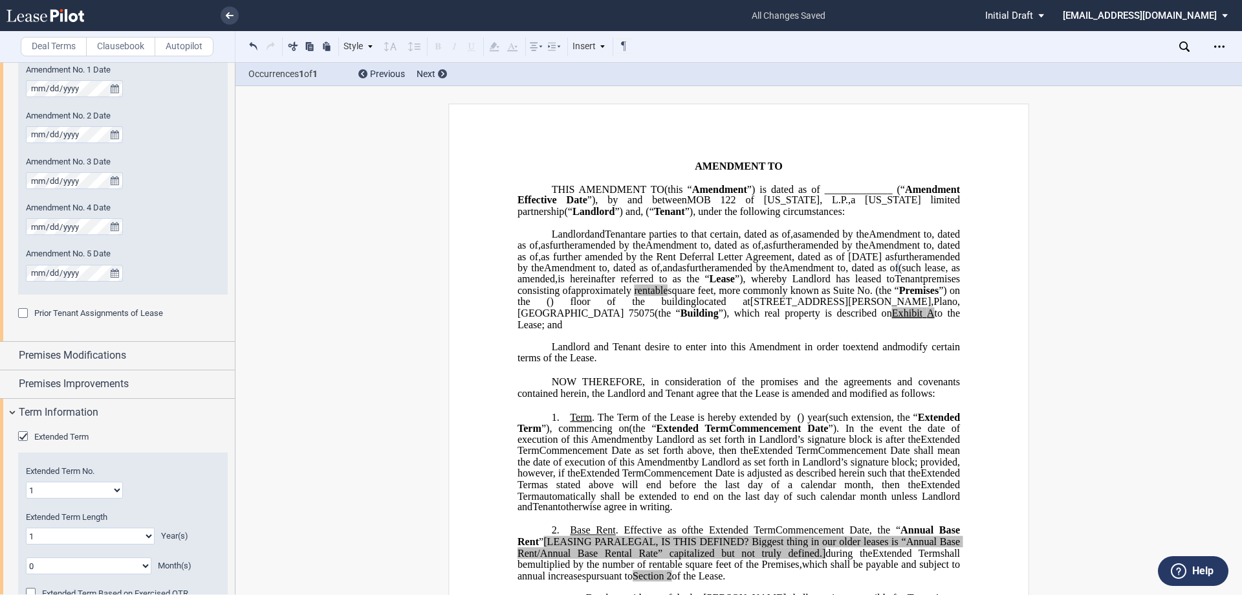
scroll to position [939, 0]
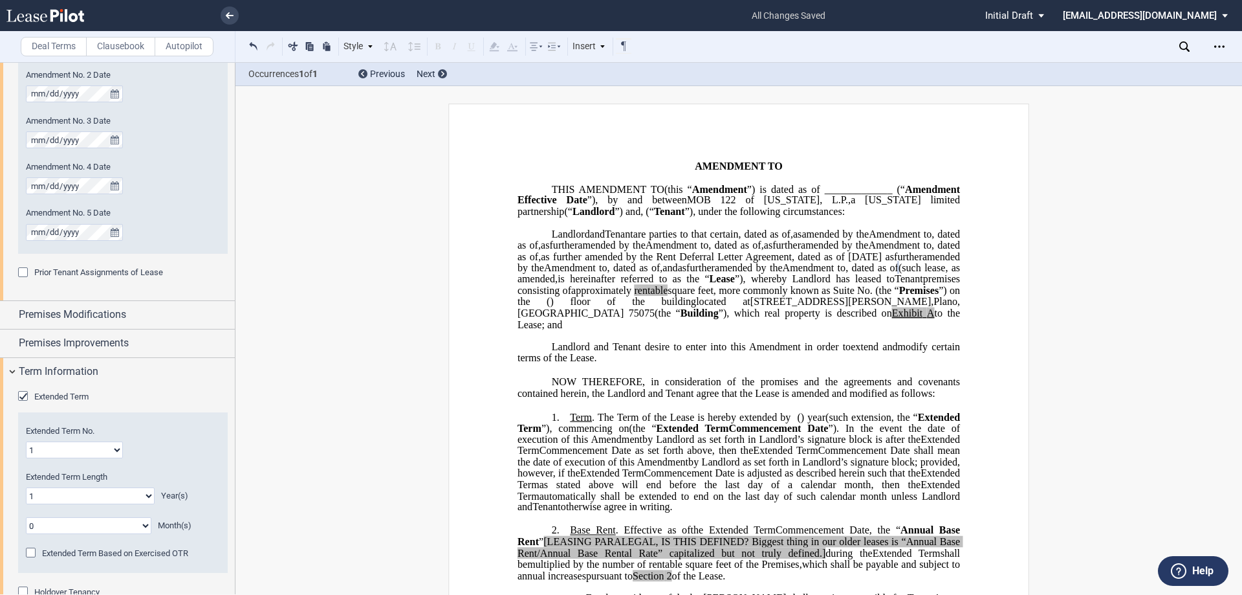
click at [70, 392] on span "Extended Term" at bounding box center [61, 396] width 54 height 10
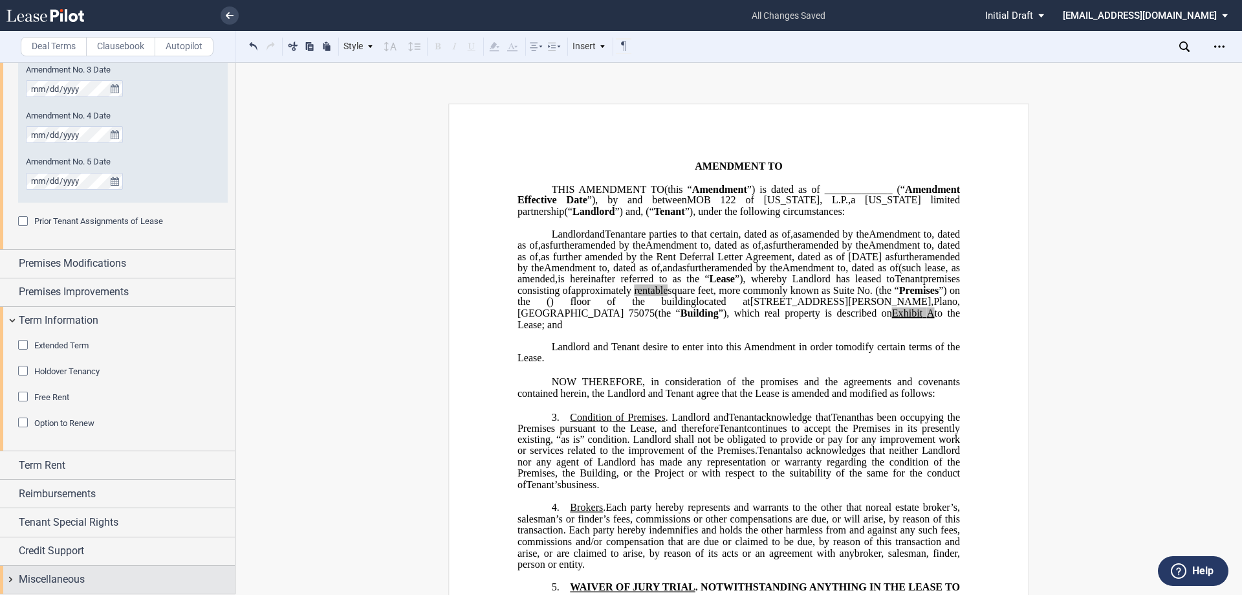
click at [80, 566] on div "Miscellaneous" at bounding box center [117, 579] width 235 height 28
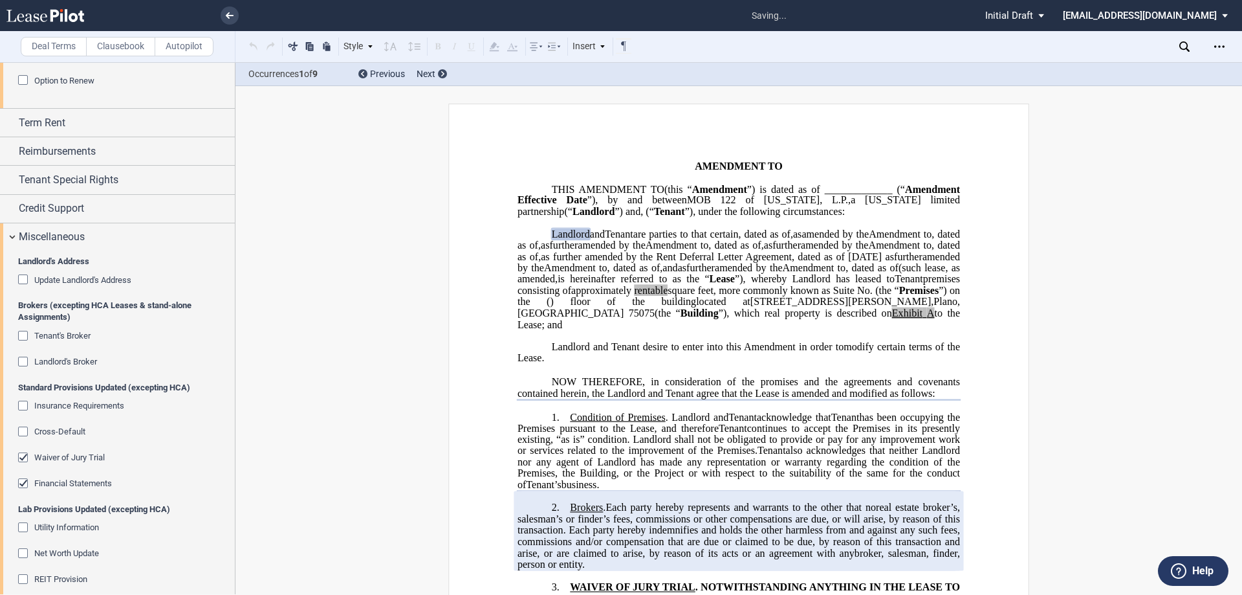
scroll to position [1512, 0]
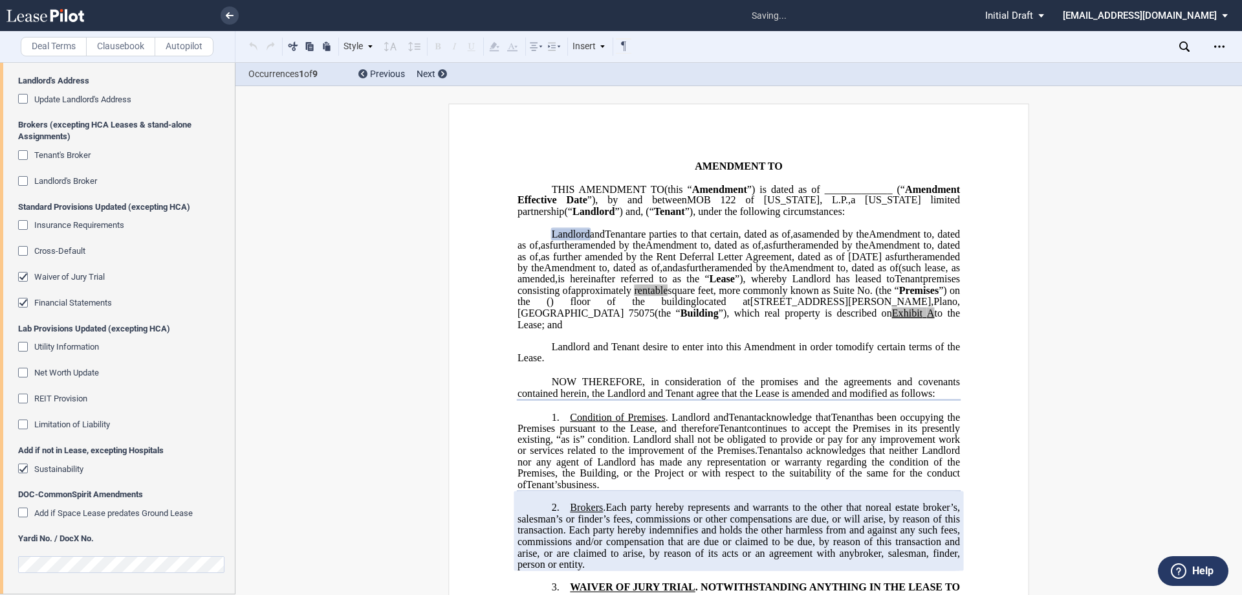
click at [75, 467] on span "Sustainability" at bounding box center [58, 469] width 49 height 10
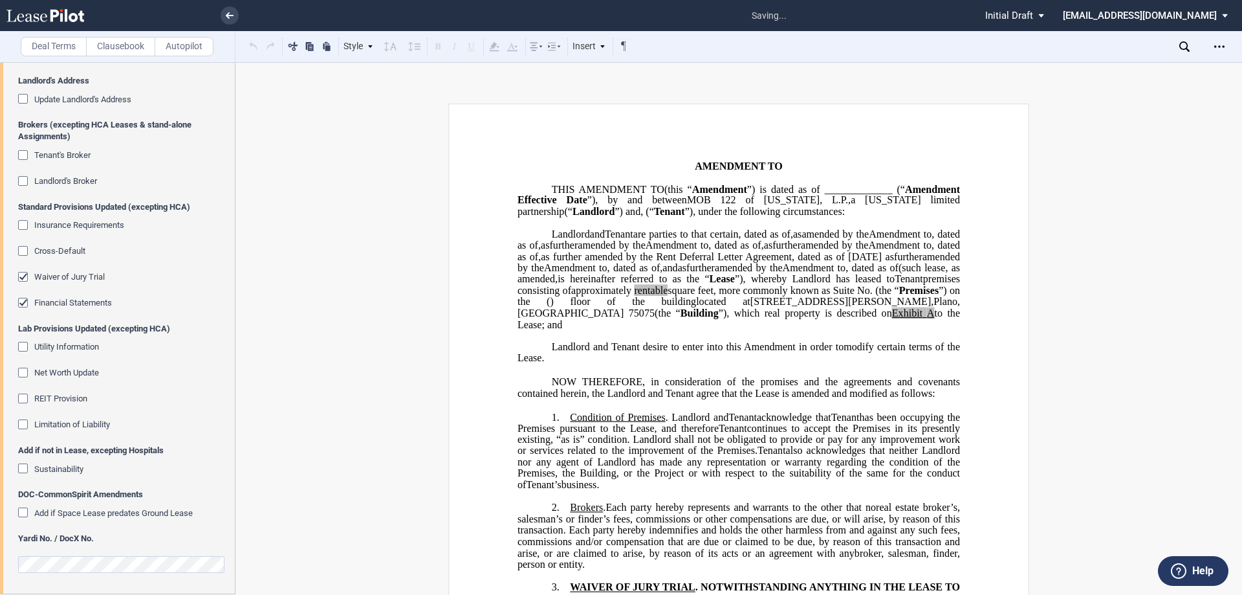
click at [55, 305] on span "Financial Statements" at bounding box center [73, 303] width 78 height 10
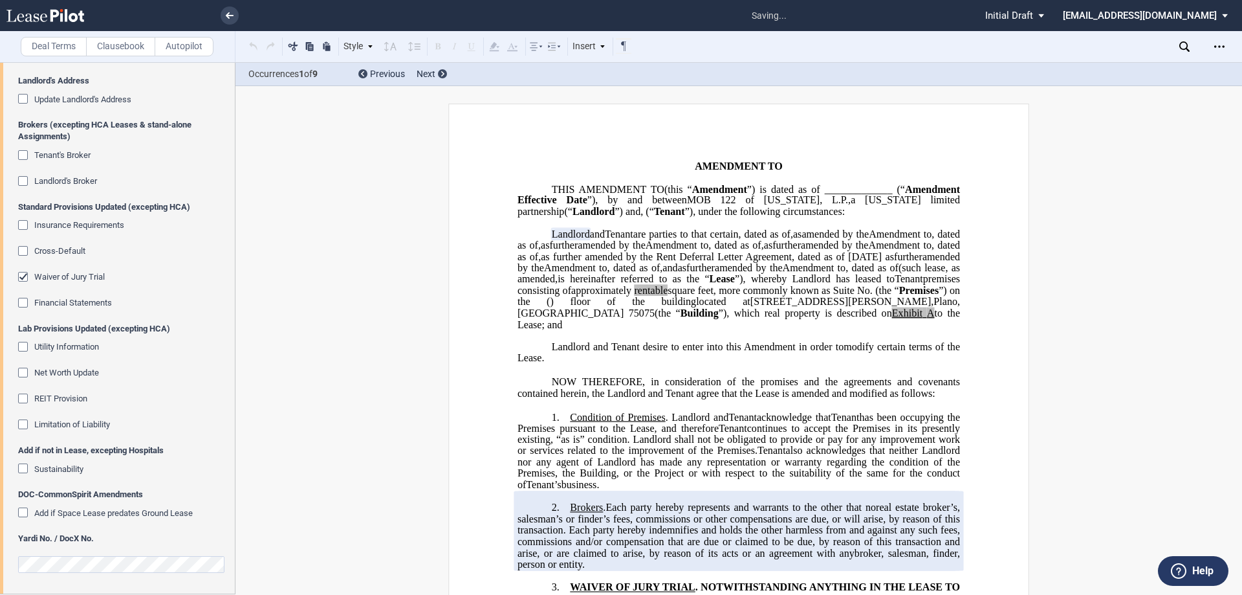
drag, startPoint x: 67, startPoint y: 272, endPoint x: 54, endPoint y: 378, distance: 106.9
click at [68, 272] on span "Waiver of Jury Trial" at bounding box center [69, 277] width 71 height 10
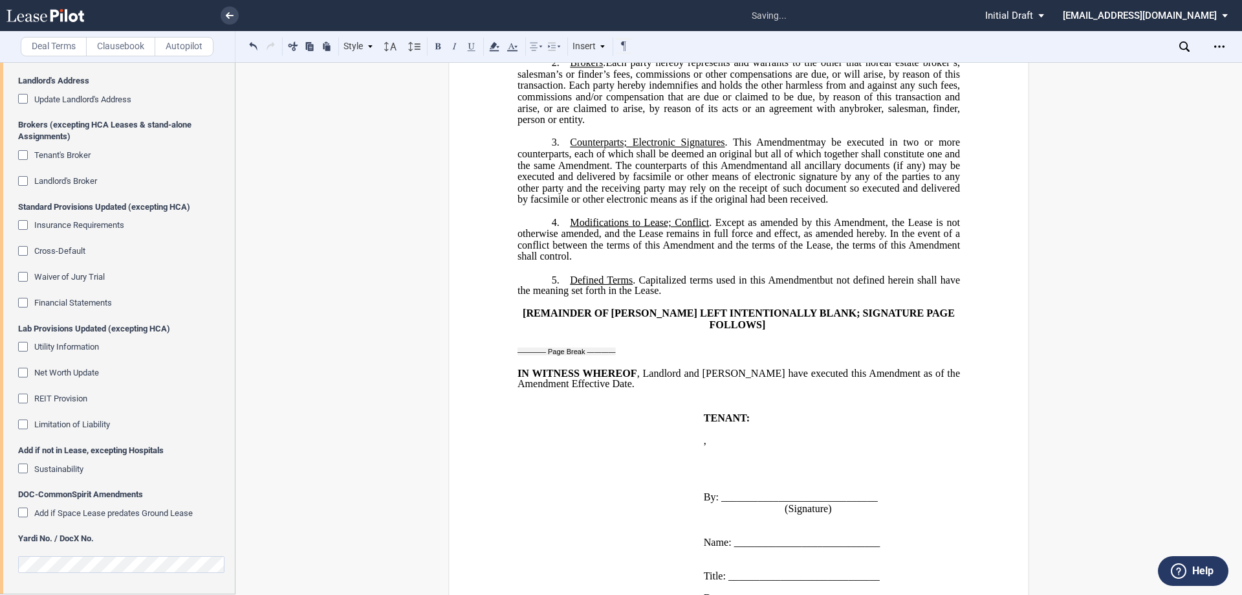
scroll to position [703, 0]
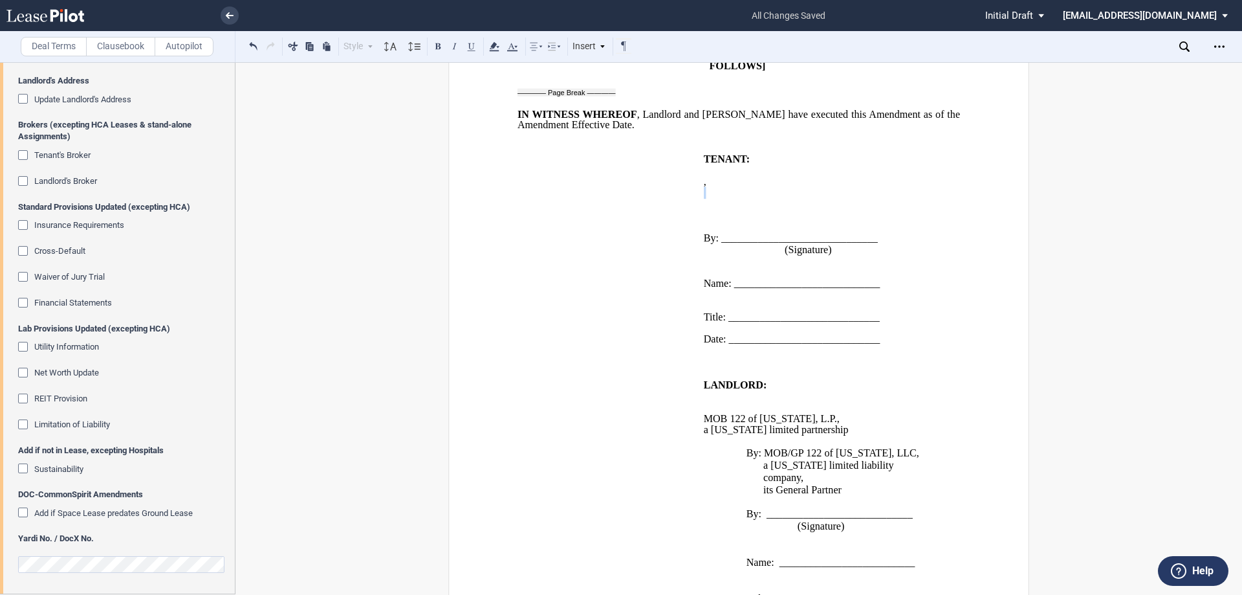
drag, startPoint x: 760, startPoint y: 223, endPoint x: 695, endPoint y: 230, distance: 65.1
click at [699, 230] on td "TENANT: ﻿ ﻿ ﻿ , ﻿ ﻿ ﻿ ﻿ ﻿ ﻿ an individual ﻿ ﻿ ﻿ By: ___________________________…" at bounding box center [820, 255] width 243 height 203
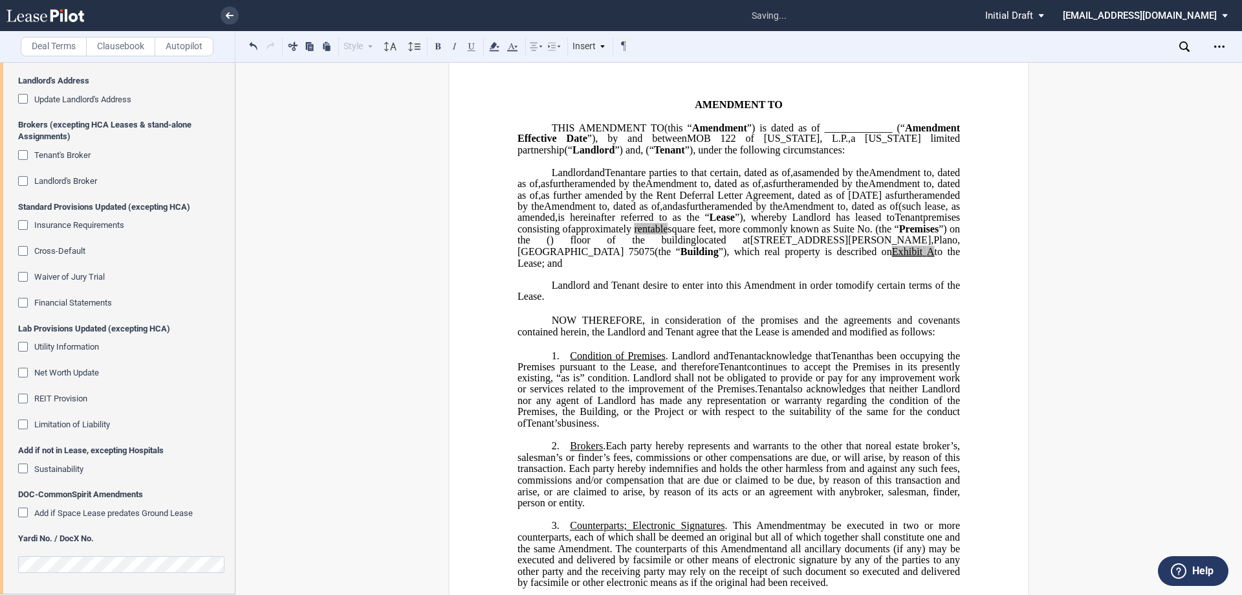
scroll to position [0, 0]
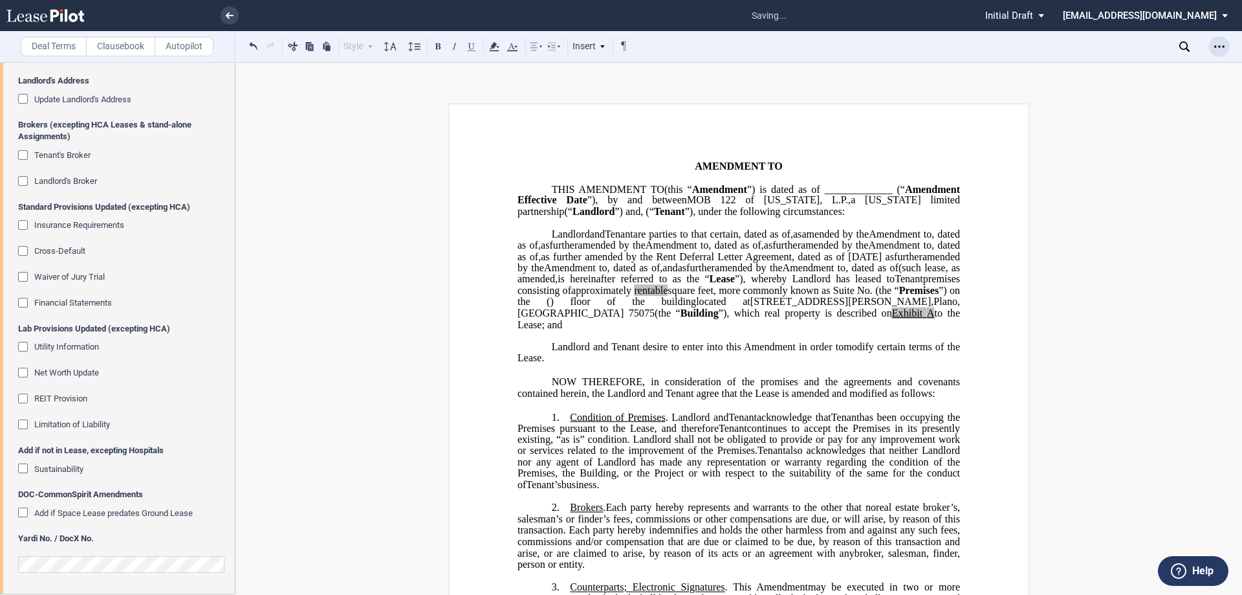
click at [1214, 46] on icon "Open Lease options menu" at bounding box center [1219, 46] width 10 height 10
click at [1160, 67] on div "Download" at bounding box center [1144, 69] width 158 height 11
